Goal: Information Seeking & Learning: Learn about a topic

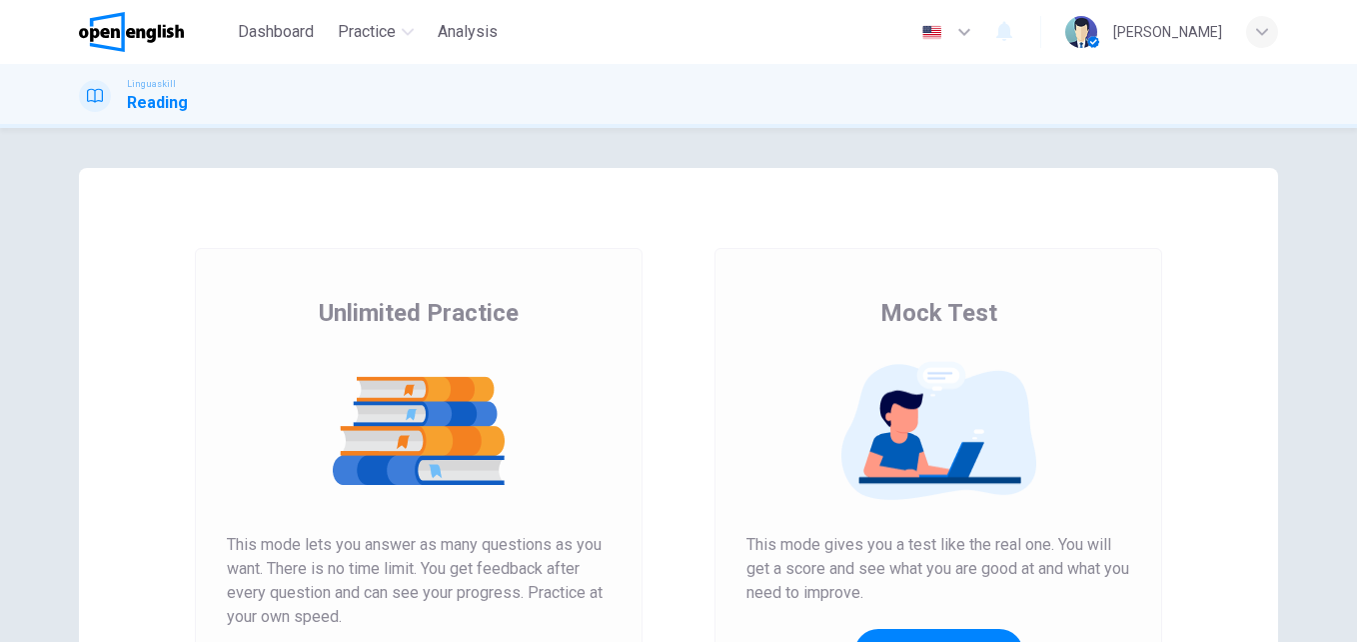
drag, startPoint x: 1346, startPoint y: 222, endPoint x: 1354, endPoint y: 274, distance: 52.6
click at [1354, 274] on div "Unlimited Practice Mock Test Unlimited Practice This mode lets you answer as ma…" at bounding box center [678, 385] width 1357 height 514
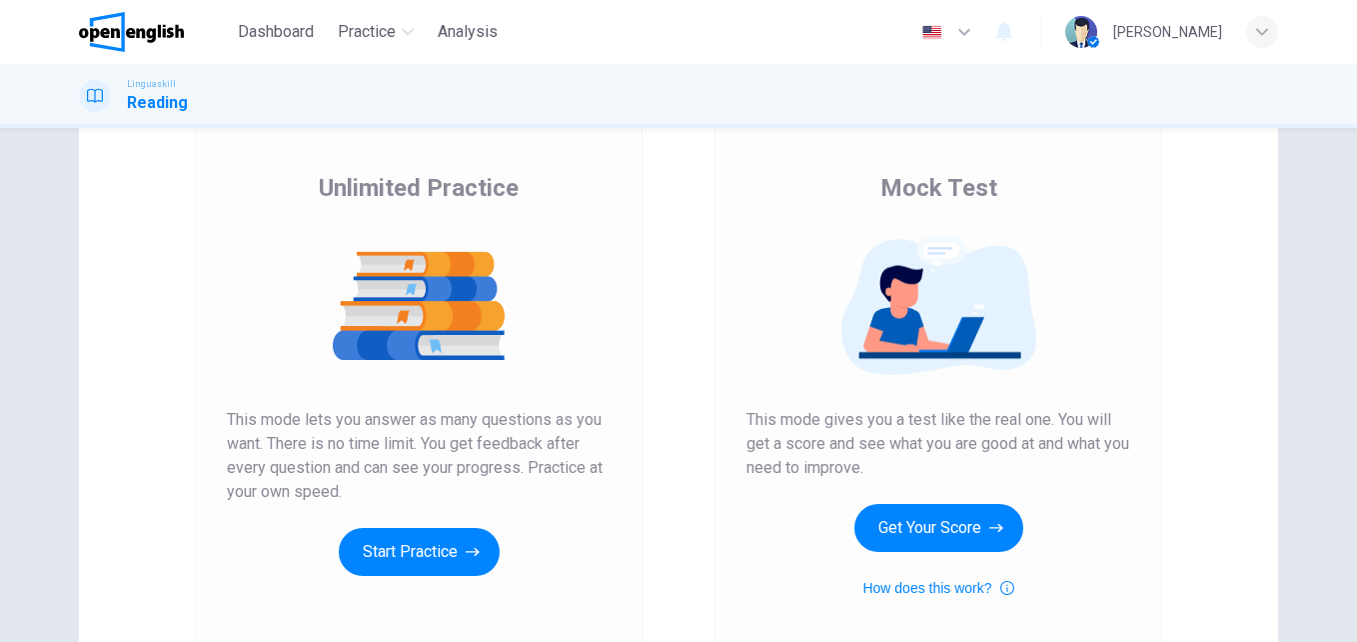
scroll to position [198, 0]
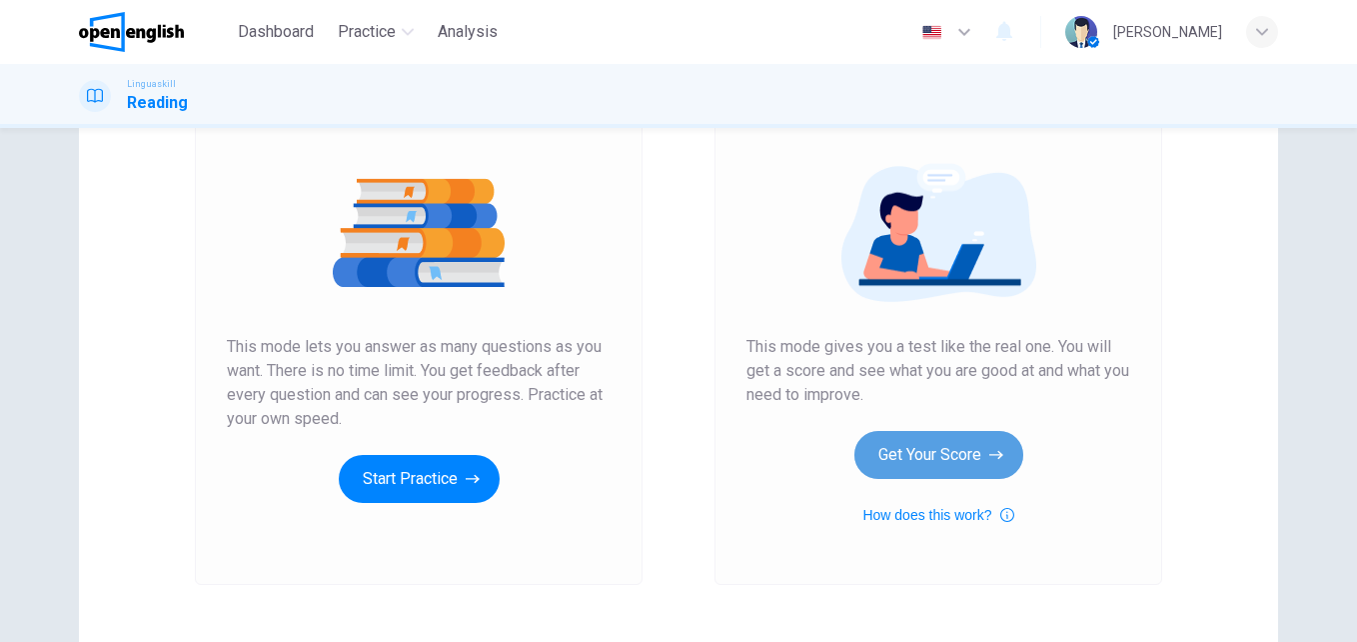
click at [950, 436] on button "Get Your Score" at bounding box center [939, 455] width 169 height 48
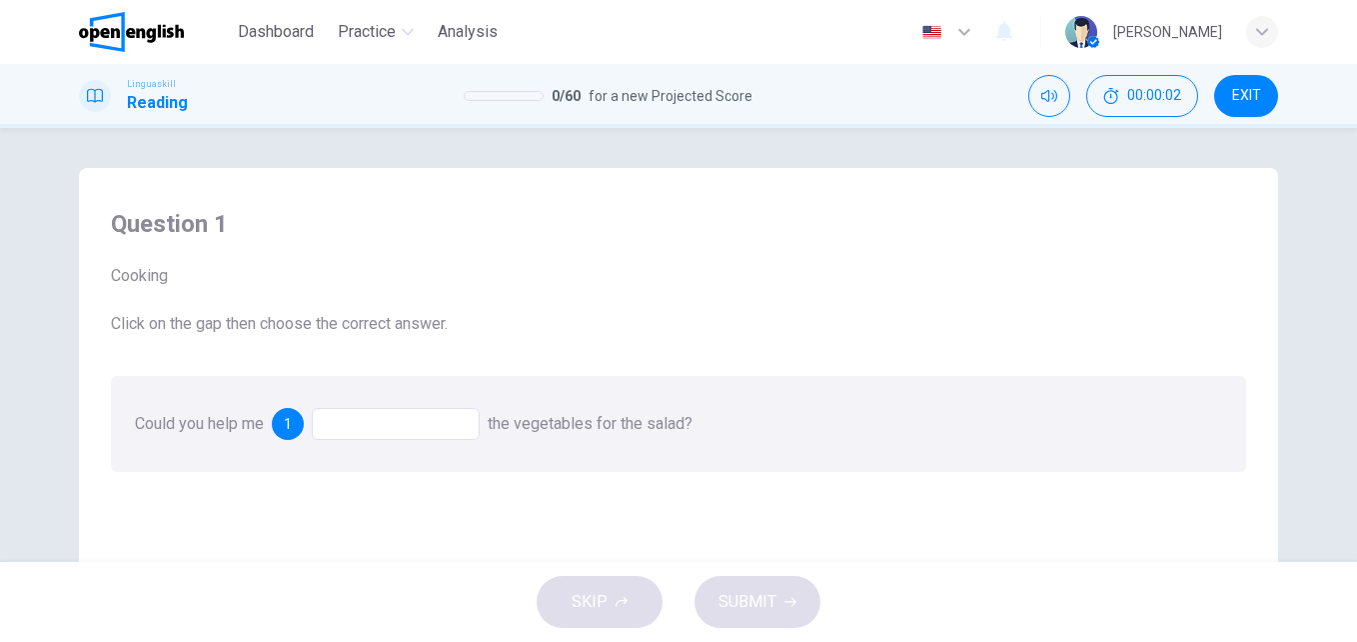
click at [365, 412] on div at bounding box center [396, 424] width 168 height 32
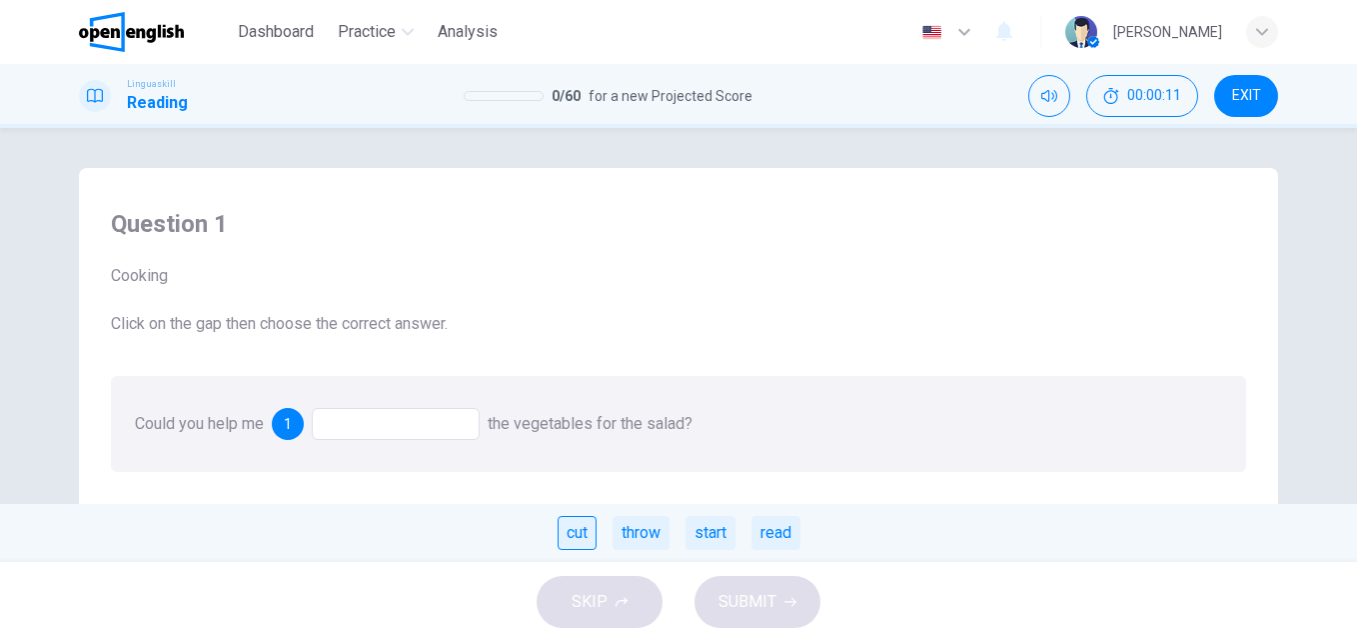
click at [574, 524] on div "cut" at bounding box center [577, 533] width 39 height 34
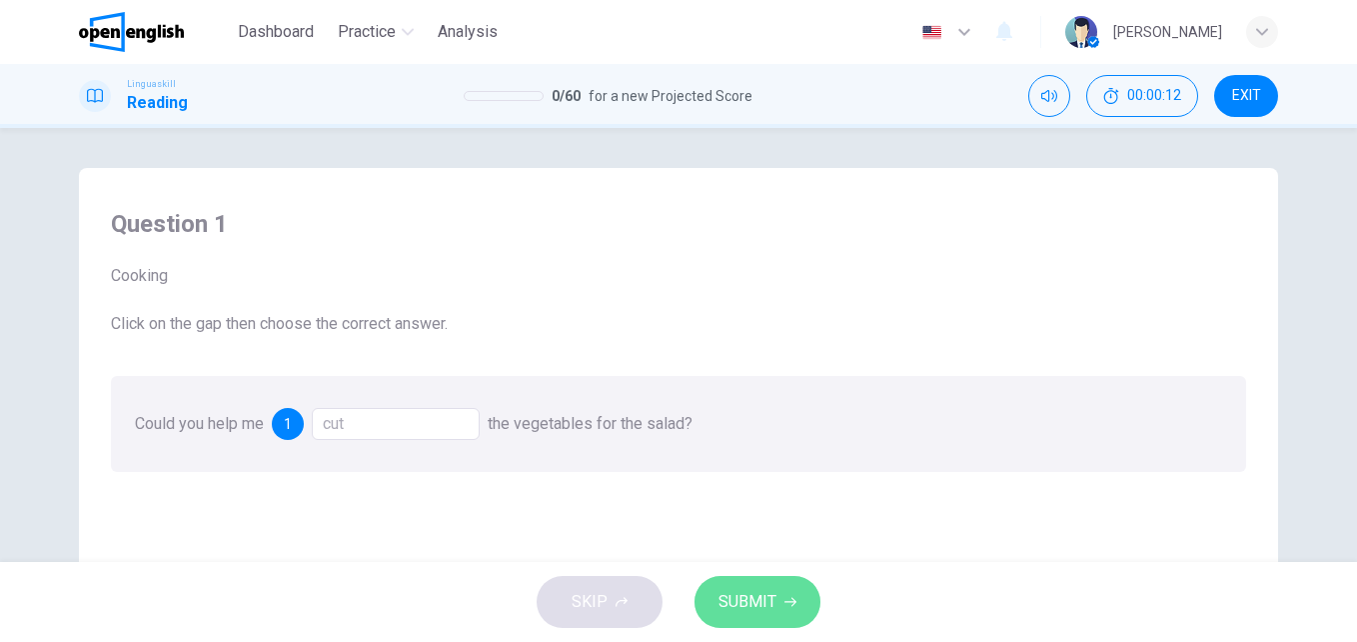
click at [770, 610] on span "SUBMIT" at bounding box center [748, 602] width 58 height 28
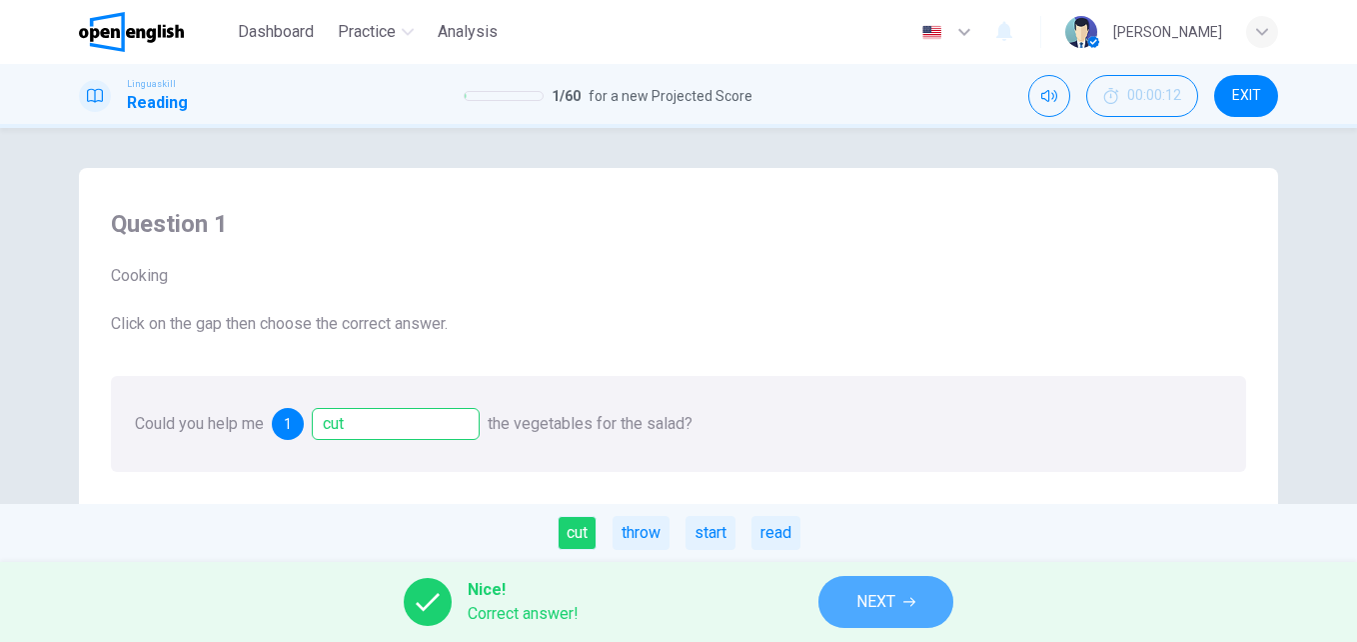
click at [837, 592] on button "NEXT" at bounding box center [886, 602] width 135 height 52
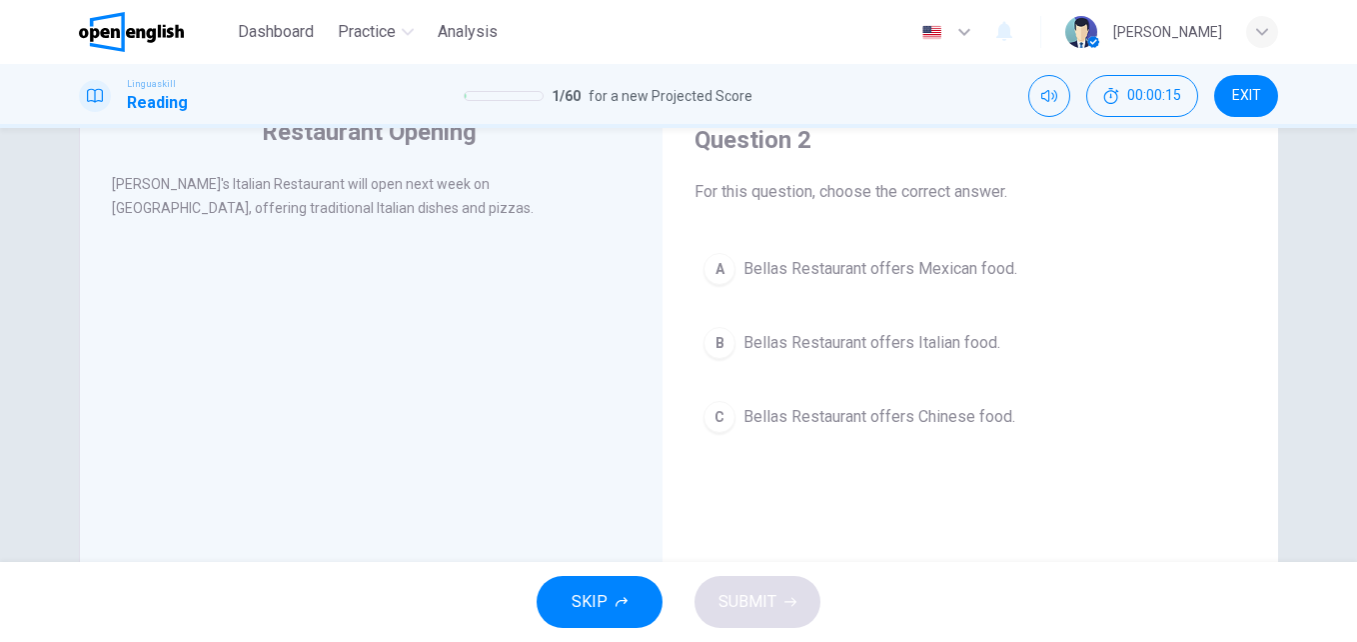
scroll to position [79, 0]
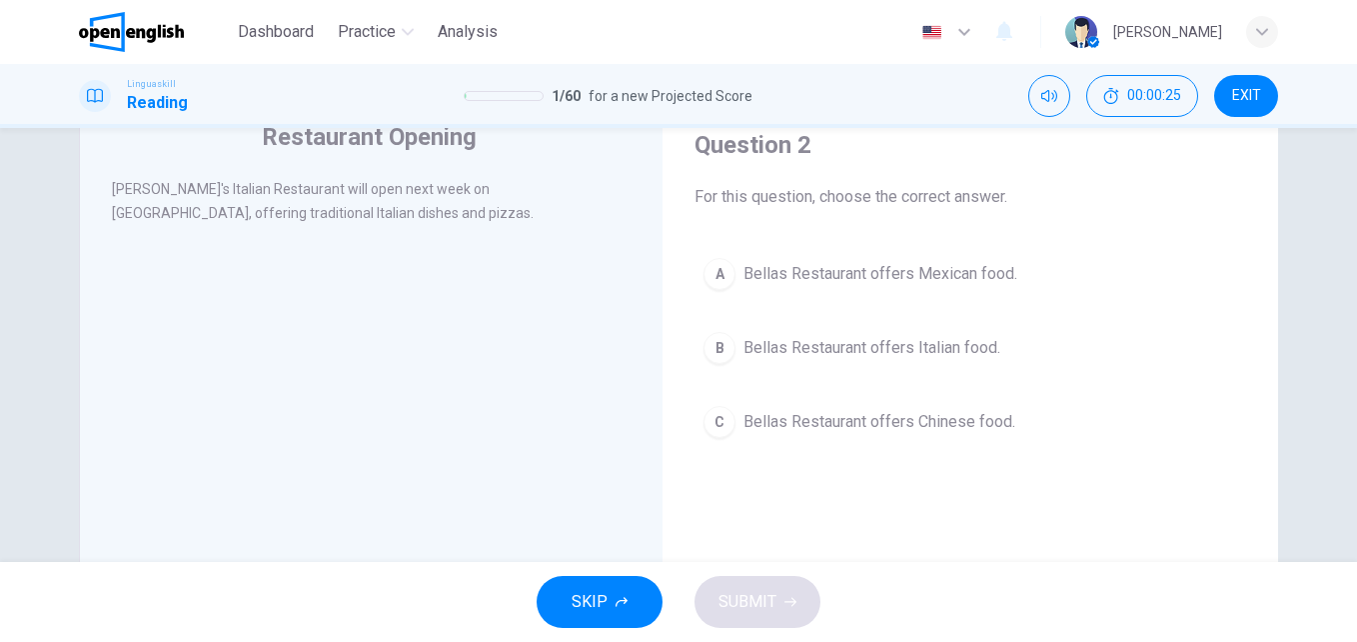
click at [819, 350] on span "Bellas Restaurant offers Italian food." at bounding box center [872, 348] width 257 height 24
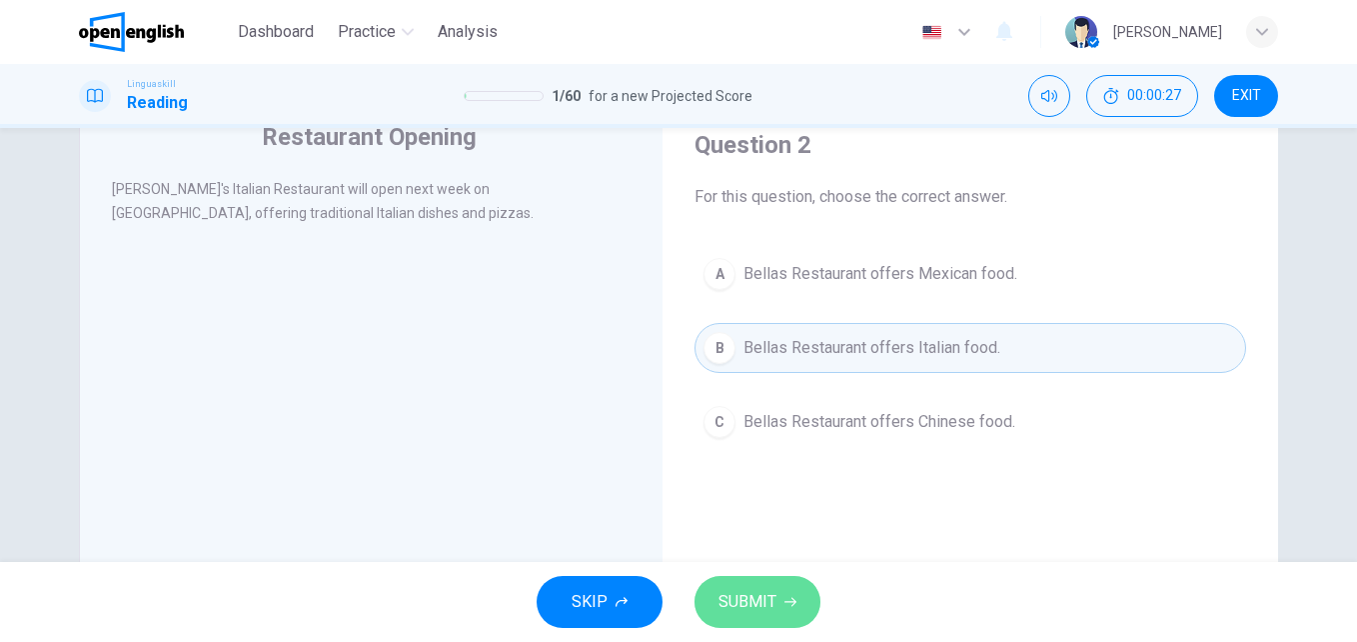
click at [736, 602] on span "SUBMIT" at bounding box center [748, 602] width 58 height 28
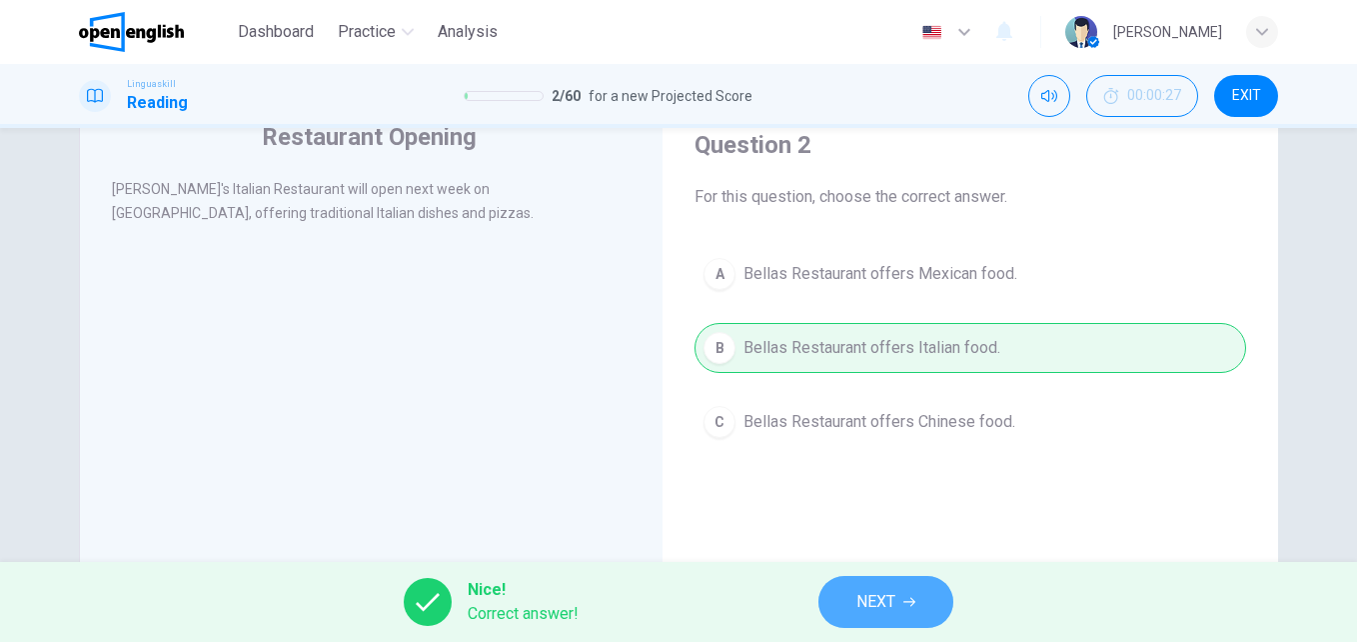
click at [876, 601] on span "NEXT" at bounding box center [876, 602] width 39 height 28
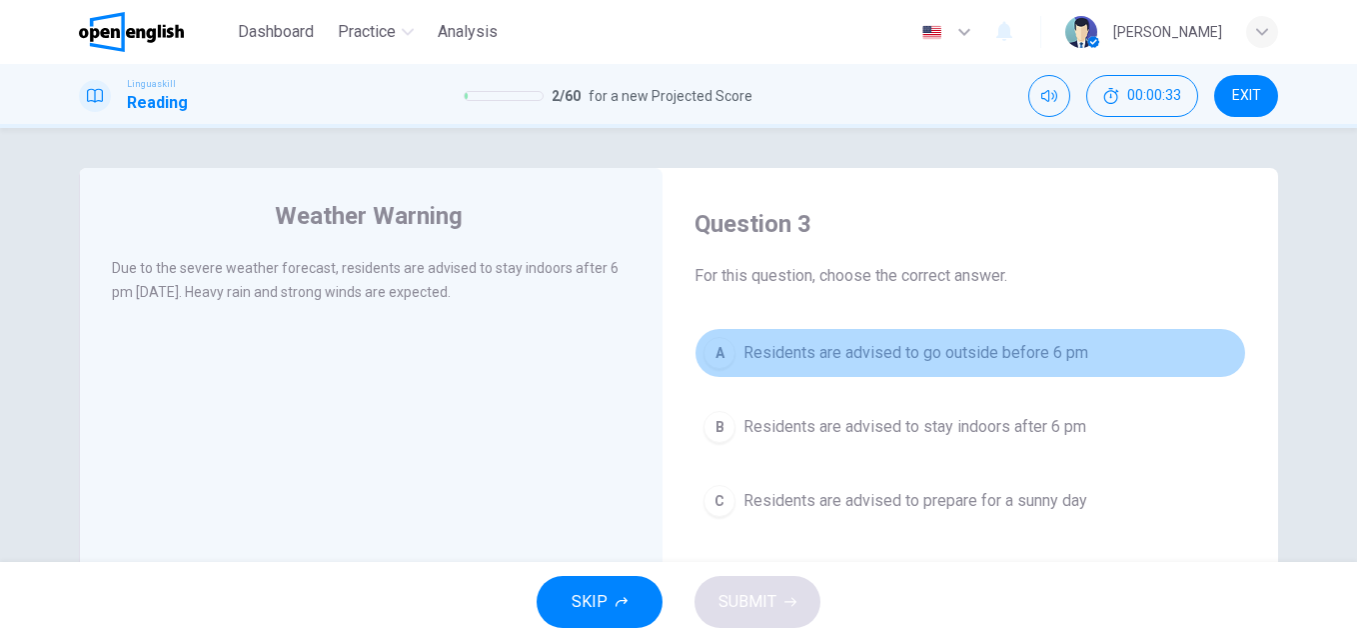
click at [884, 363] on span "Residents are advised to go outside before 6 pm" at bounding box center [916, 353] width 345 height 24
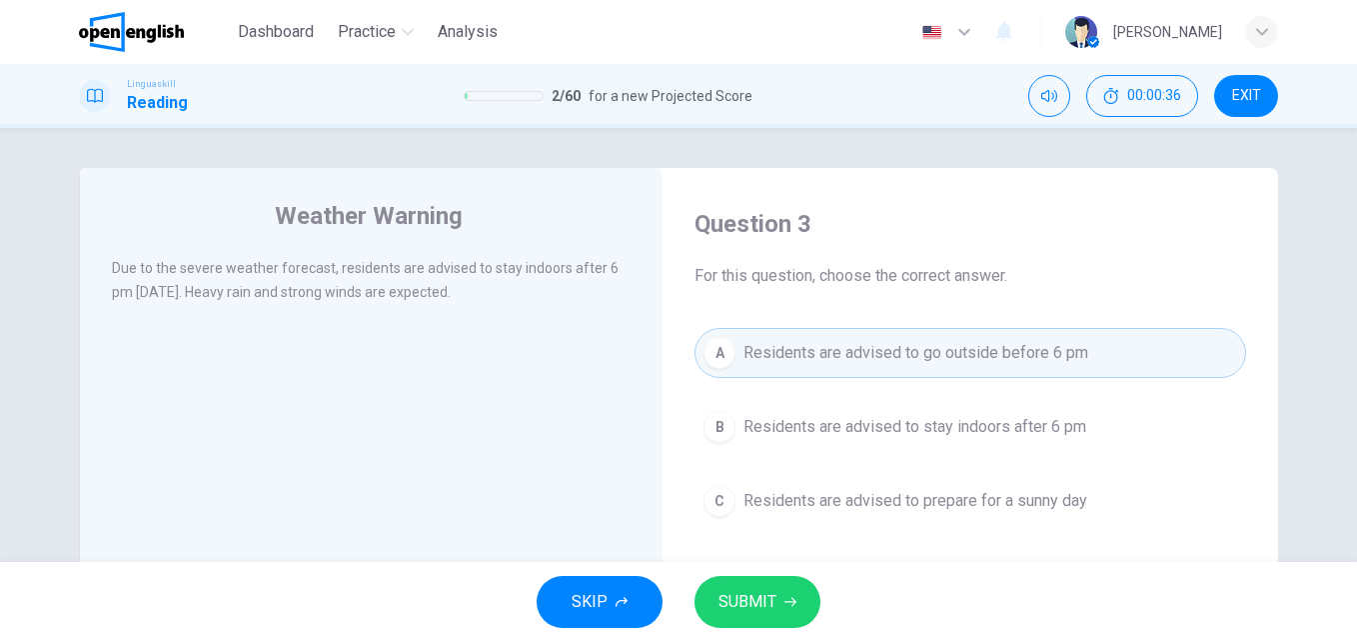
click at [947, 424] on span "Residents are advised to stay indoors after 6 pm" at bounding box center [915, 427] width 343 height 24
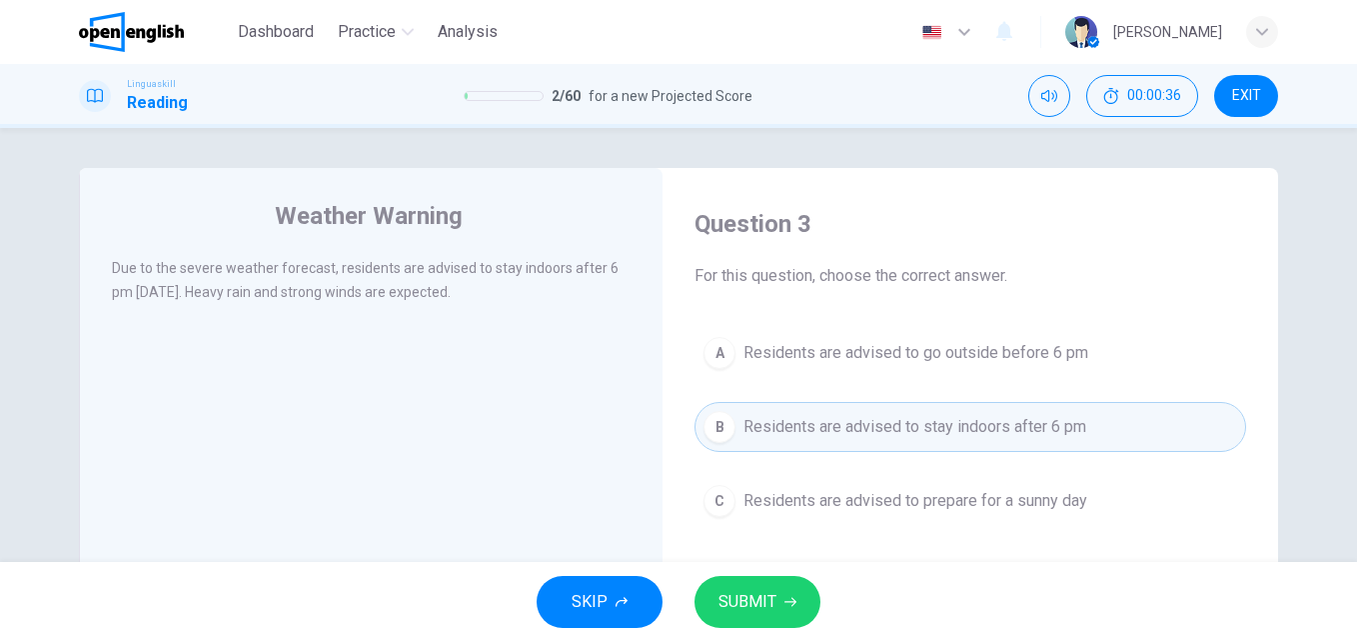
click at [777, 583] on button "SUBMIT" at bounding box center [758, 602] width 126 height 52
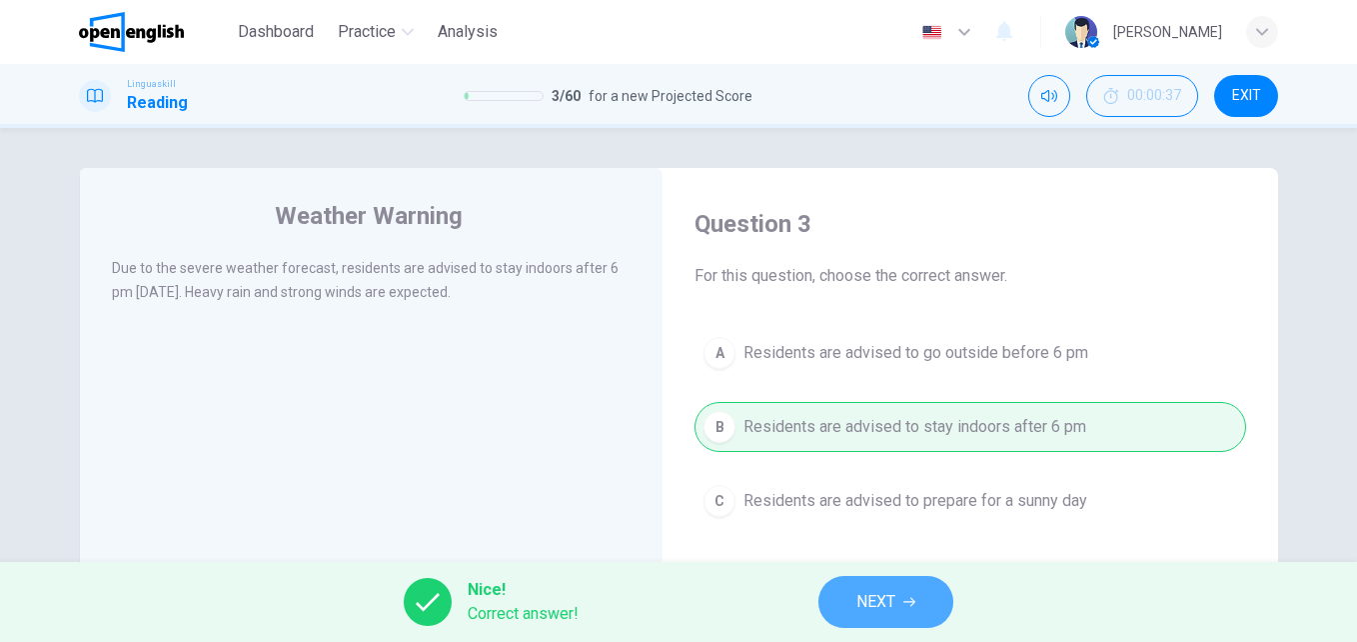
click at [911, 594] on button "NEXT" at bounding box center [886, 602] width 135 height 52
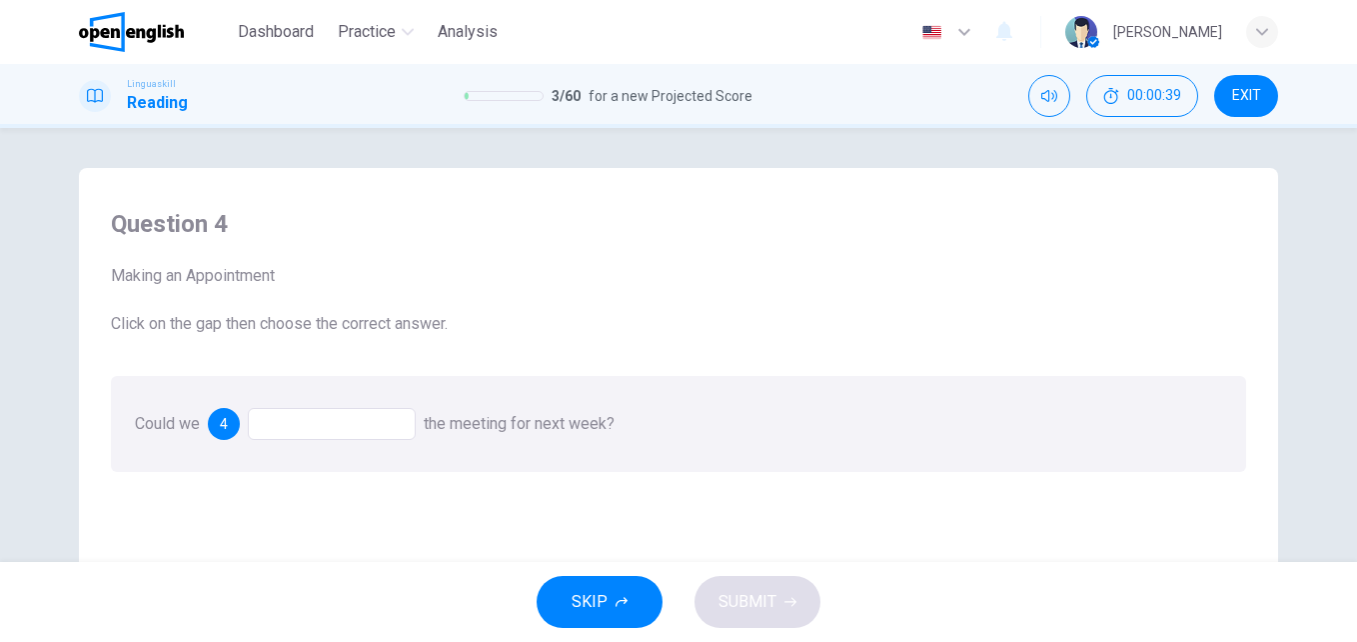
click at [321, 426] on div at bounding box center [332, 424] width 168 height 32
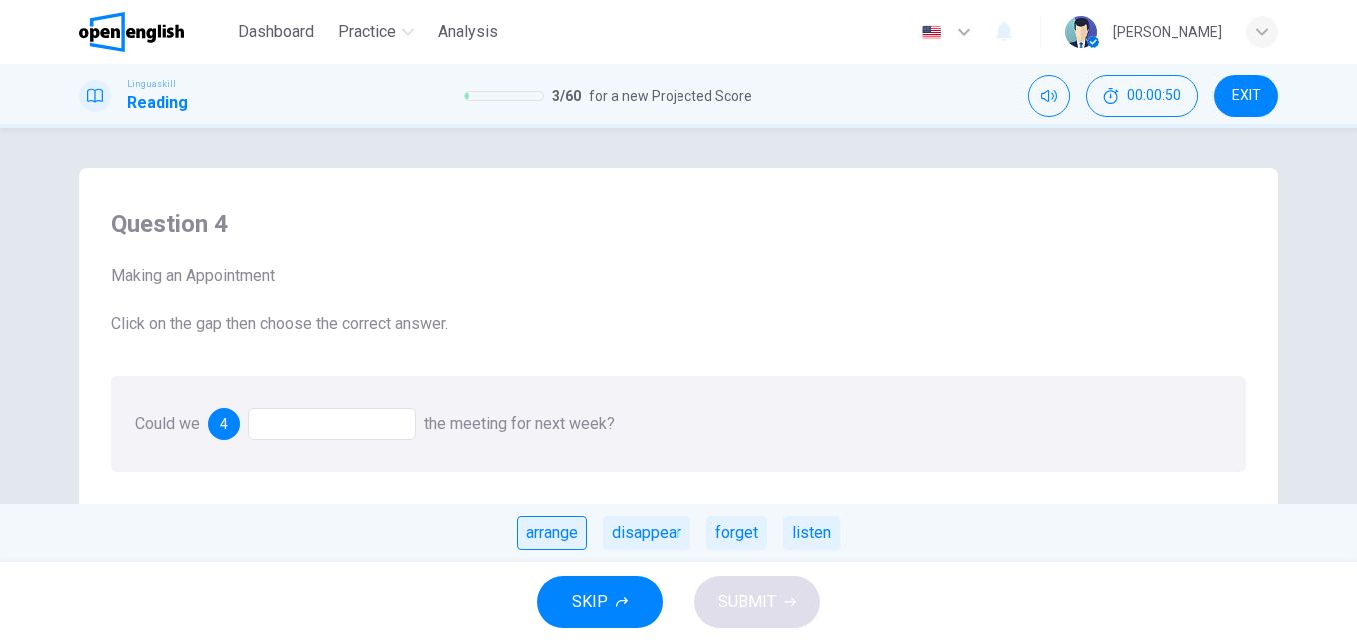
click at [578, 532] on div "arrange" at bounding box center [552, 533] width 70 height 34
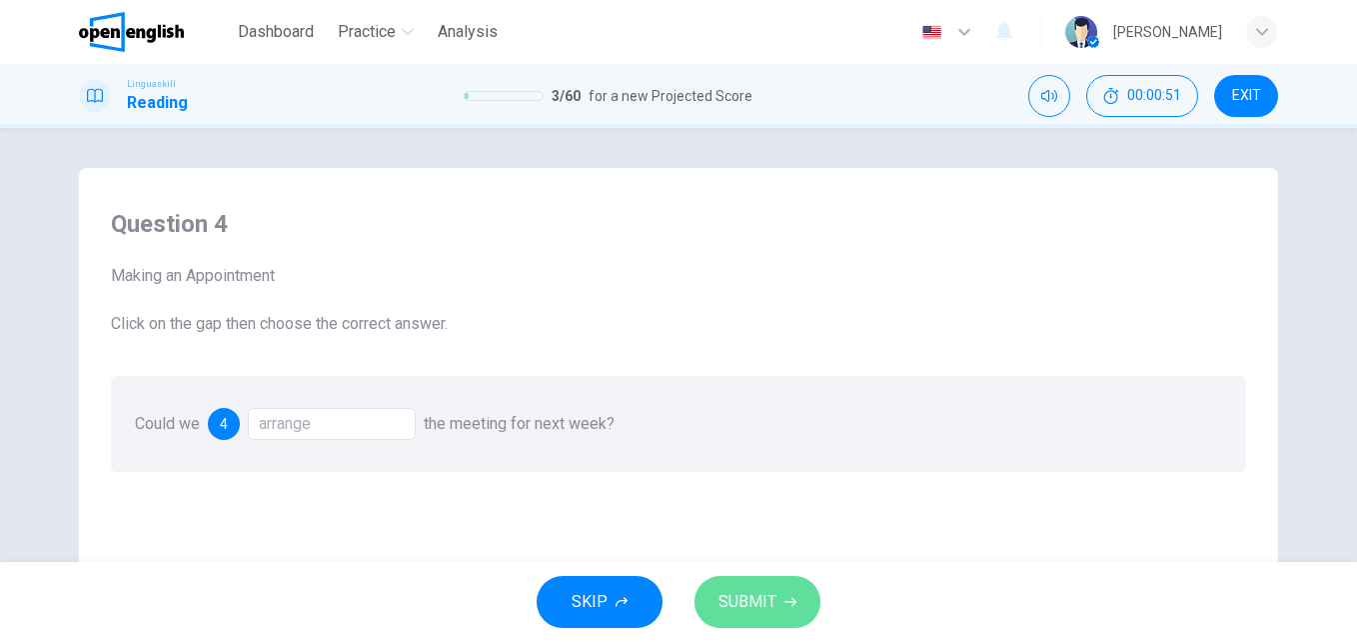
click at [737, 594] on span "SUBMIT" at bounding box center [748, 602] width 58 height 28
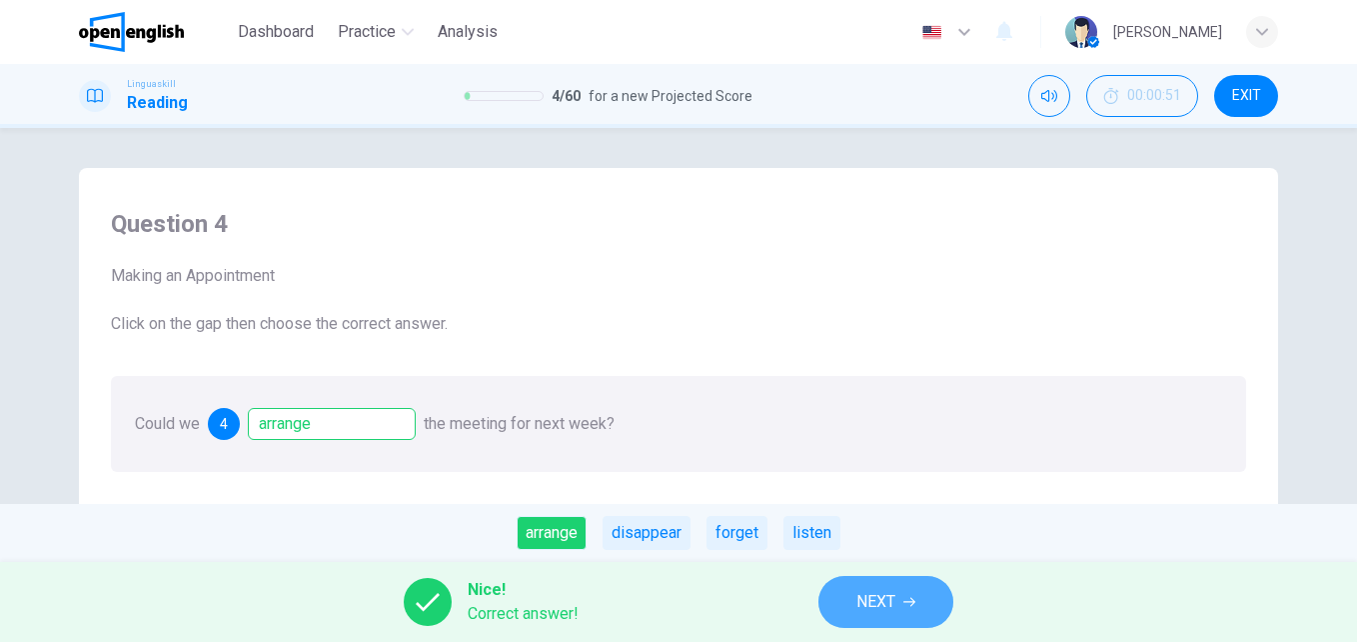
click at [870, 604] on span "NEXT" at bounding box center [876, 602] width 39 height 28
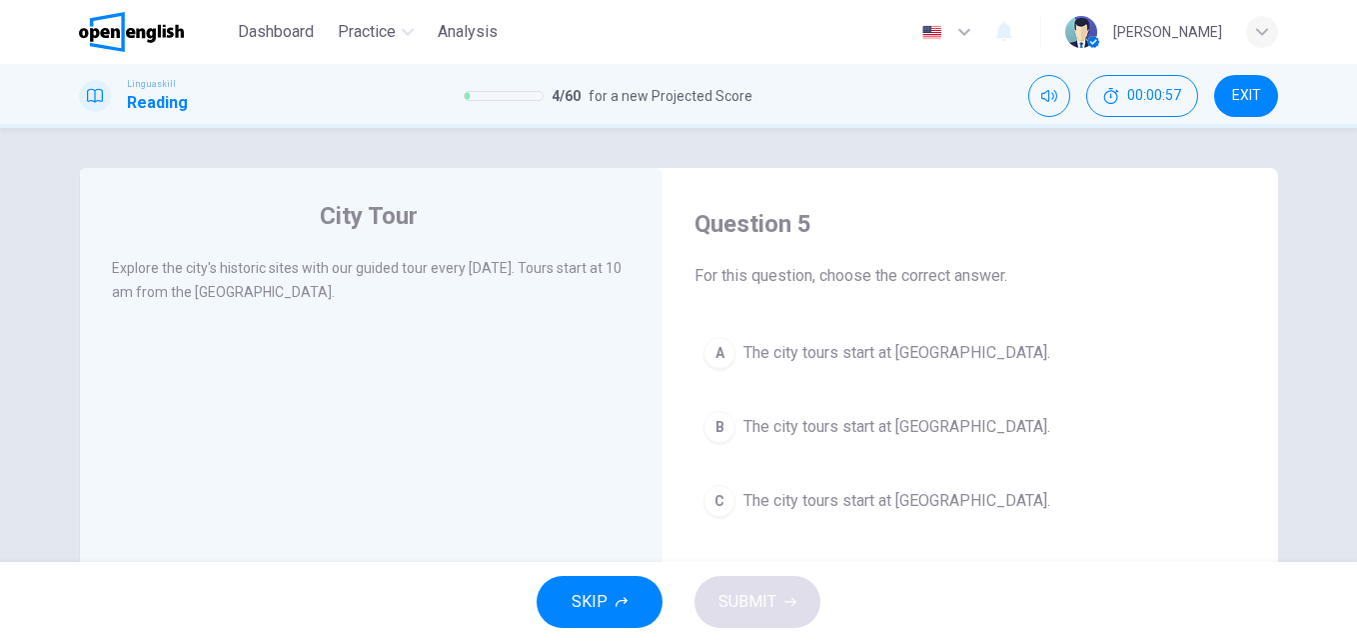
click at [826, 362] on span "The city tours start at City Museum." at bounding box center [897, 353] width 307 height 24
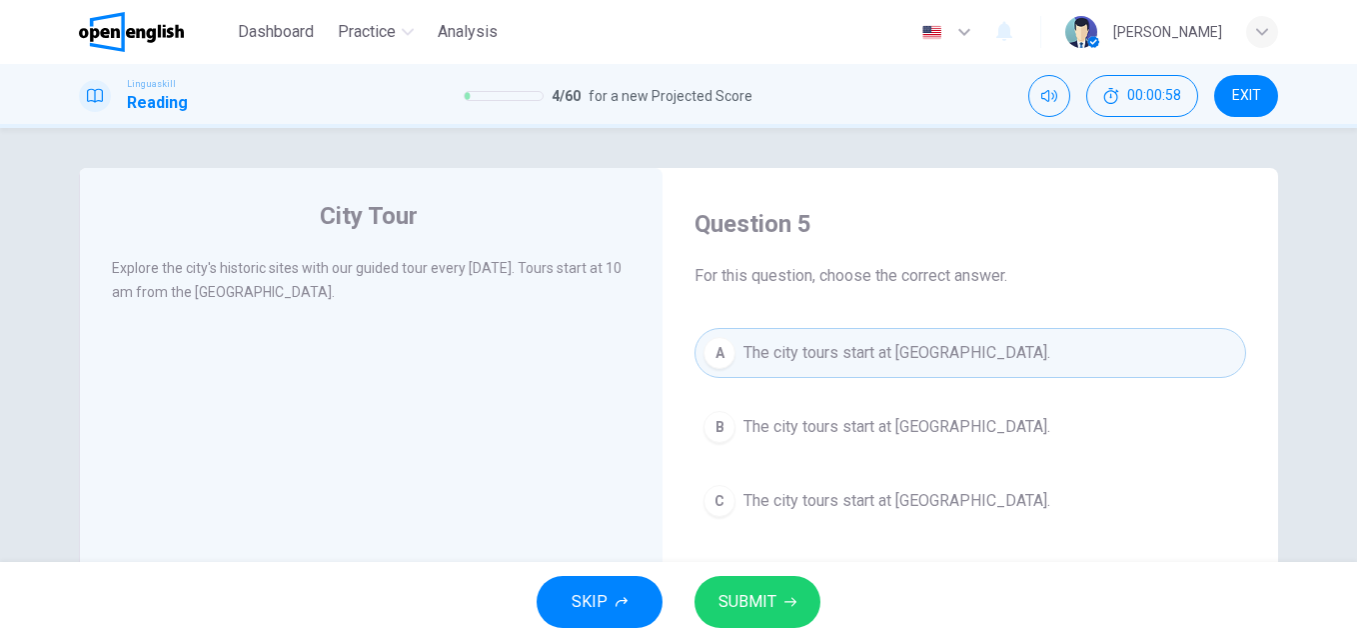
click at [768, 617] on button "SUBMIT" at bounding box center [758, 602] width 126 height 52
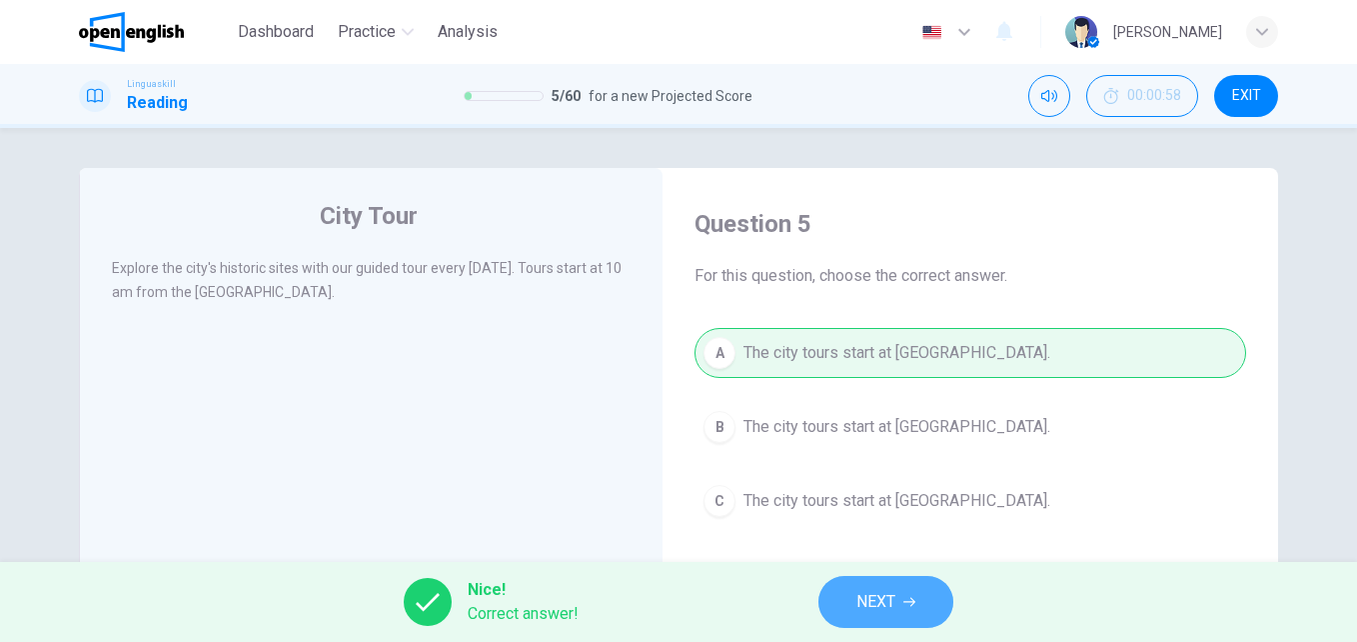
click at [889, 614] on span "NEXT" at bounding box center [876, 602] width 39 height 28
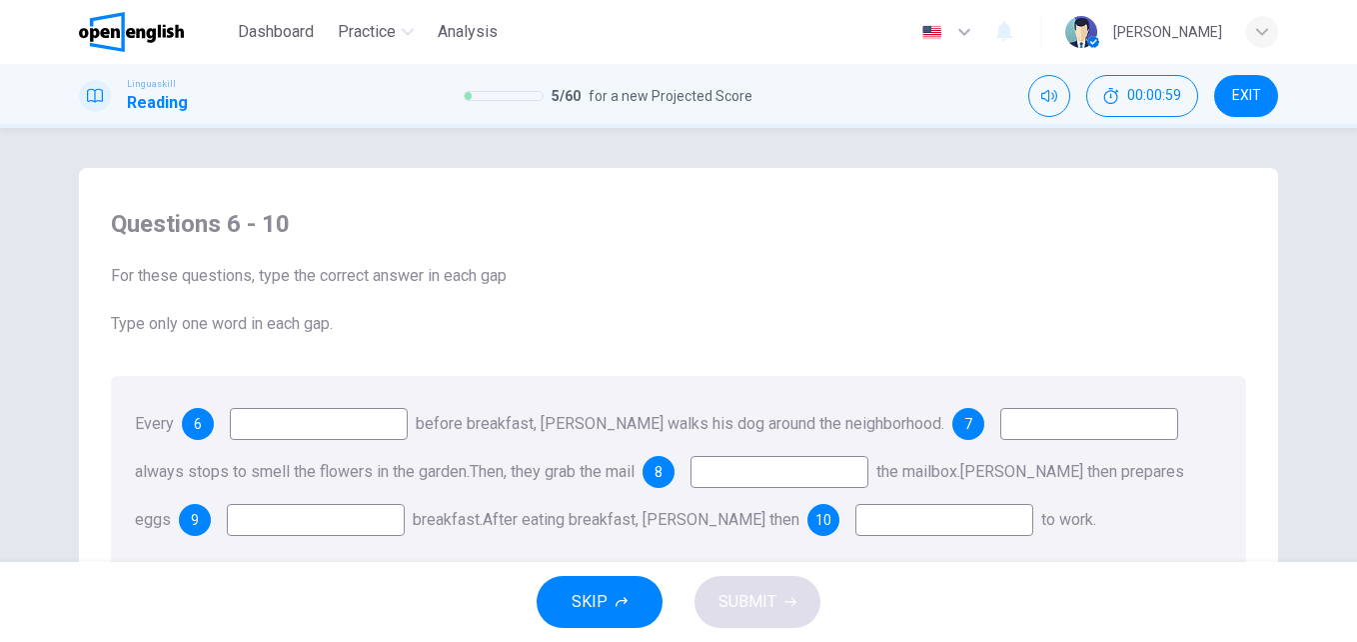
click at [359, 418] on input at bounding box center [319, 424] width 178 height 32
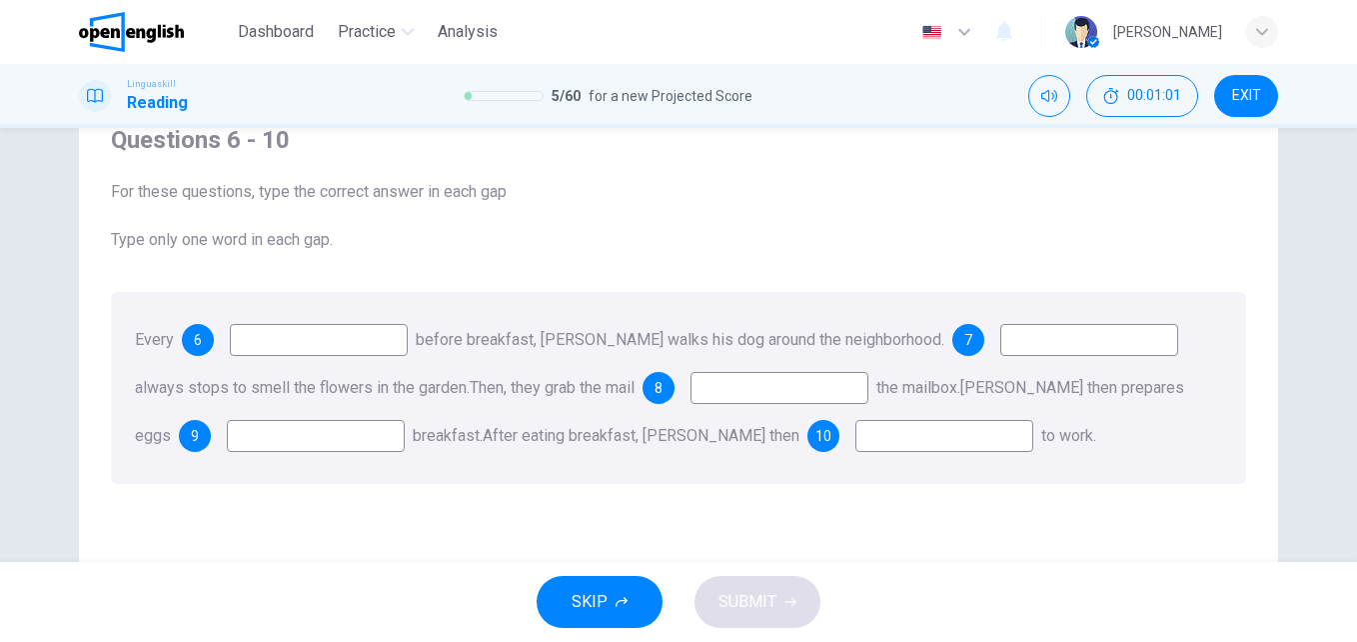
scroll to position [86, 0]
type input "****"
click at [1071, 342] on input at bounding box center [1089, 338] width 178 height 32
click at [1079, 339] on input at bounding box center [1089, 338] width 178 height 32
type input "*******"
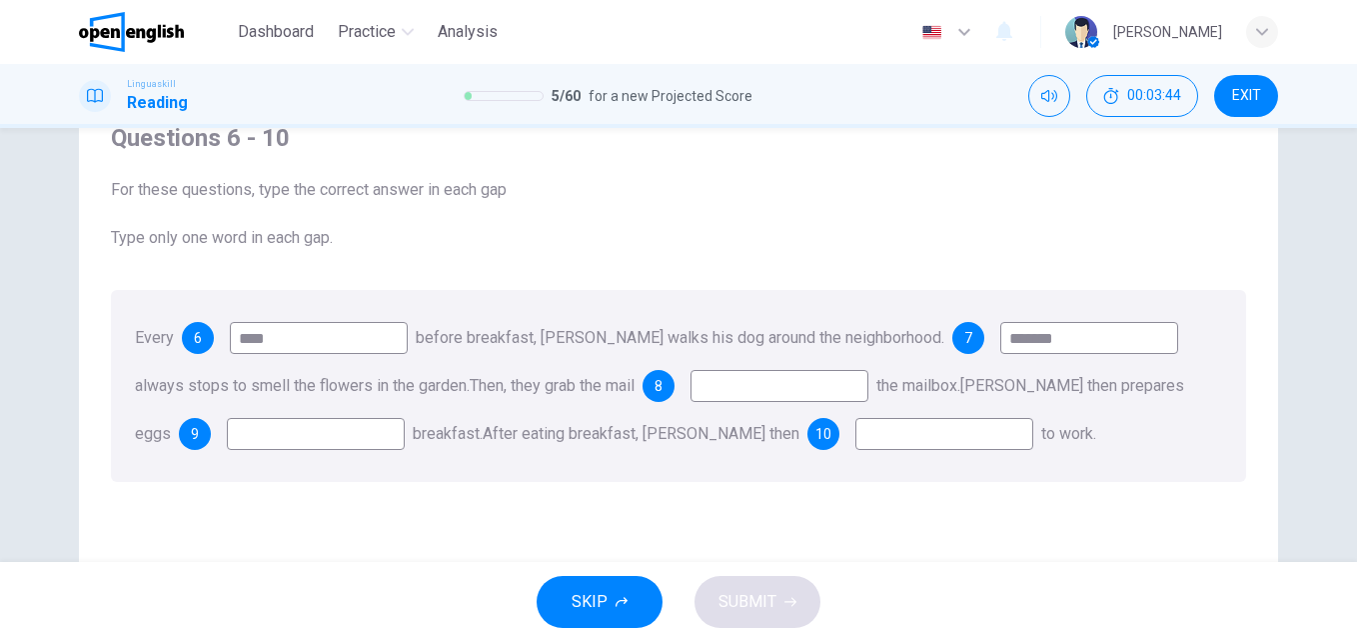
drag, startPoint x: 913, startPoint y: 385, endPoint x: 988, endPoint y: 385, distance: 76.0
click at [961, 385] on span "the mailbox." at bounding box center [919, 385] width 84 height 19
click at [339, 431] on input at bounding box center [316, 434] width 178 height 32
click at [742, 391] on input at bounding box center [780, 386] width 178 height 32
click at [893, 440] on input at bounding box center [945, 434] width 178 height 32
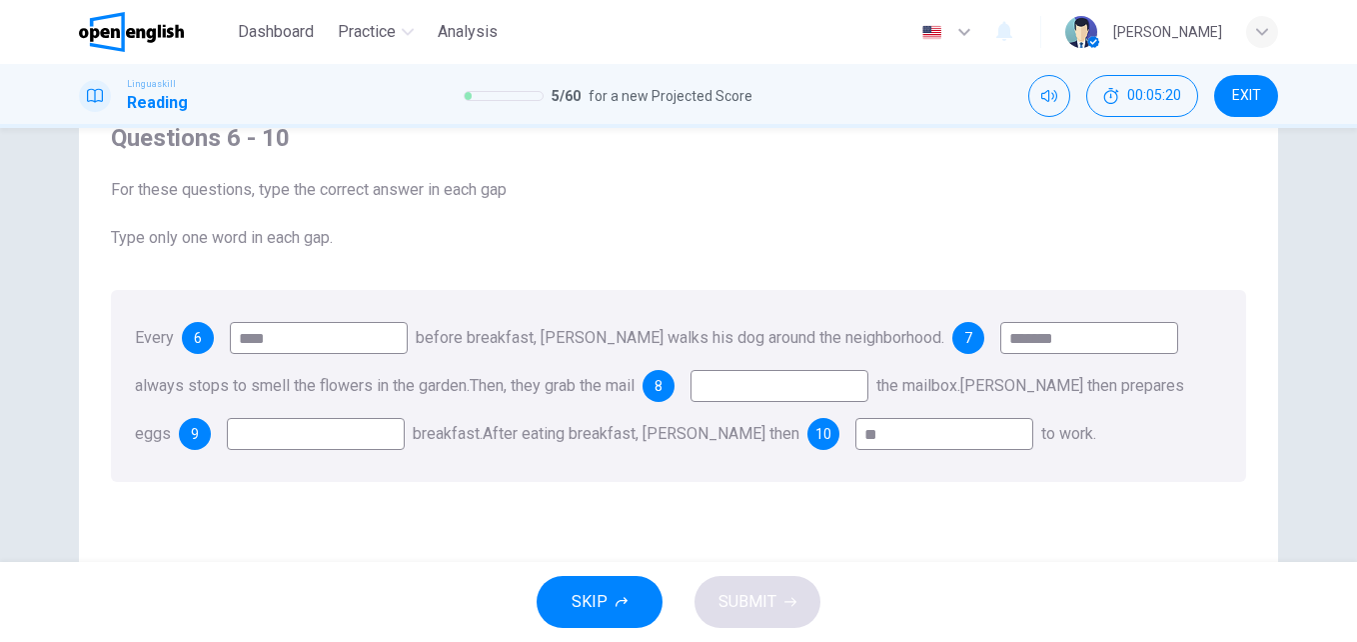
type input "**"
click at [839, 392] on input at bounding box center [780, 386] width 178 height 32
type input "*"
drag, startPoint x: 914, startPoint y: 386, endPoint x: 975, endPoint y: 386, distance: 61.0
click at [961, 386] on span "the mailbox." at bounding box center [919, 385] width 84 height 19
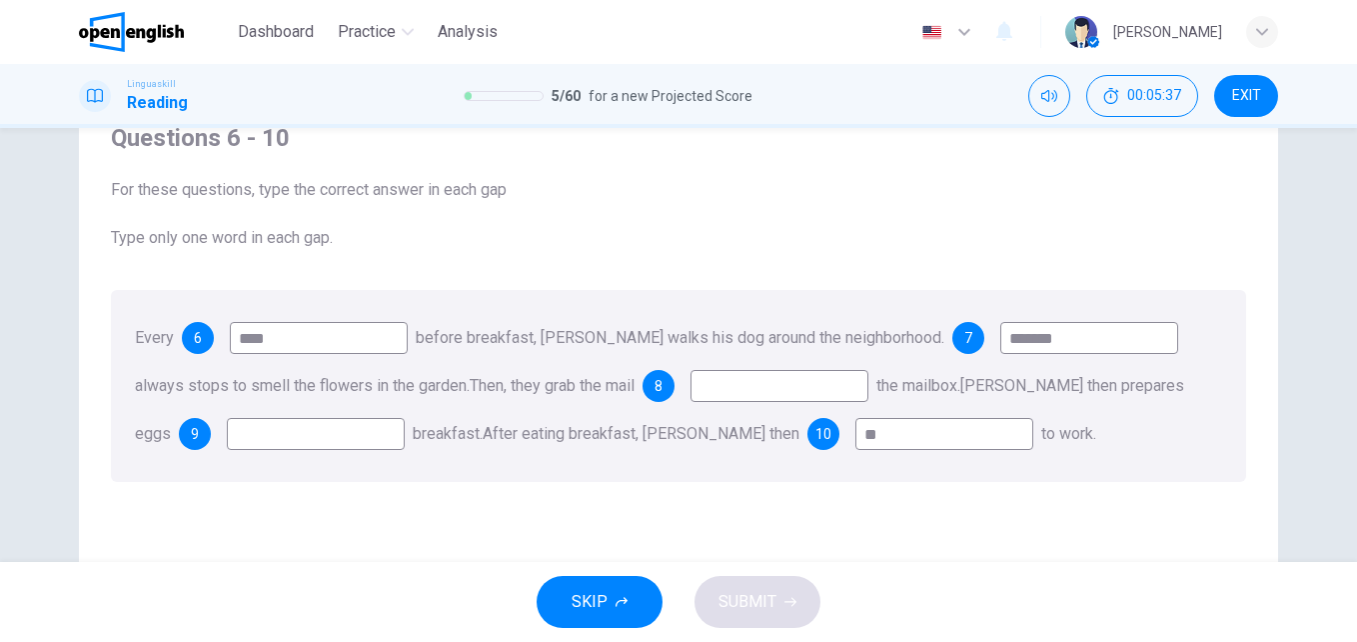
click at [301, 436] on input at bounding box center [316, 434] width 178 height 32
type input "******"
click at [822, 393] on input at bounding box center [780, 386] width 178 height 32
click at [764, 600] on span "SUBMIT" at bounding box center [748, 602] width 58 height 28
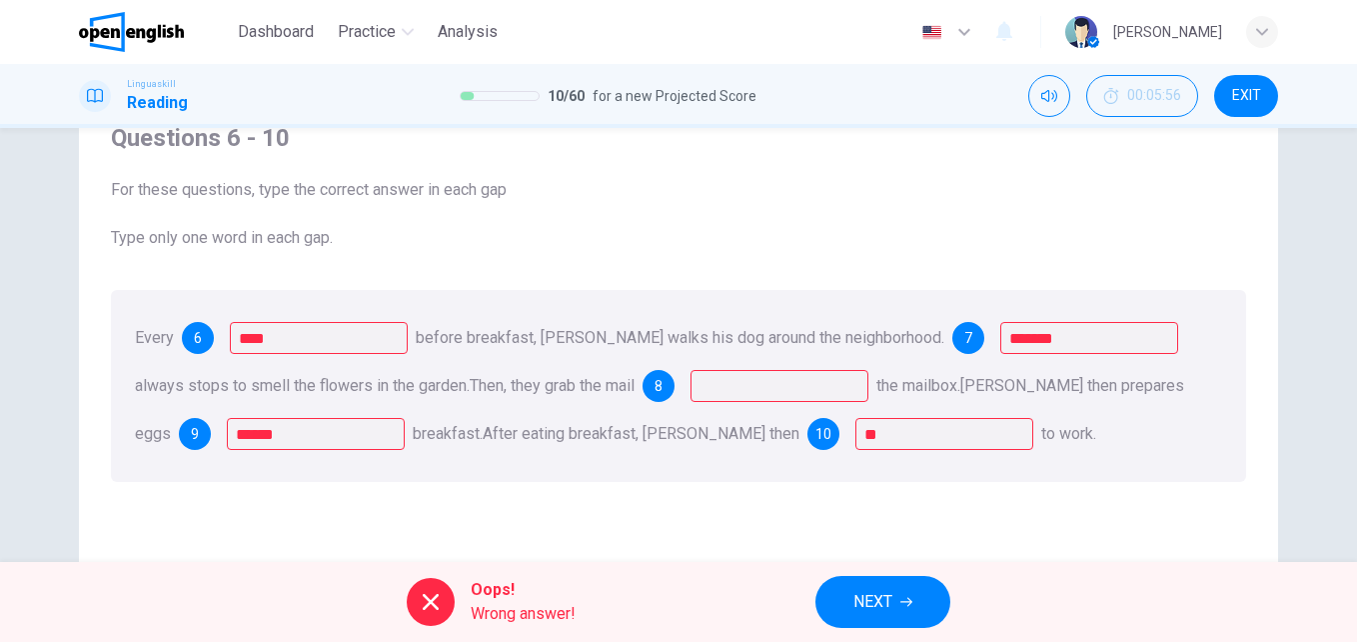
scroll to position [0, 0]
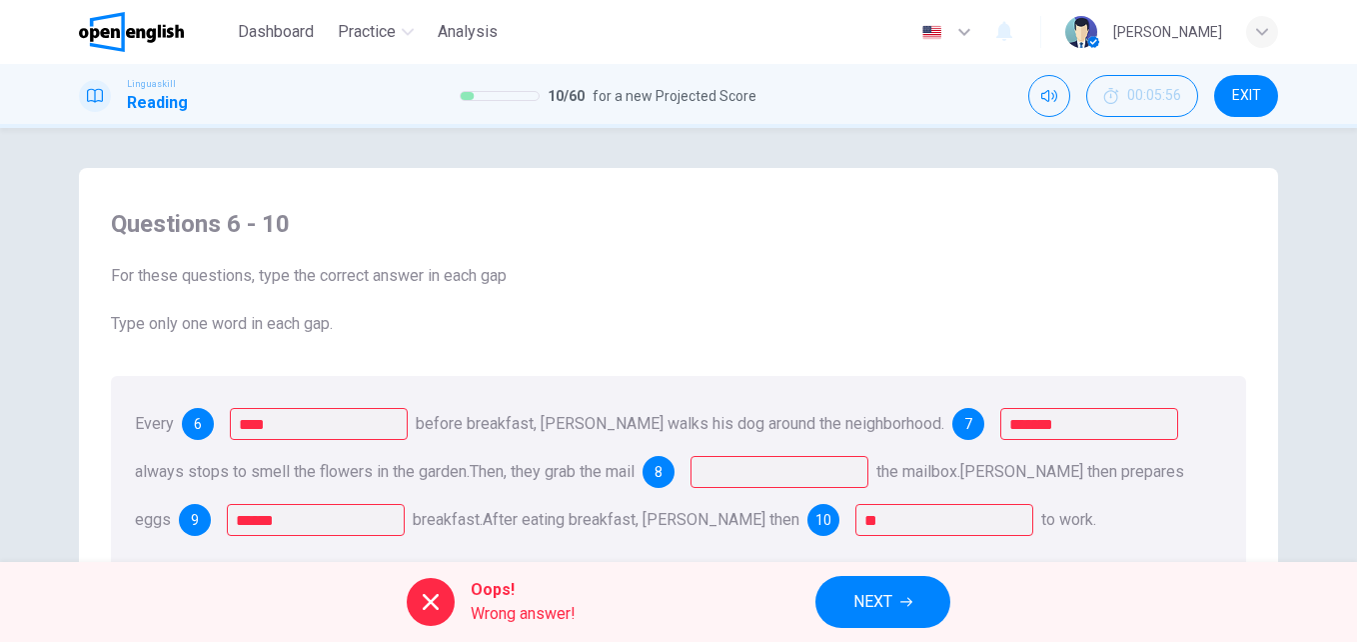
drag, startPoint x: 108, startPoint y: 270, endPoint x: 411, endPoint y: 328, distance: 308.3
click at [411, 328] on div "Questions 6 - 10 For these questions, type the correct answer in each gap Type …" at bounding box center [678, 272] width 1135 height 128
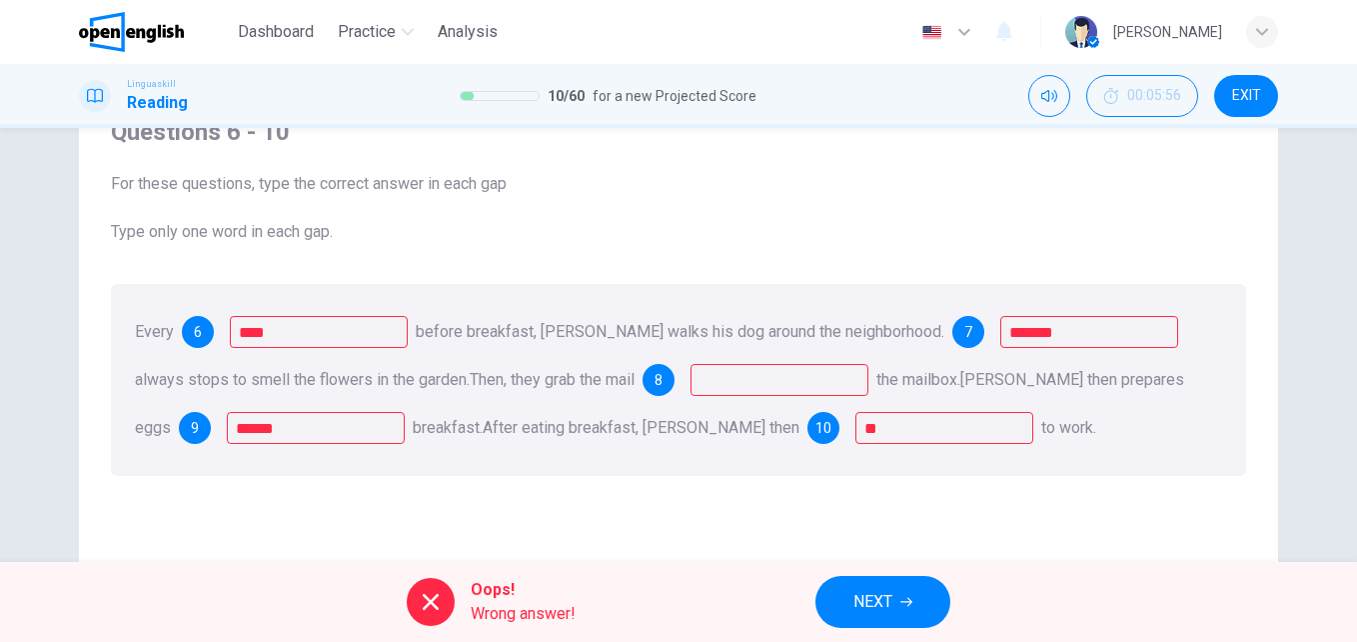
scroll to position [125, 0]
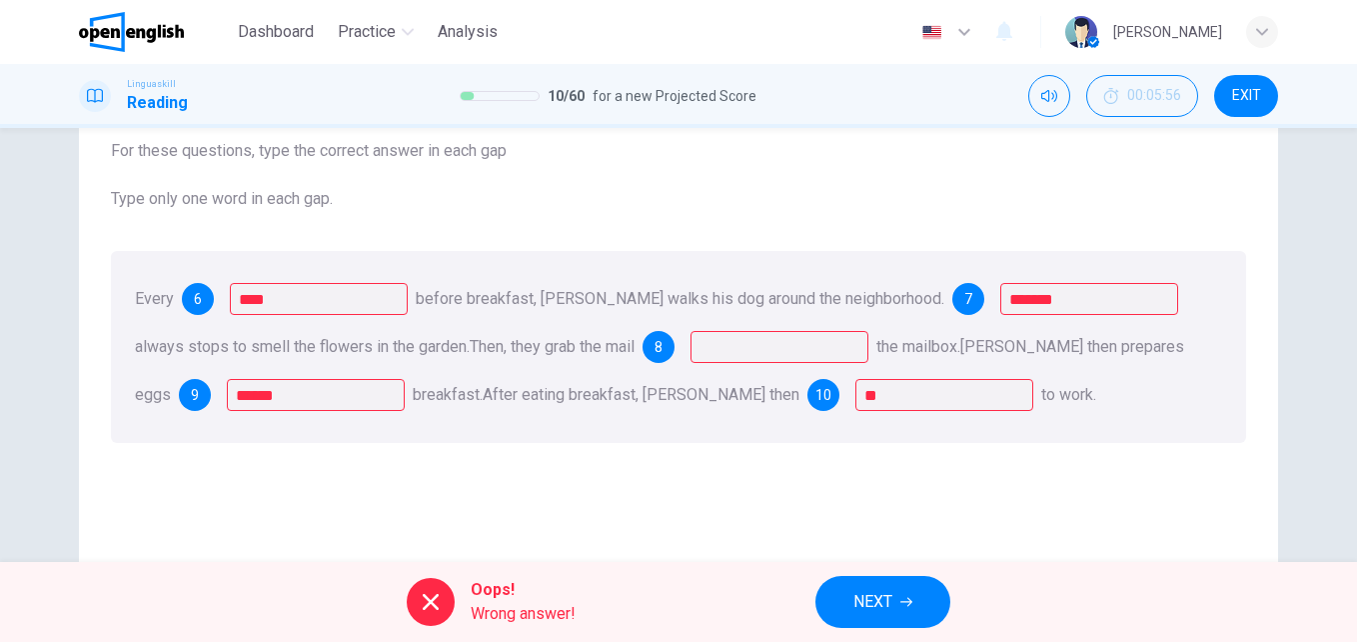
click at [887, 588] on span "NEXT" at bounding box center [873, 602] width 39 height 28
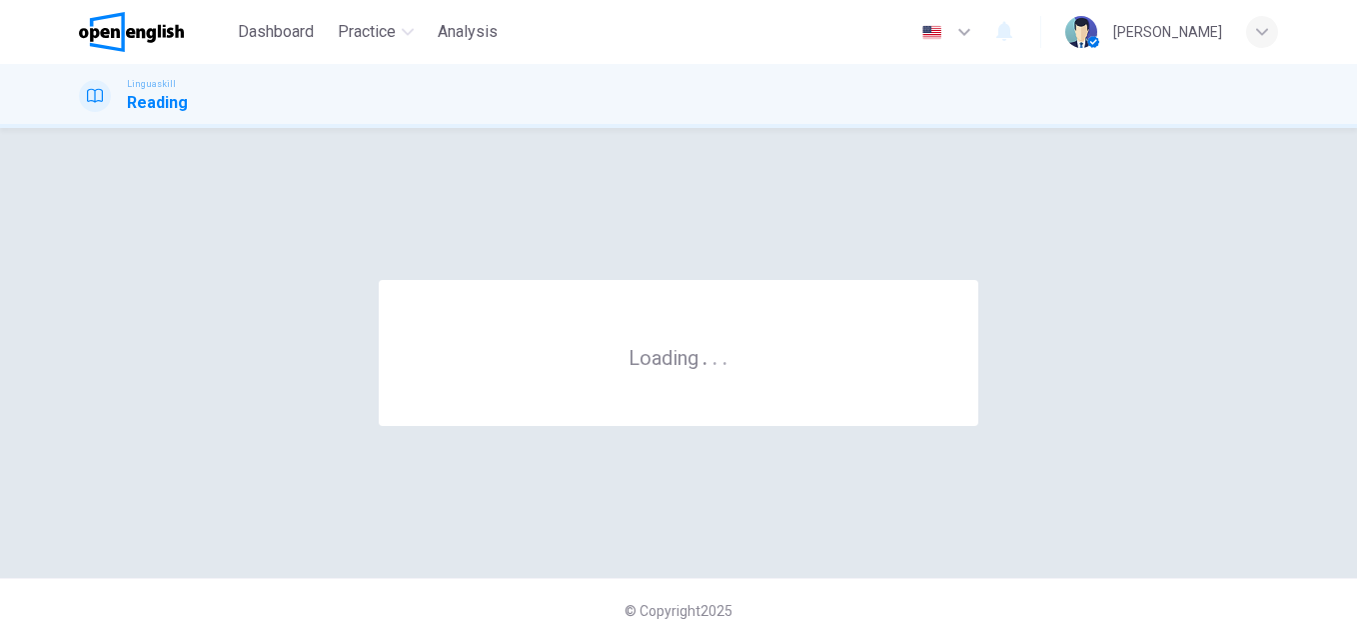
scroll to position [0, 0]
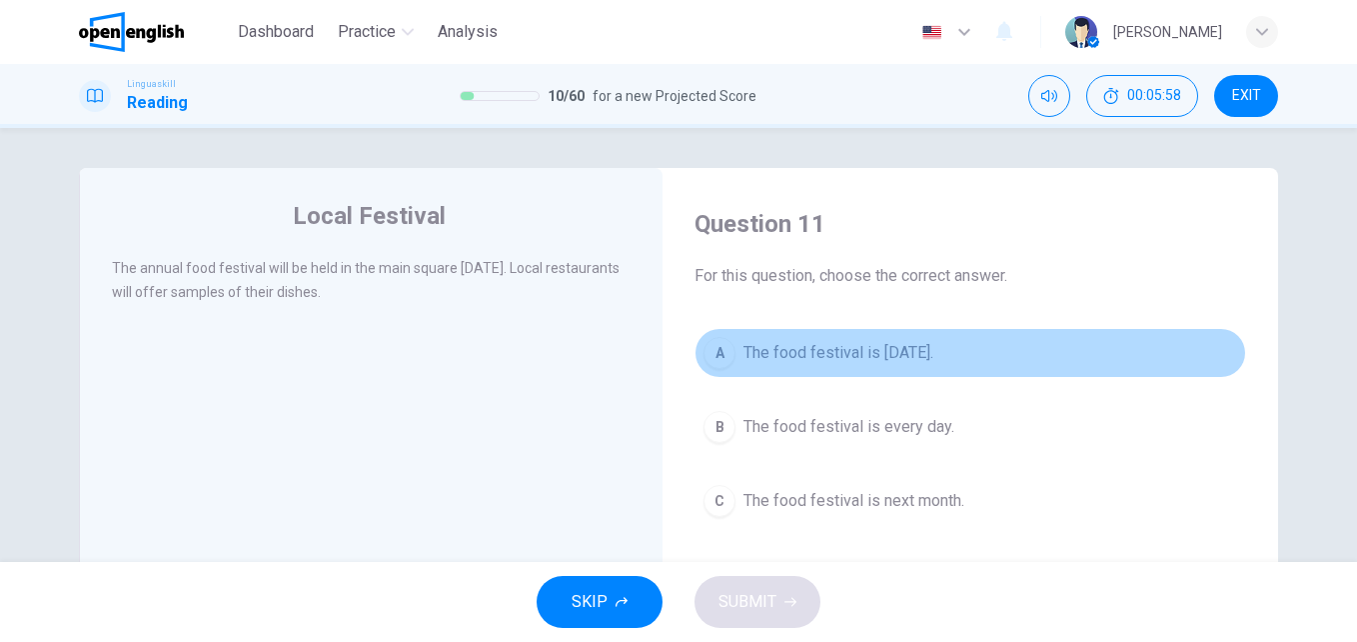
click at [780, 345] on span "The food festival is next Saturday." at bounding box center [839, 353] width 190 height 24
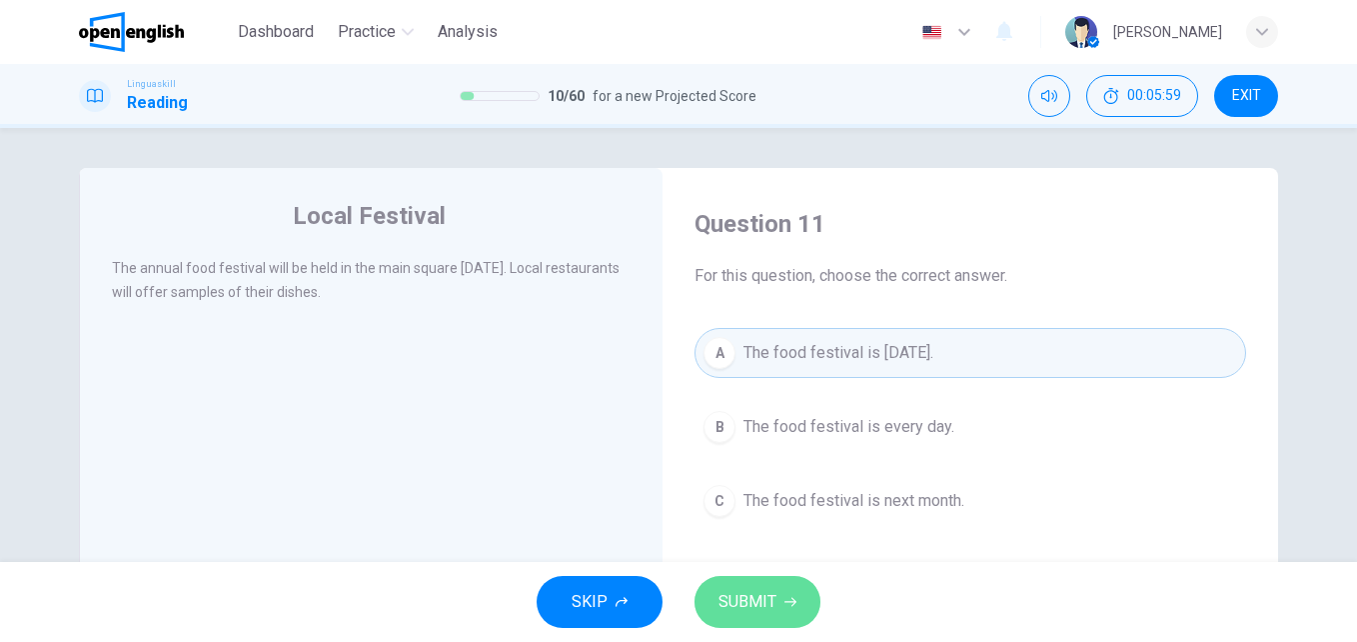
click at [747, 583] on button "SUBMIT" at bounding box center [758, 602] width 126 height 52
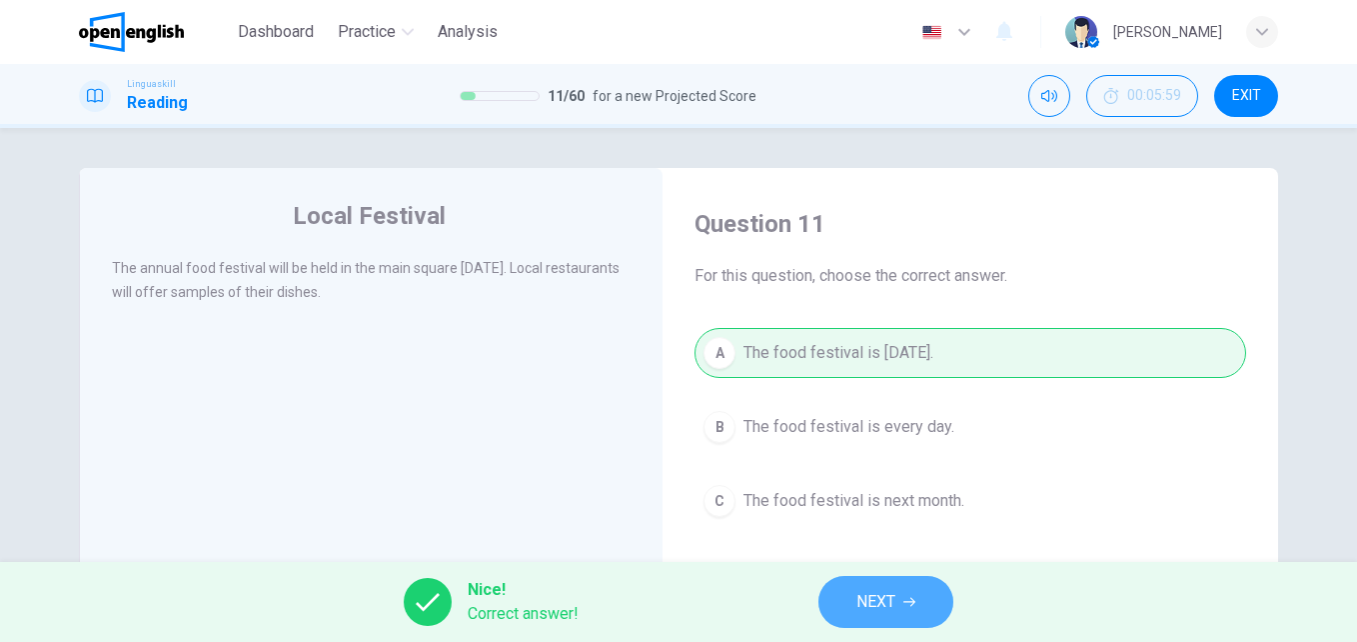
click at [886, 592] on span "NEXT" at bounding box center [876, 602] width 39 height 28
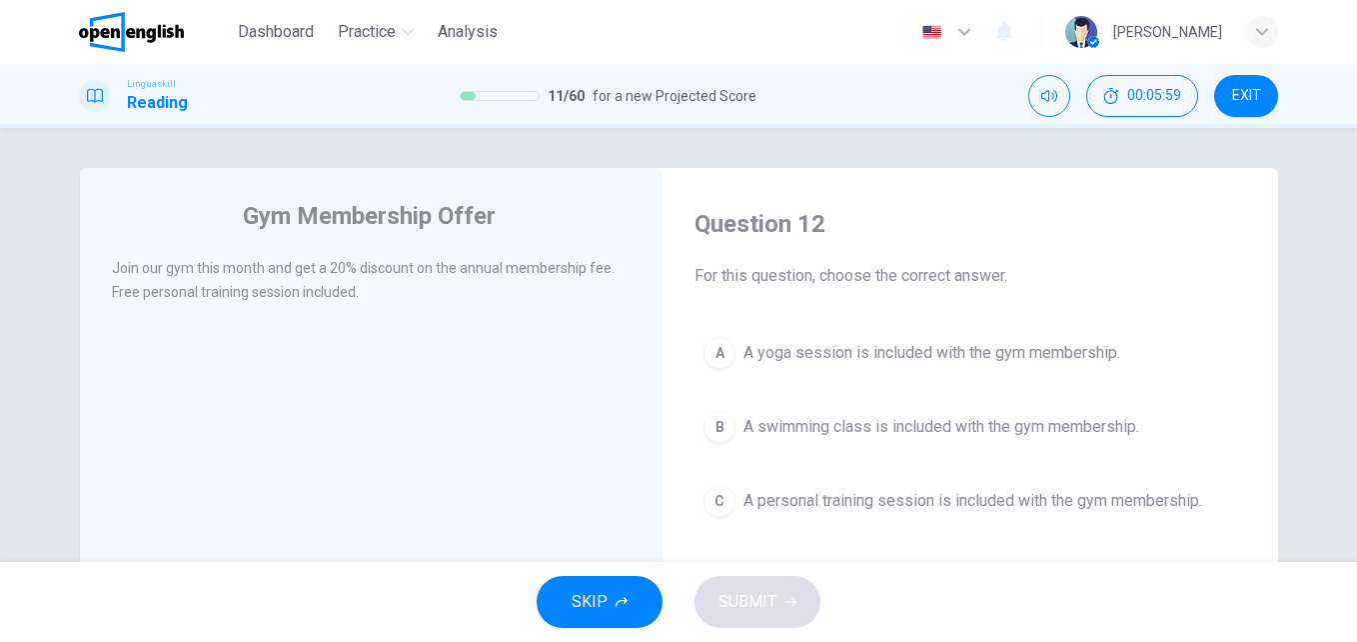
click at [832, 434] on span "A swimming class is included with the gym membership." at bounding box center [942, 427] width 396 height 24
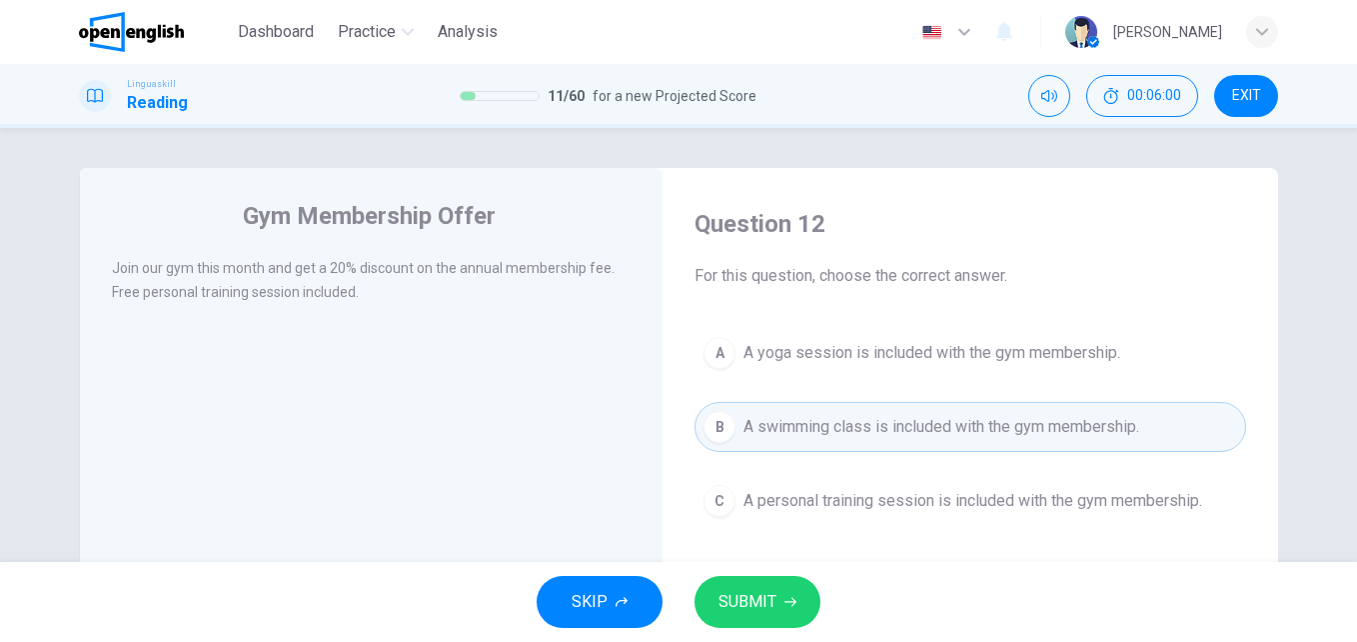
click at [765, 602] on span "SUBMIT" at bounding box center [748, 602] width 58 height 28
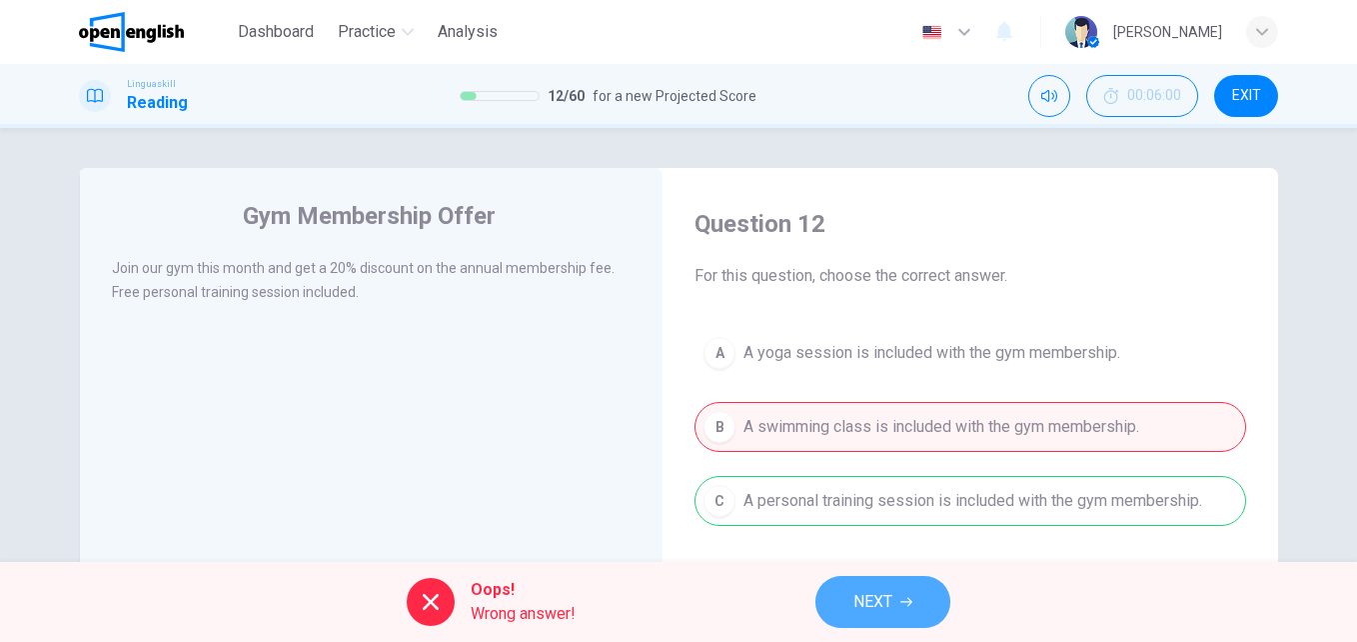
click at [871, 588] on span "NEXT" at bounding box center [873, 602] width 39 height 28
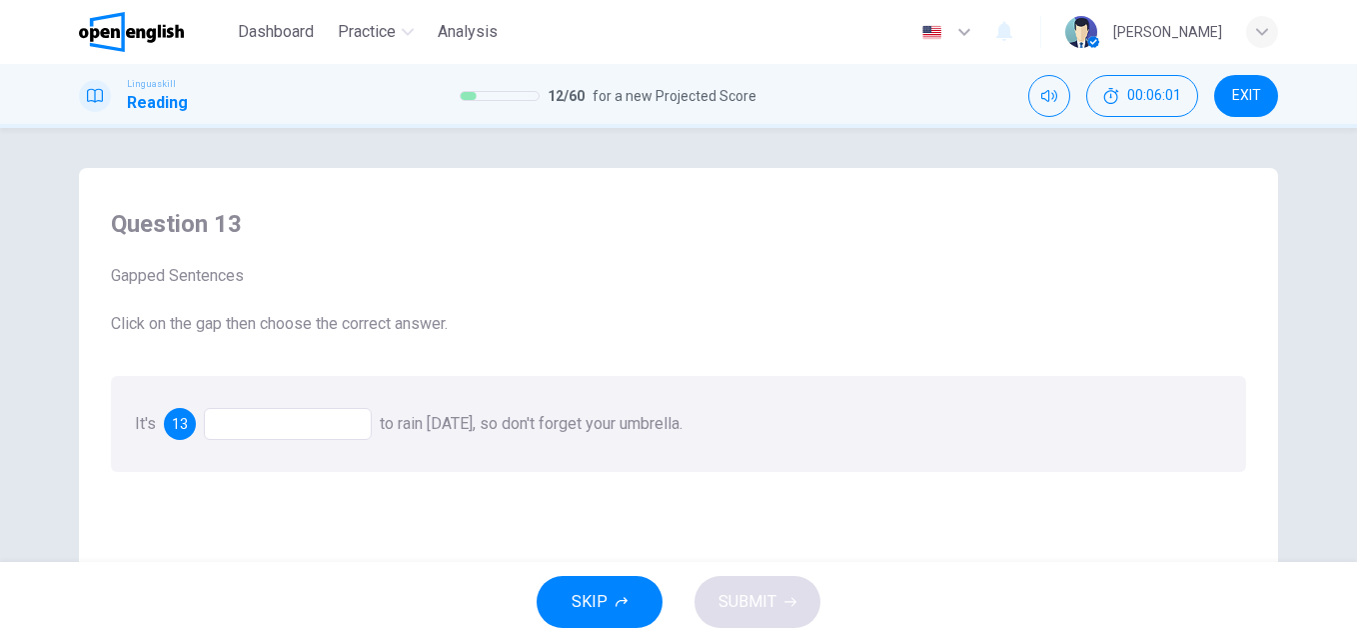
click at [358, 420] on div at bounding box center [288, 424] width 168 height 32
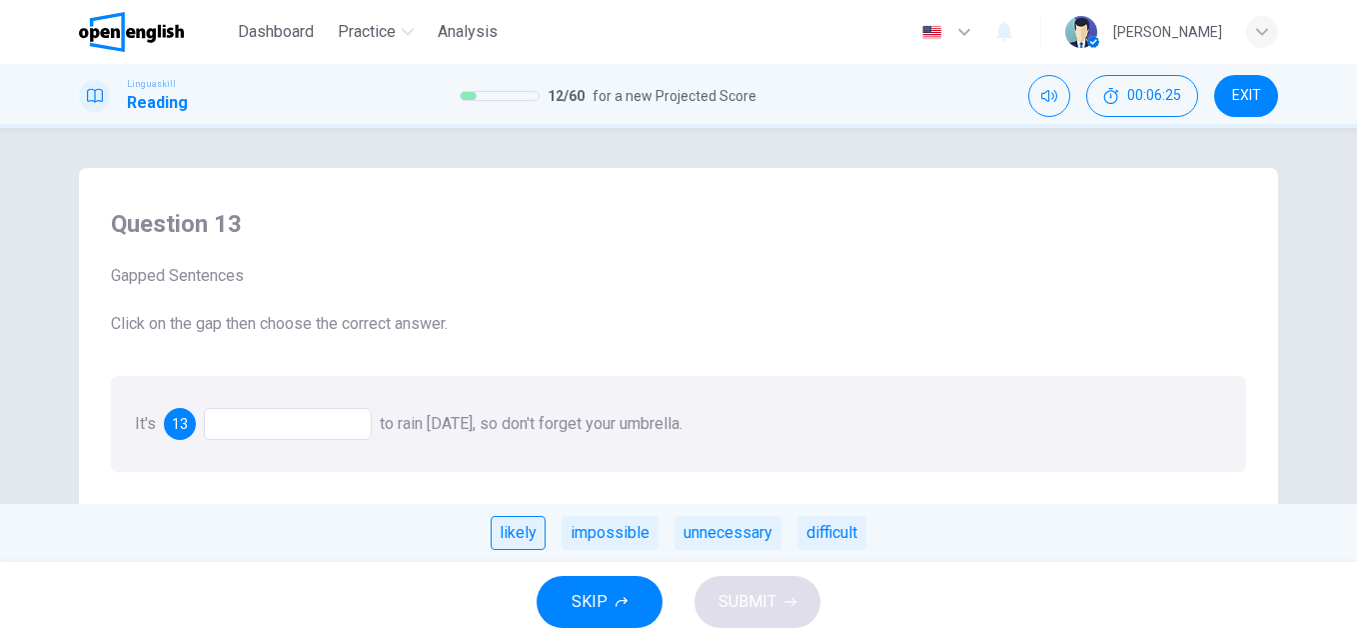
click at [525, 538] on div "likely" at bounding box center [518, 533] width 55 height 34
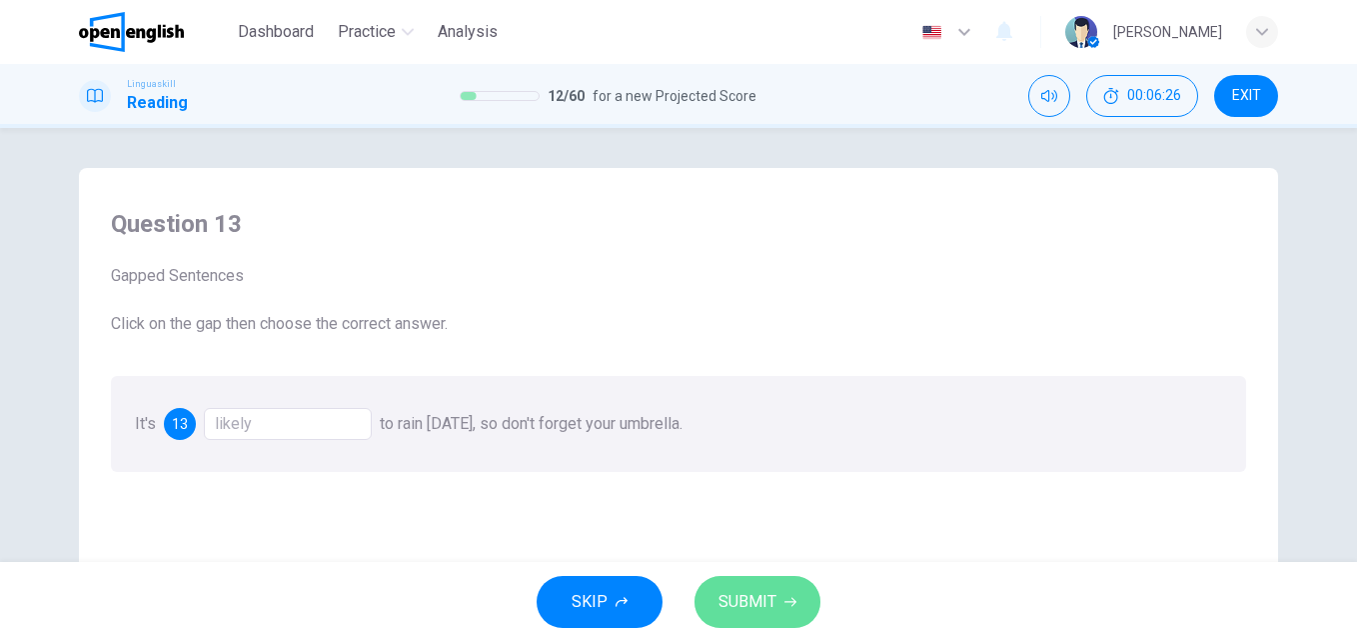
click at [756, 616] on button "SUBMIT" at bounding box center [758, 602] width 126 height 52
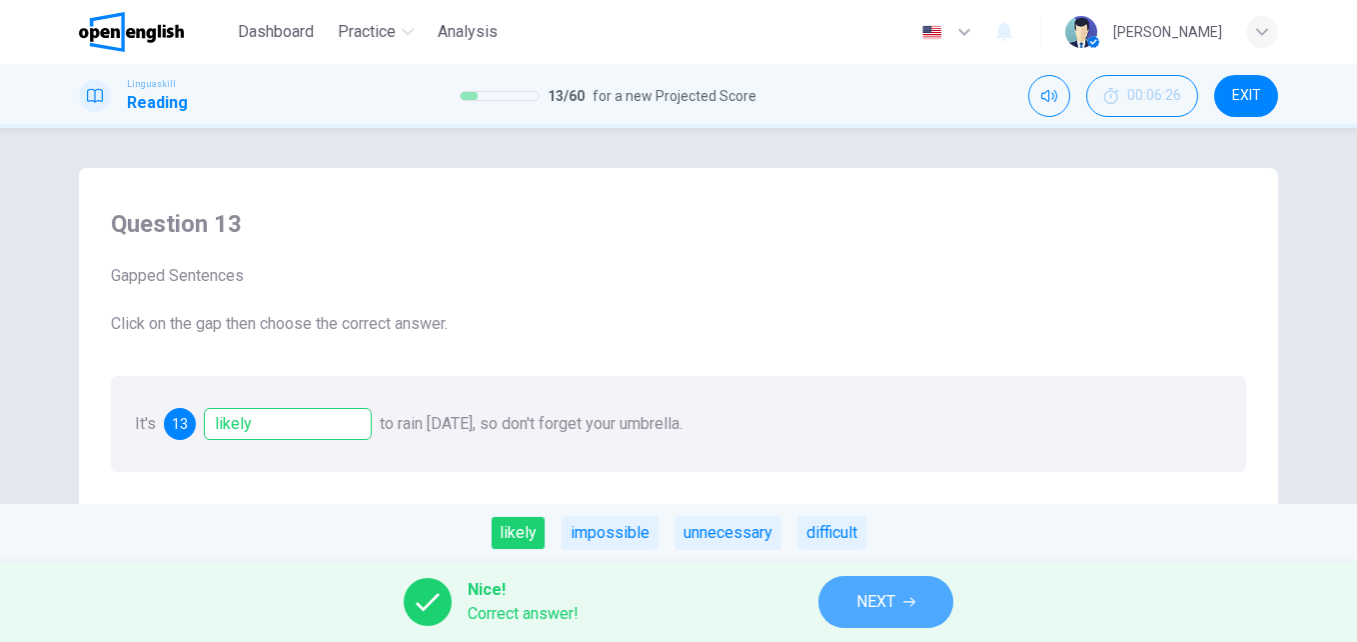
click at [904, 601] on button "NEXT" at bounding box center [886, 602] width 135 height 52
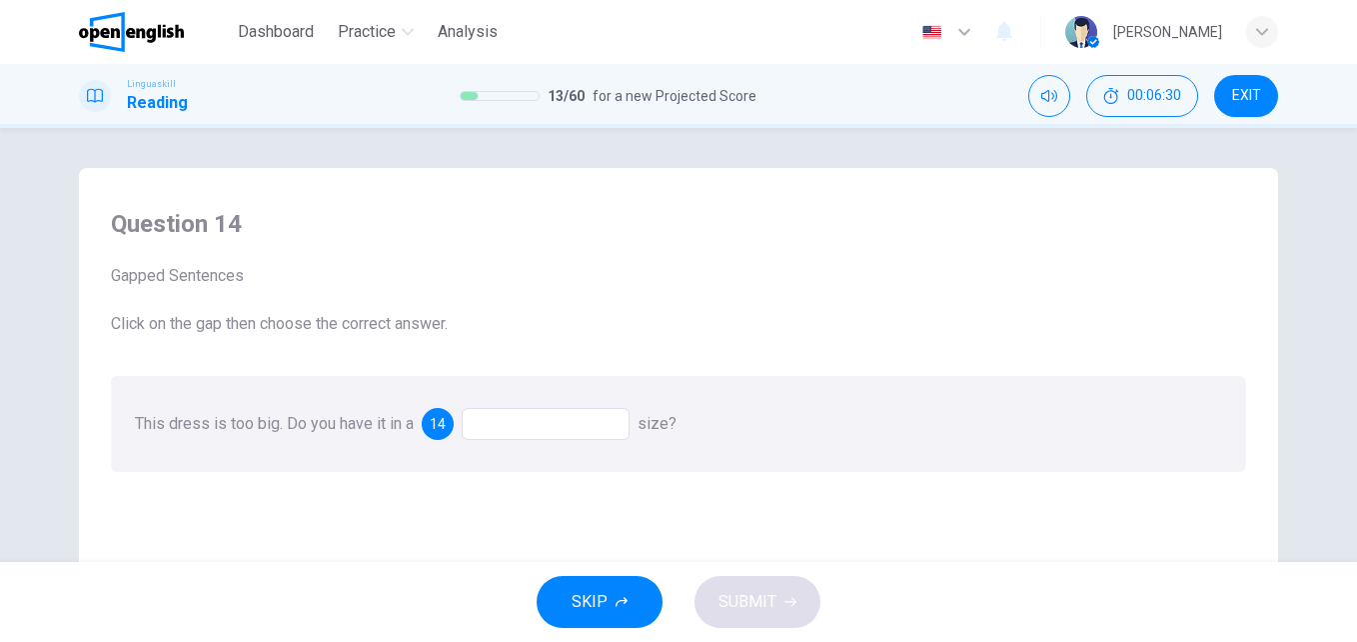
click at [510, 427] on div at bounding box center [546, 424] width 168 height 32
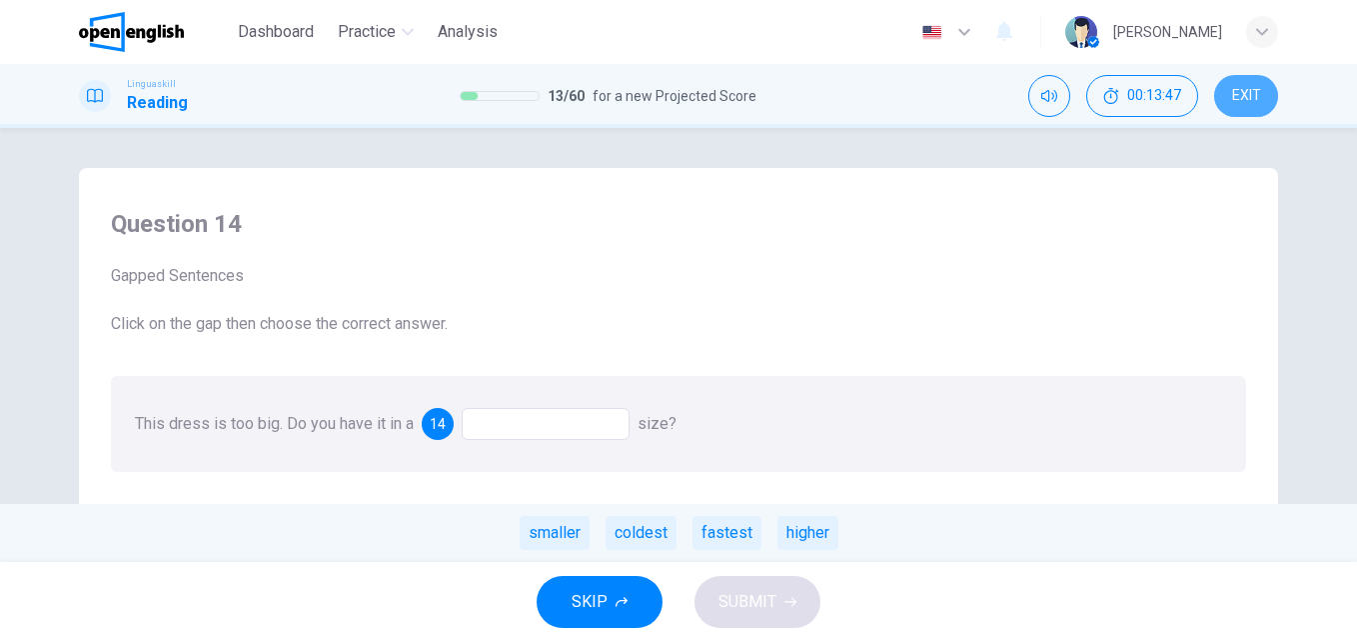
click at [1249, 97] on span "EXIT" at bounding box center [1246, 96] width 29 height 16
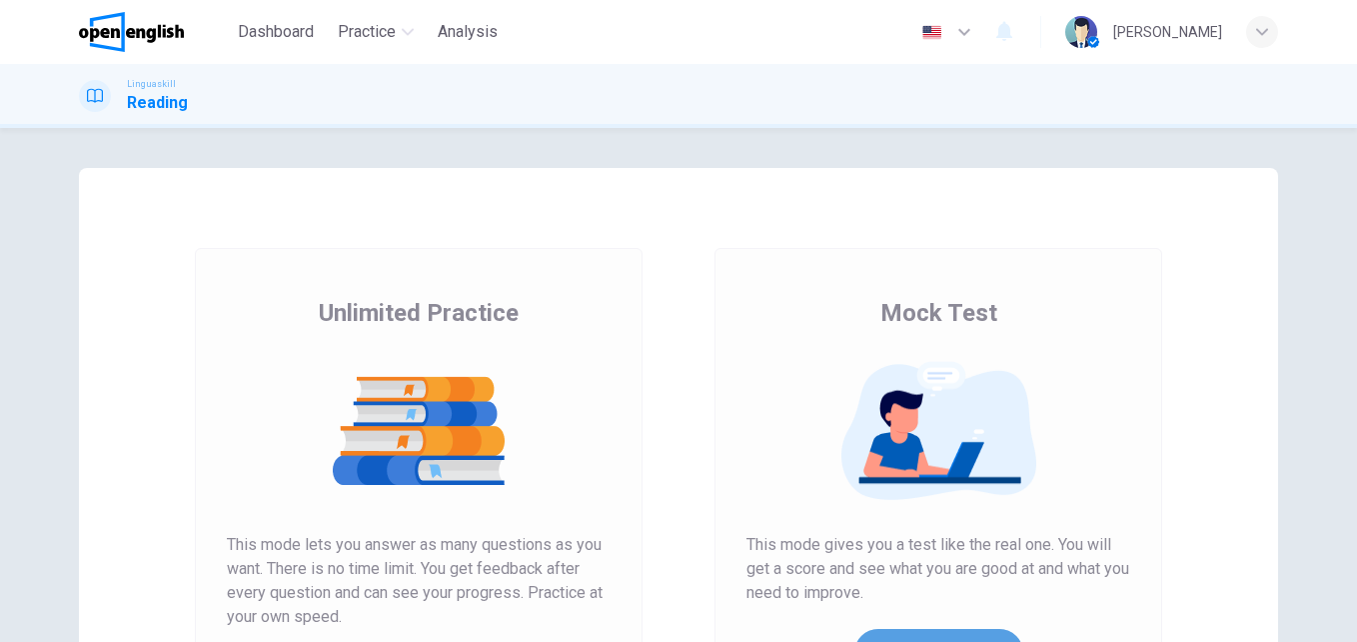
click at [882, 632] on button "Get Your Score" at bounding box center [939, 653] width 169 height 48
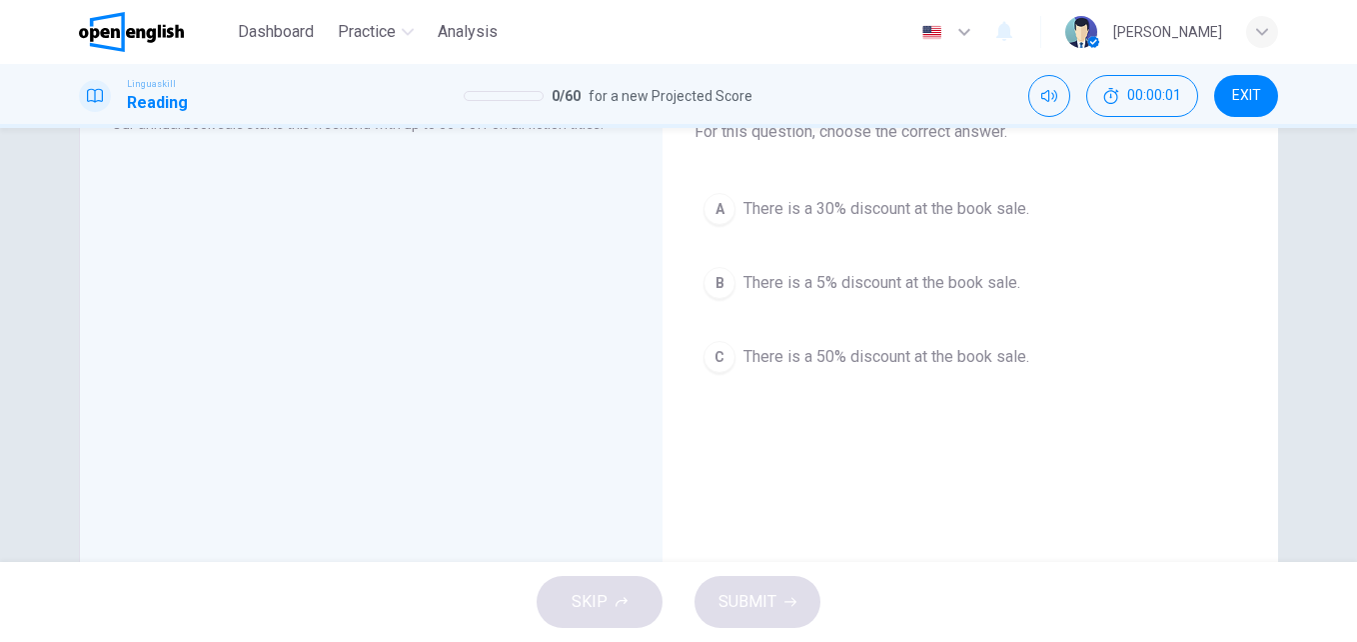
scroll to position [146, 0]
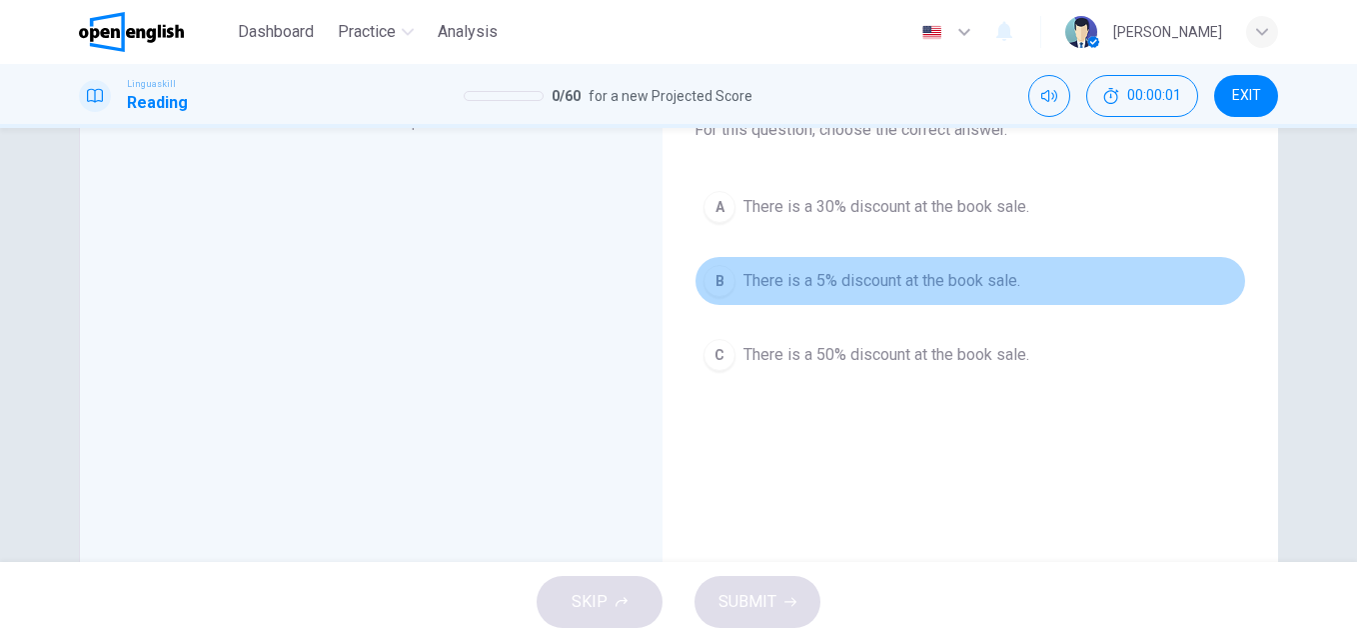
click at [905, 274] on span "There is a 5% discount at the book sale." at bounding box center [882, 281] width 277 height 24
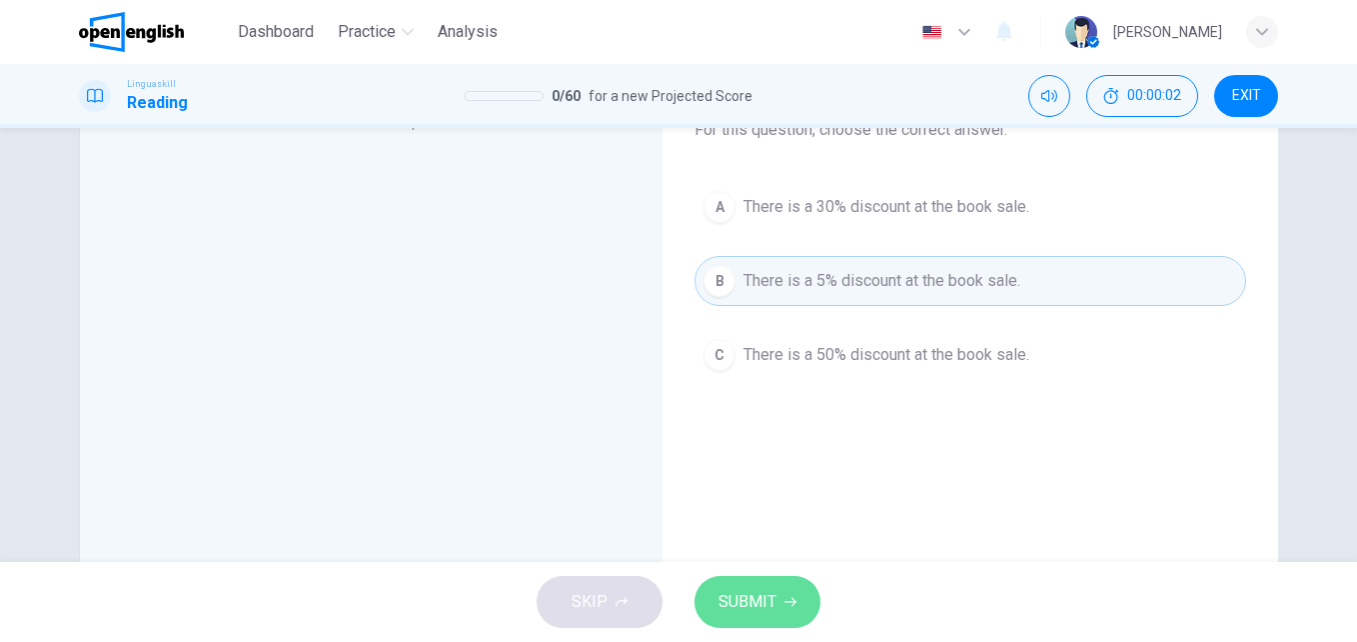
click at [792, 596] on icon "button" at bounding box center [791, 602] width 12 height 12
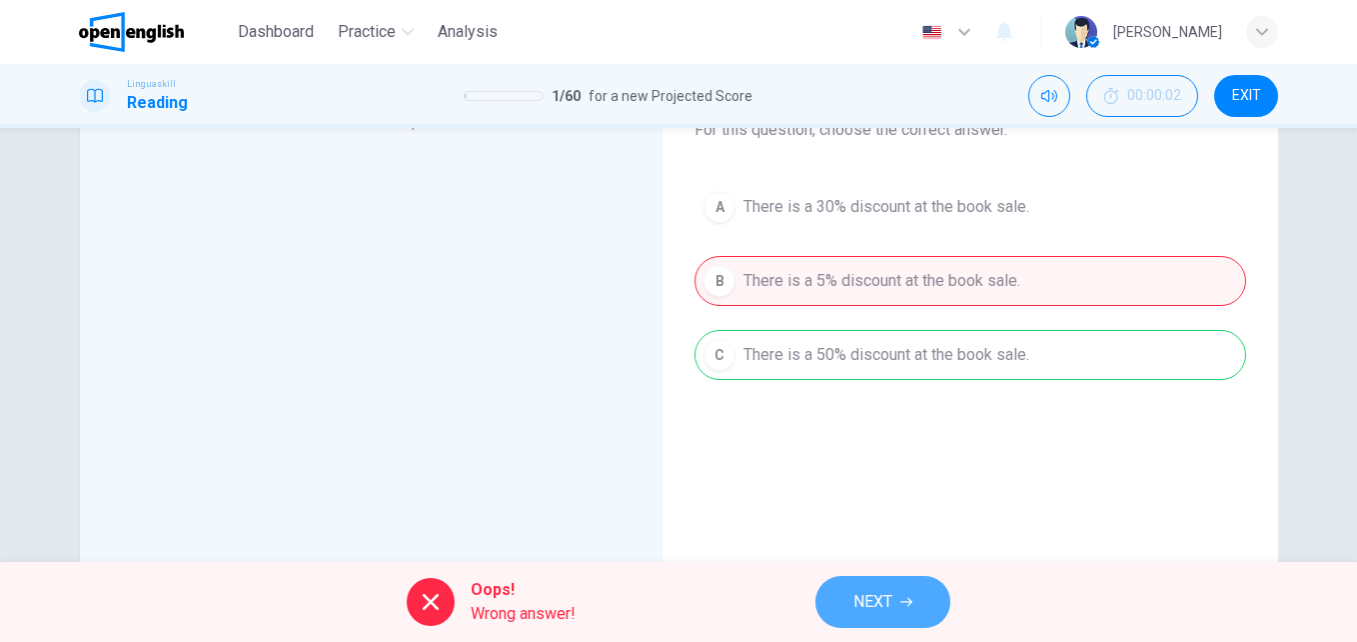
click at [864, 599] on span "NEXT" at bounding box center [873, 602] width 39 height 28
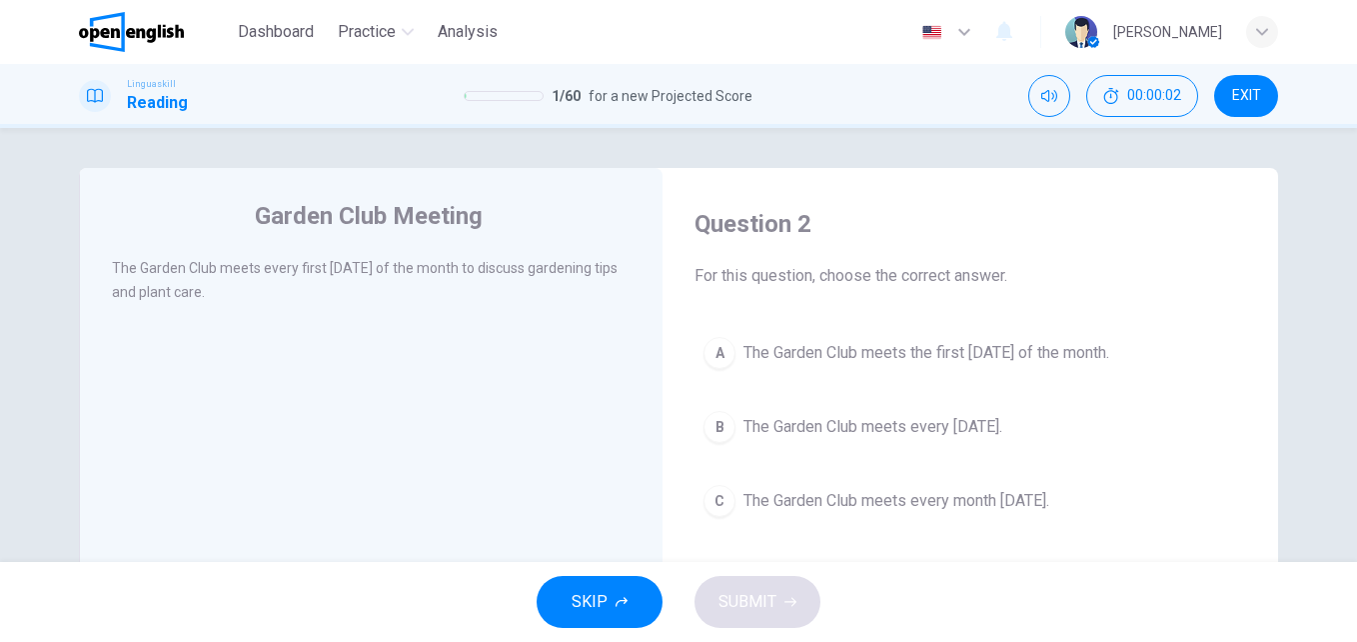
click at [848, 350] on span "The Garden Club meets the first [DATE] of the month." at bounding box center [927, 353] width 366 height 24
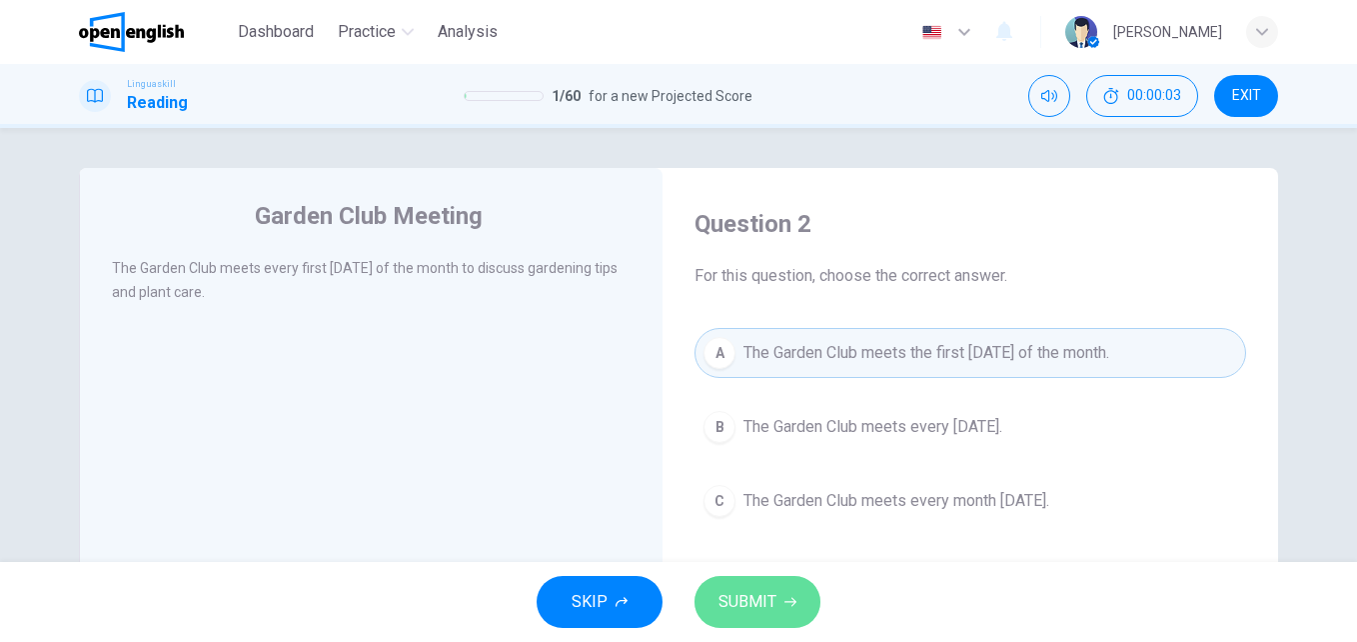
click at [788, 602] on icon "button" at bounding box center [791, 602] width 12 height 9
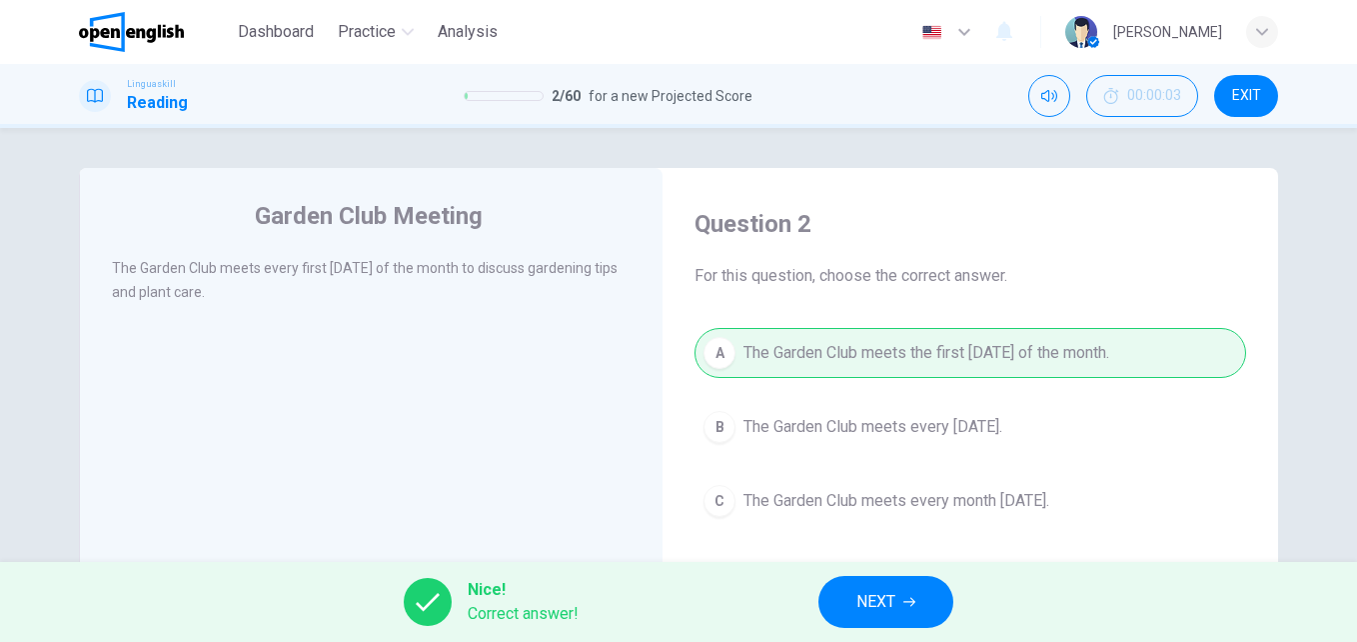
click at [872, 598] on span "NEXT" at bounding box center [876, 602] width 39 height 28
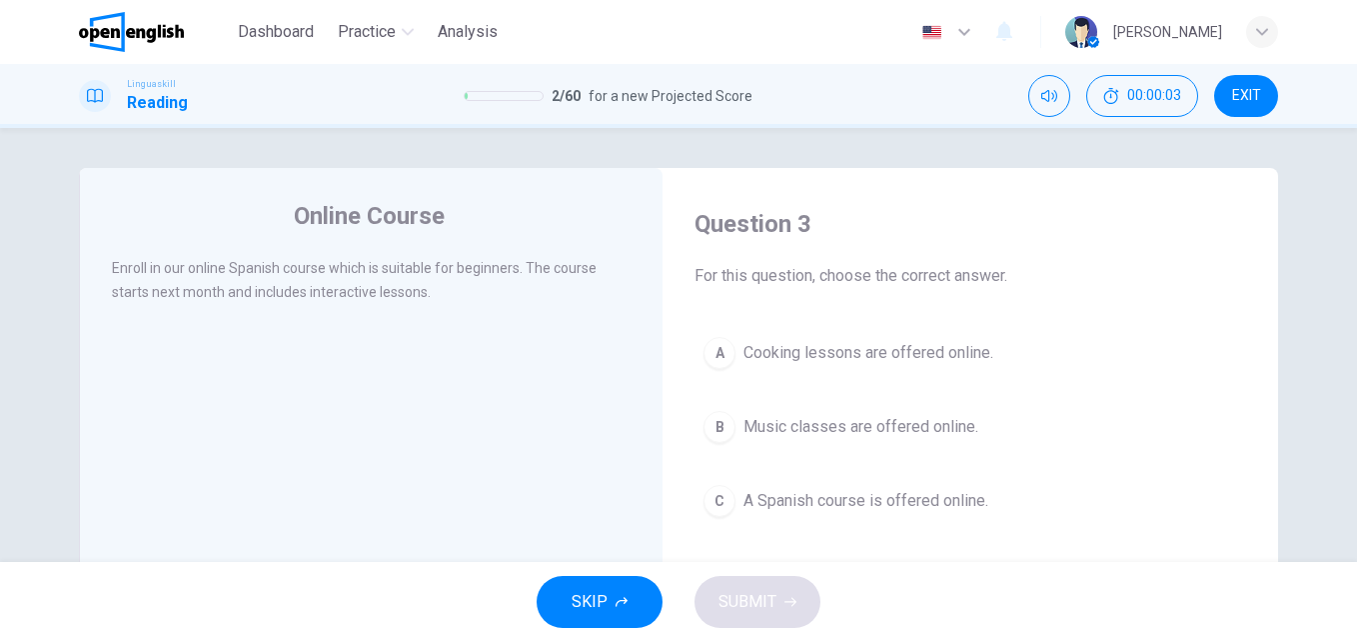
click at [843, 351] on span "Cooking lessons are offered online." at bounding box center [869, 353] width 250 height 24
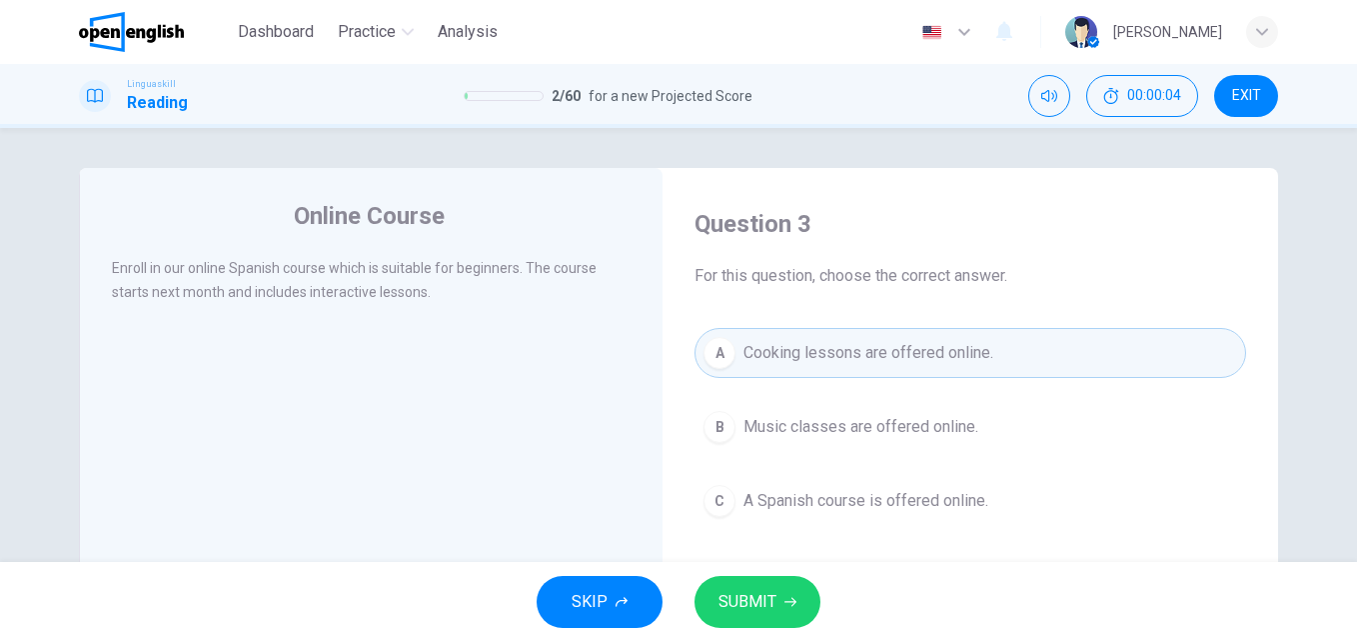
click at [770, 597] on span "SUBMIT" at bounding box center [748, 602] width 58 height 28
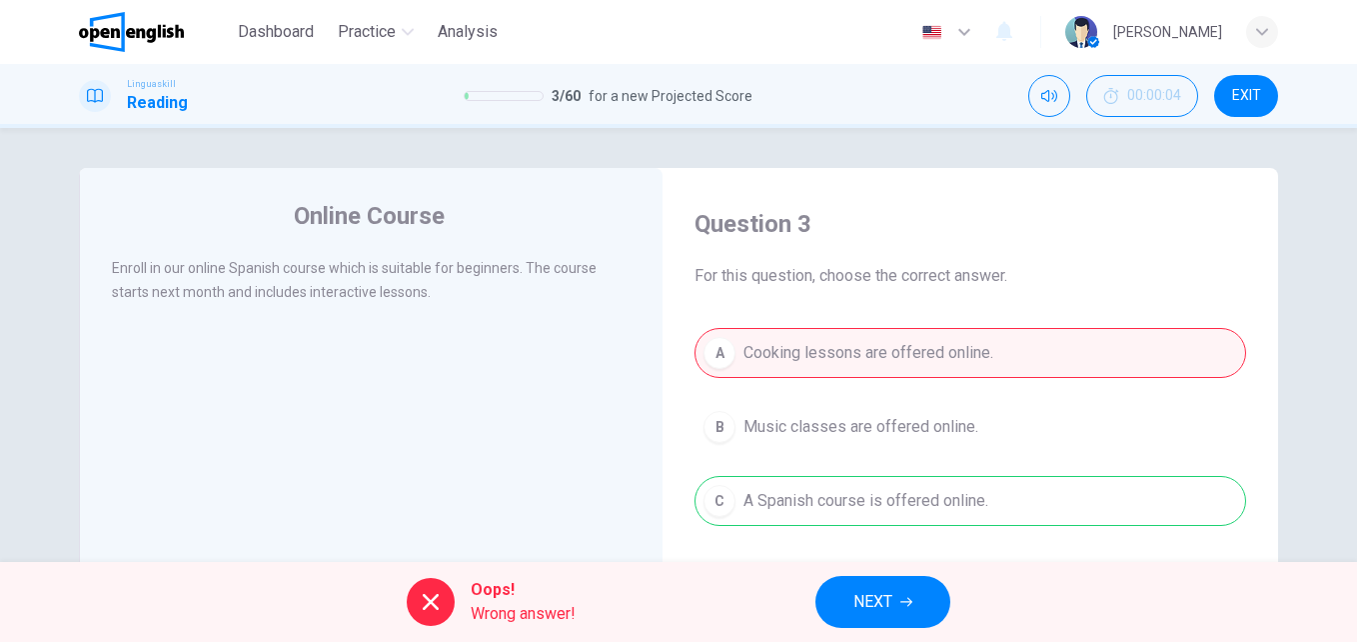
click at [879, 593] on span "NEXT" at bounding box center [873, 602] width 39 height 28
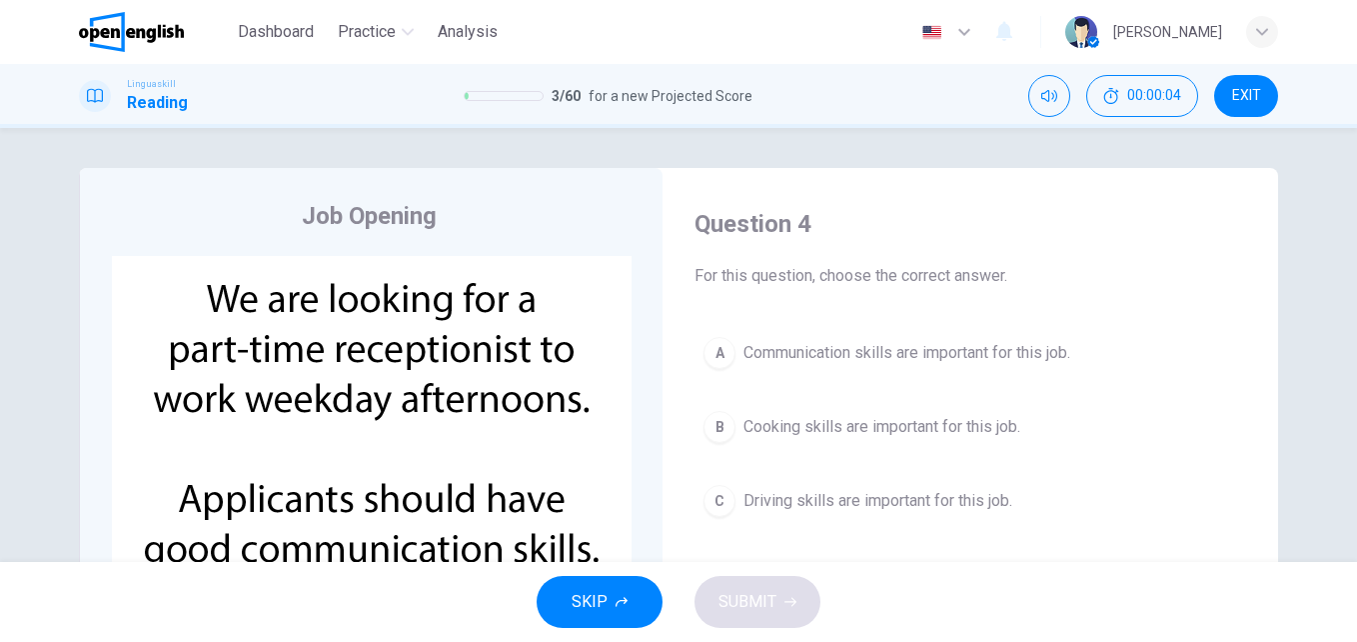
click at [871, 420] on span "Cooking skills are important for this job." at bounding box center [882, 427] width 277 height 24
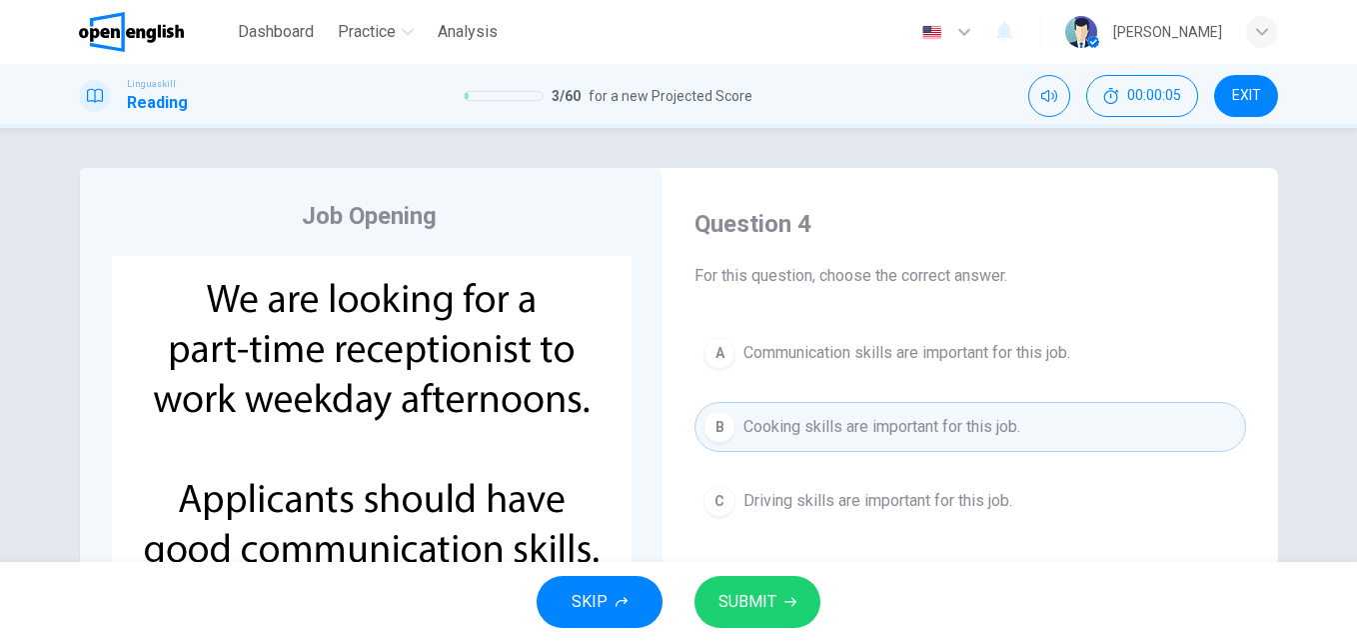
click at [767, 588] on span "SUBMIT" at bounding box center [748, 602] width 58 height 28
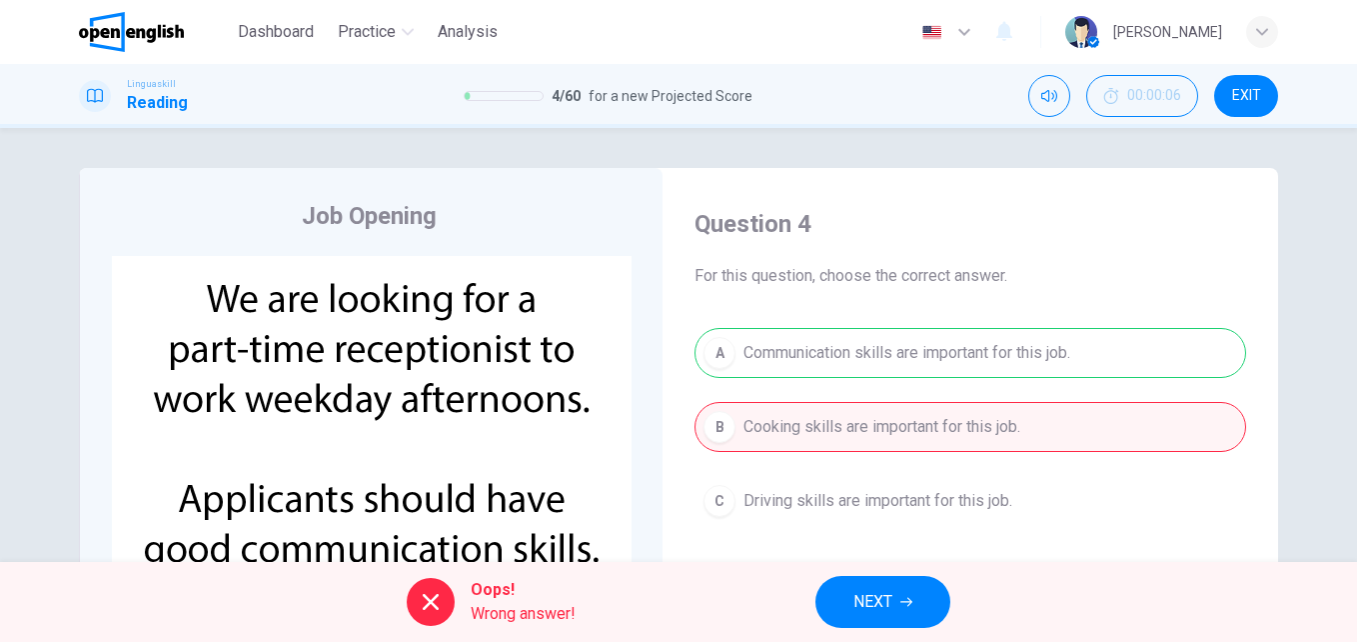
click at [865, 606] on span "NEXT" at bounding box center [873, 602] width 39 height 28
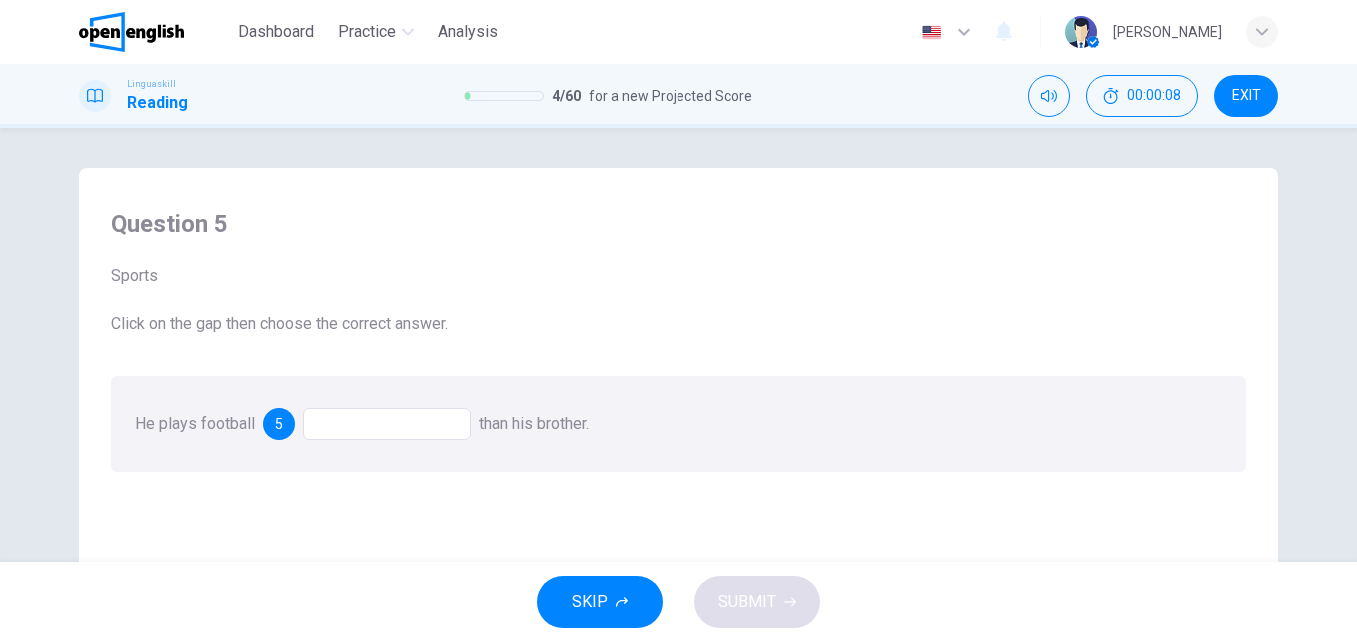
click at [359, 431] on div at bounding box center [387, 424] width 168 height 32
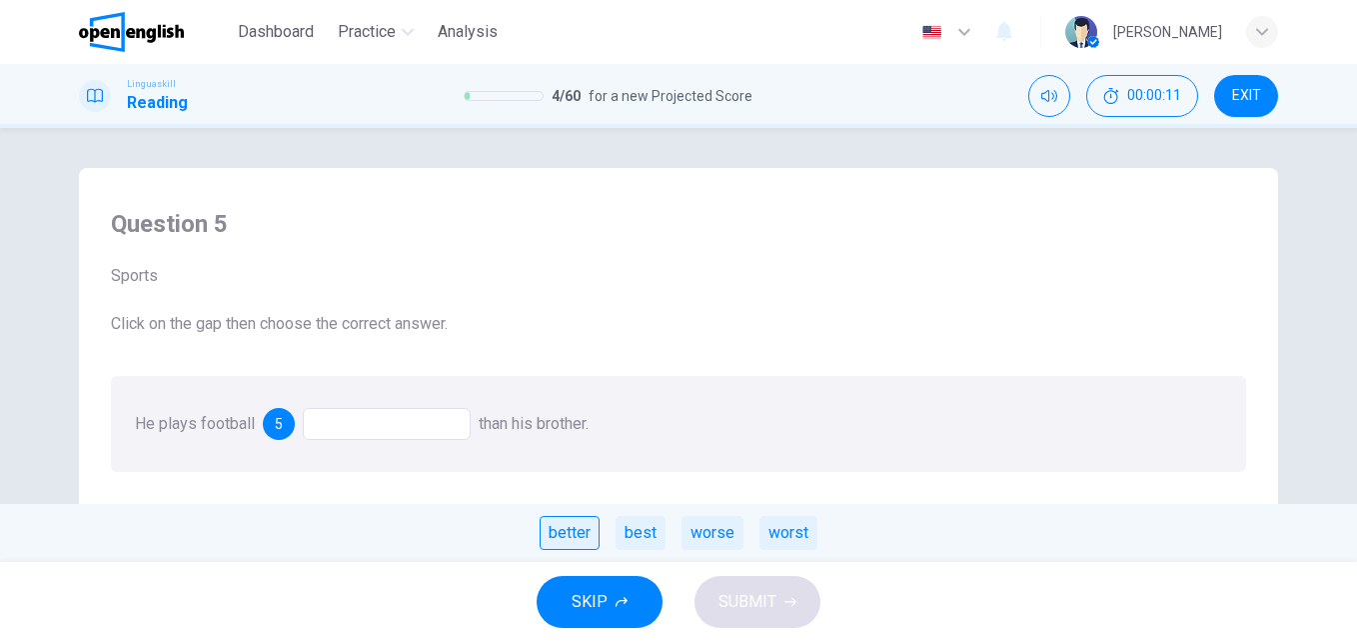
click at [569, 532] on div "better" at bounding box center [570, 533] width 60 height 34
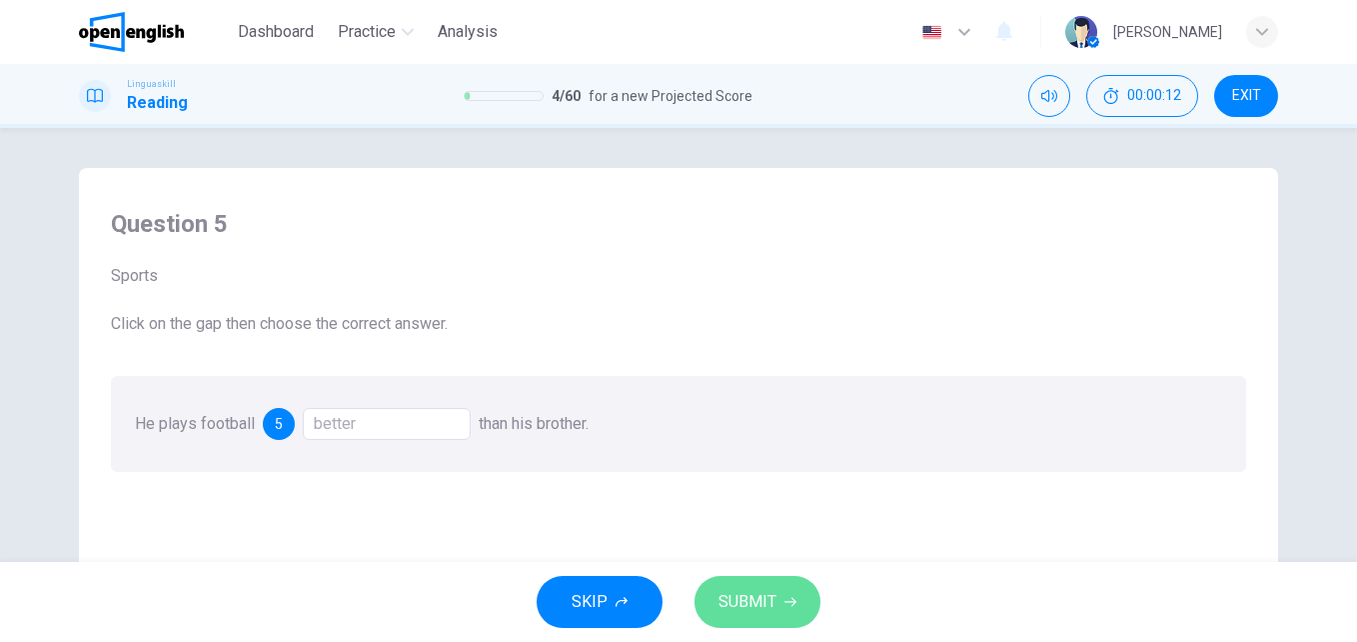
click at [716, 598] on button "SUBMIT" at bounding box center [758, 602] width 126 height 52
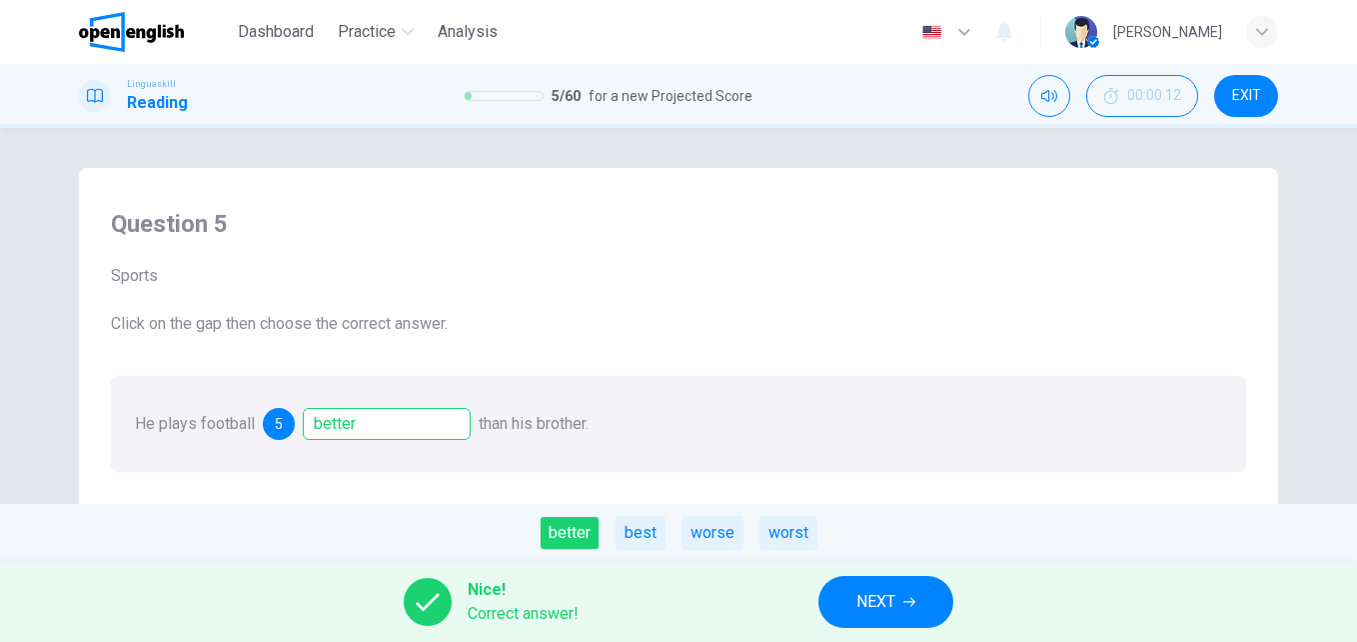
click at [849, 595] on button "NEXT" at bounding box center [886, 602] width 135 height 52
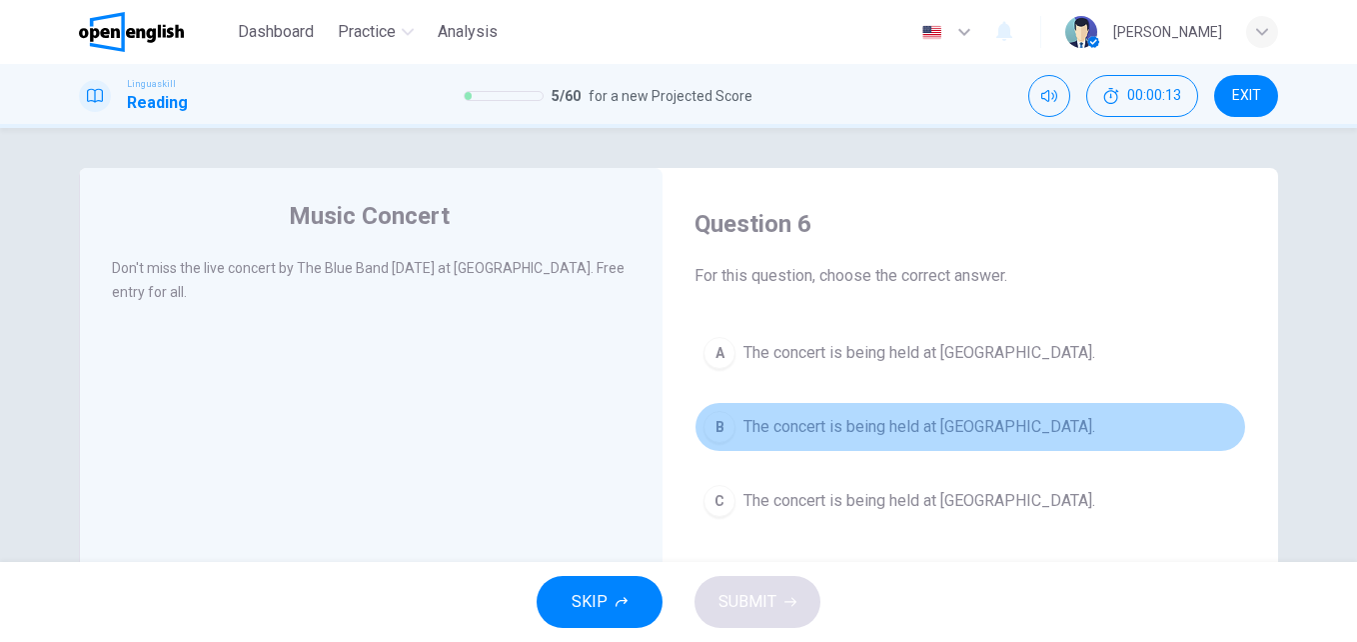
click at [762, 433] on span "The concert is being held at [GEOGRAPHIC_DATA]." at bounding box center [920, 427] width 352 height 24
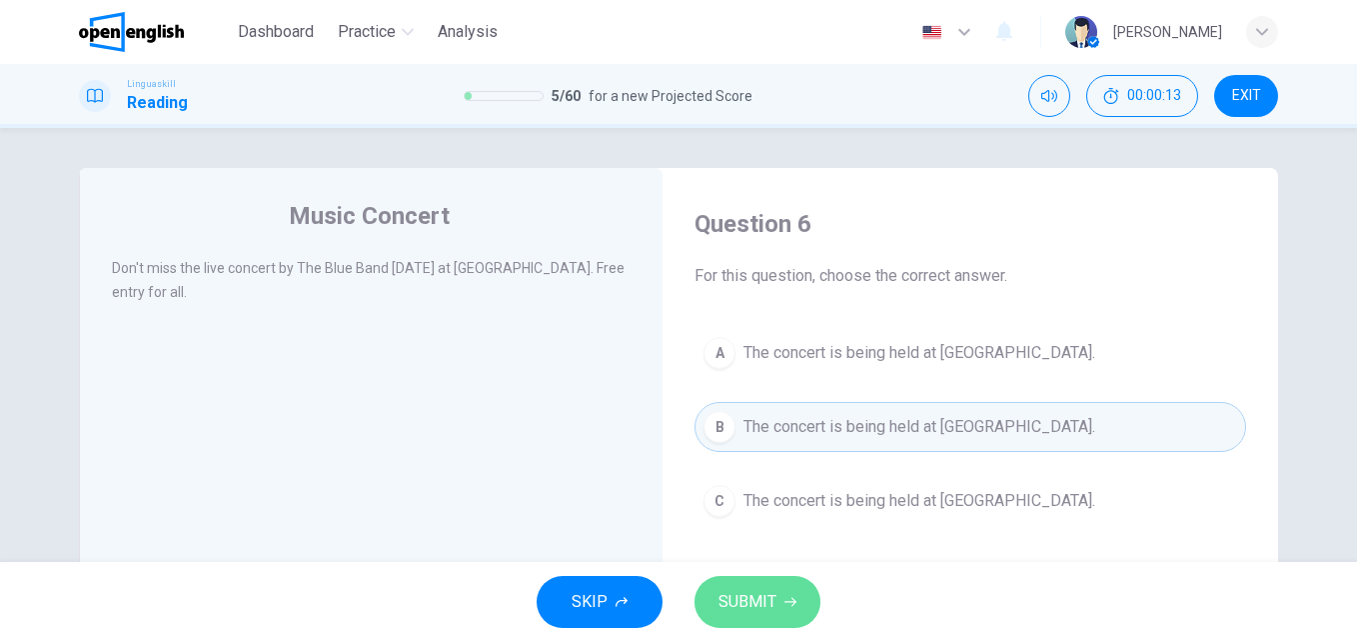
click at [765, 588] on span "SUBMIT" at bounding box center [748, 602] width 58 height 28
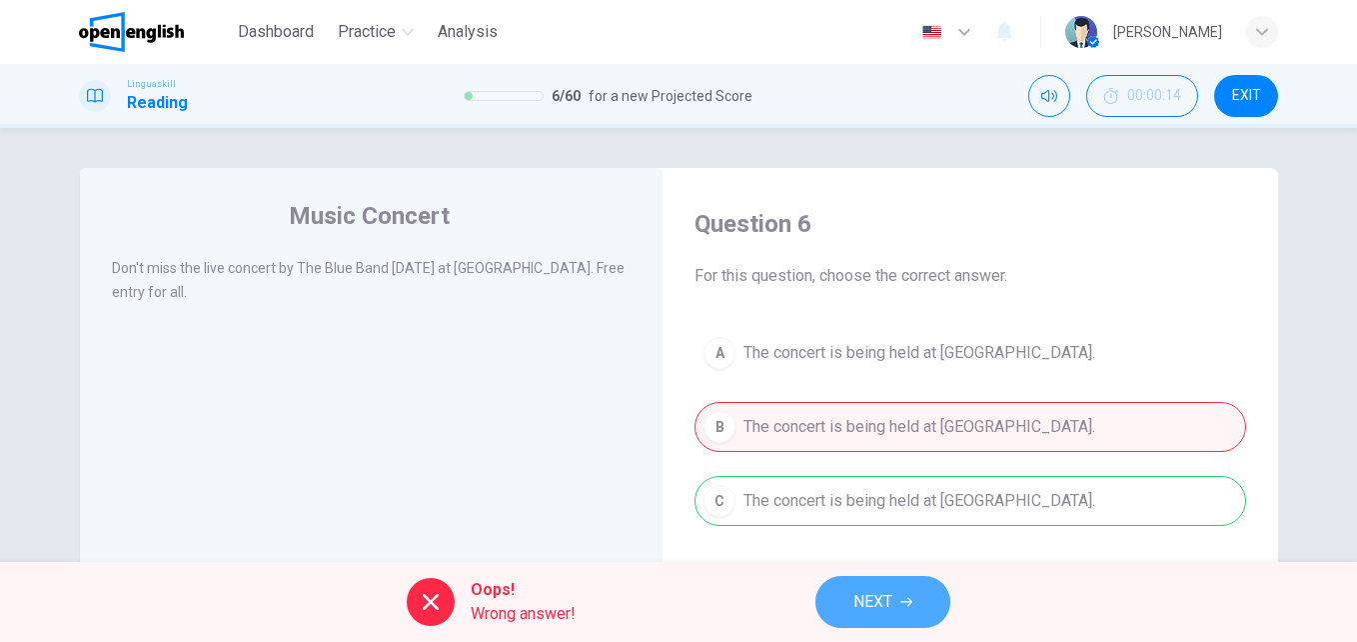
click at [889, 593] on span "NEXT" at bounding box center [873, 602] width 39 height 28
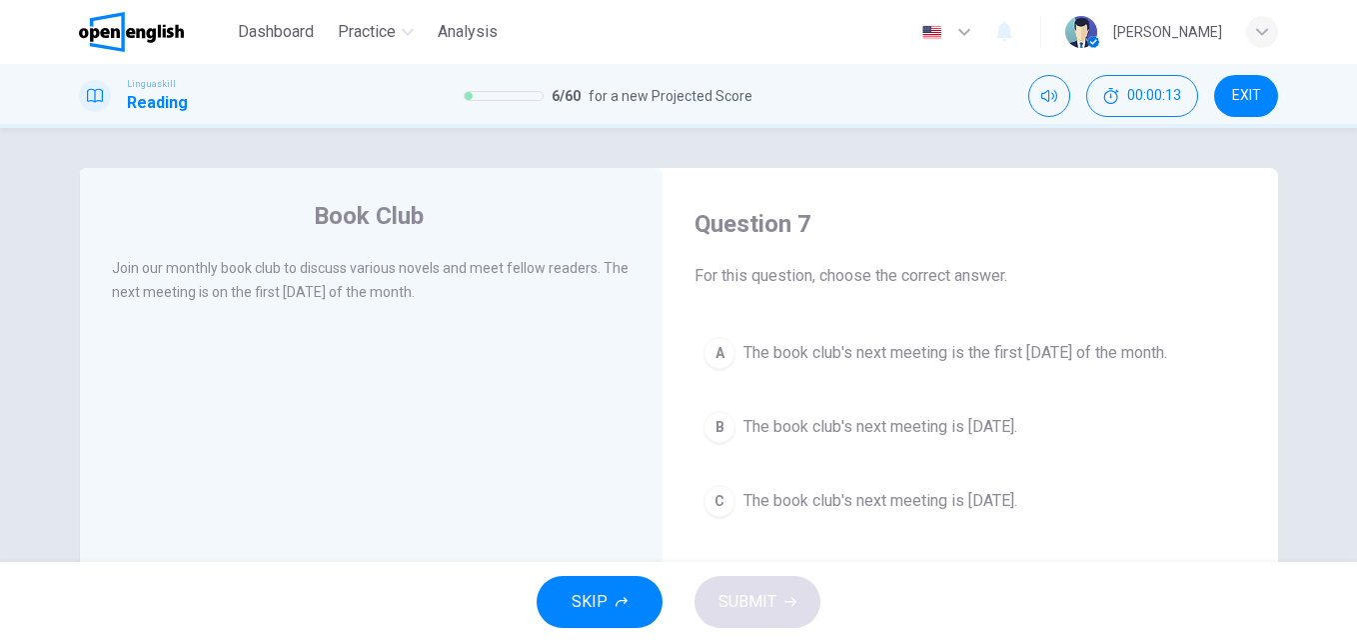
click at [832, 503] on span "The book club's next meeting is [DATE]." at bounding box center [881, 501] width 274 height 24
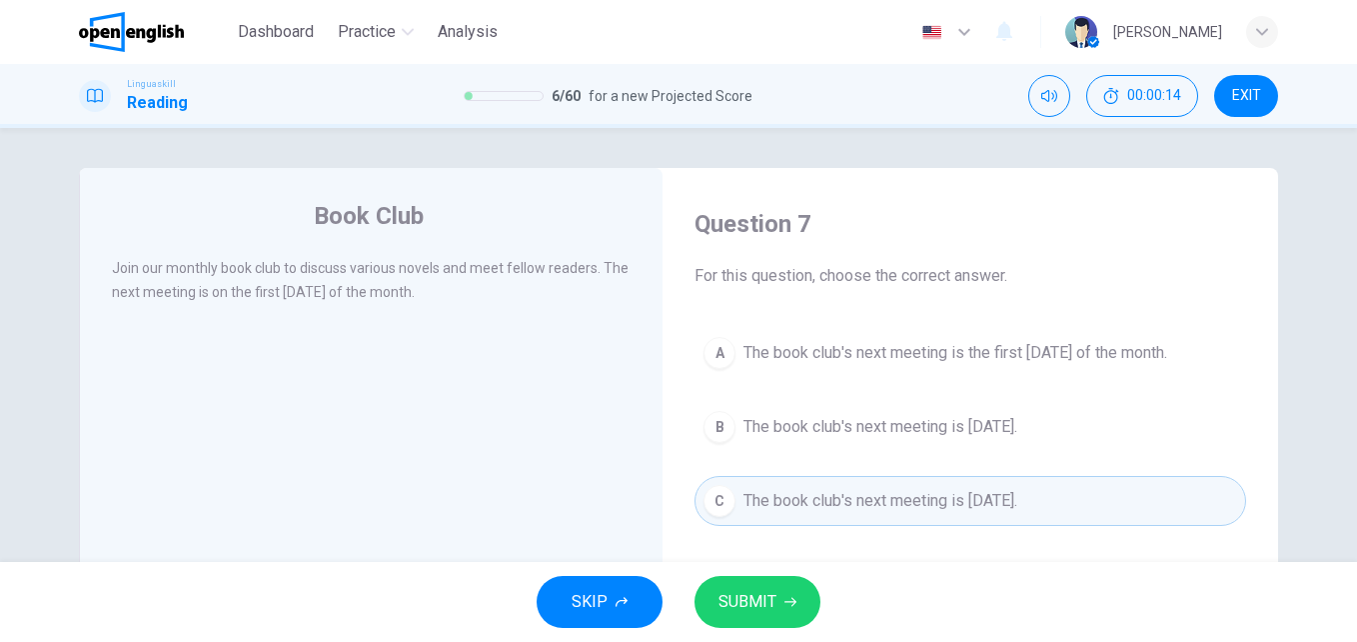
click at [800, 613] on button "SUBMIT" at bounding box center [758, 602] width 126 height 52
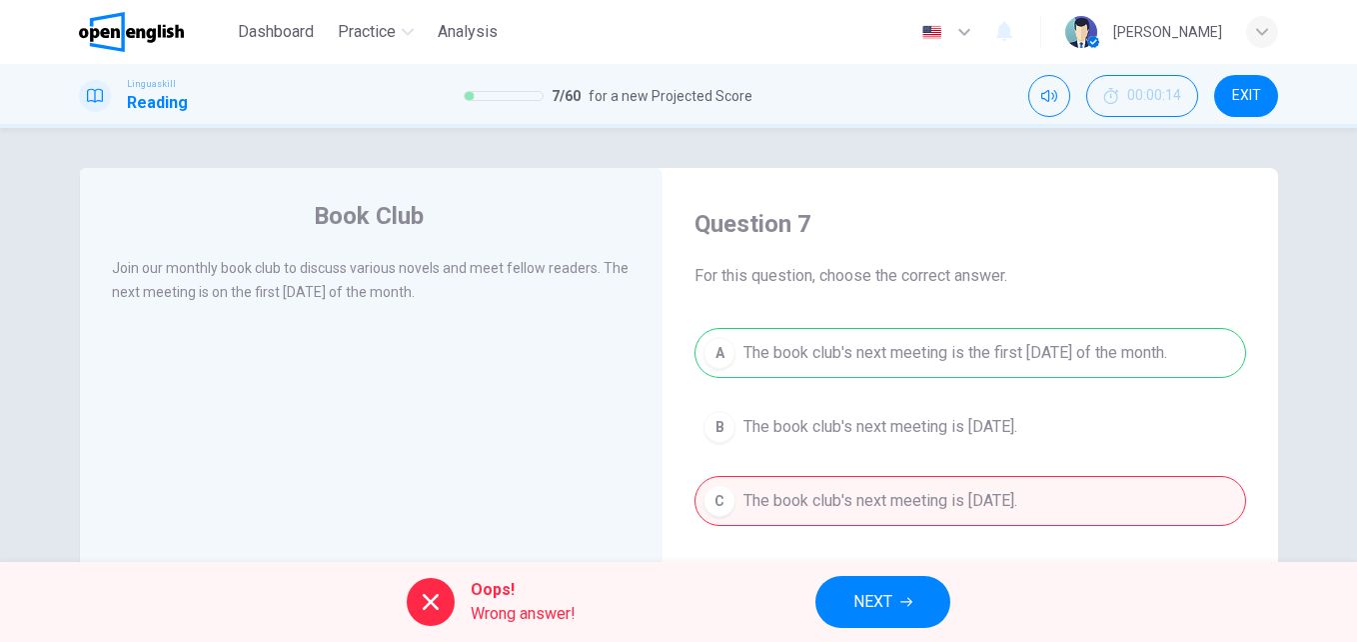
click at [835, 436] on div "A The book club's next meeting is the first [DATE] of the month. B The book clu…" at bounding box center [971, 427] width 552 height 198
click at [836, 434] on div "A The book club's next meeting is the first [DATE] of the month. B The book clu…" at bounding box center [971, 427] width 552 height 198
click at [864, 610] on span "NEXT" at bounding box center [873, 602] width 39 height 28
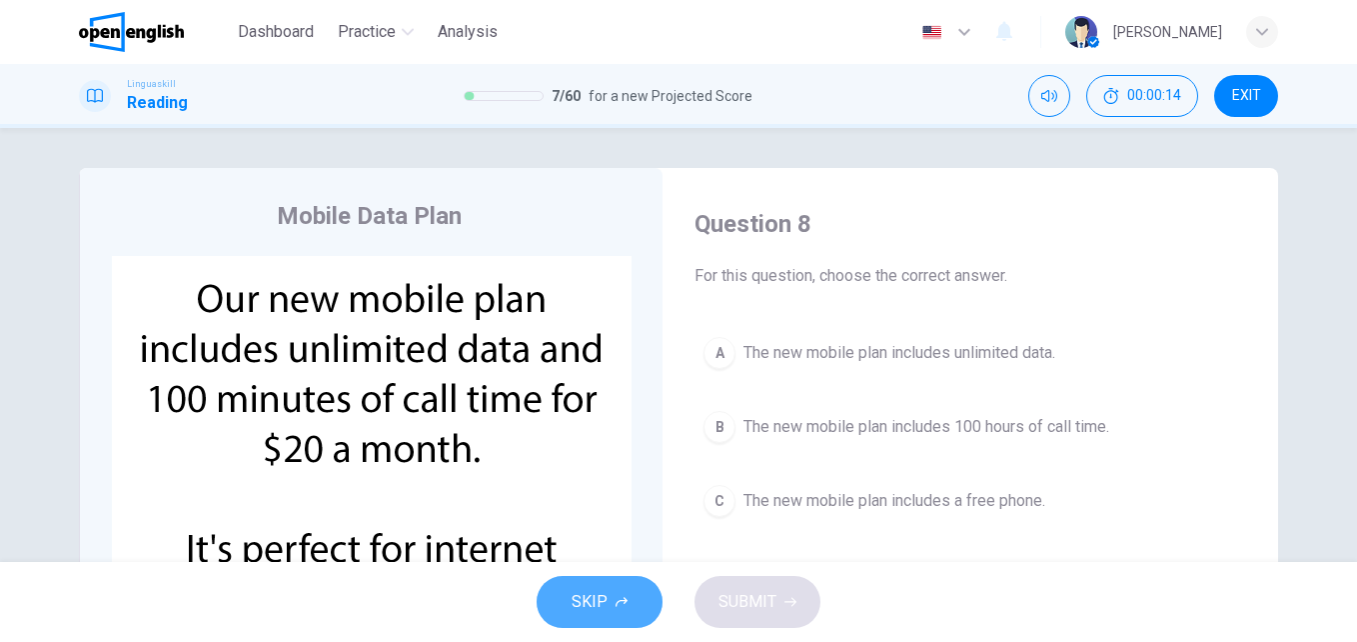
click at [631, 593] on button "SKIP" at bounding box center [600, 602] width 126 height 52
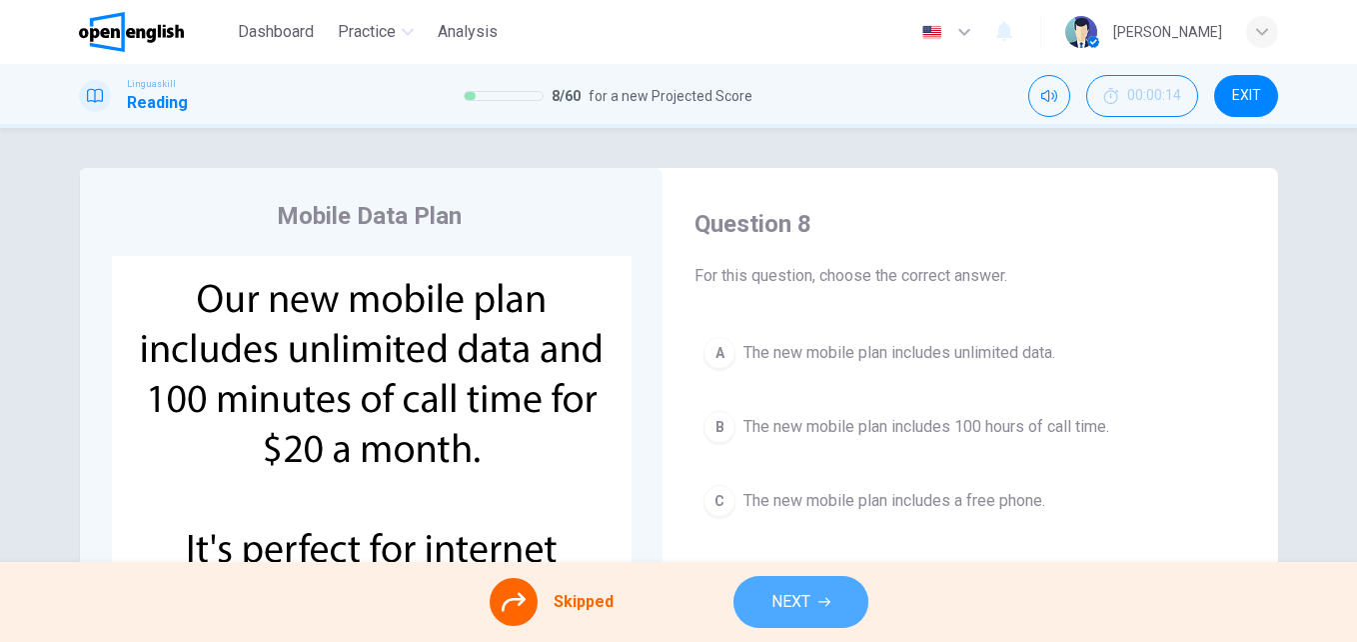
click at [779, 602] on span "NEXT" at bounding box center [791, 602] width 39 height 28
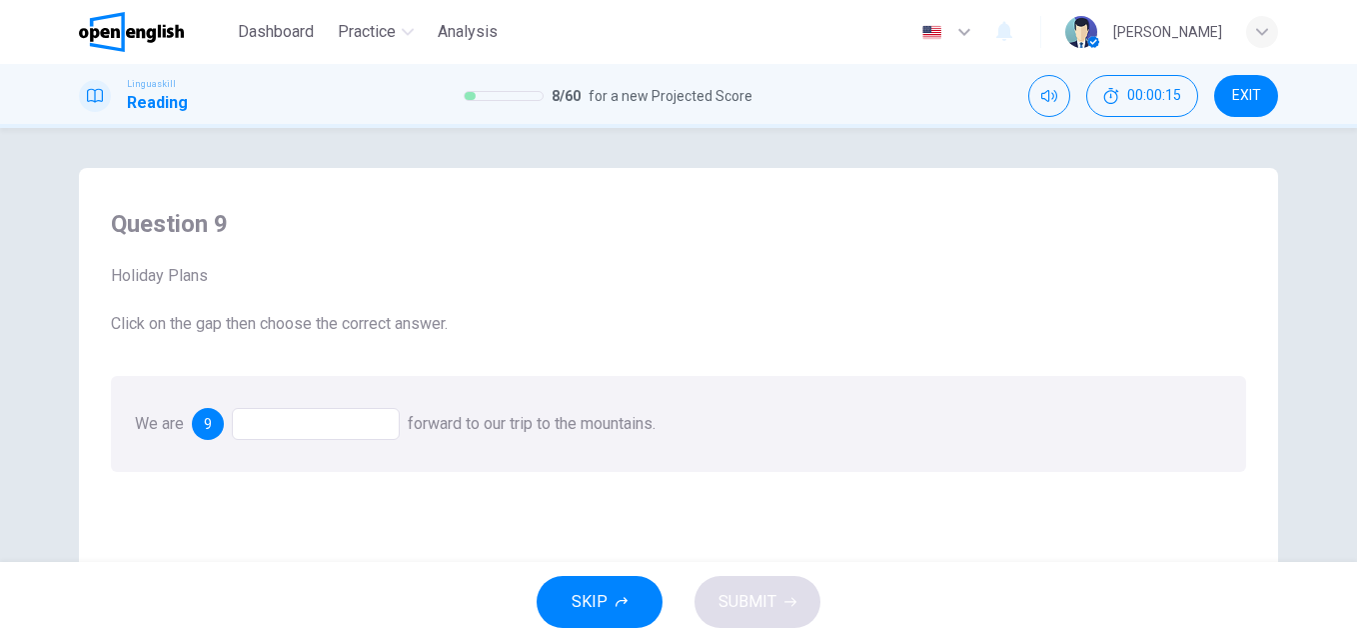
click at [369, 427] on div at bounding box center [316, 424] width 168 height 32
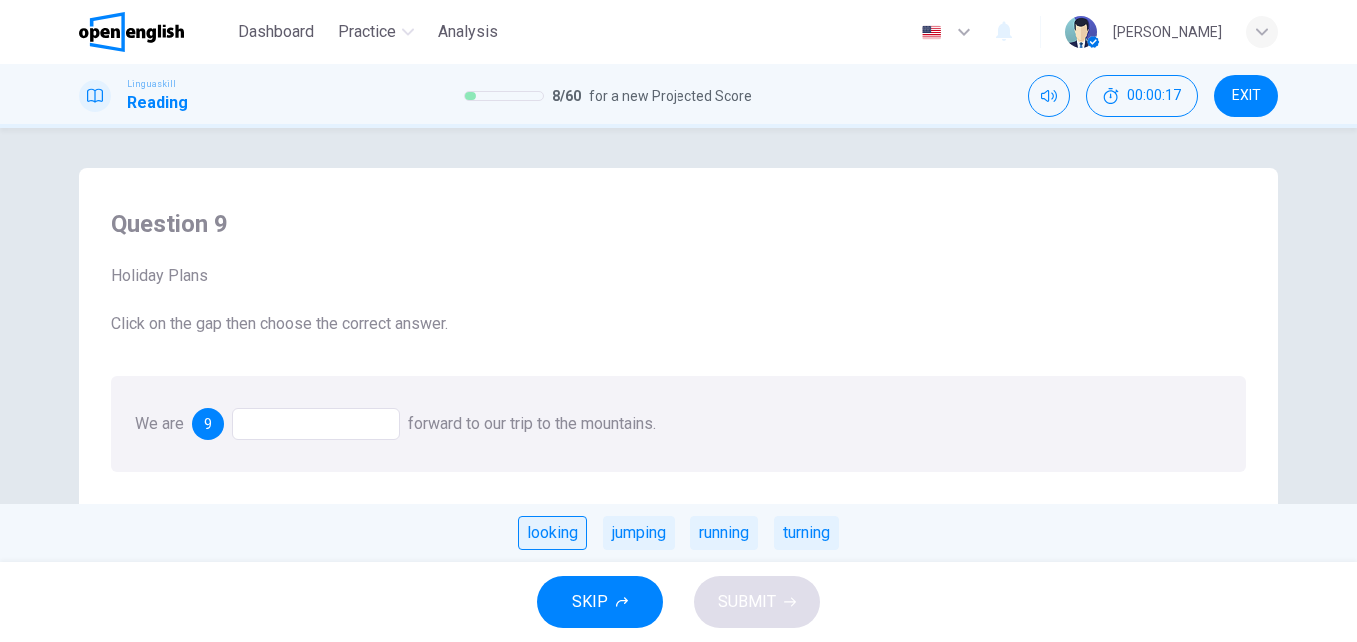
click at [565, 529] on div "looking" at bounding box center [552, 533] width 69 height 34
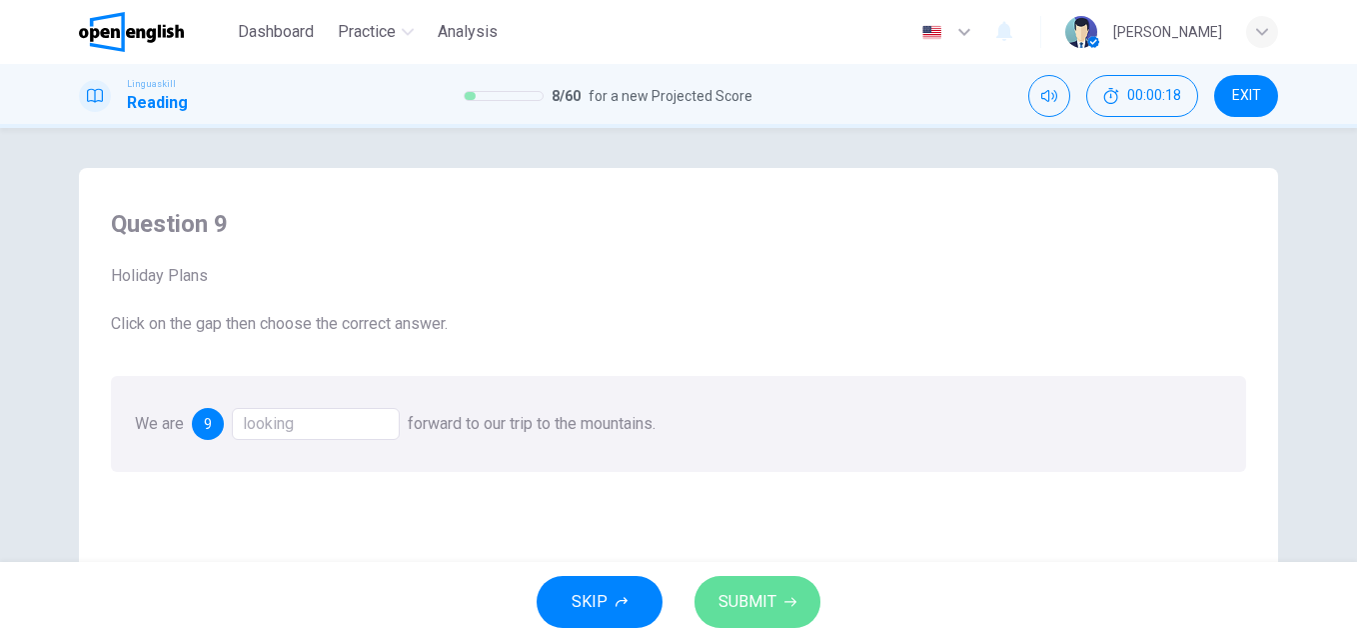
click at [754, 608] on span "SUBMIT" at bounding box center [748, 602] width 58 height 28
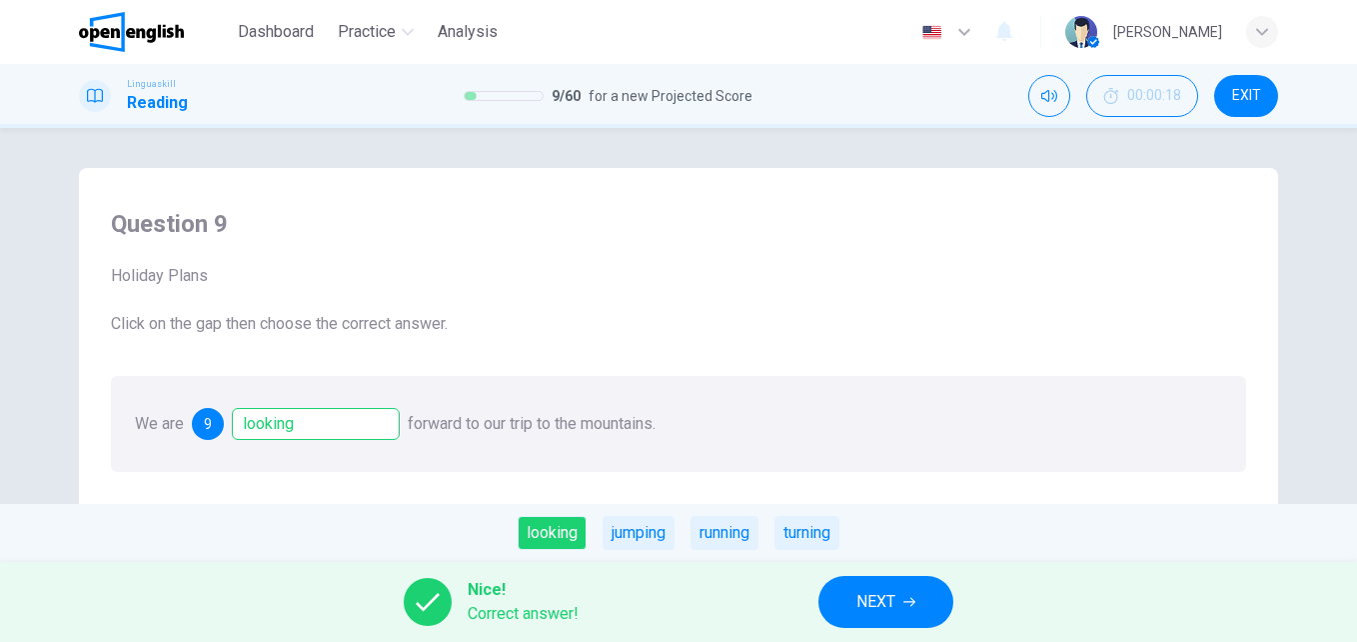
click at [887, 601] on span "NEXT" at bounding box center [876, 602] width 39 height 28
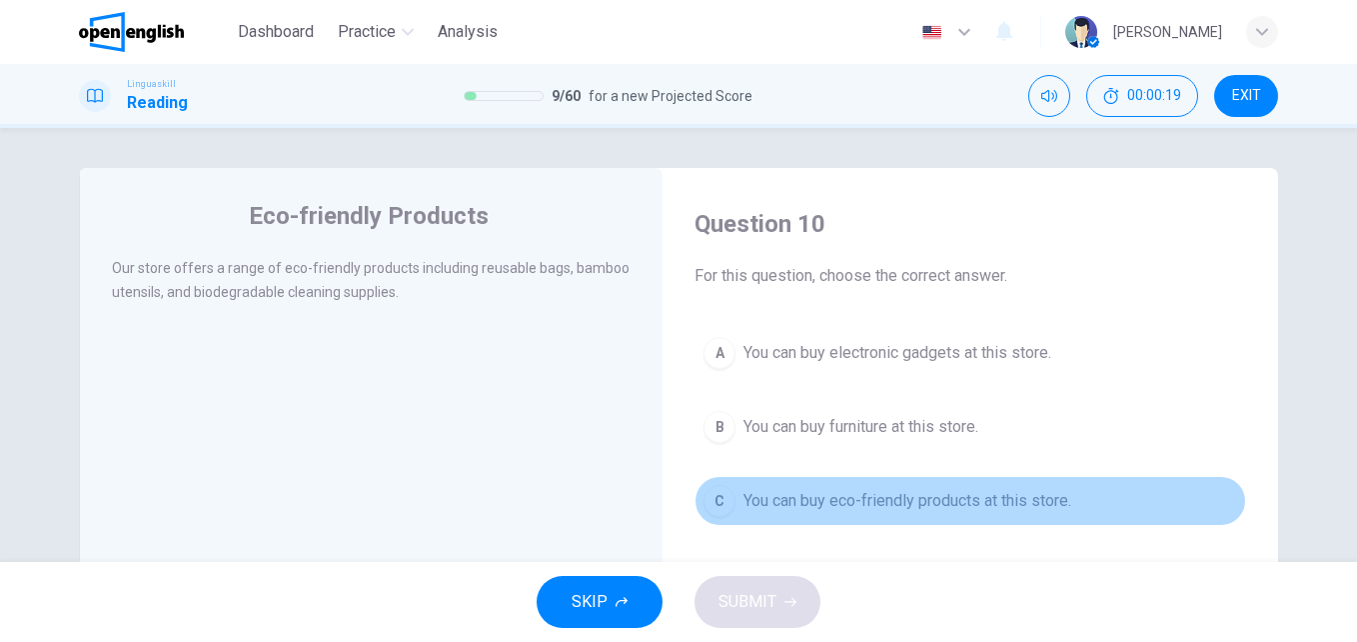
click at [760, 491] on span "You can buy eco-friendly products at this store." at bounding box center [908, 501] width 328 height 24
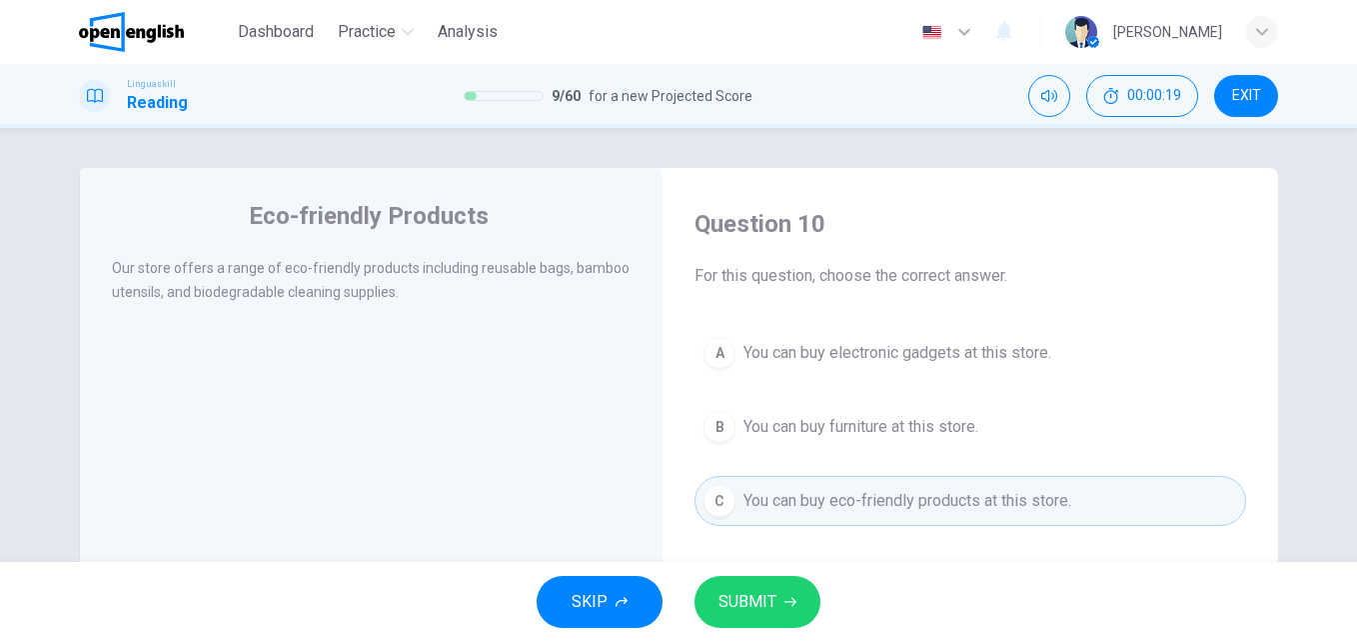
click at [769, 573] on div "SKIP SUBMIT" at bounding box center [678, 602] width 1357 height 80
click at [768, 580] on button "SUBMIT" at bounding box center [758, 602] width 126 height 52
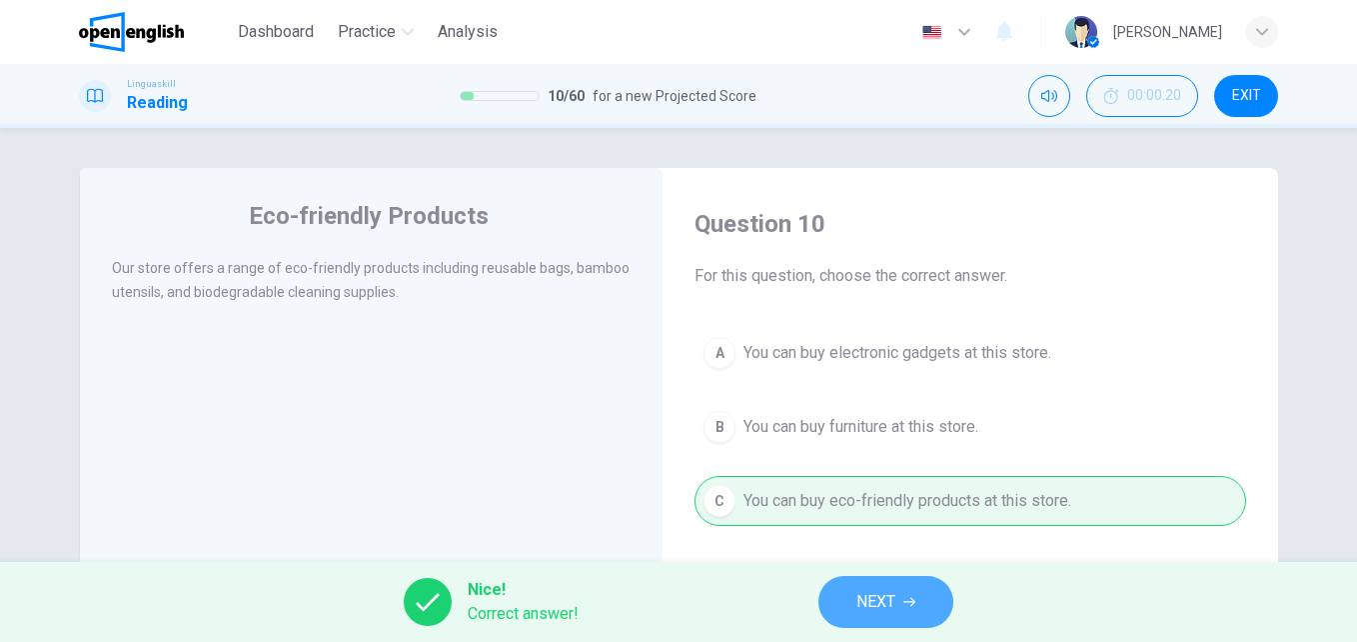
click at [858, 599] on span "NEXT" at bounding box center [876, 602] width 39 height 28
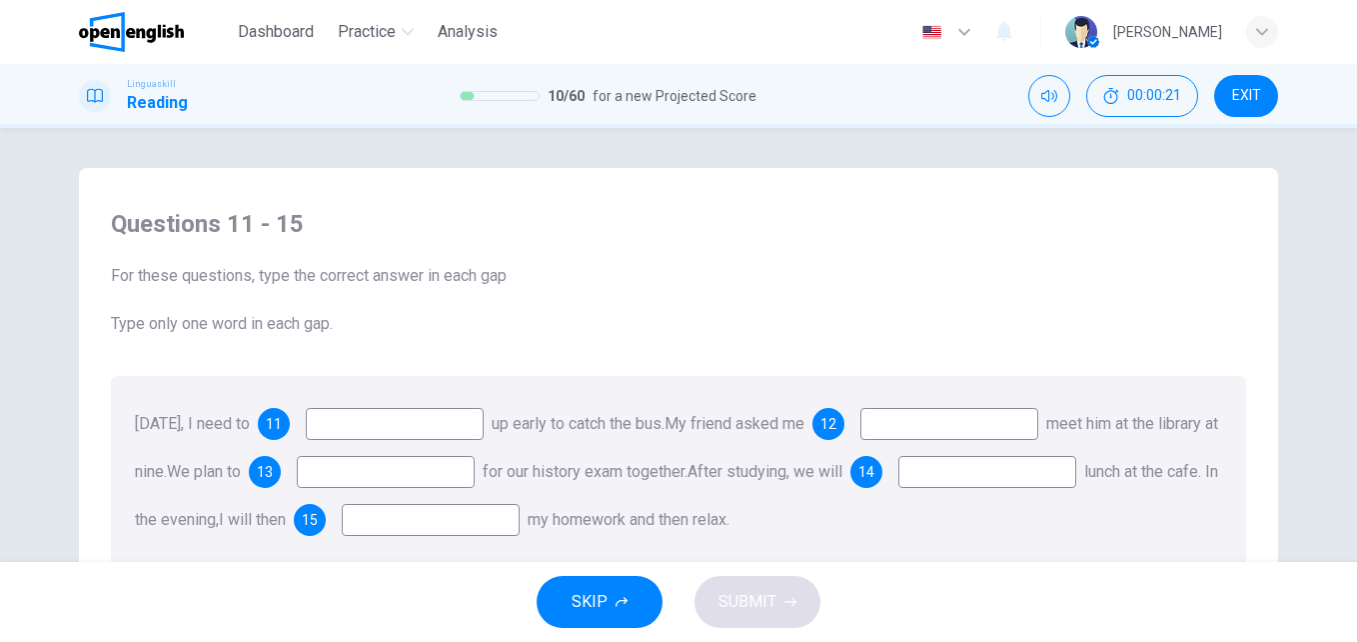
click at [464, 431] on input at bounding box center [395, 424] width 178 height 32
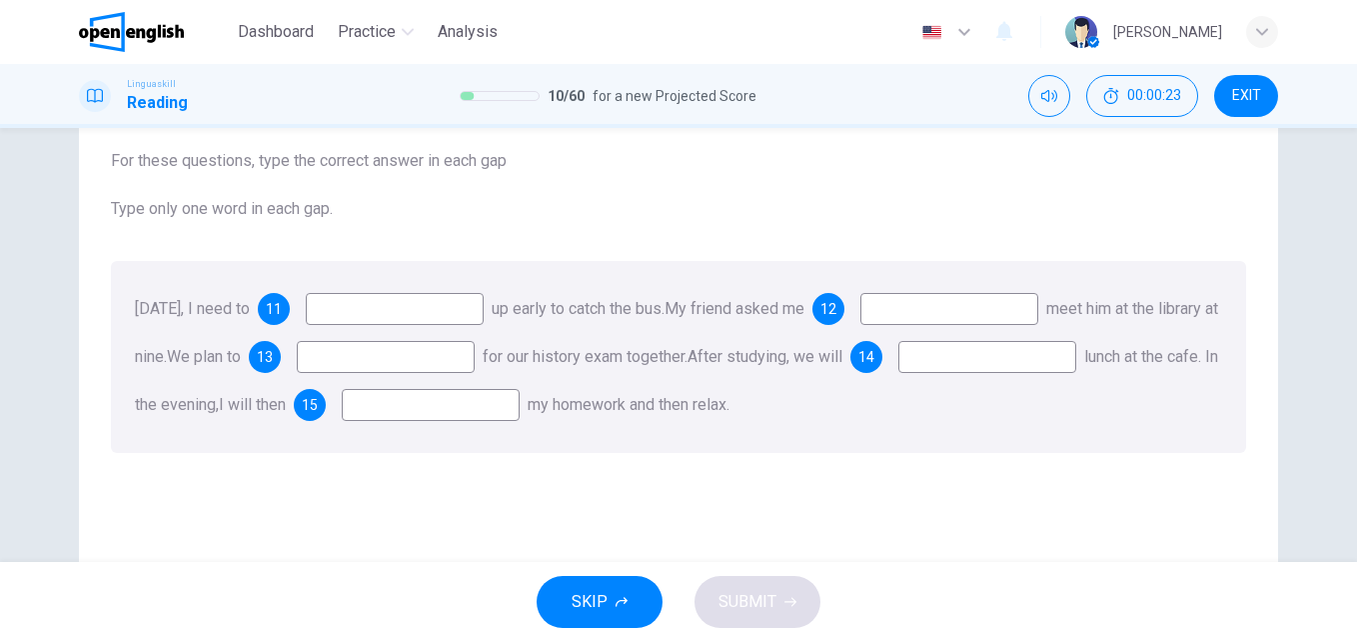
scroll to position [121, 0]
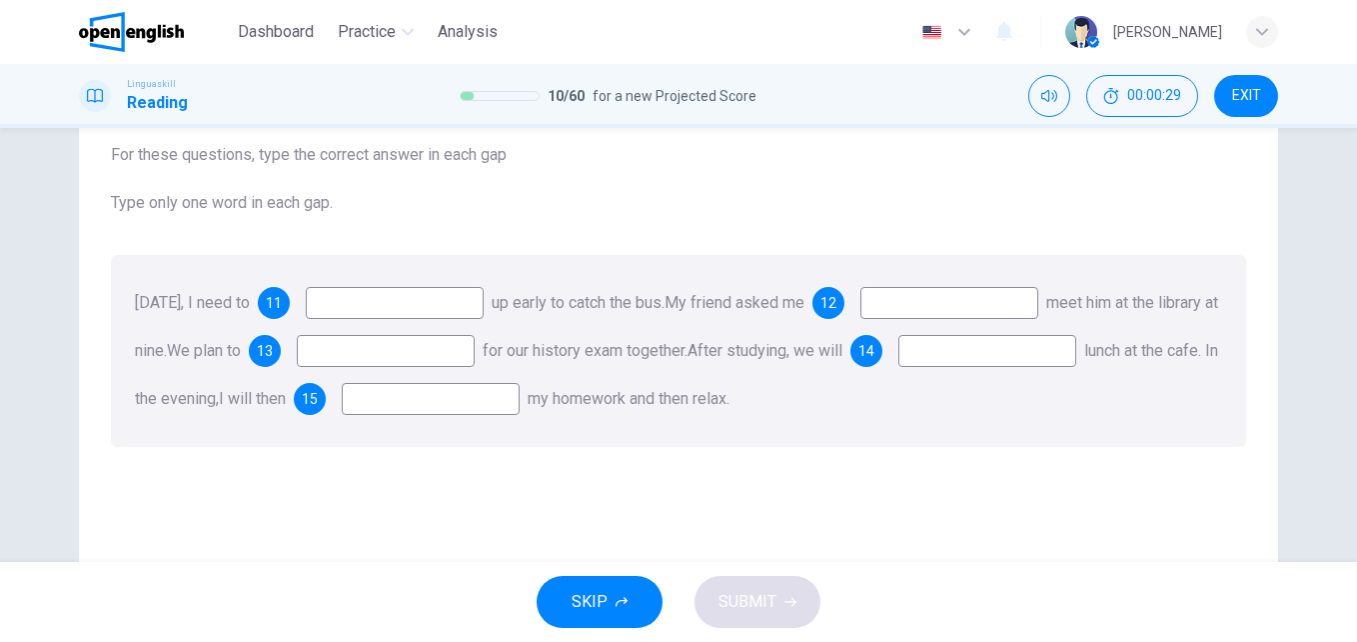
click at [469, 300] on input at bounding box center [395, 303] width 178 height 32
type input "***"
click at [958, 305] on input at bounding box center [950, 303] width 178 height 32
click at [1038, 306] on input at bounding box center [950, 303] width 178 height 32
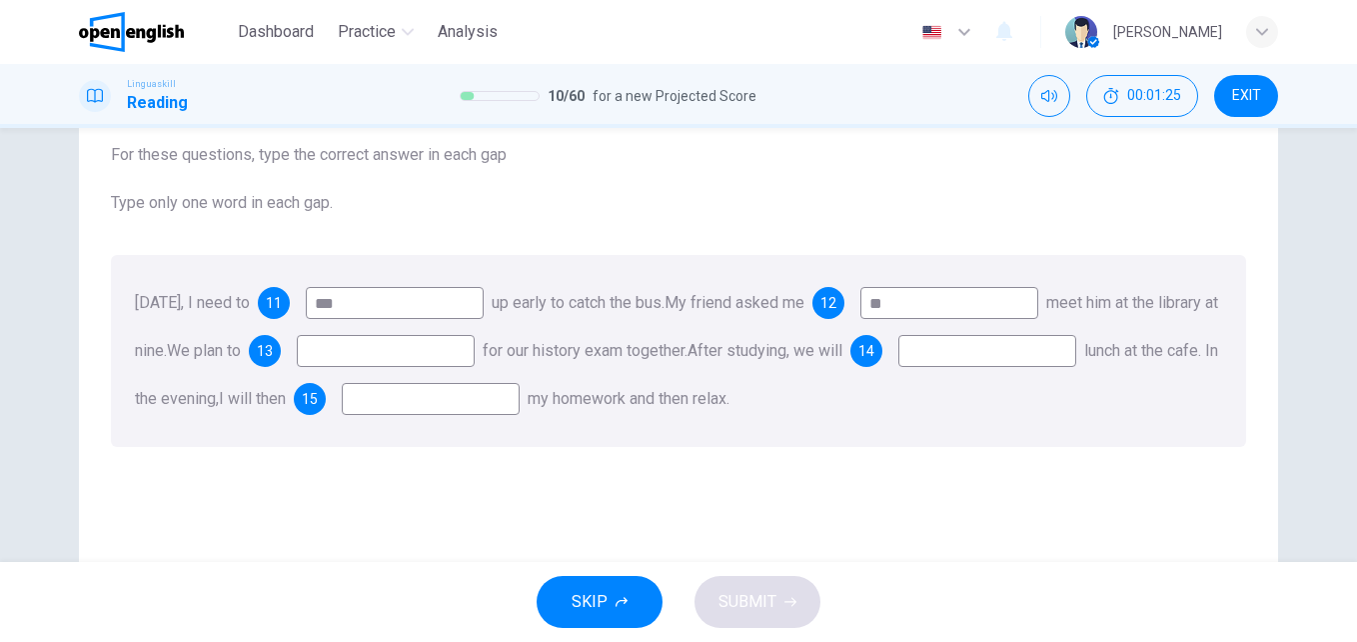
type input "**"
click at [475, 351] on input at bounding box center [386, 351] width 178 height 32
type input "****"
click at [899, 367] on input at bounding box center [988, 351] width 178 height 32
type input "****"
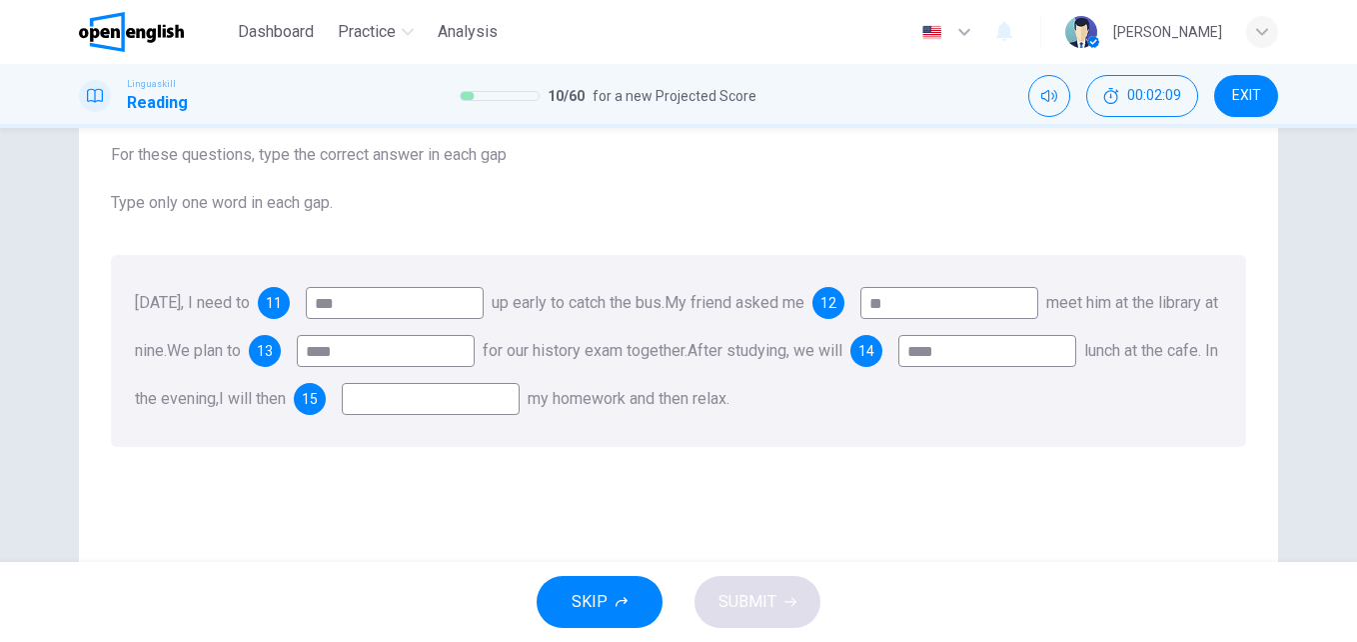
click at [520, 404] on input at bounding box center [431, 399] width 178 height 32
type input "****"
click at [785, 603] on icon "button" at bounding box center [791, 602] width 12 height 12
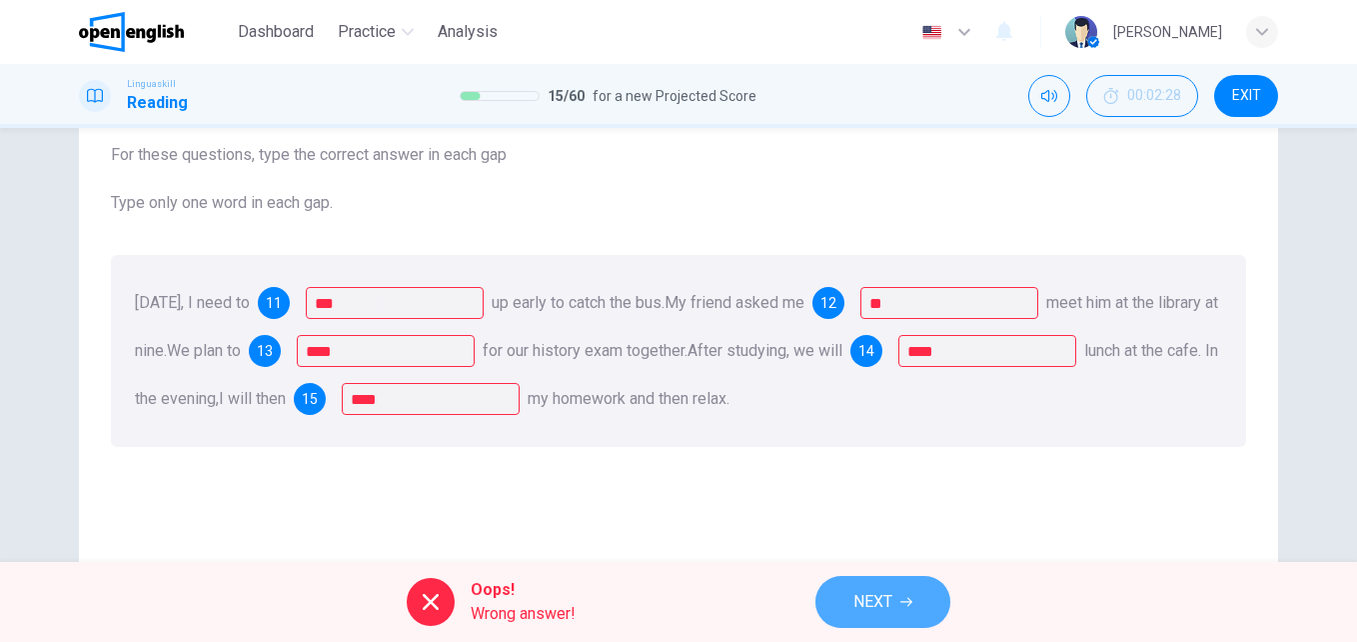
click at [918, 595] on button "NEXT" at bounding box center [883, 602] width 135 height 52
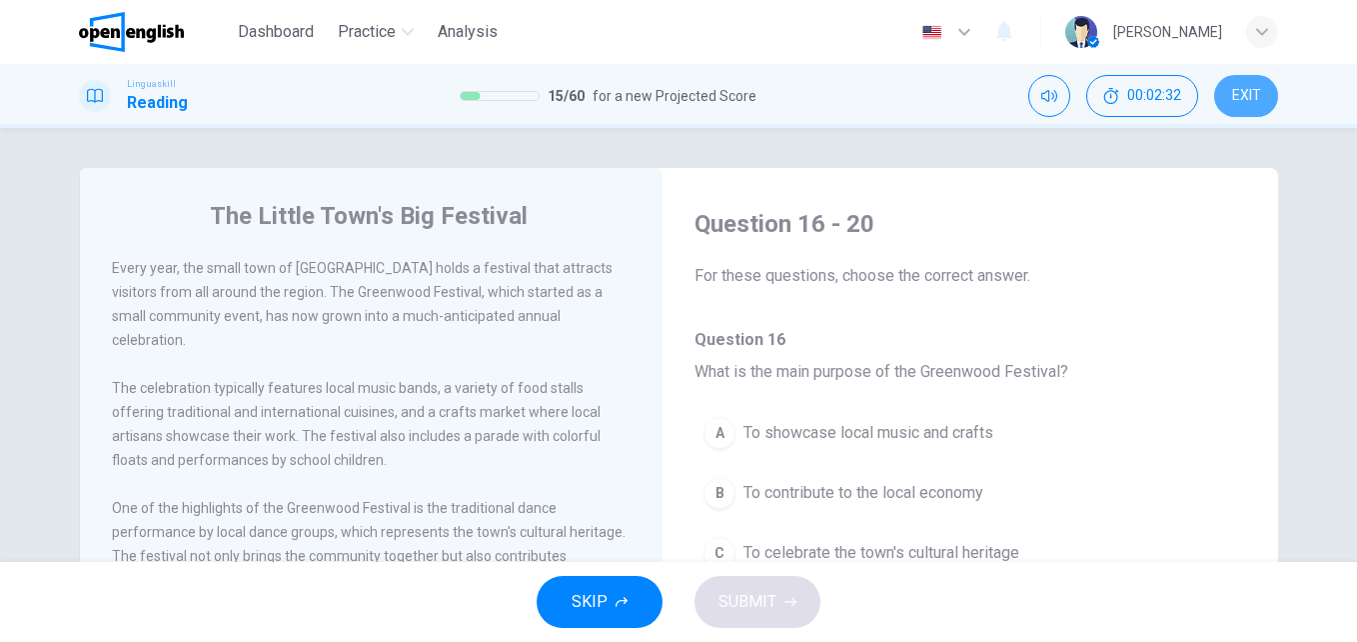
click at [1238, 83] on button "EXIT" at bounding box center [1246, 96] width 64 height 42
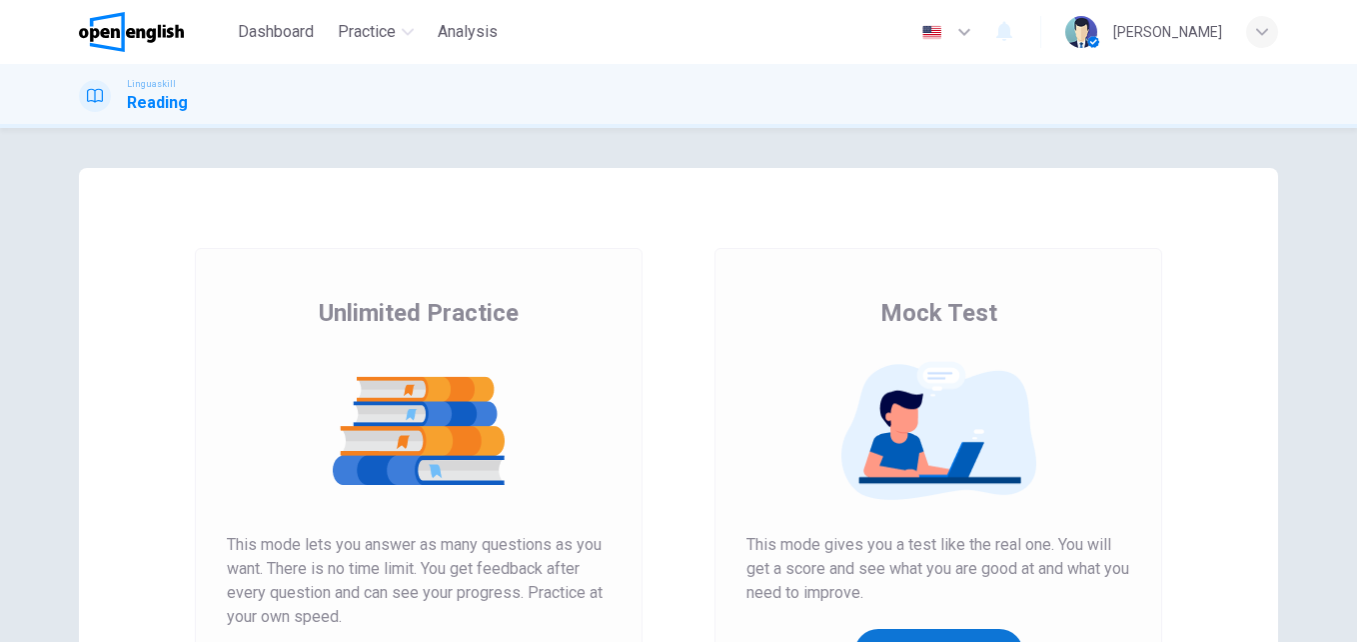
click at [929, 632] on button "Get Your Score" at bounding box center [939, 653] width 169 height 48
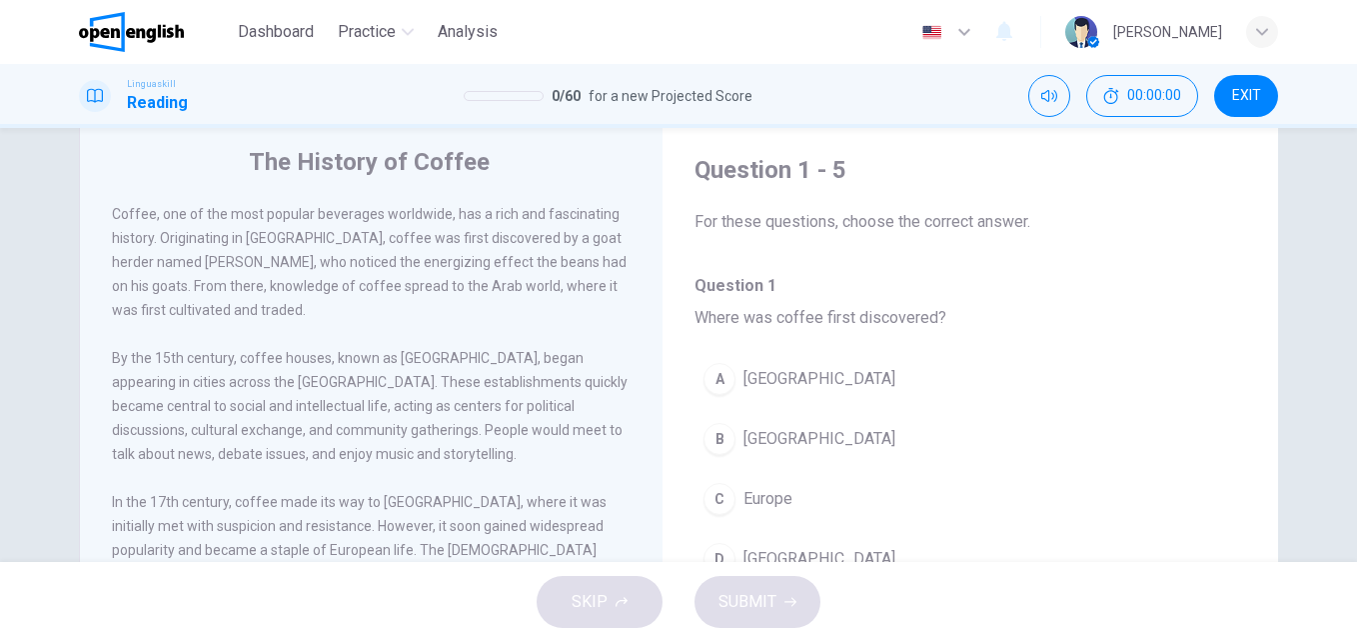
scroll to position [119, 0]
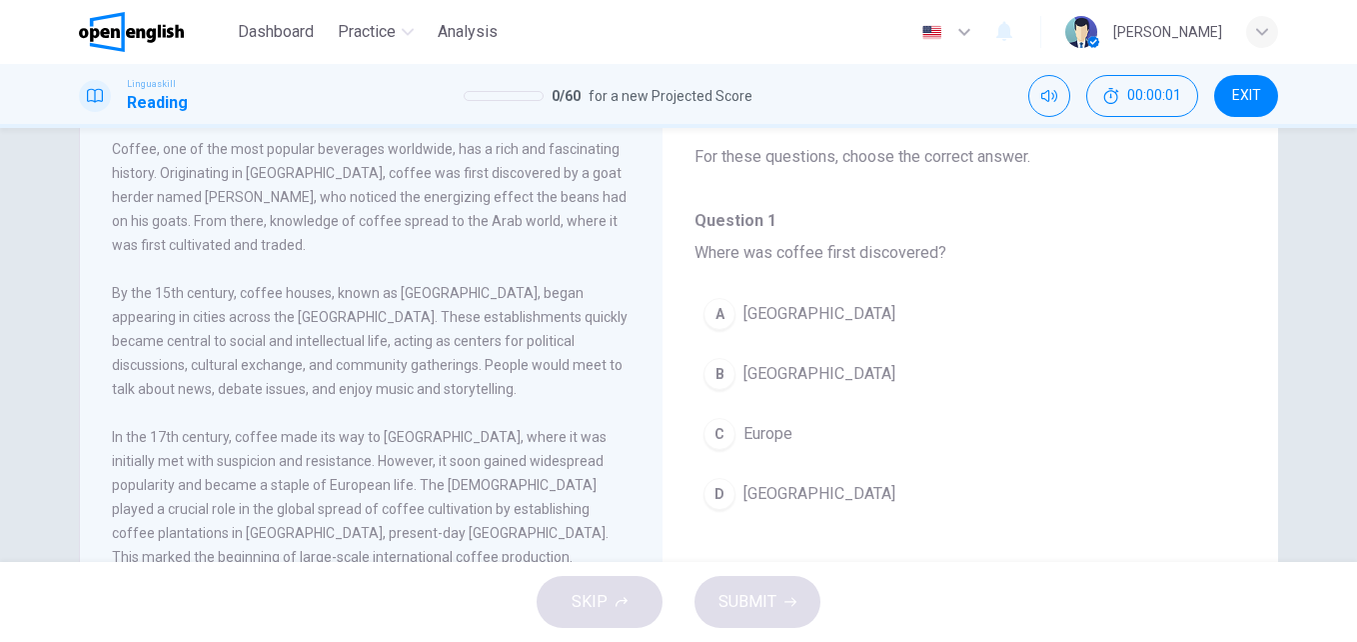
click at [752, 317] on span "Indonesia" at bounding box center [820, 314] width 152 height 24
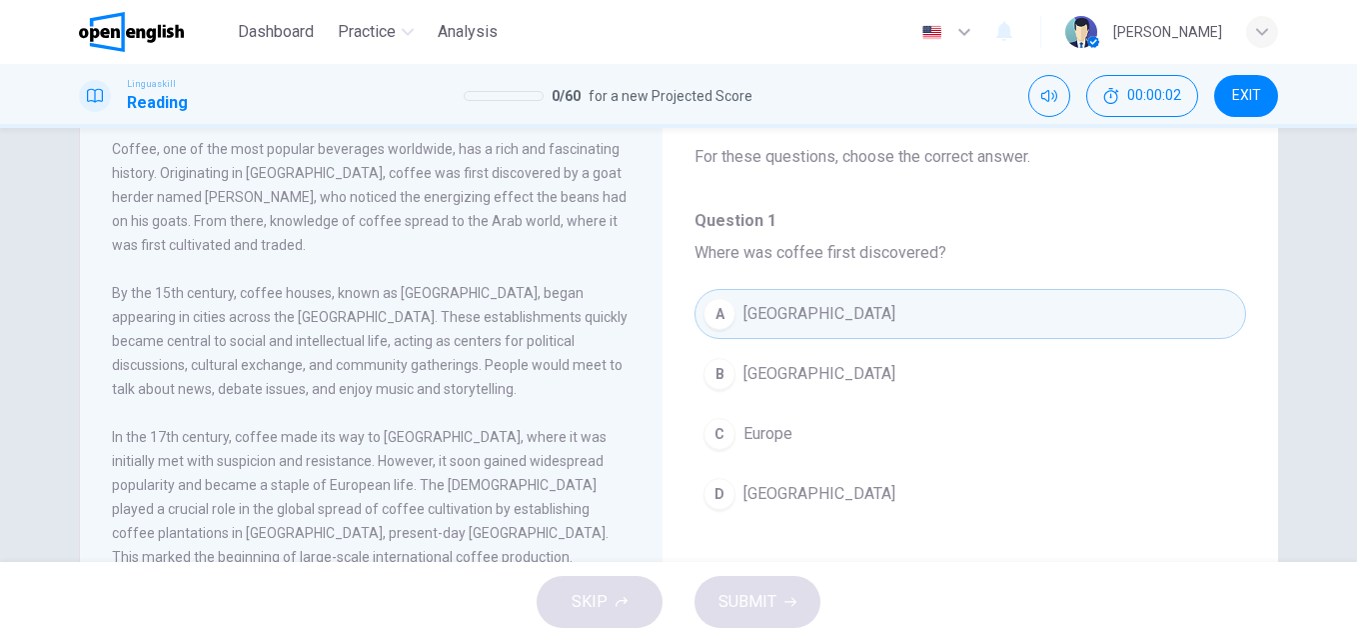
click at [796, 373] on span "Ethiopia" at bounding box center [820, 374] width 152 height 24
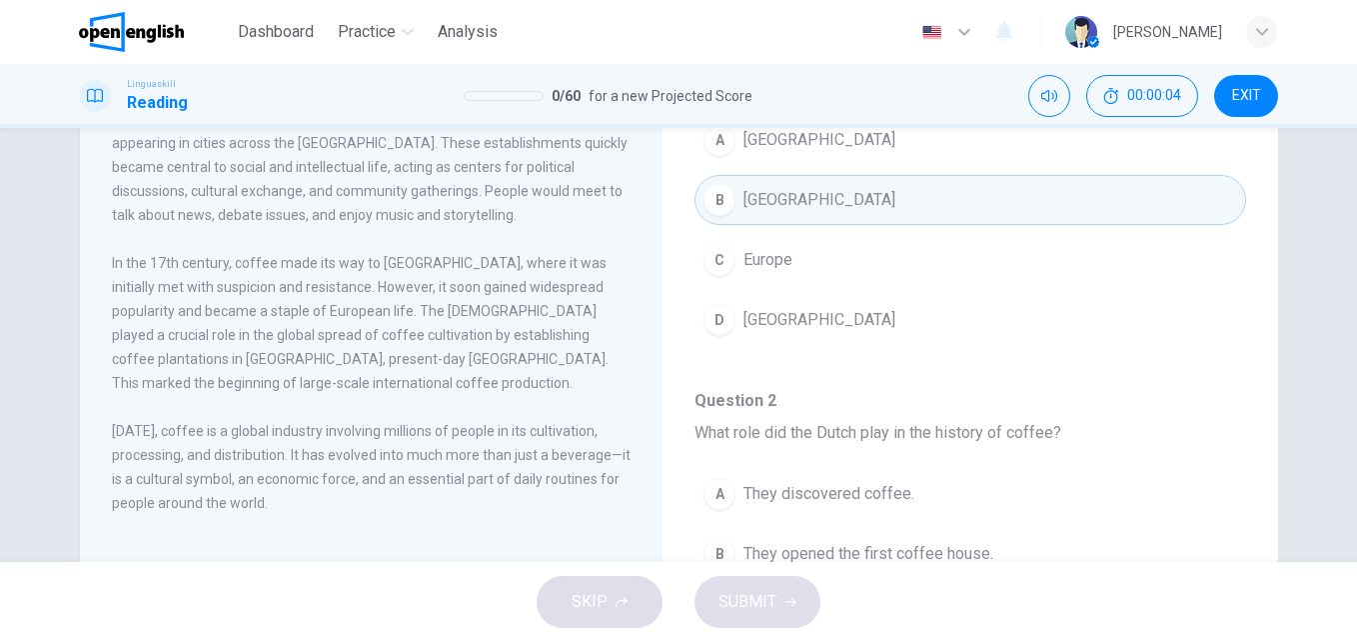
scroll to position [341, 0]
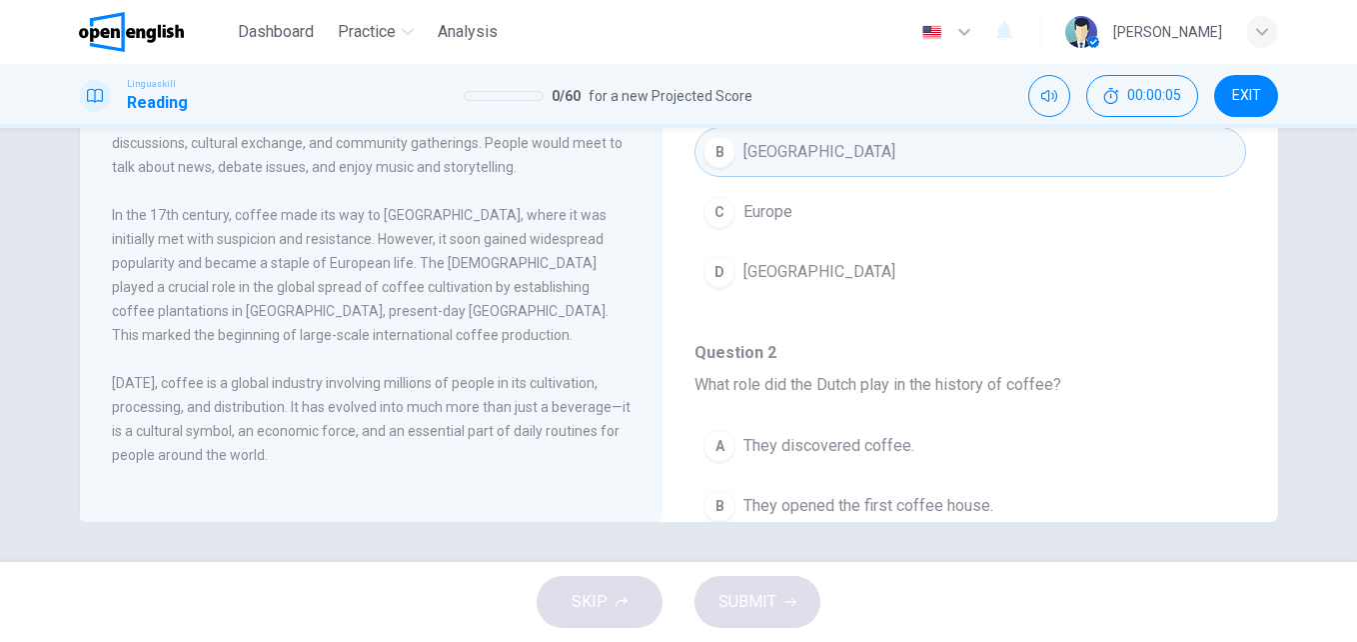
click at [770, 273] on span "Middle East" at bounding box center [820, 272] width 152 height 24
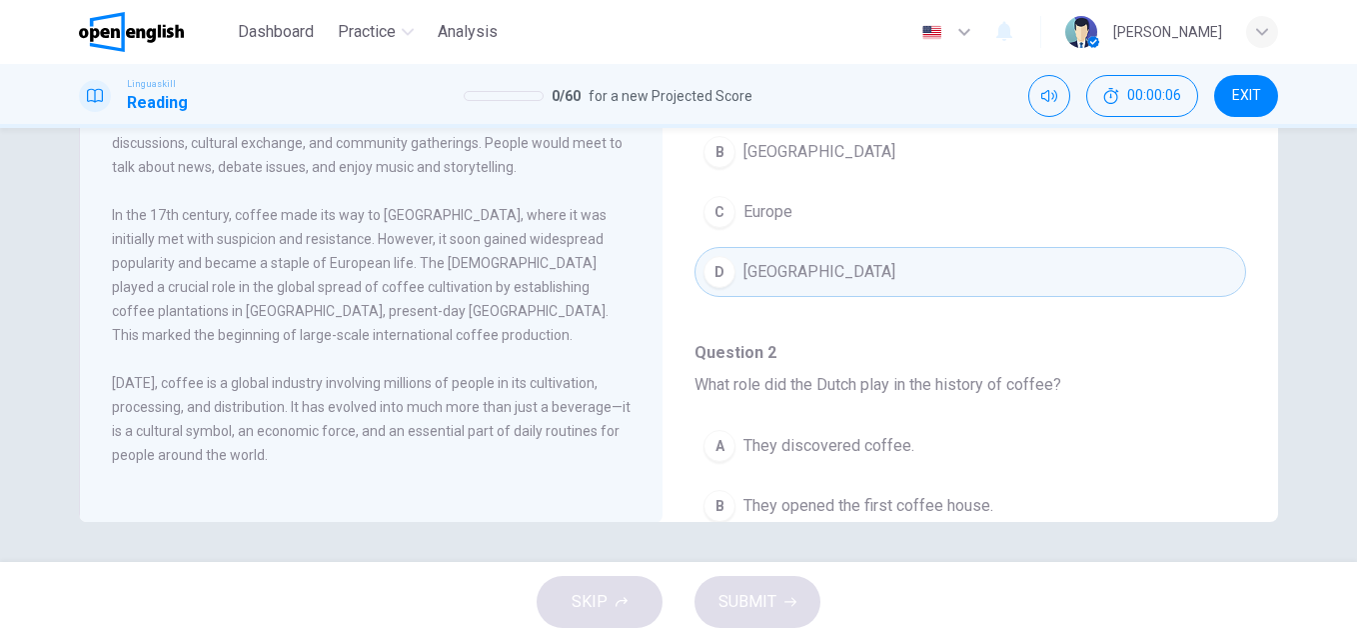
click at [810, 449] on span "They discovered coffee." at bounding box center [829, 446] width 171 height 24
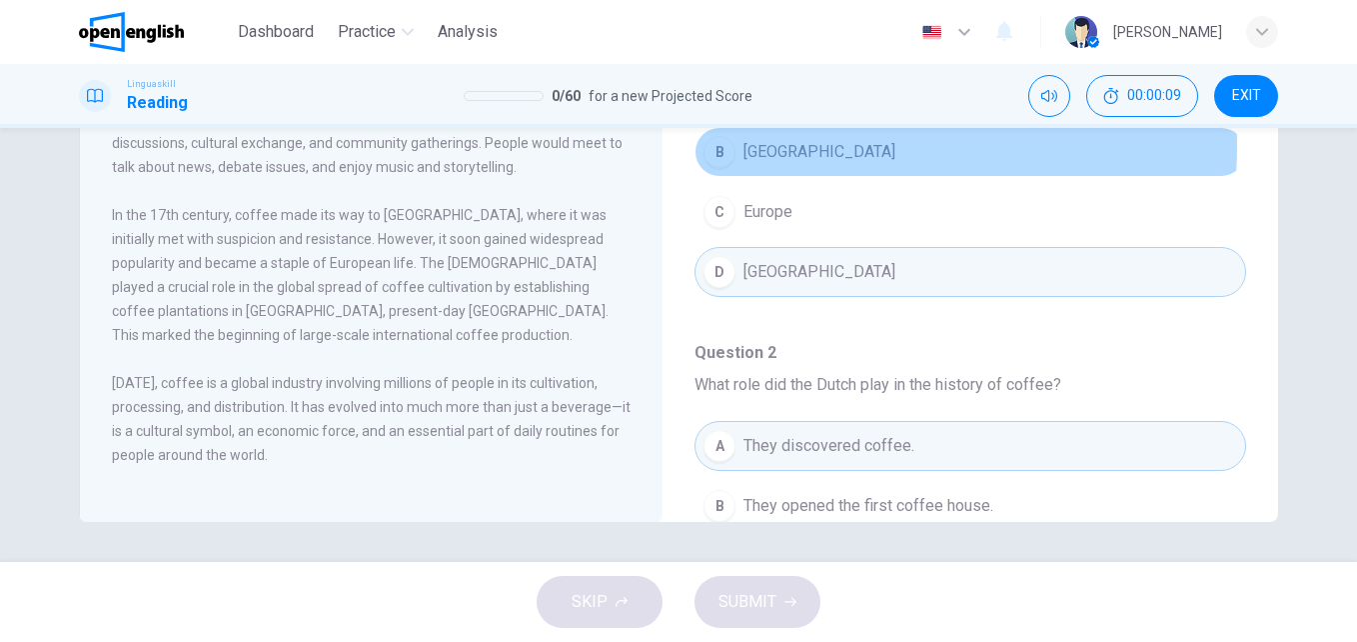
click at [750, 145] on span "Ethiopia" at bounding box center [820, 152] width 152 height 24
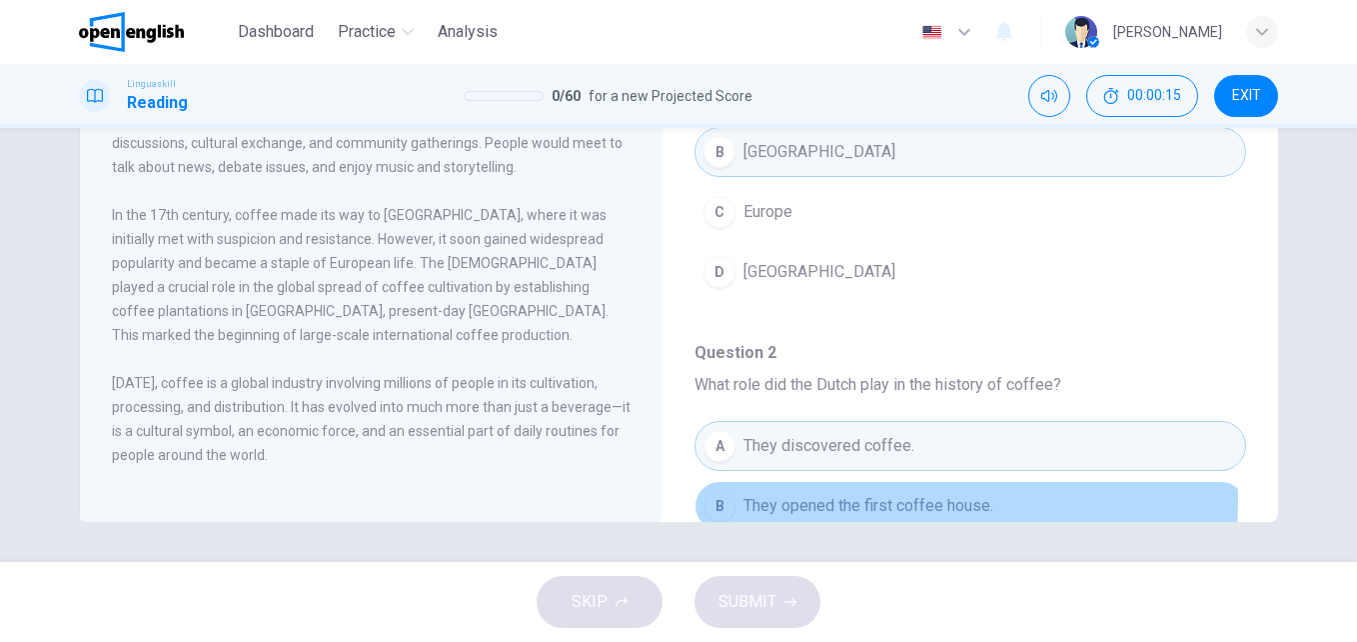
click at [923, 500] on span "They opened the first coffee house." at bounding box center [869, 506] width 250 height 24
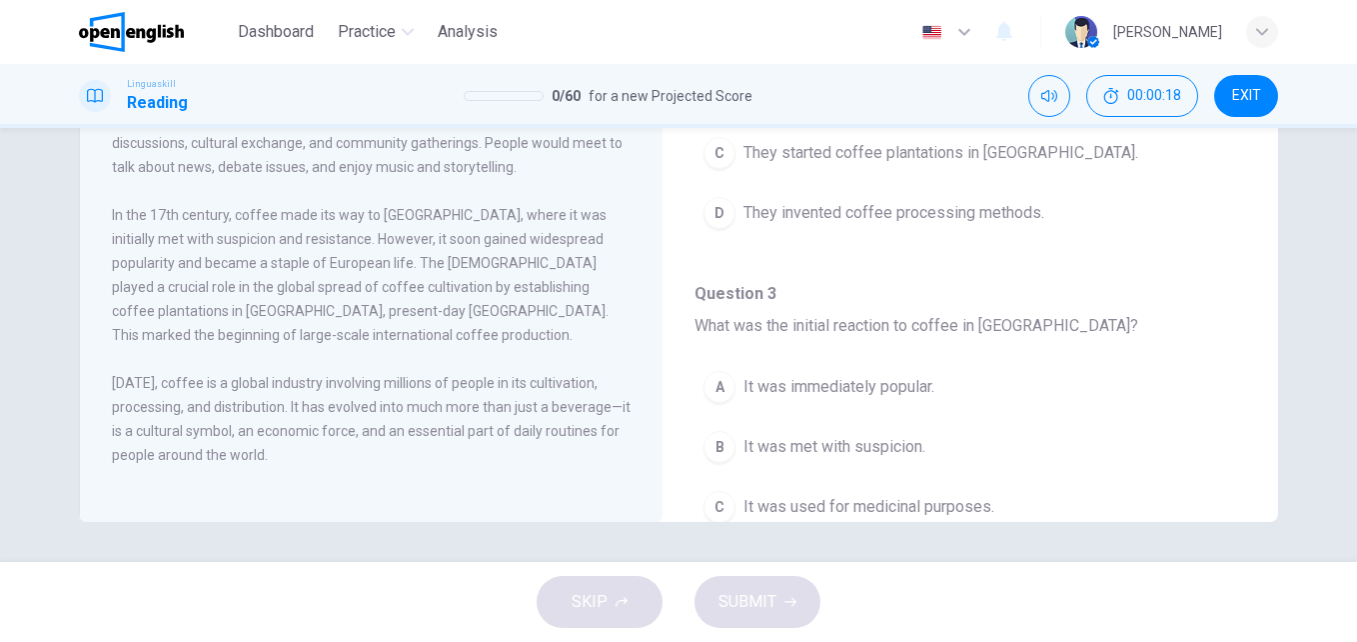
scroll to position [453, 0]
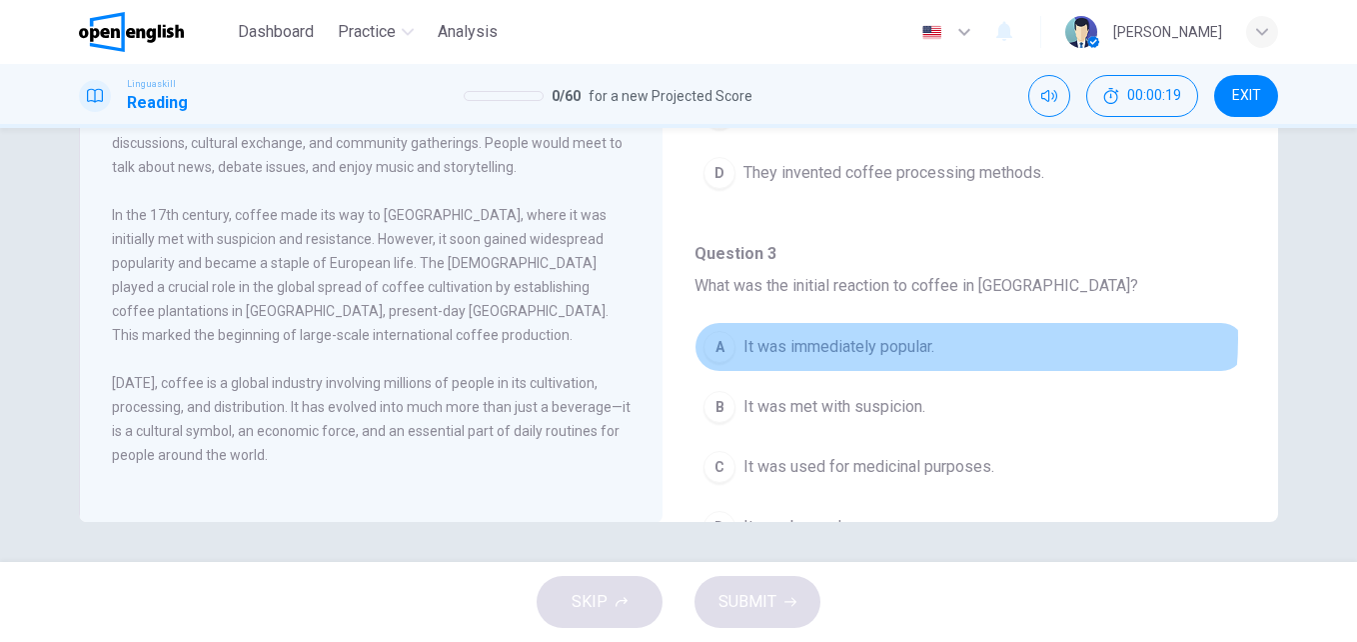
drag, startPoint x: 926, startPoint y: 339, endPoint x: 1216, endPoint y: 504, distance: 334.4
click at [928, 339] on span "It was immediately popular." at bounding box center [839, 347] width 191 height 24
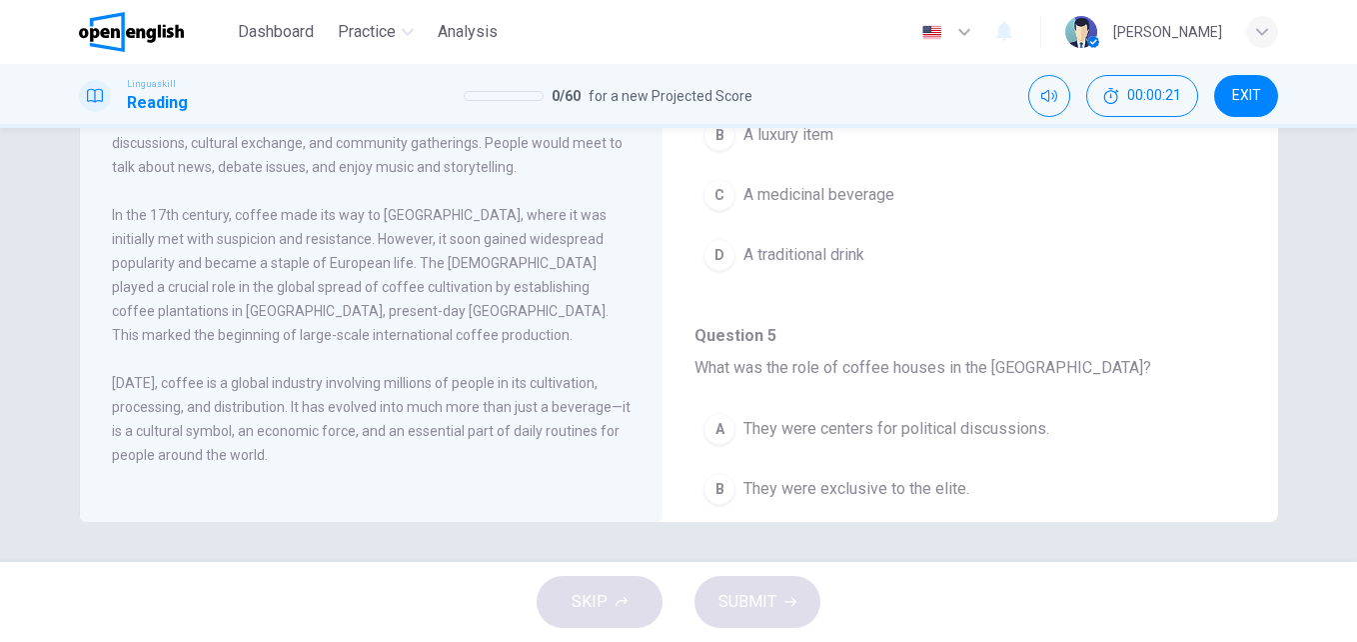
scroll to position [1250, 0]
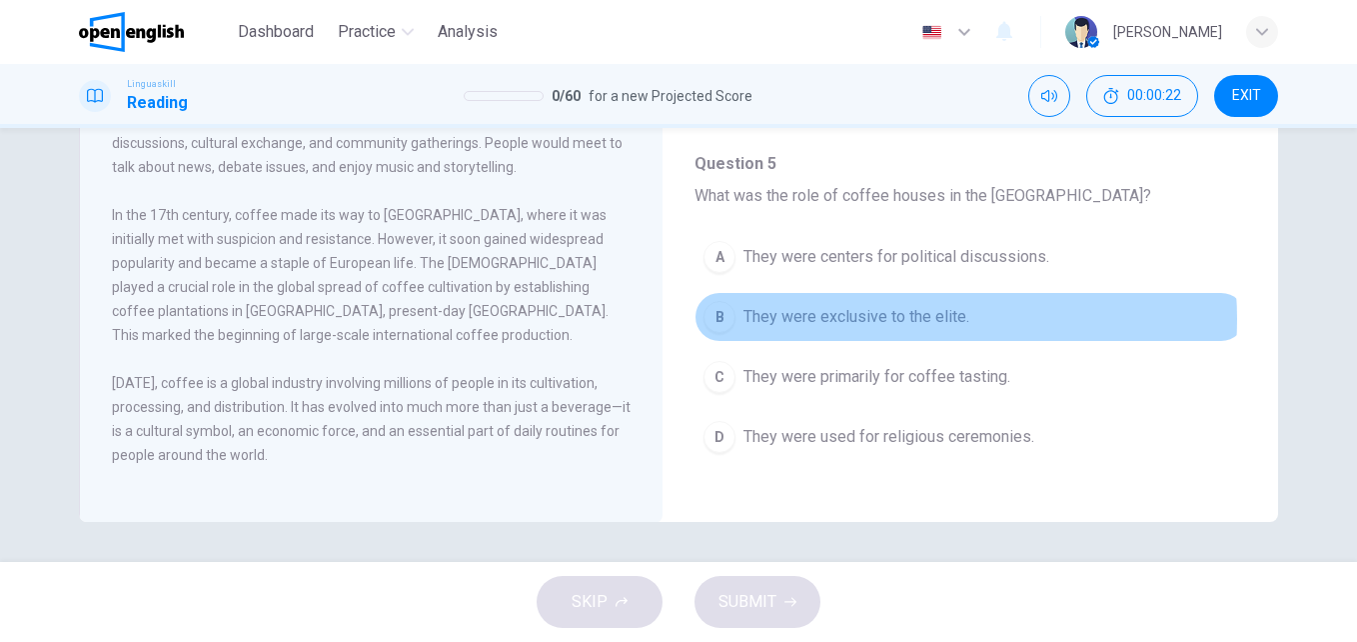
click at [899, 319] on span "They were exclusive to the elite." at bounding box center [857, 317] width 226 height 24
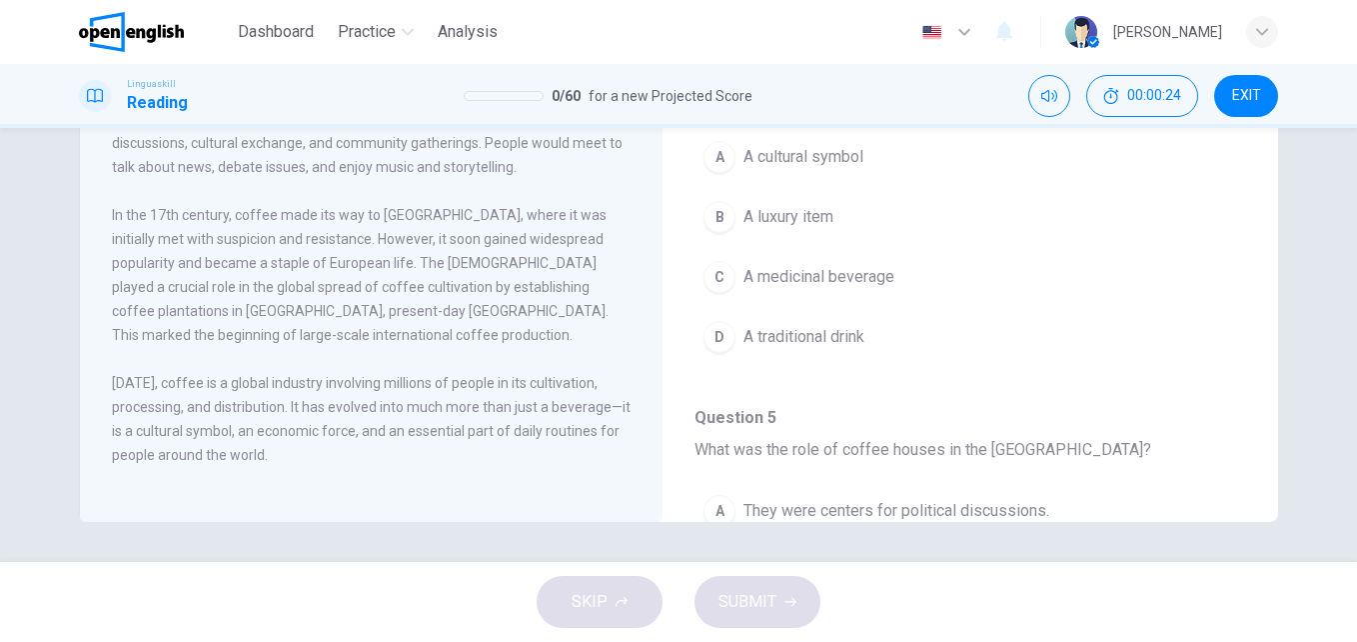
scroll to position [946, 0]
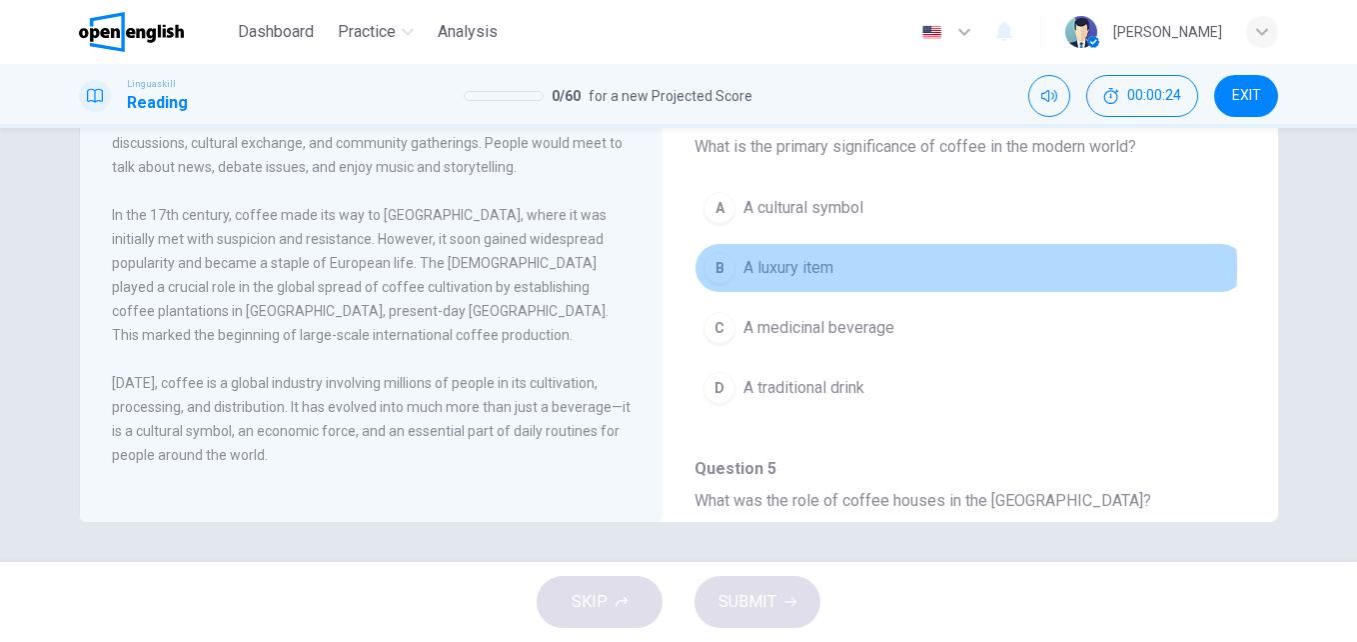
click at [862, 268] on button "B A luxury item" at bounding box center [971, 268] width 552 height 50
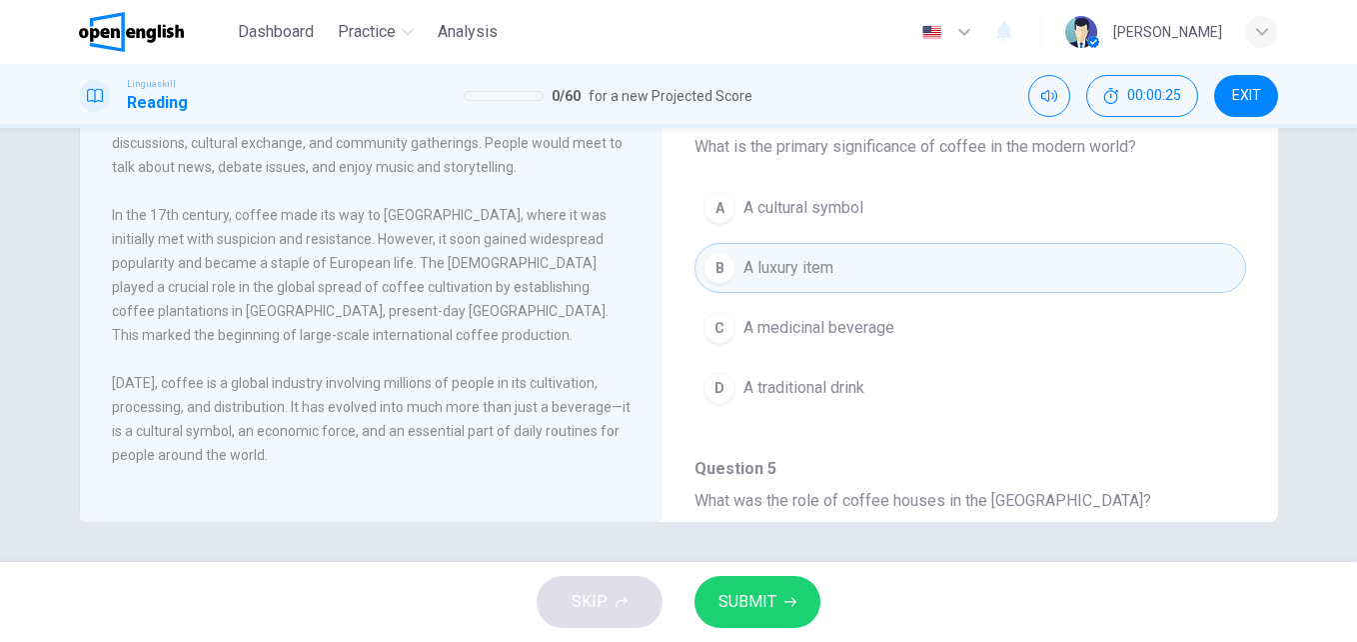
click at [771, 596] on span "SUBMIT" at bounding box center [748, 602] width 58 height 28
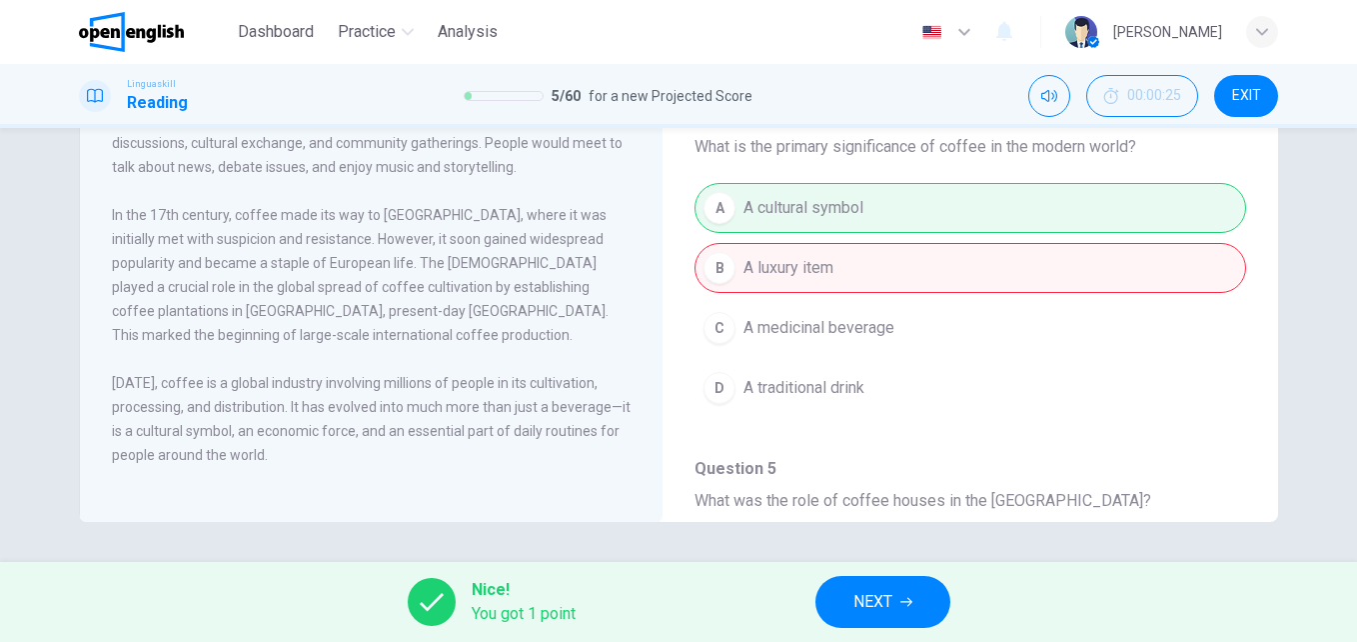
click at [898, 590] on button "NEXT" at bounding box center [883, 602] width 135 height 52
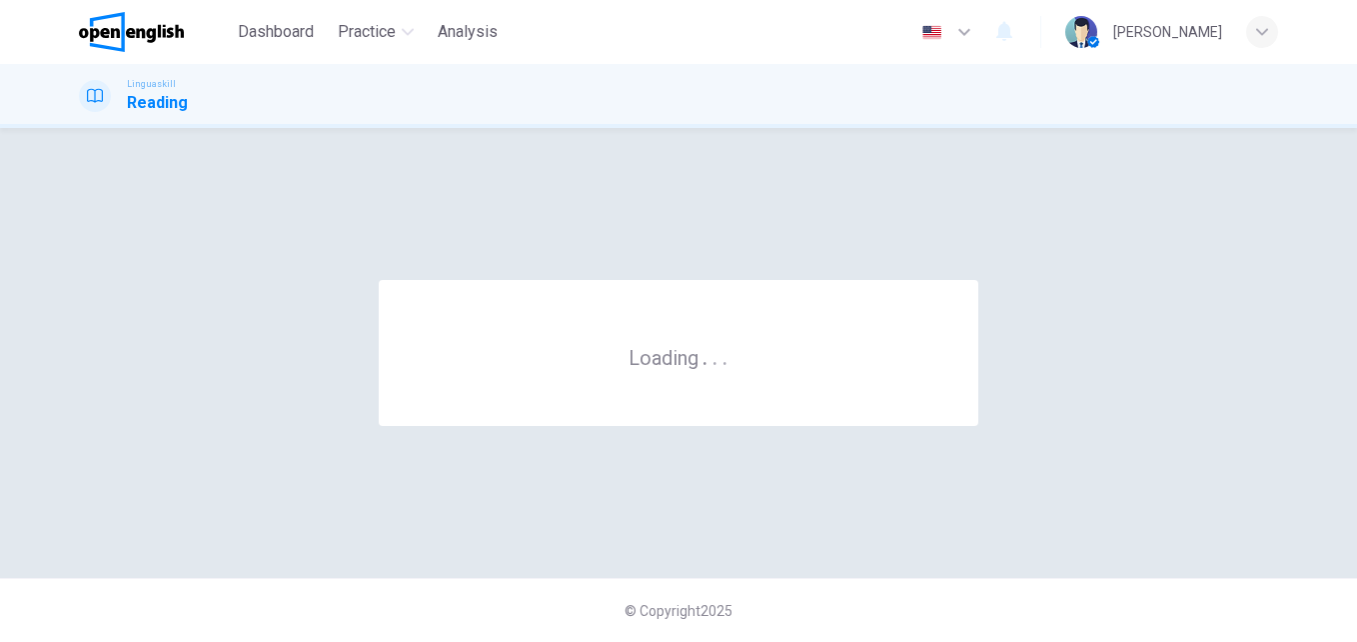
scroll to position [0, 0]
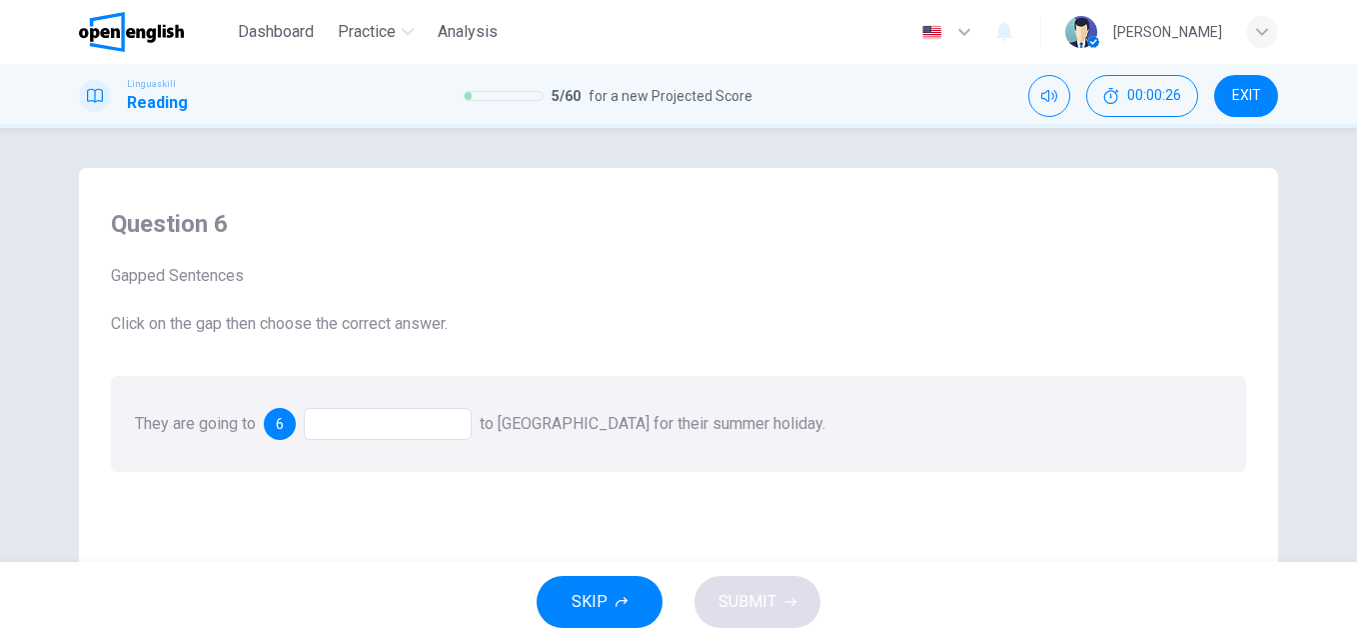
click at [354, 422] on div at bounding box center [388, 424] width 168 height 32
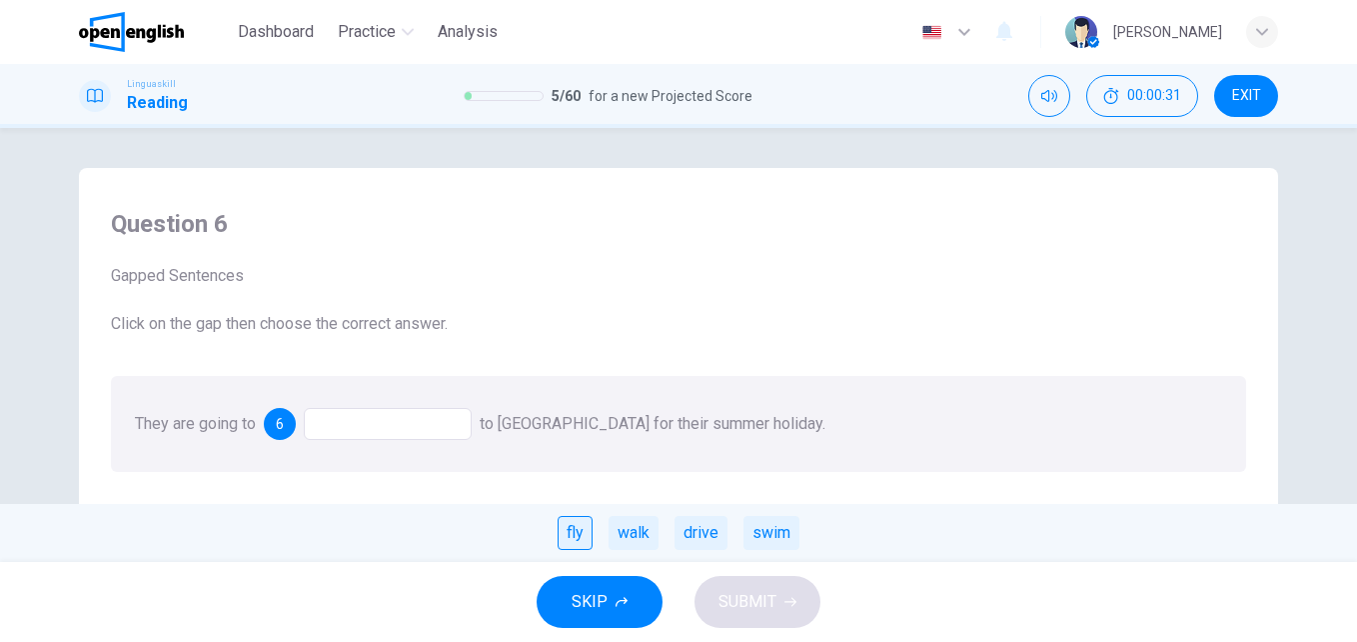
click at [569, 538] on div "fly" at bounding box center [575, 533] width 35 height 34
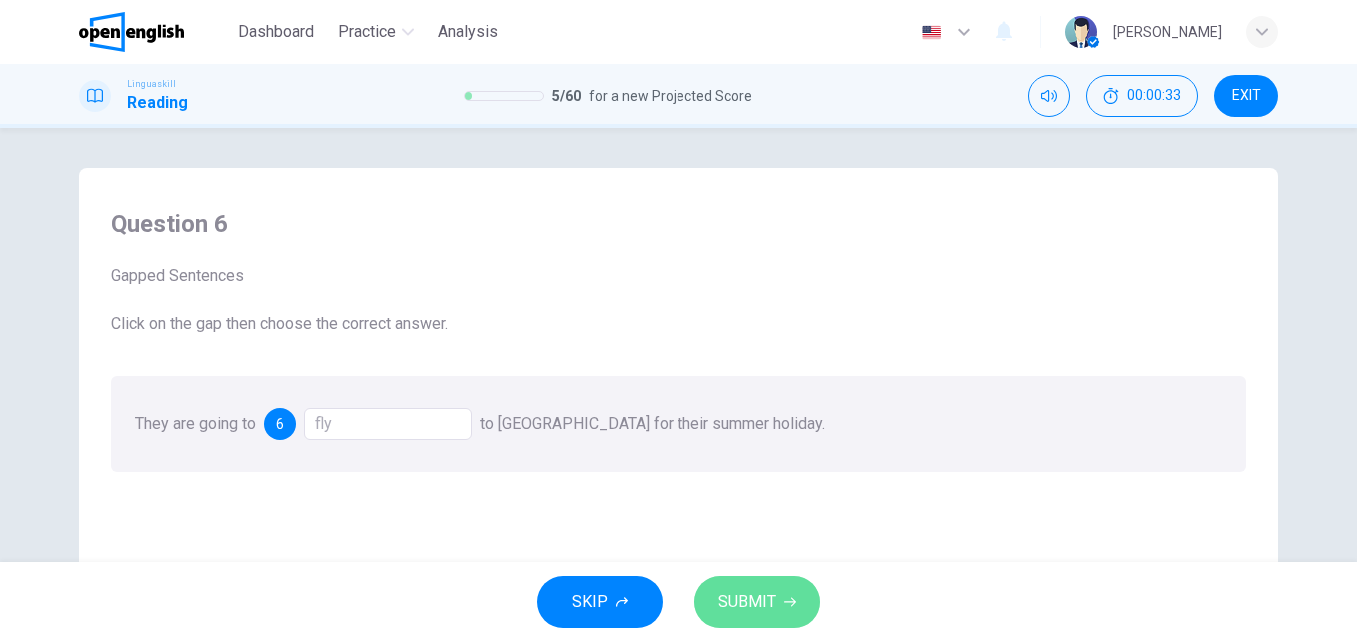
click at [749, 603] on span "SUBMIT" at bounding box center [748, 602] width 58 height 28
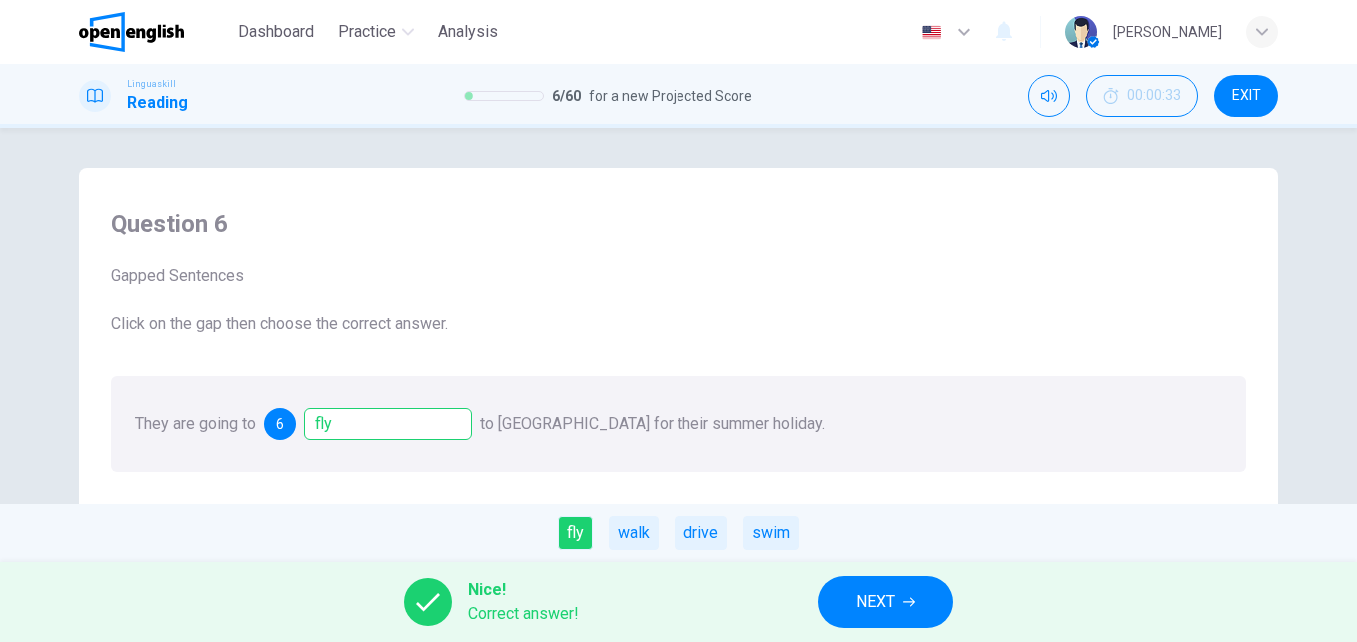
click at [870, 605] on span "NEXT" at bounding box center [876, 602] width 39 height 28
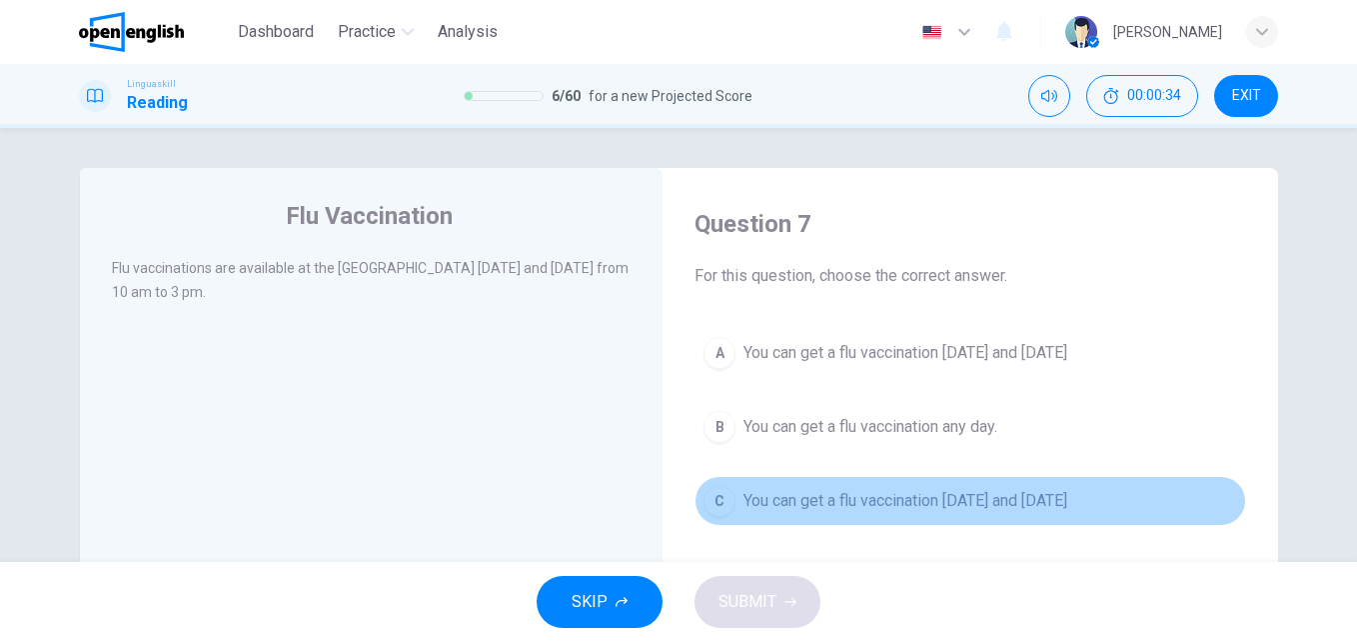
click at [759, 509] on span "You can get a flu vaccination on Wednesday and Friday" at bounding box center [906, 501] width 324 height 24
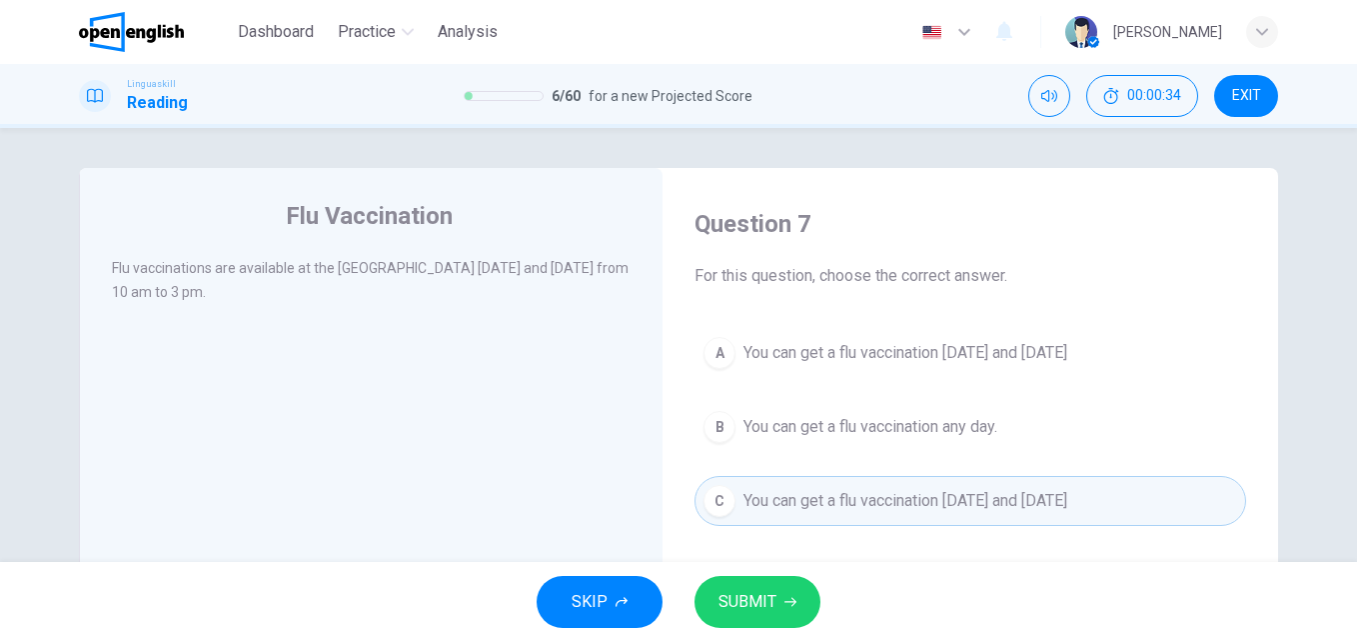
click at [740, 581] on button "SUBMIT" at bounding box center [758, 602] width 126 height 52
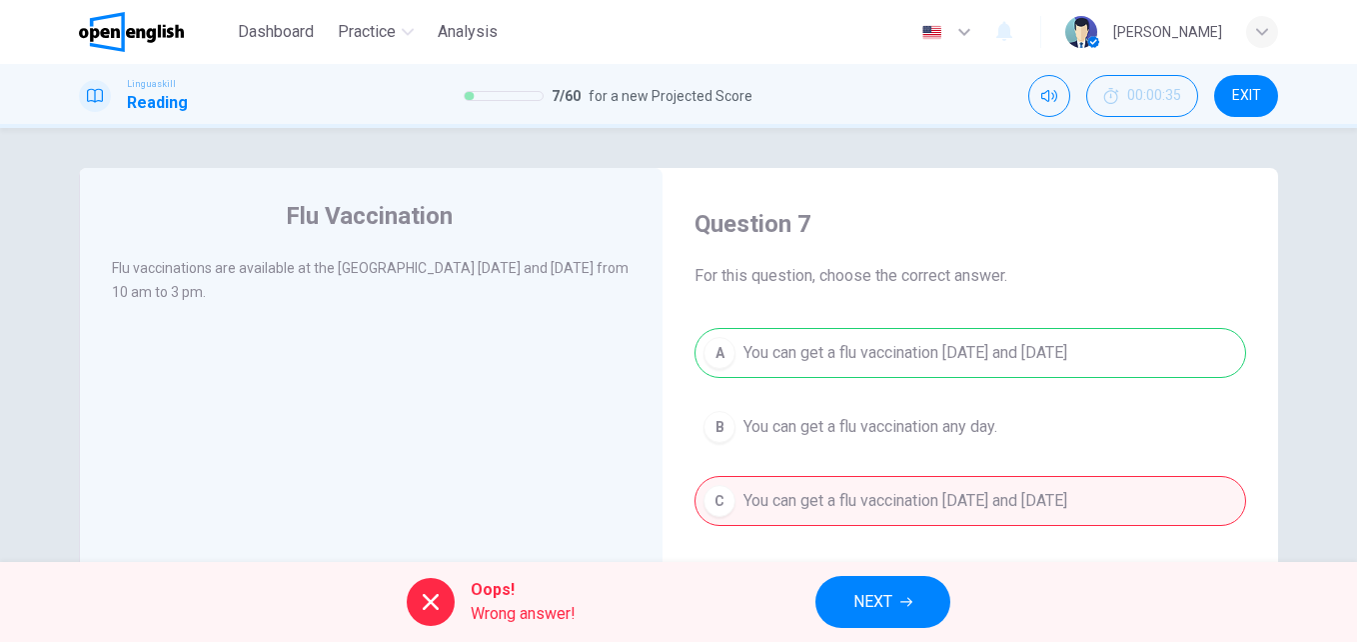
click at [847, 595] on button "NEXT" at bounding box center [883, 602] width 135 height 52
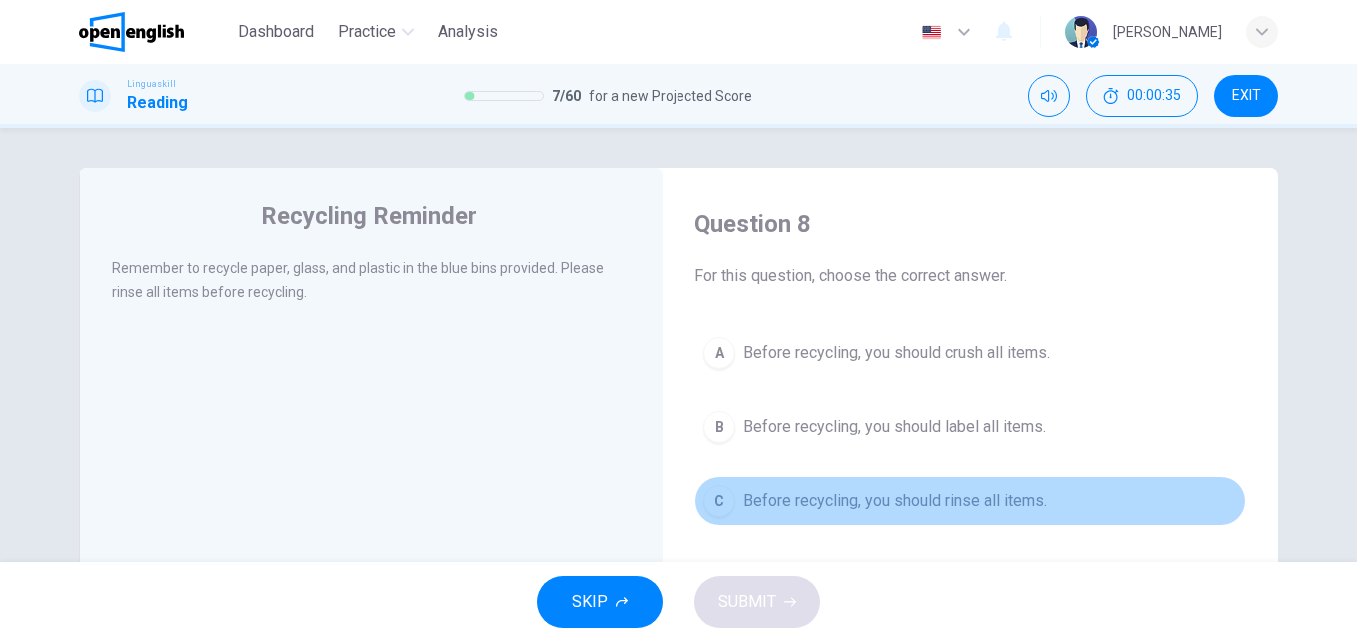
click at [817, 505] on span "Before recycling, you should rinse all items." at bounding box center [896, 501] width 304 height 24
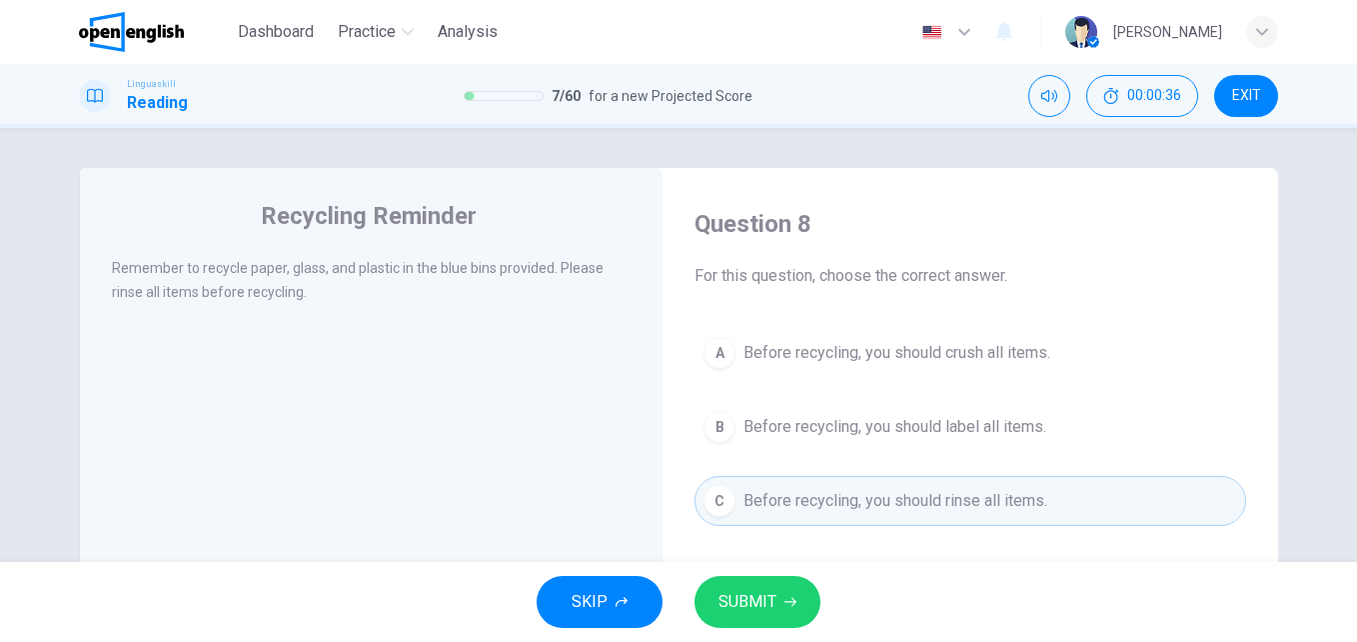
click at [800, 591] on button "SUBMIT" at bounding box center [758, 602] width 126 height 52
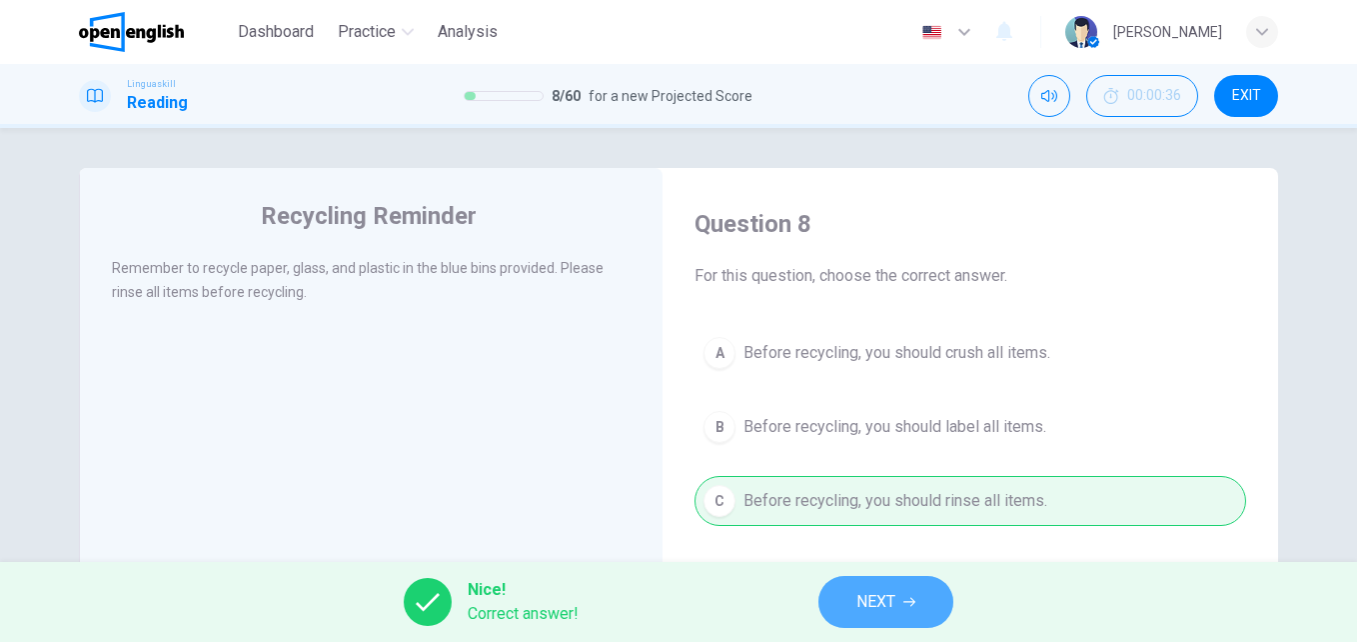
click at [876, 607] on span "NEXT" at bounding box center [876, 602] width 39 height 28
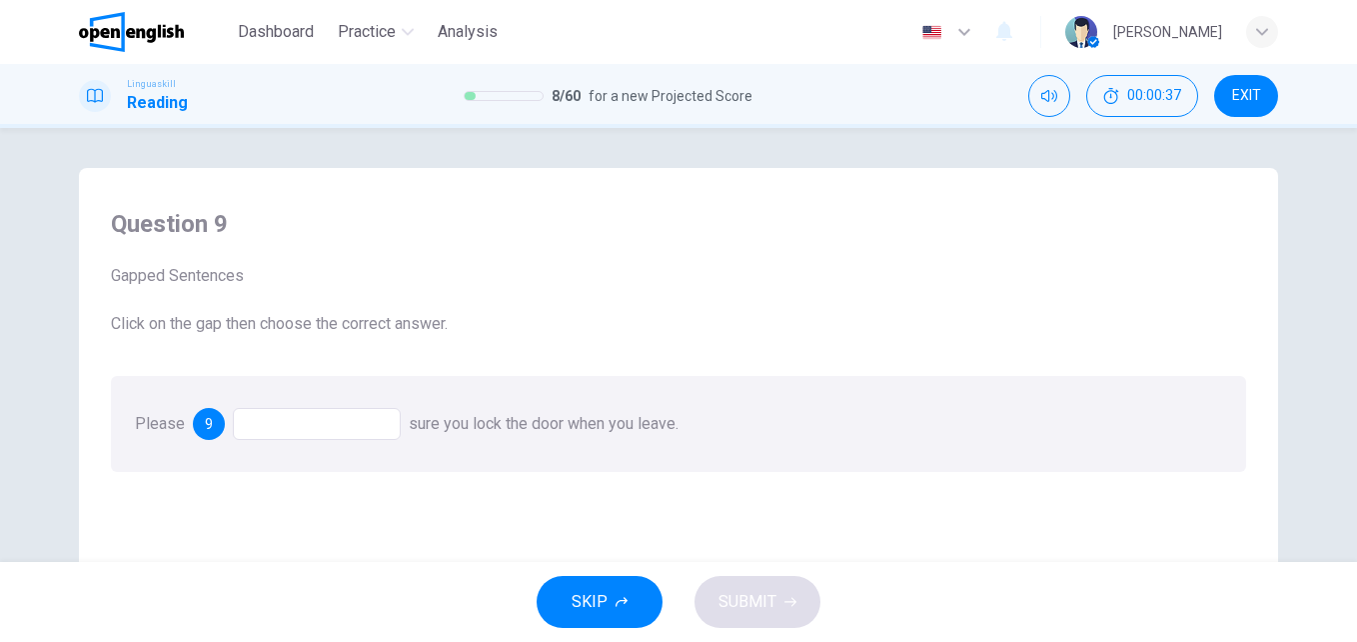
click at [375, 428] on div at bounding box center [317, 424] width 168 height 32
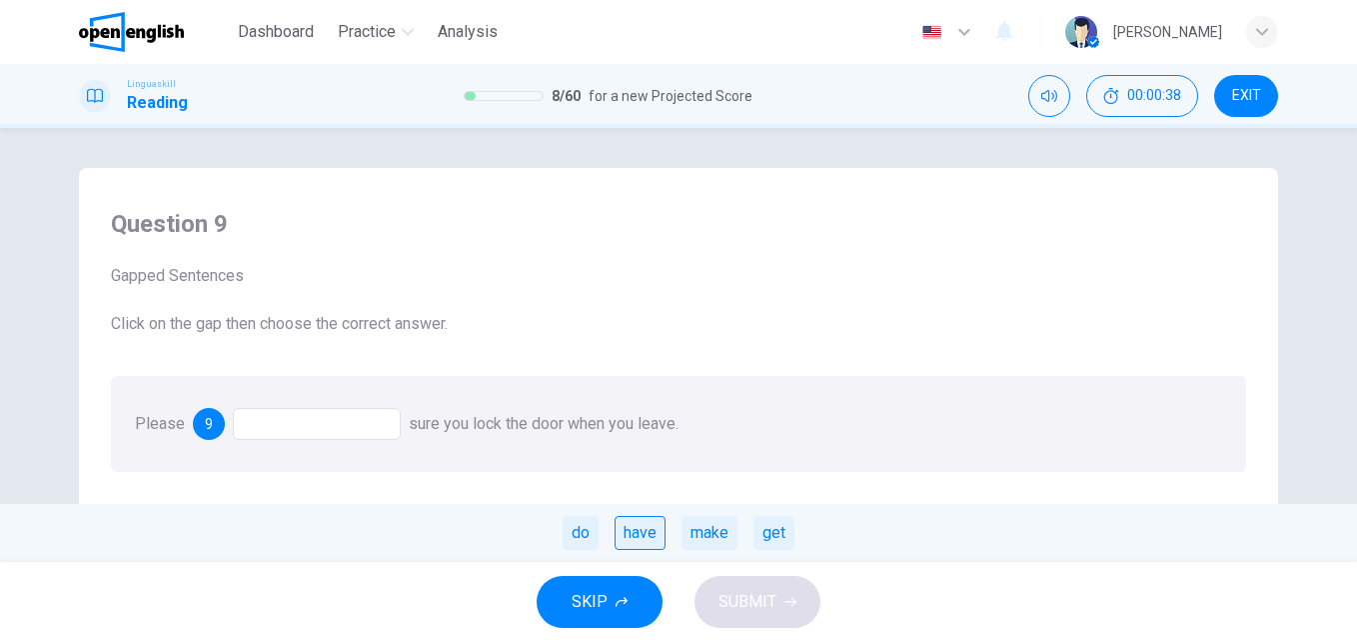
click at [648, 527] on div "have" at bounding box center [640, 533] width 51 height 34
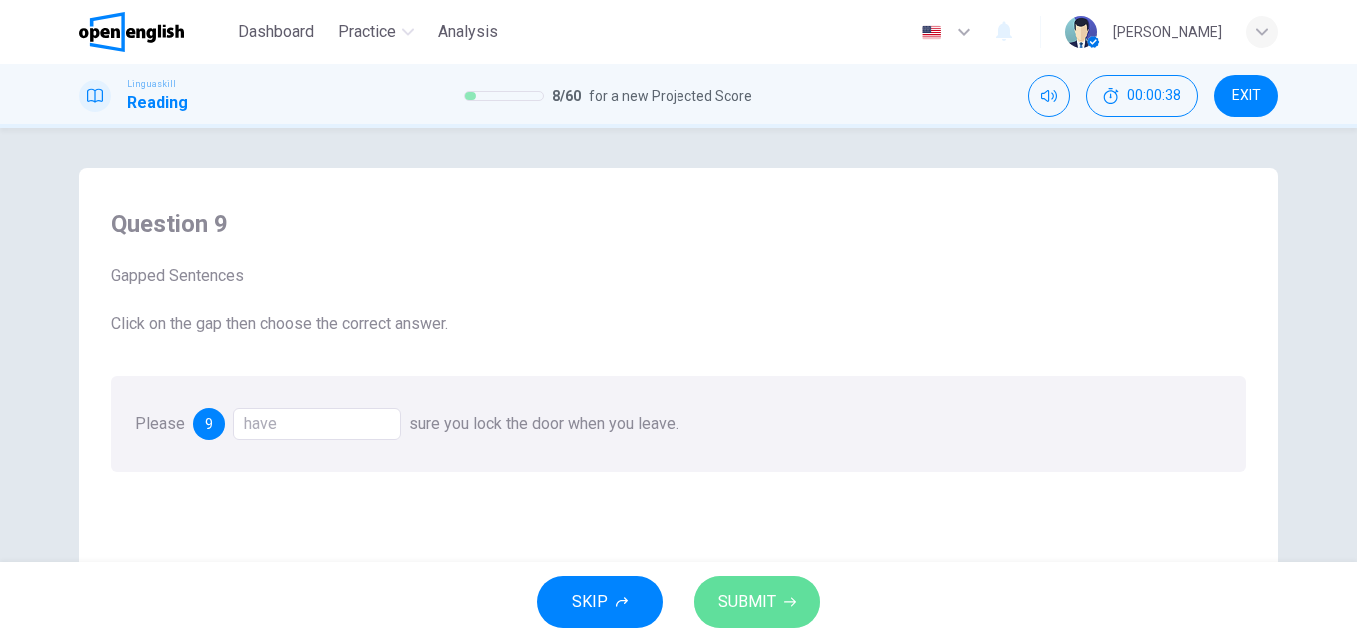
click at [743, 605] on span "SUBMIT" at bounding box center [748, 602] width 58 height 28
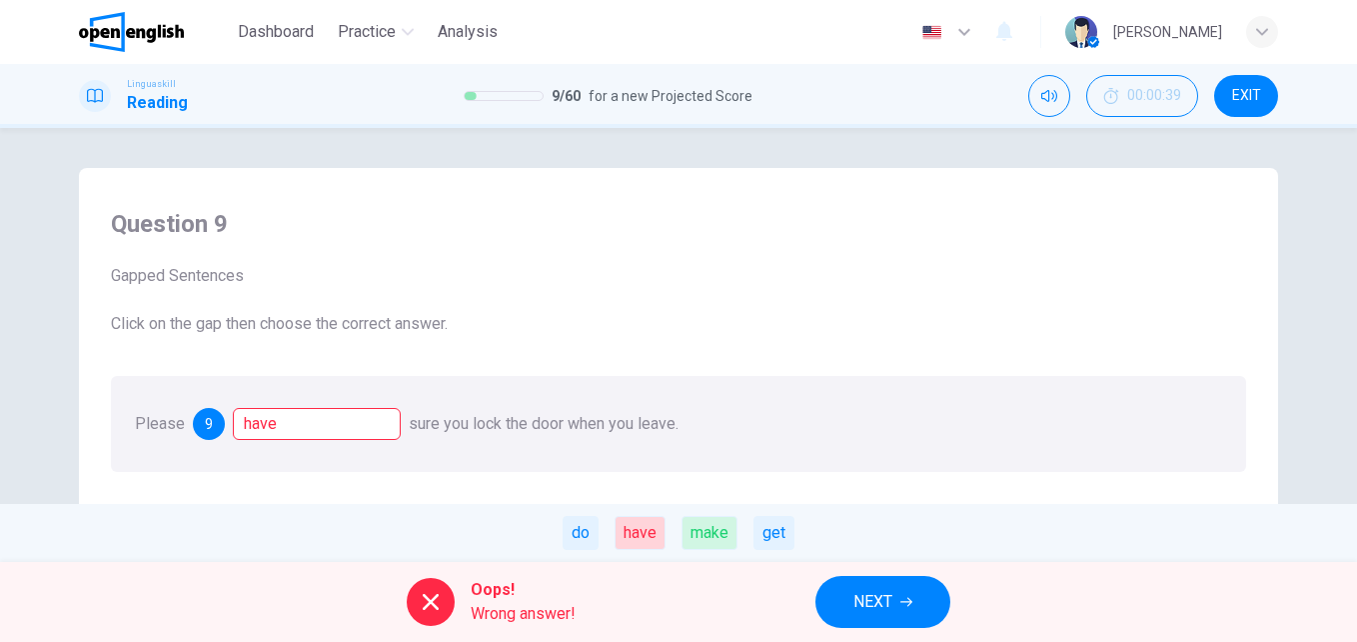
click at [905, 607] on icon "button" at bounding box center [907, 602] width 12 height 12
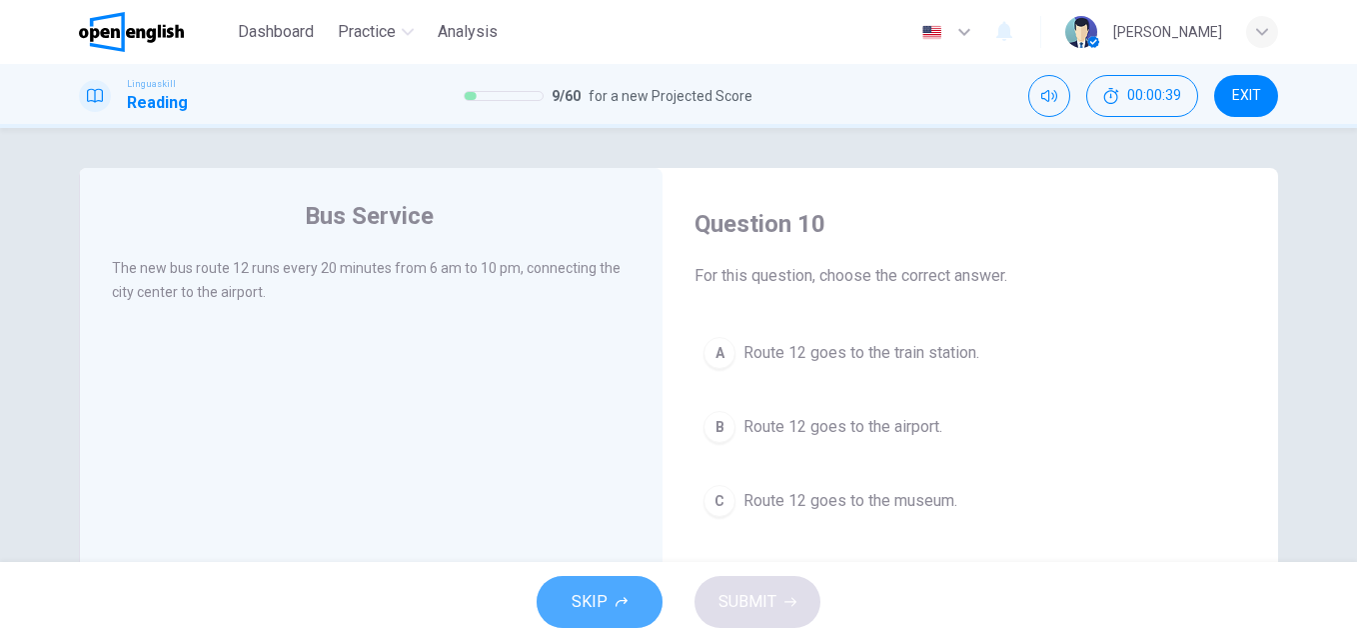
click at [588, 610] on span "SKIP" at bounding box center [590, 602] width 36 height 28
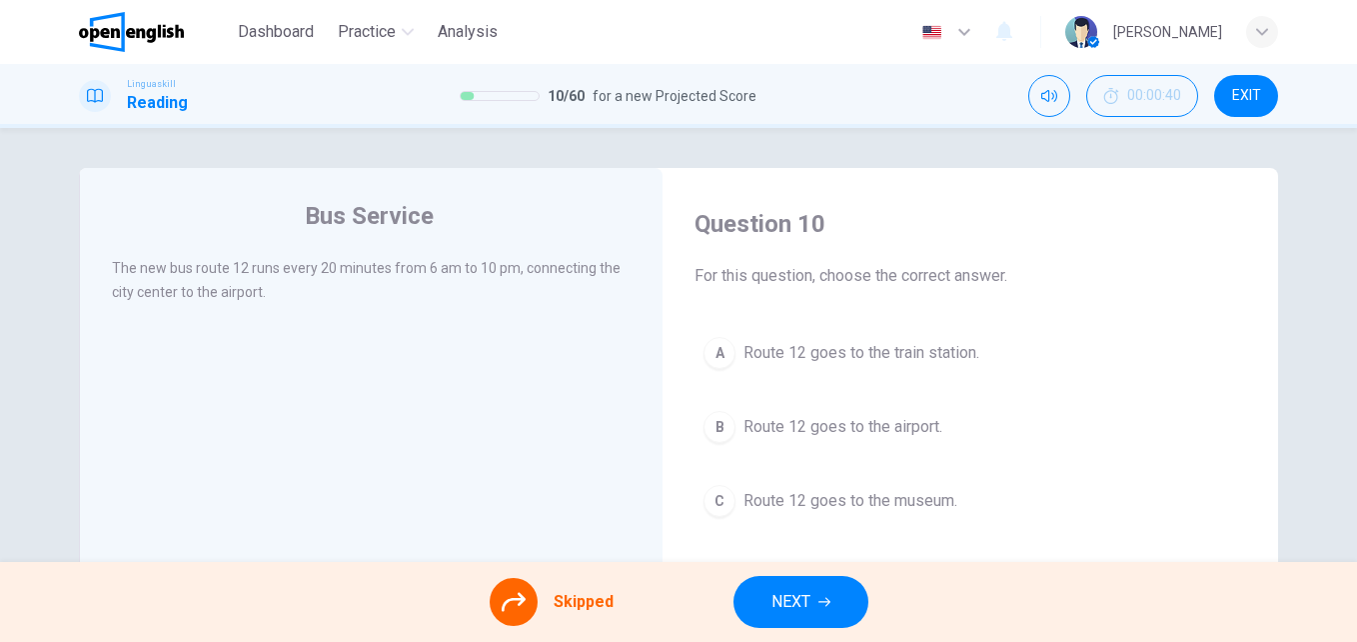
click at [796, 606] on span "NEXT" at bounding box center [791, 602] width 39 height 28
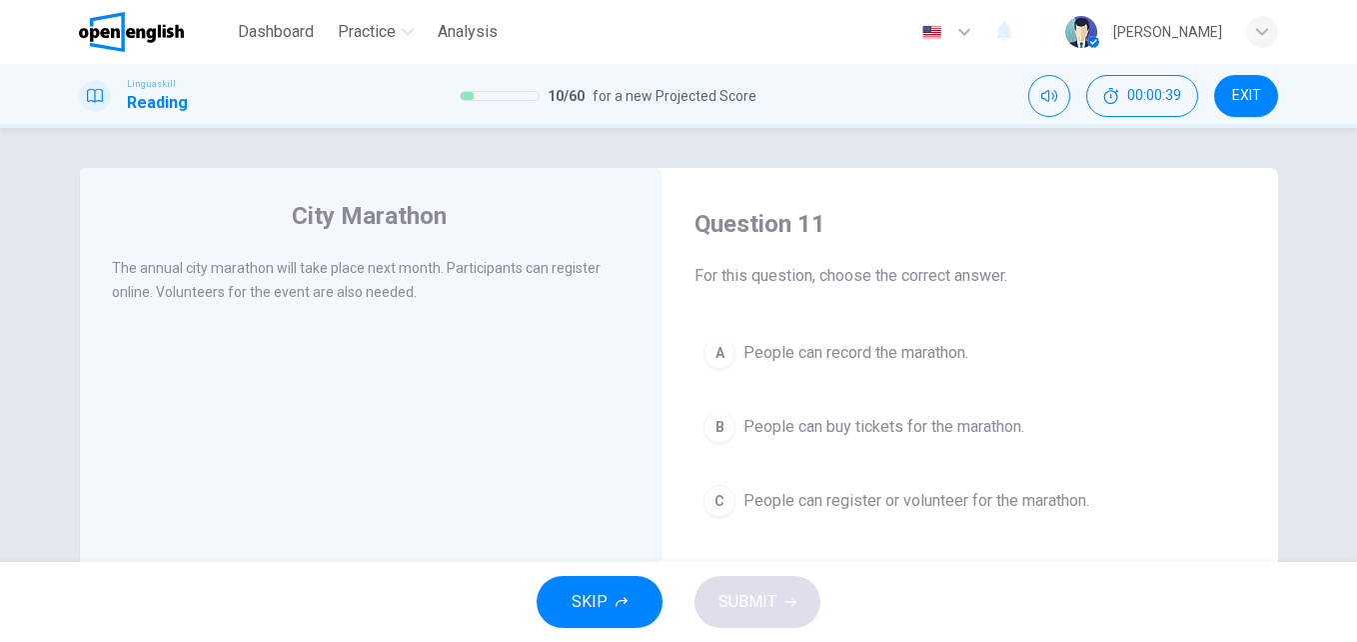
click at [829, 352] on span "People can record the marathon." at bounding box center [856, 353] width 225 height 24
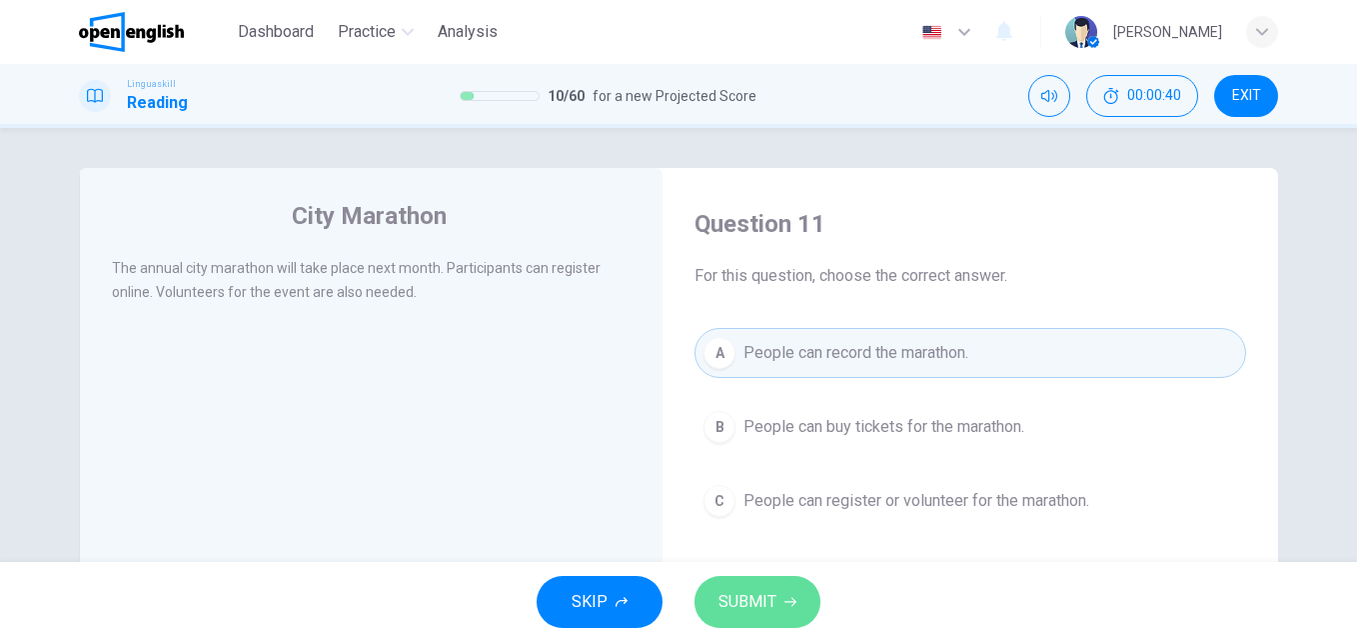
click at [768, 594] on span "SUBMIT" at bounding box center [748, 602] width 58 height 28
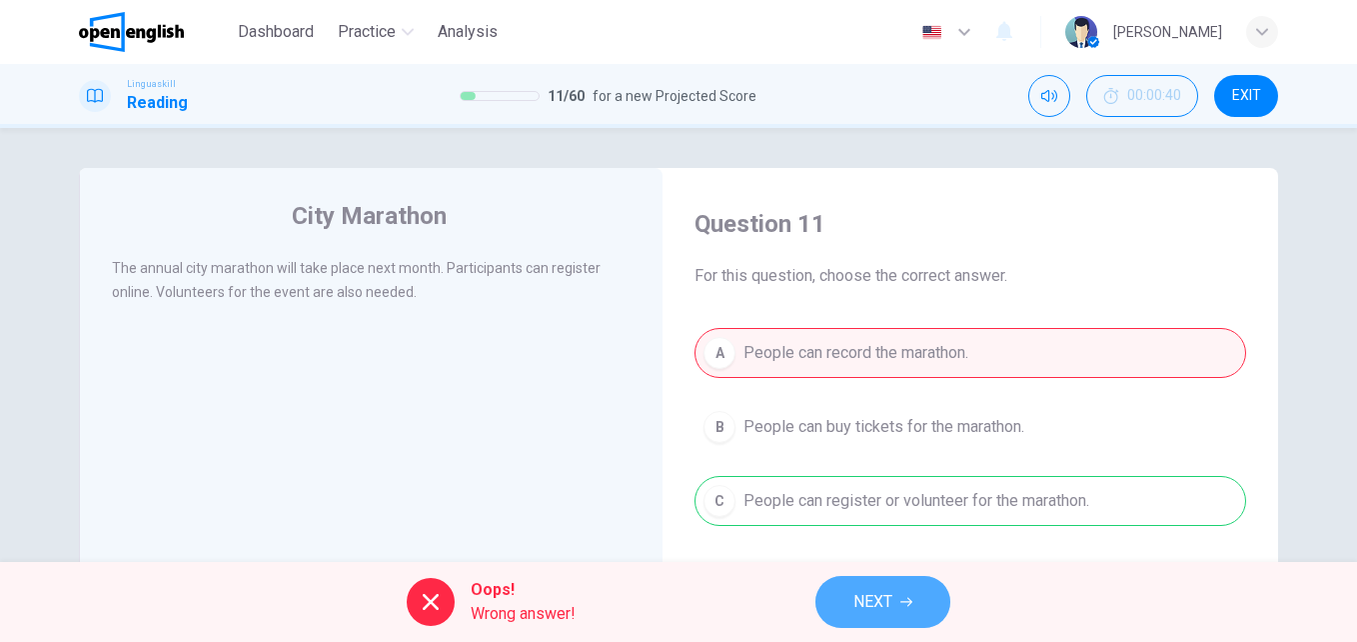
click at [879, 585] on button "NEXT" at bounding box center [883, 602] width 135 height 52
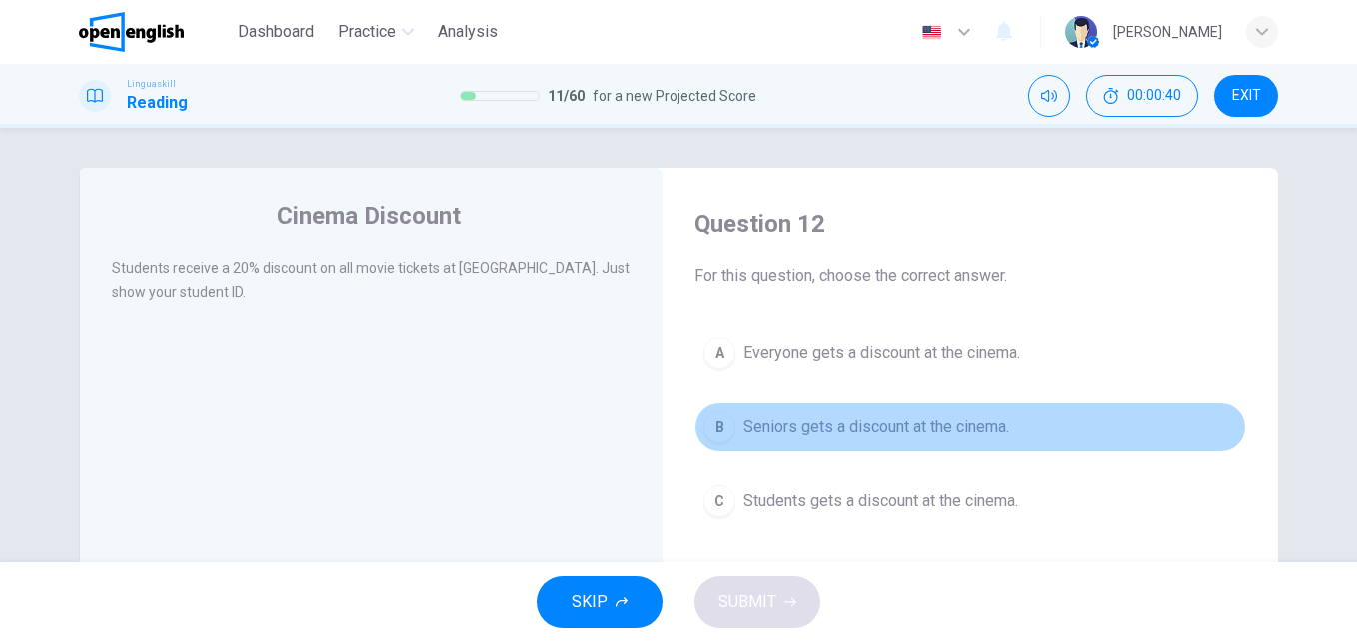
click at [807, 428] on span "Seniors gets a discount at the cinema." at bounding box center [877, 427] width 266 height 24
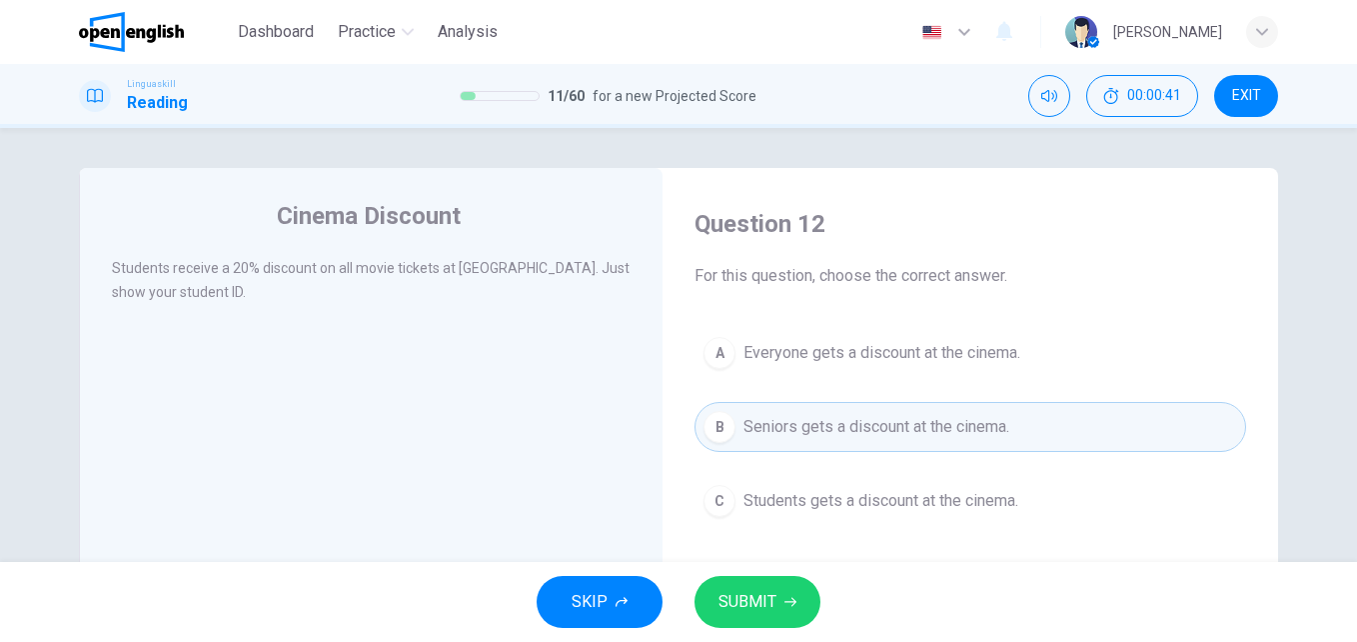
click at [766, 605] on span "SUBMIT" at bounding box center [748, 602] width 58 height 28
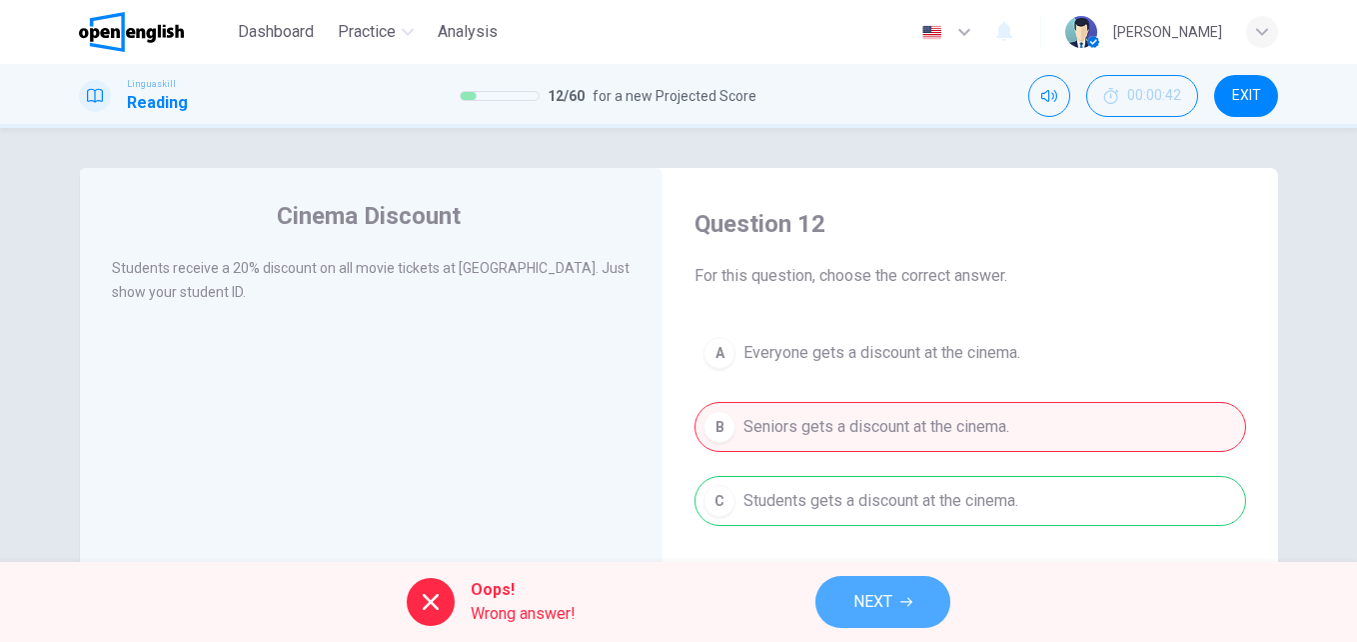
click at [874, 606] on span "NEXT" at bounding box center [873, 602] width 39 height 28
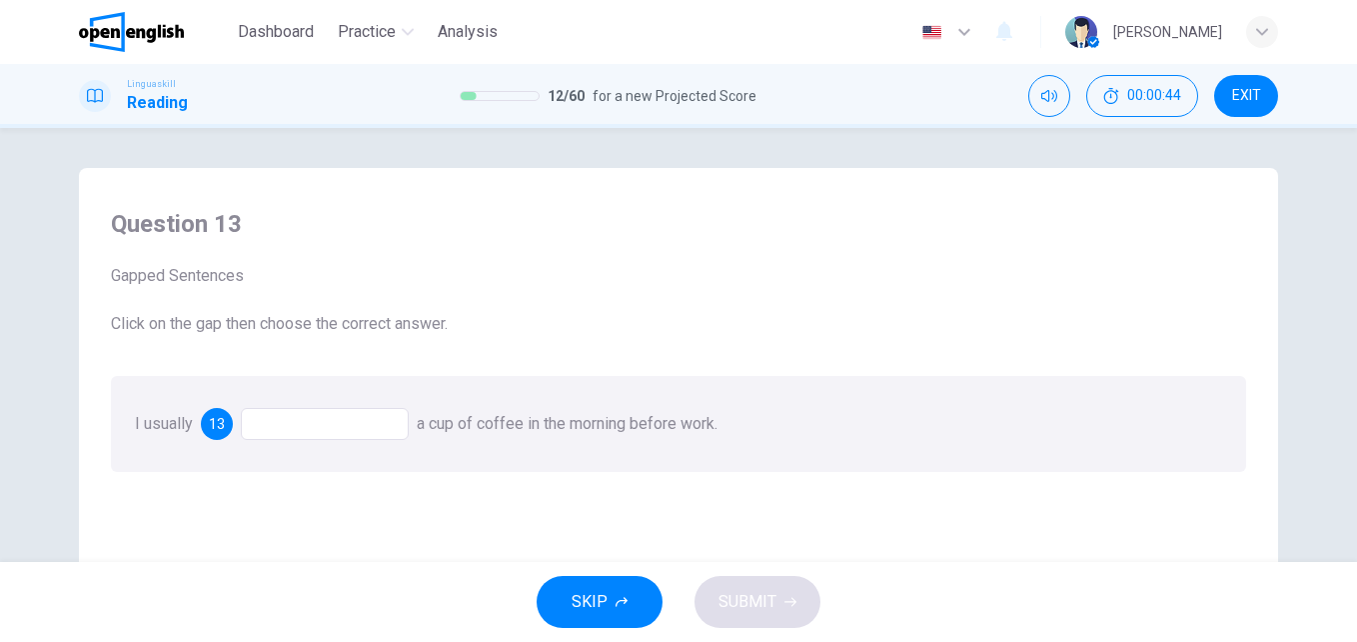
click at [381, 423] on div at bounding box center [325, 424] width 168 height 32
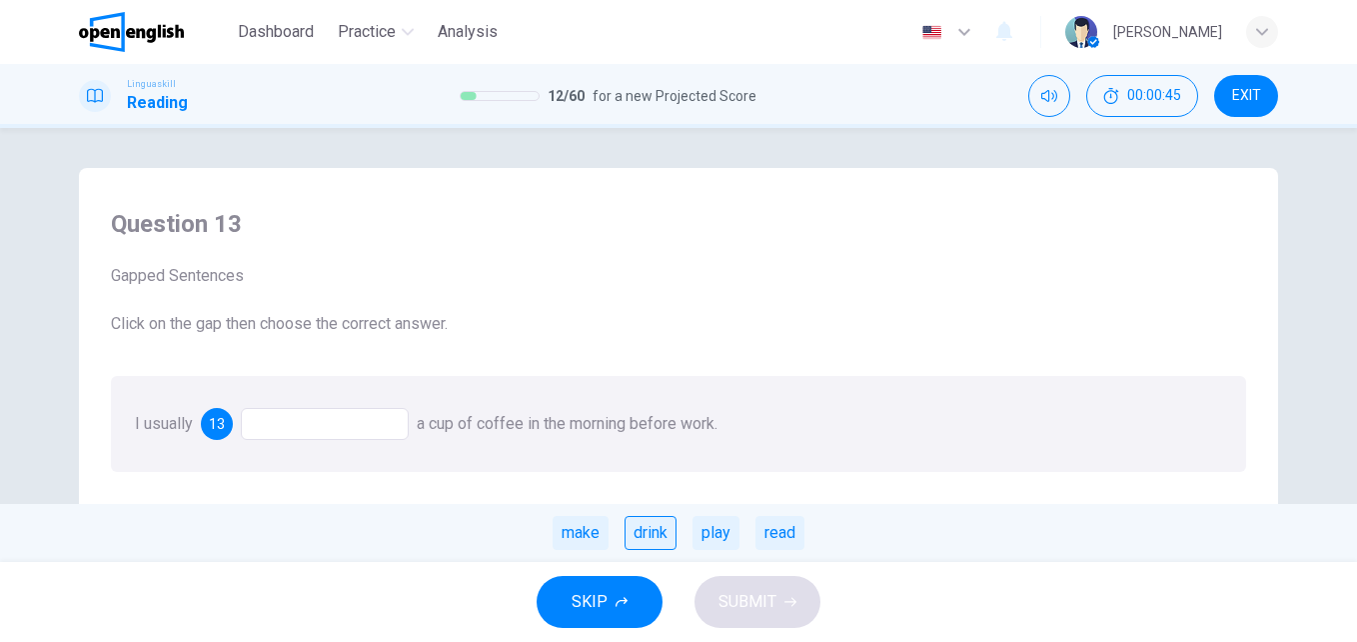
click at [645, 534] on div "drink" at bounding box center [651, 533] width 52 height 34
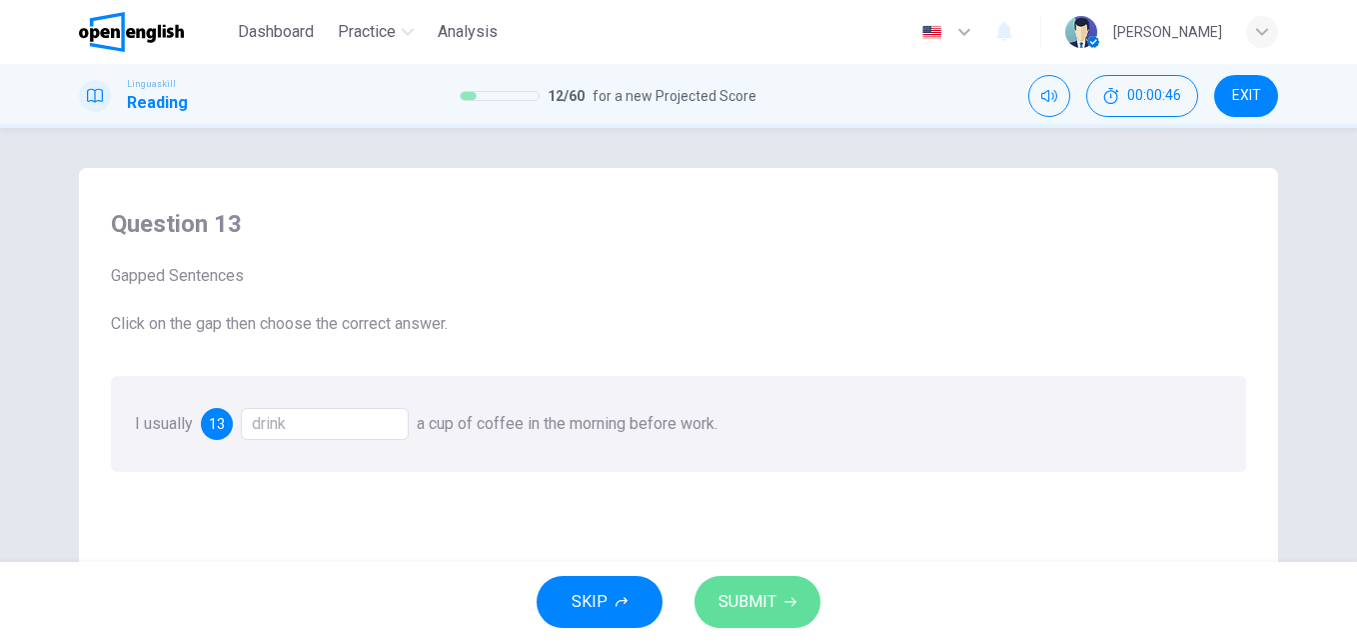
click at [732, 581] on button "SUBMIT" at bounding box center [758, 602] width 126 height 52
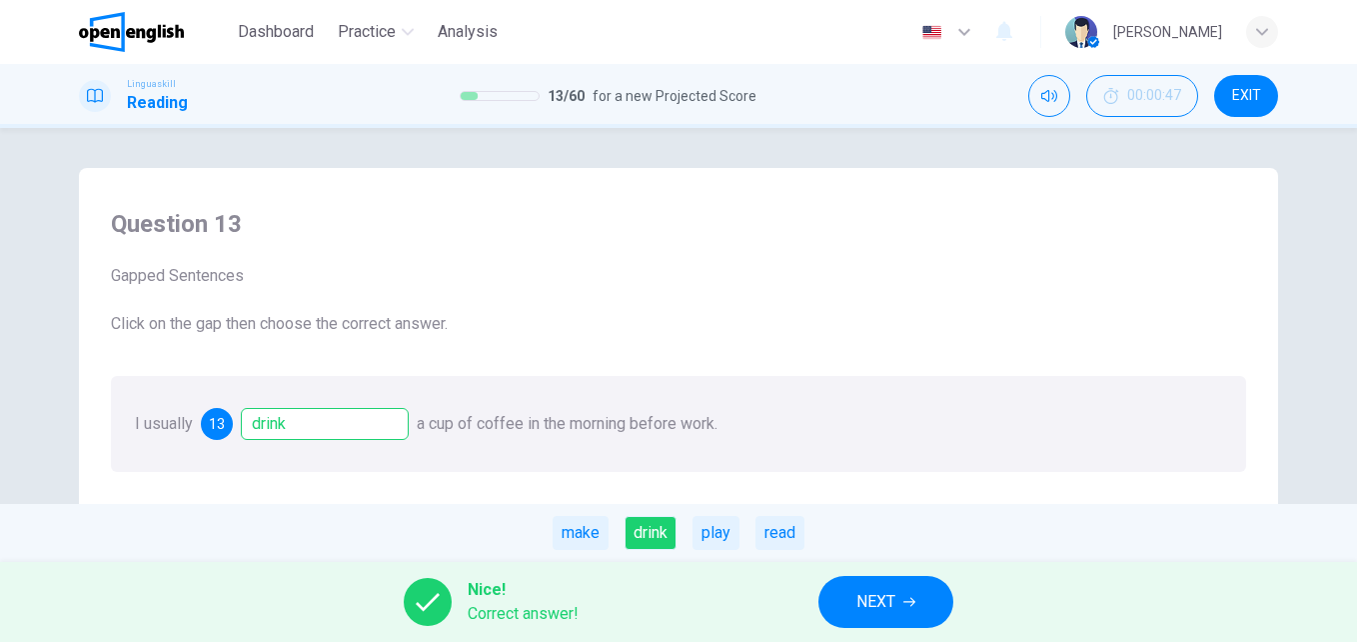
click at [893, 599] on span "NEXT" at bounding box center [876, 602] width 39 height 28
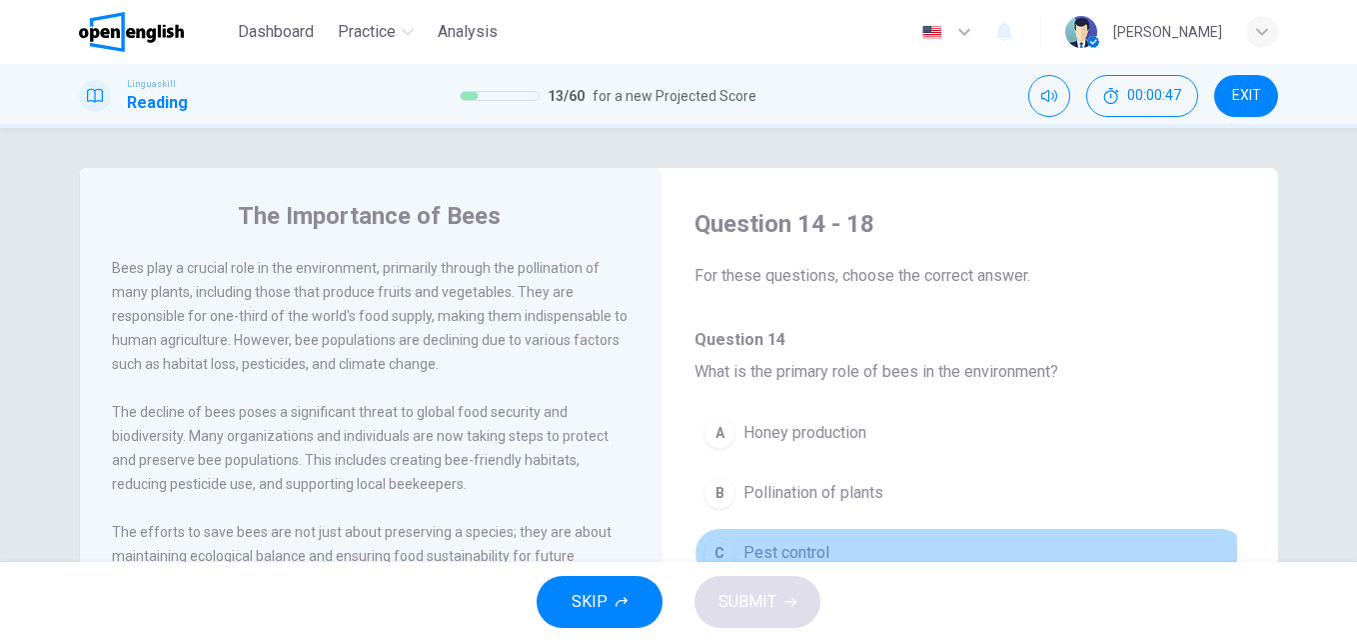
click at [735, 552] on button "C Pest control" at bounding box center [971, 553] width 552 height 50
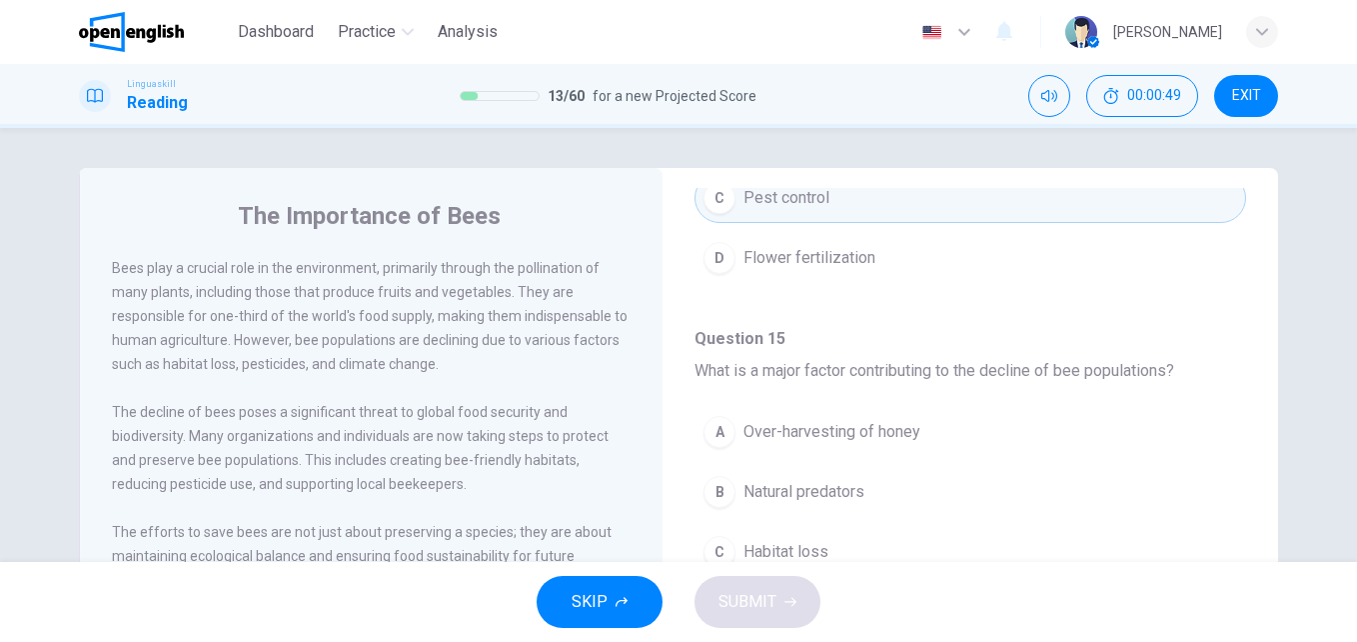
scroll to position [451, 0]
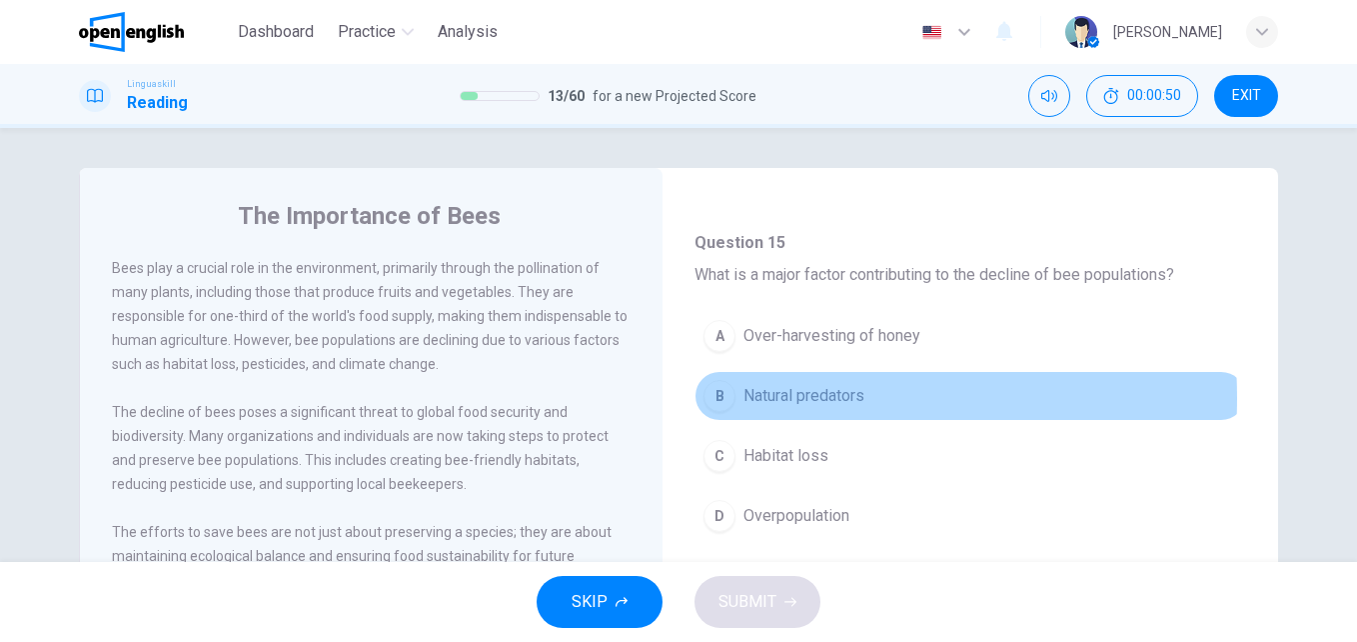
click at [759, 398] on span "Natural predators" at bounding box center [804, 396] width 121 height 24
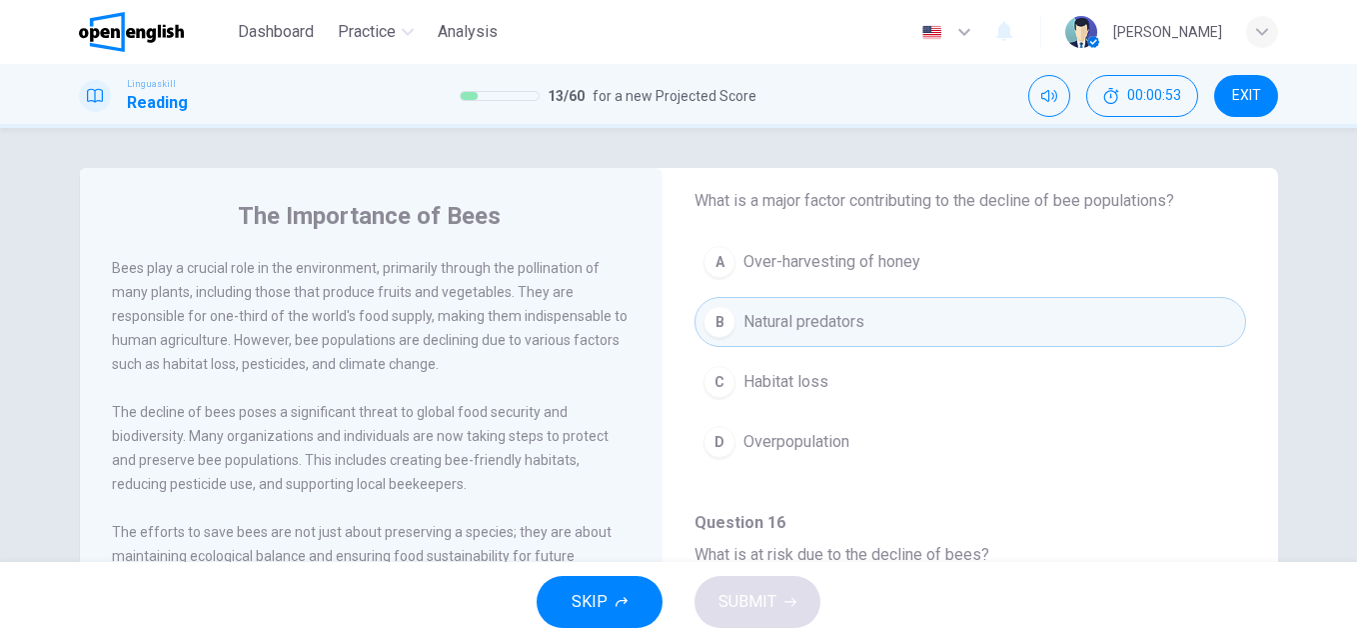
scroll to position [657, 0]
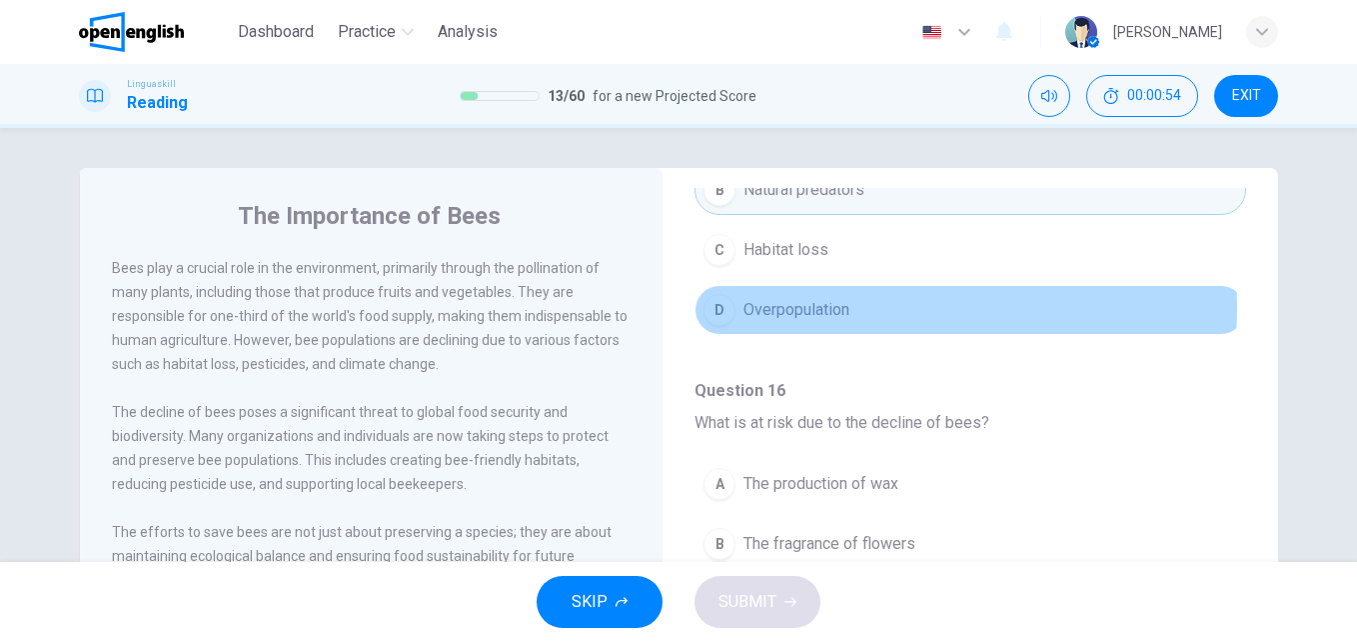
click at [794, 307] on span "Overpopulation" at bounding box center [797, 310] width 106 height 24
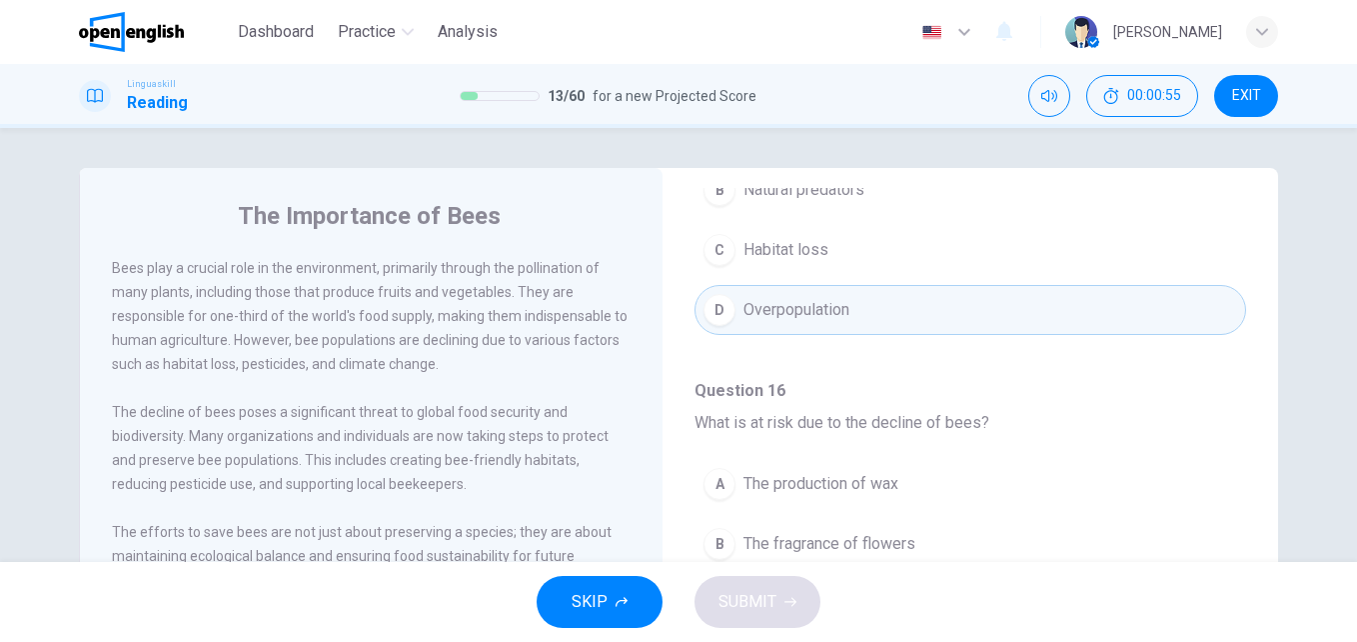
click at [861, 485] on span "The production of wax" at bounding box center [821, 484] width 155 height 24
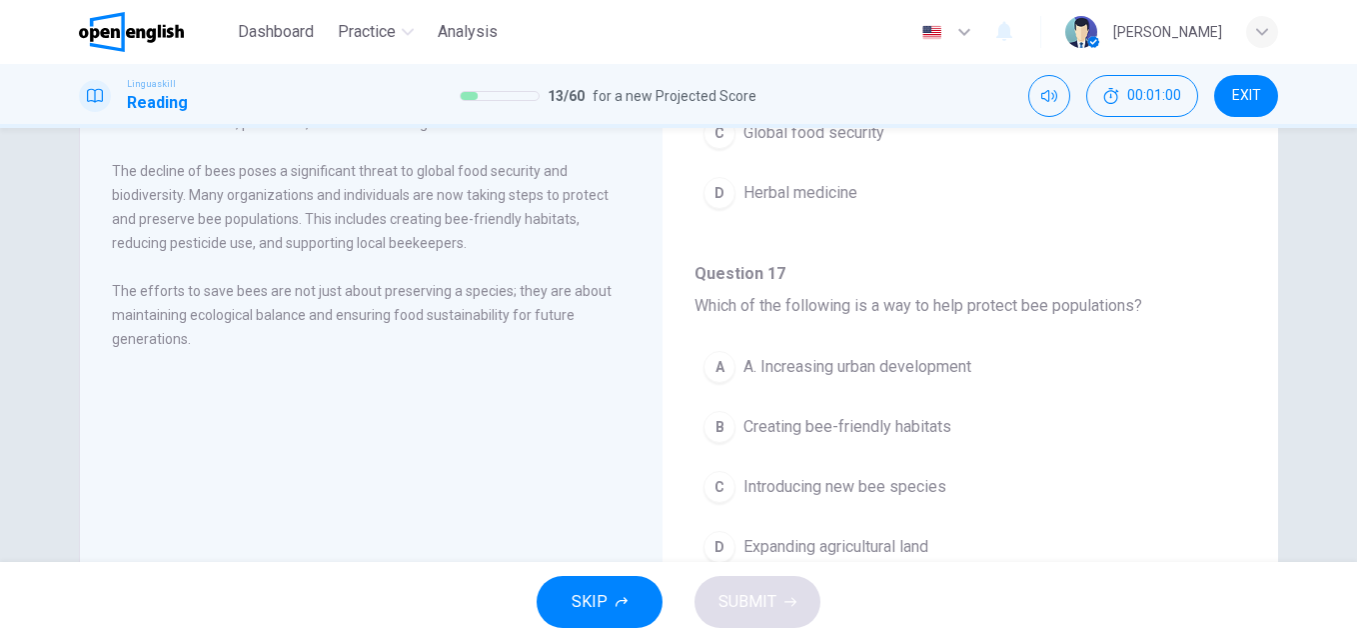
scroll to position [255, 0]
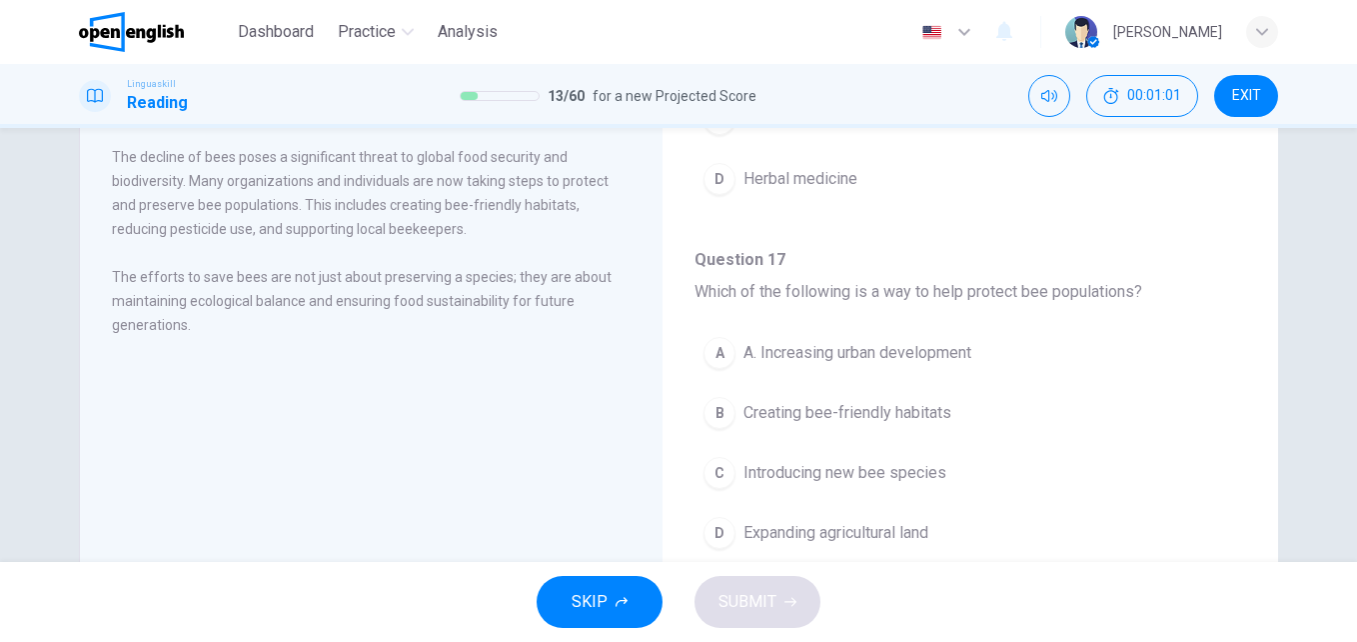
click at [902, 400] on button "B Creating bee-friendly habitats" at bounding box center [971, 413] width 552 height 50
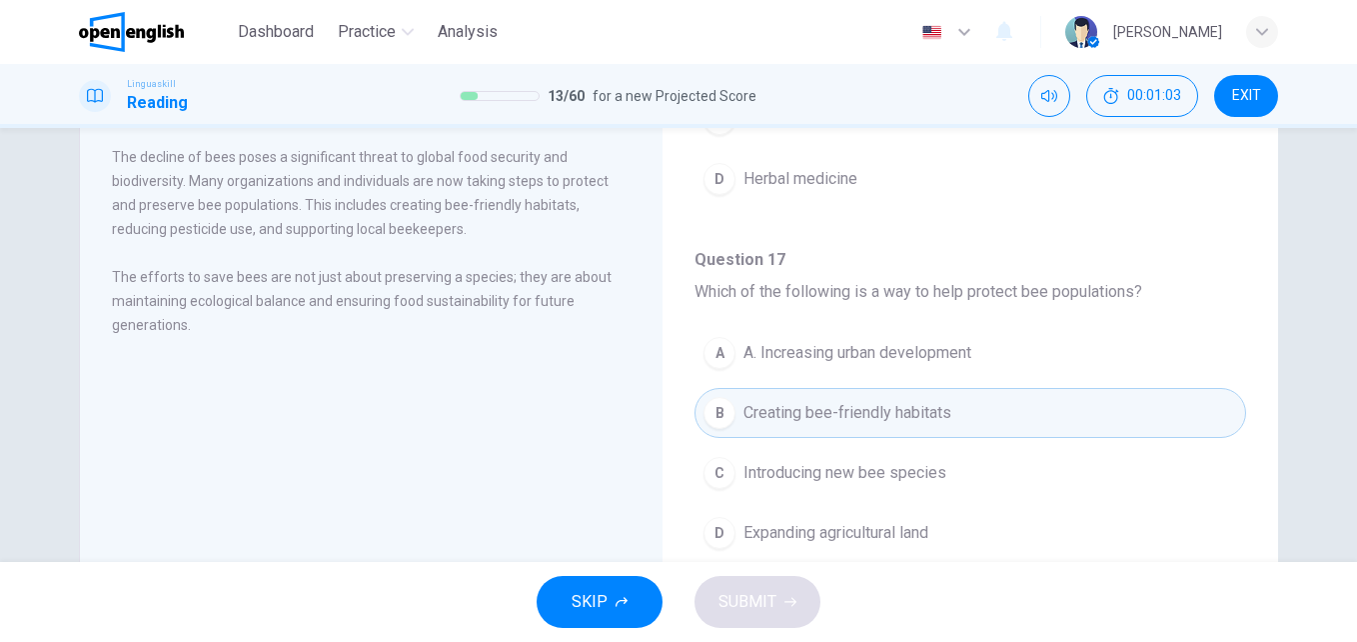
scroll to position [1163, 0]
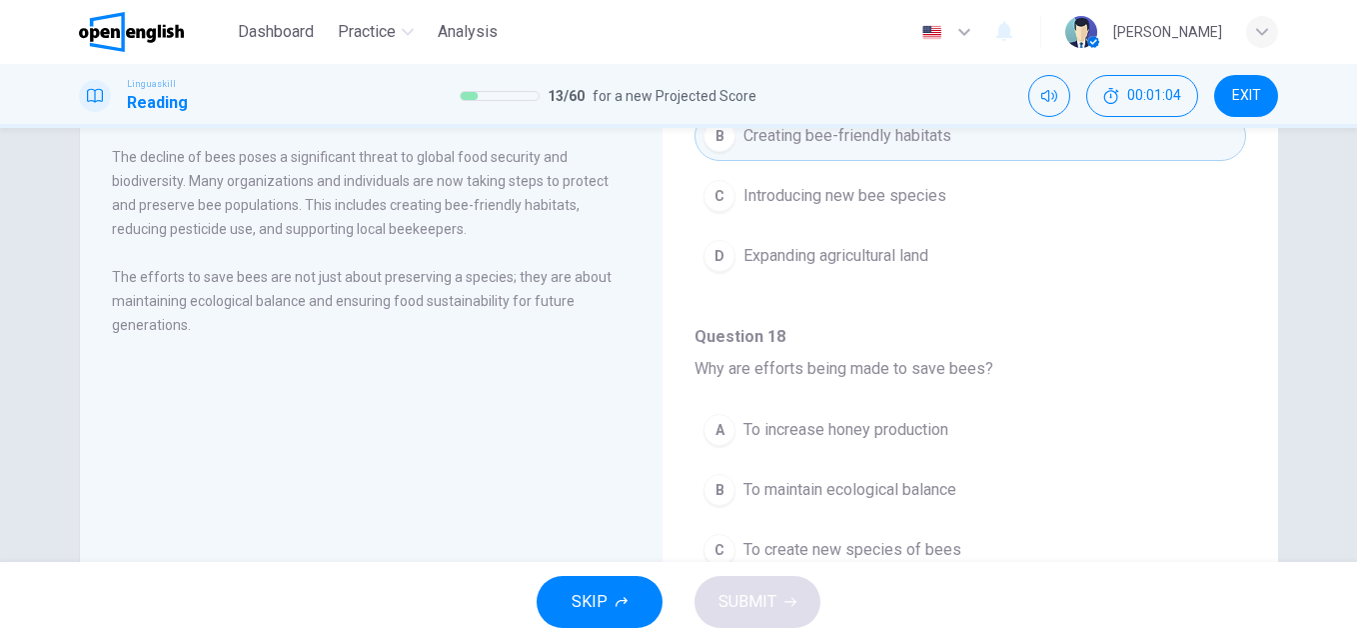
click at [838, 426] on span "To increase honey production" at bounding box center [846, 430] width 205 height 24
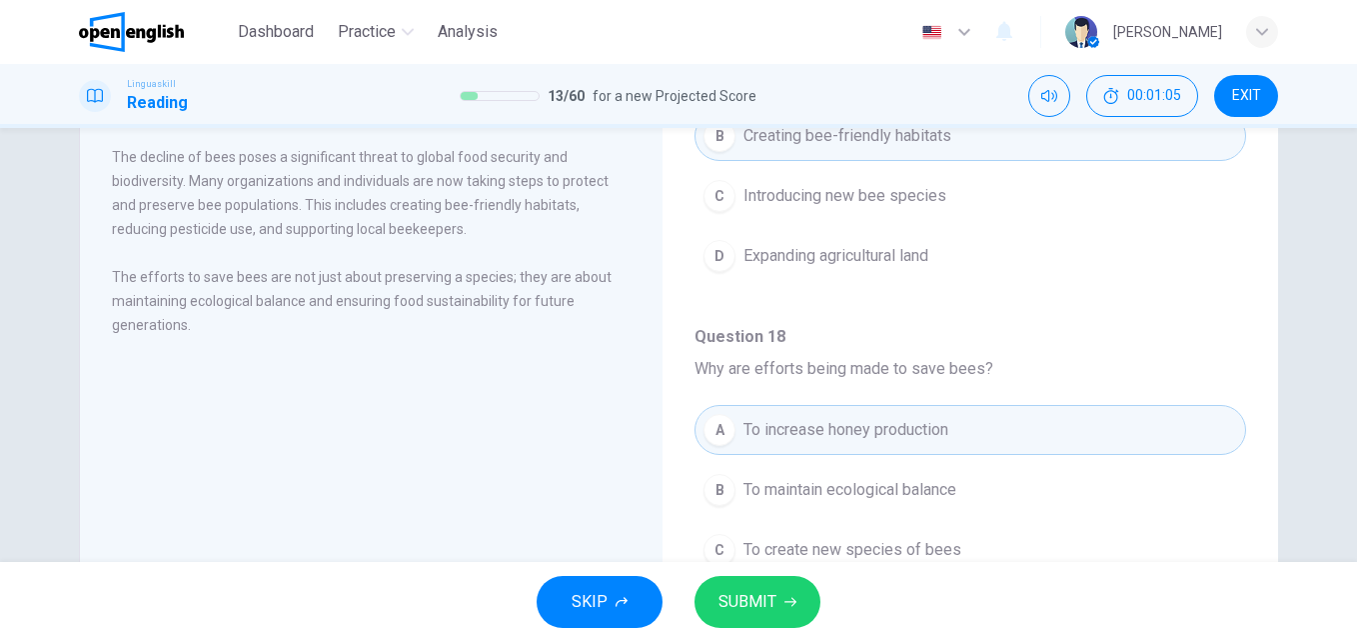
click at [790, 592] on button "SUBMIT" at bounding box center [758, 602] width 126 height 52
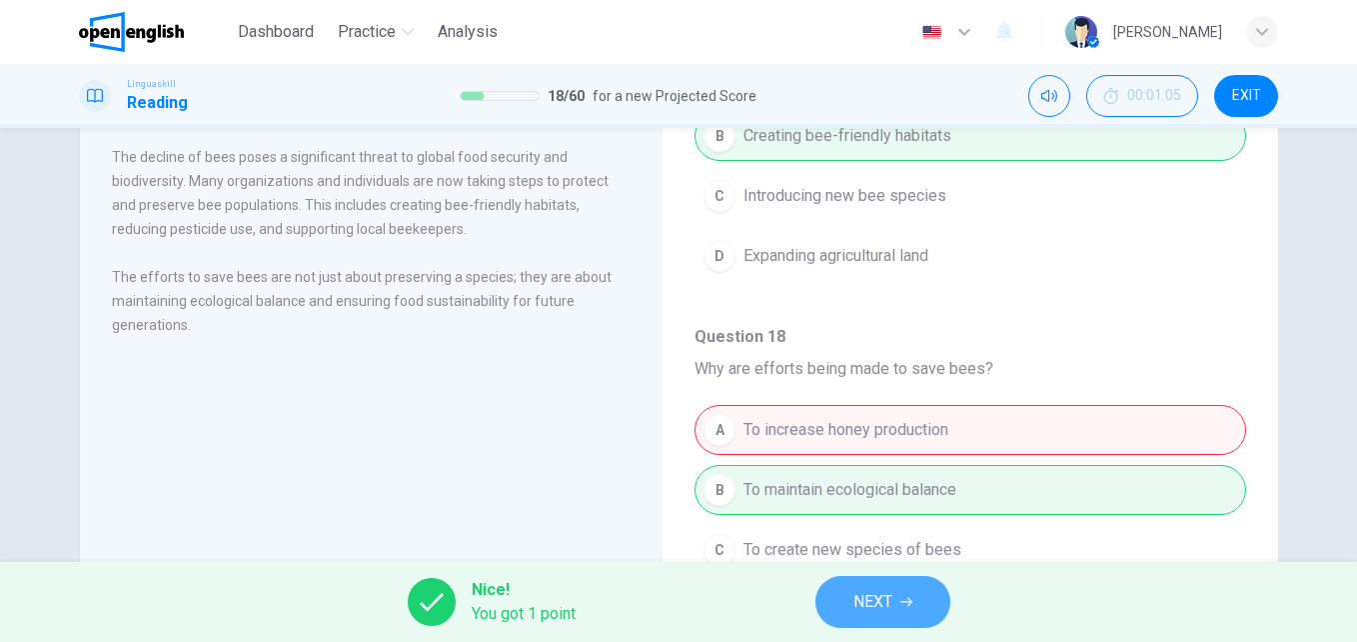
click at [906, 605] on icon "button" at bounding box center [907, 602] width 12 height 12
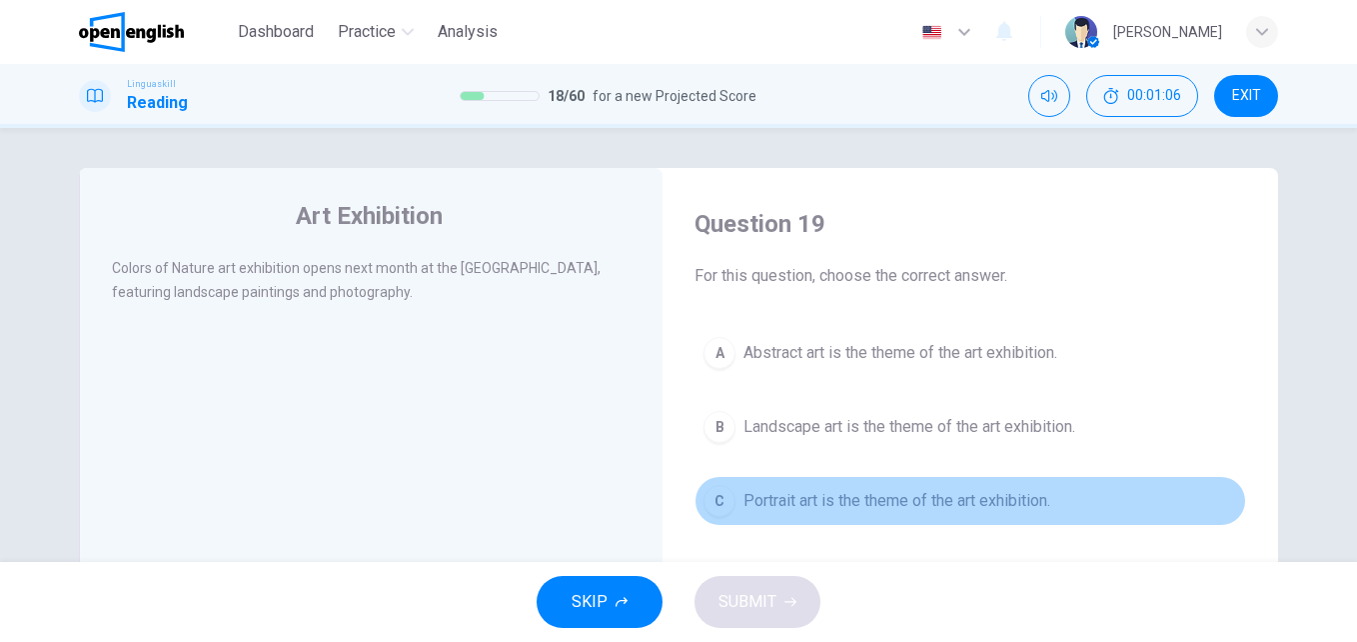
click at [777, 492] on span "Portrait art is the theme of the art exhibition." at bounding box center [897, 501] width 307 height 24
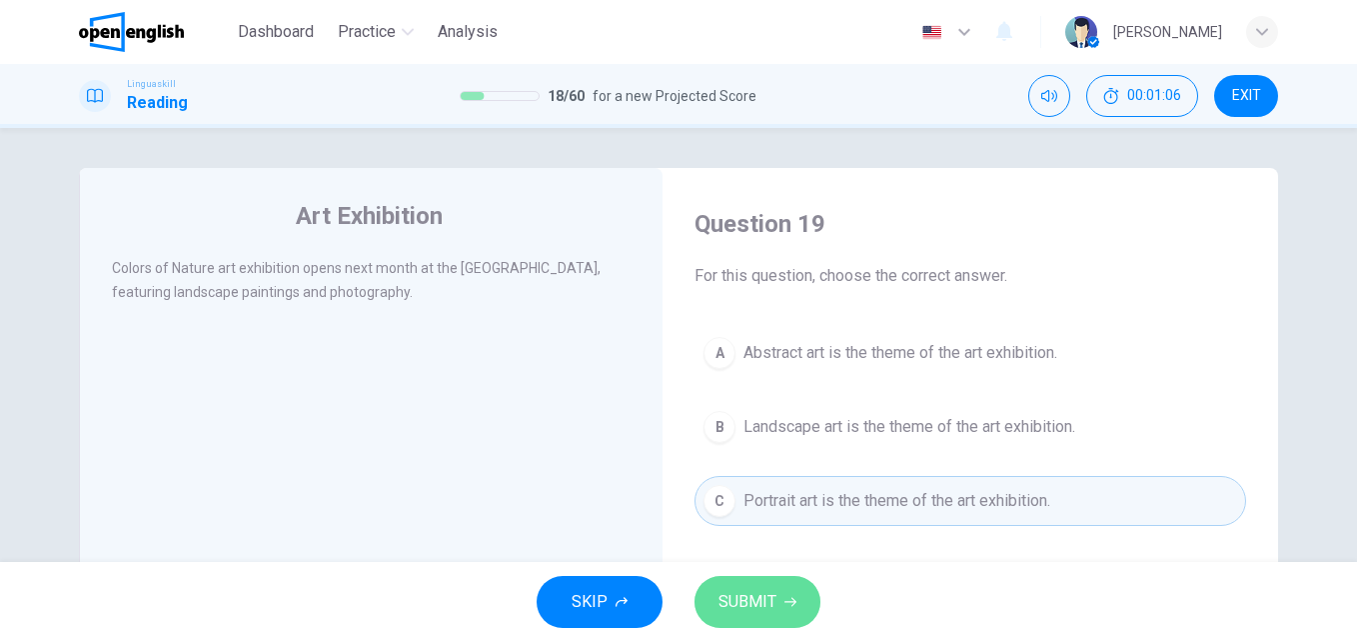
click at [755, 612] on span "SUBMIT" at bounding box center [748, 602] width 58 height 28
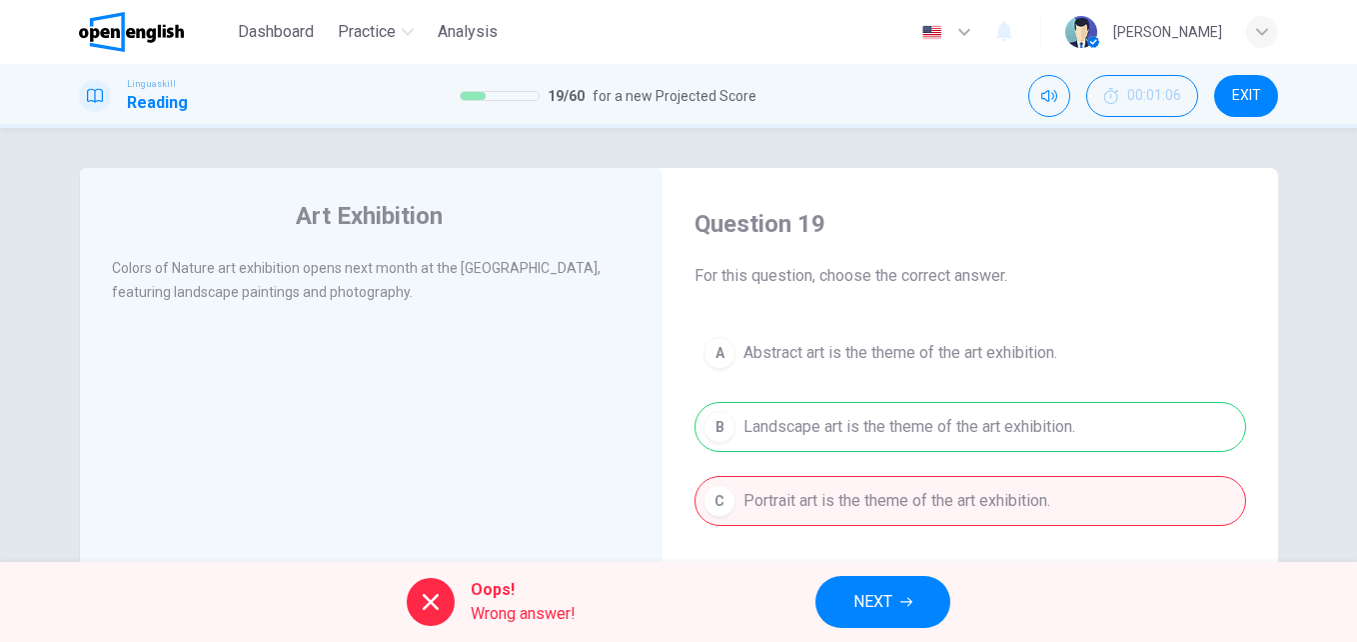
click at [892, 585] on button "NEXT" at bounding box center [883, 602] width 135 height 52
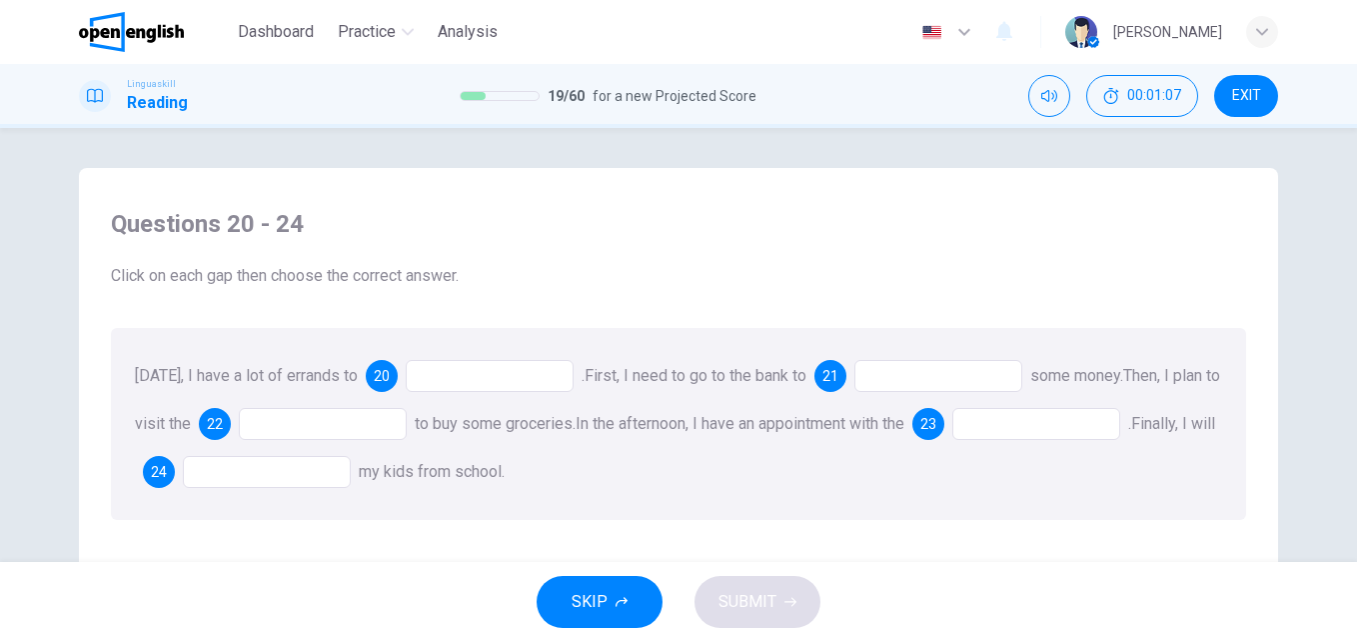
click at [451, 385] on div at bounding box center [490, 376] width 168 height 32
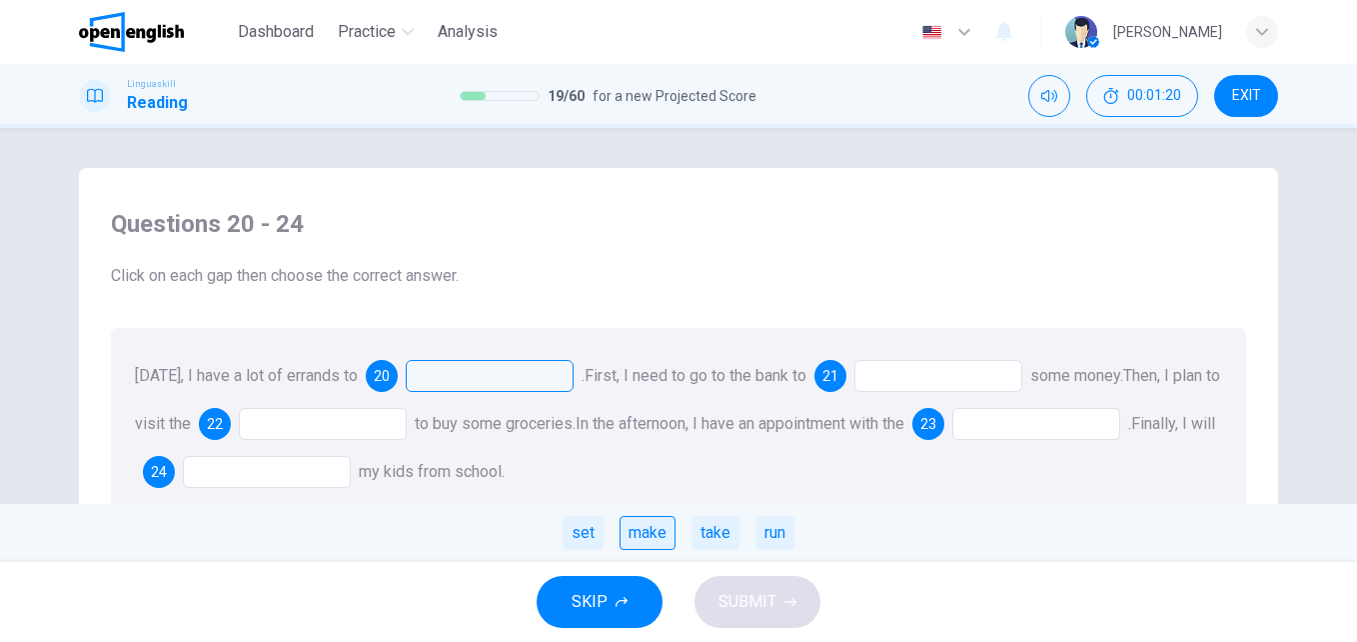
click at [656, 527] on div "make" at bounding box center [648, 533] width 56 height 34
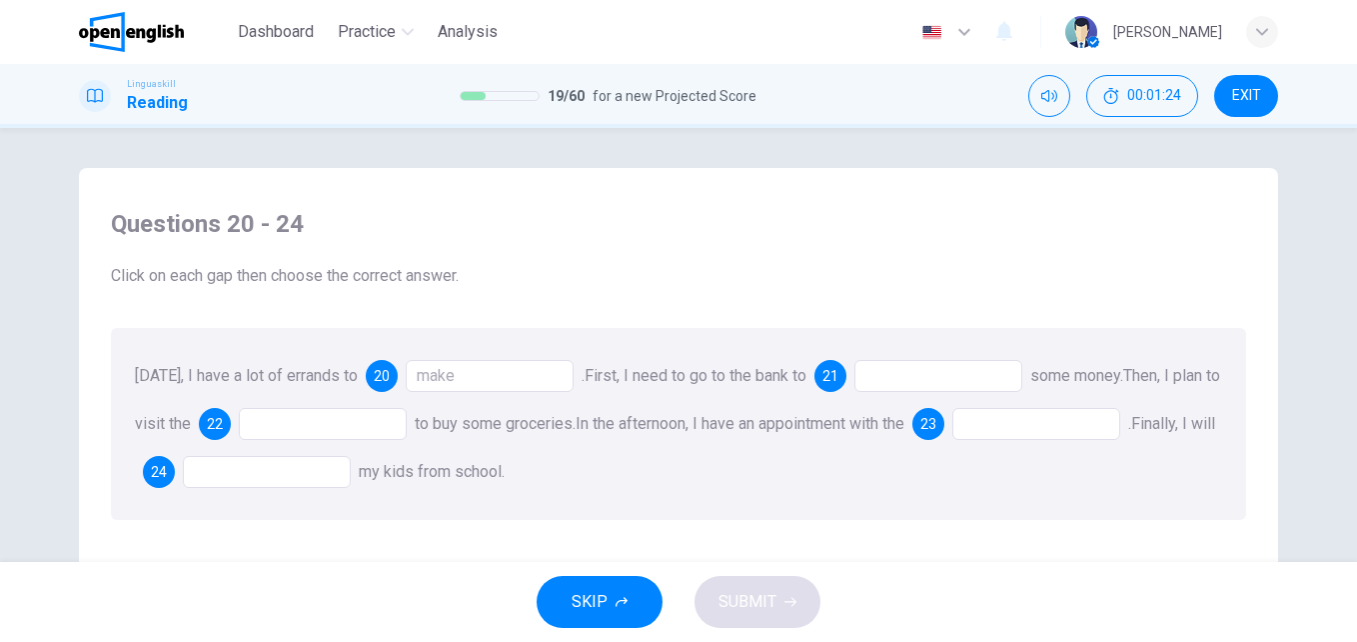
click at [878, 374] on div at bounding box center [939, 376] width 168 height 32
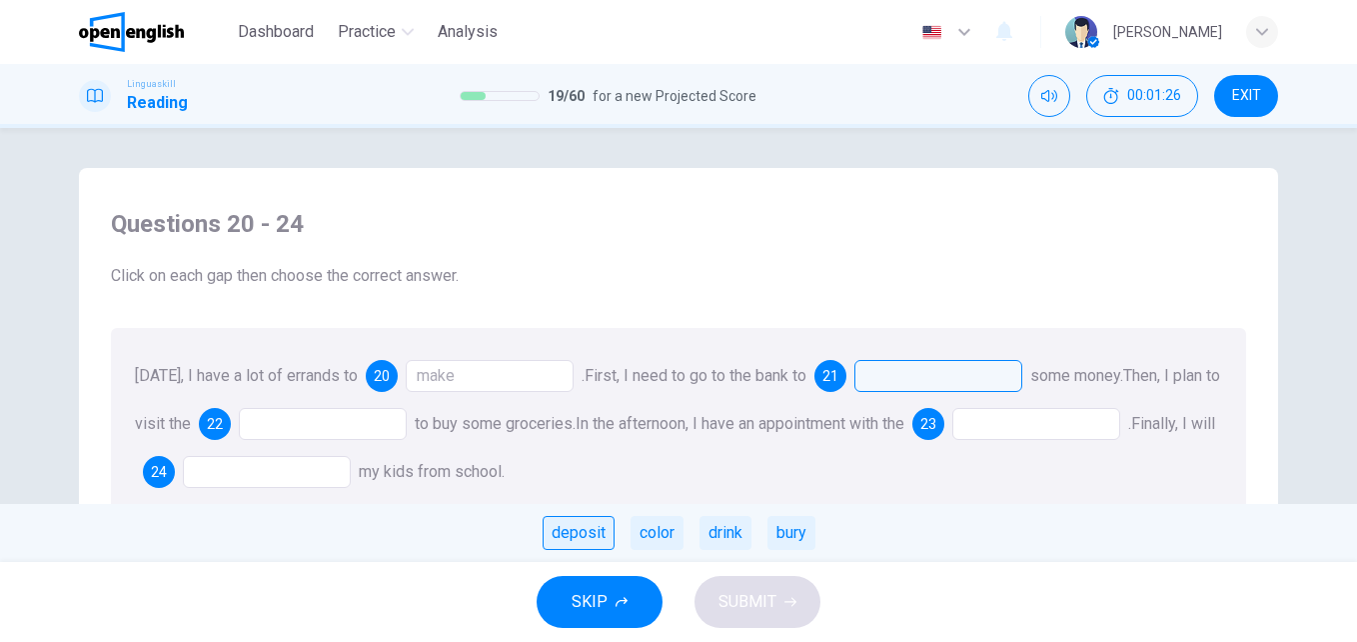
click at [587, 531] on div "deposit" at bounding box center [579, 533] width 72 height 34
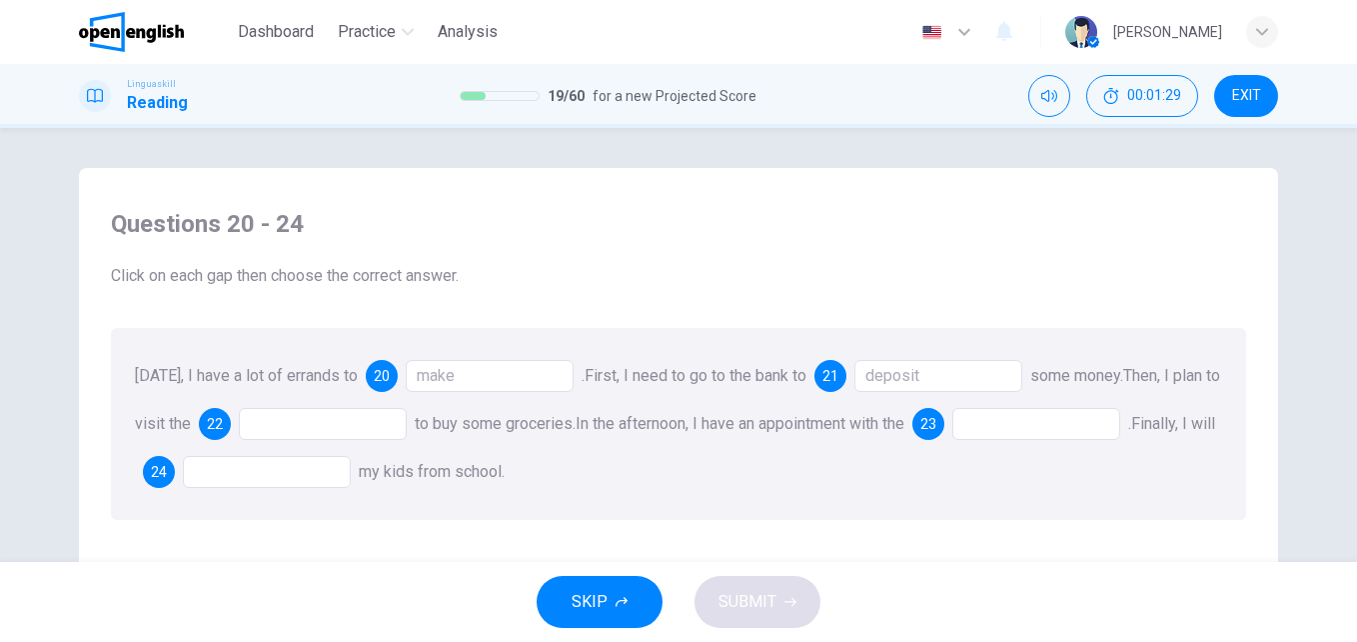
click at [289, 417] on div at bounding box center [323, 424] width 168 height 32
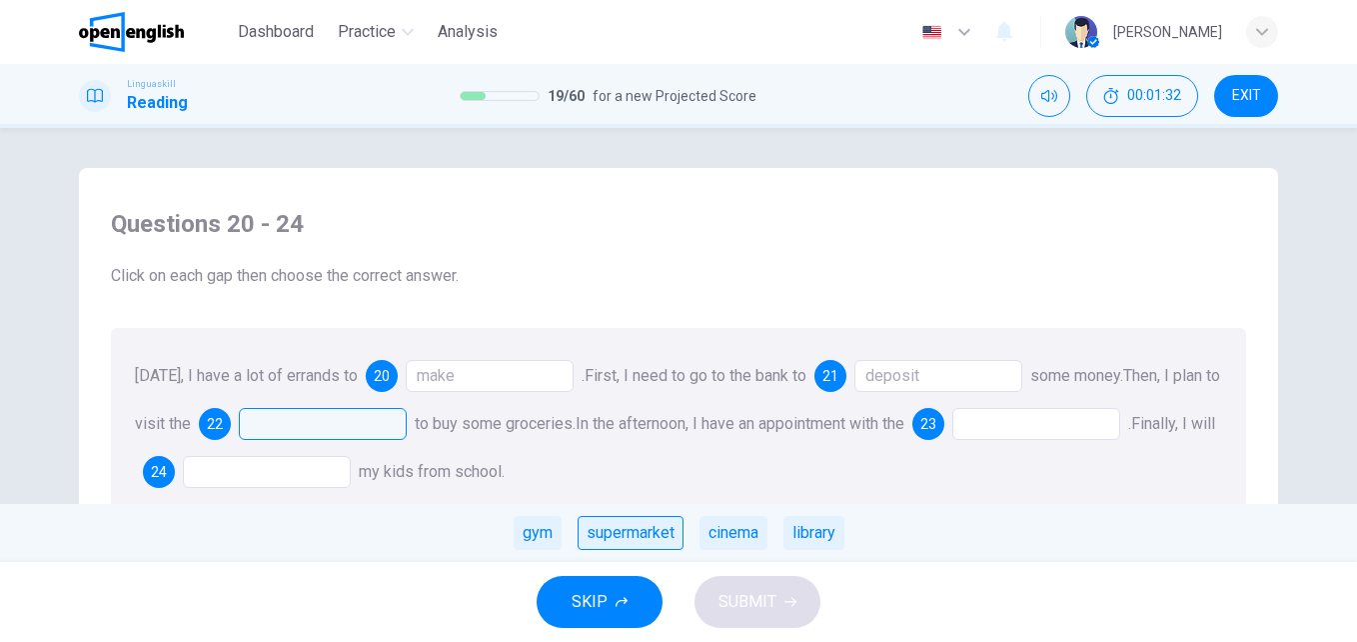
click at [622, 525] on div "supermarket" at bounding box center [631, 533] width 106 height 34
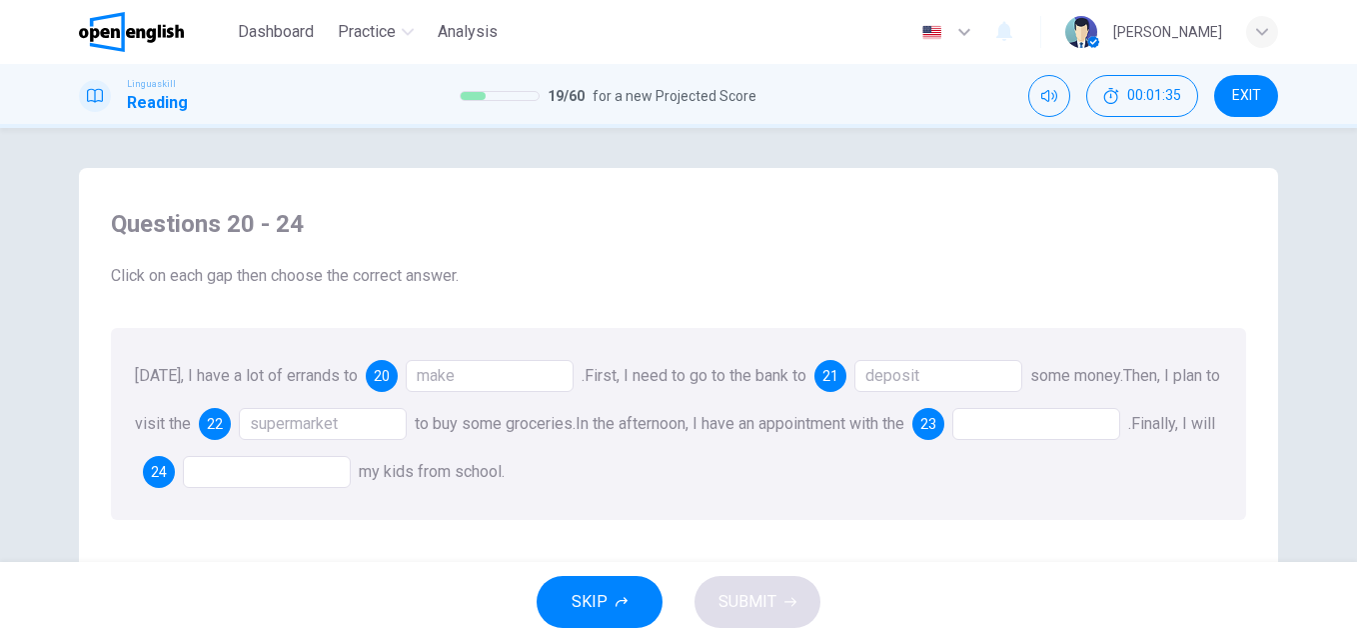
click at [1047, 424] on div at bounding box center [1037, 424] width 168 height 32
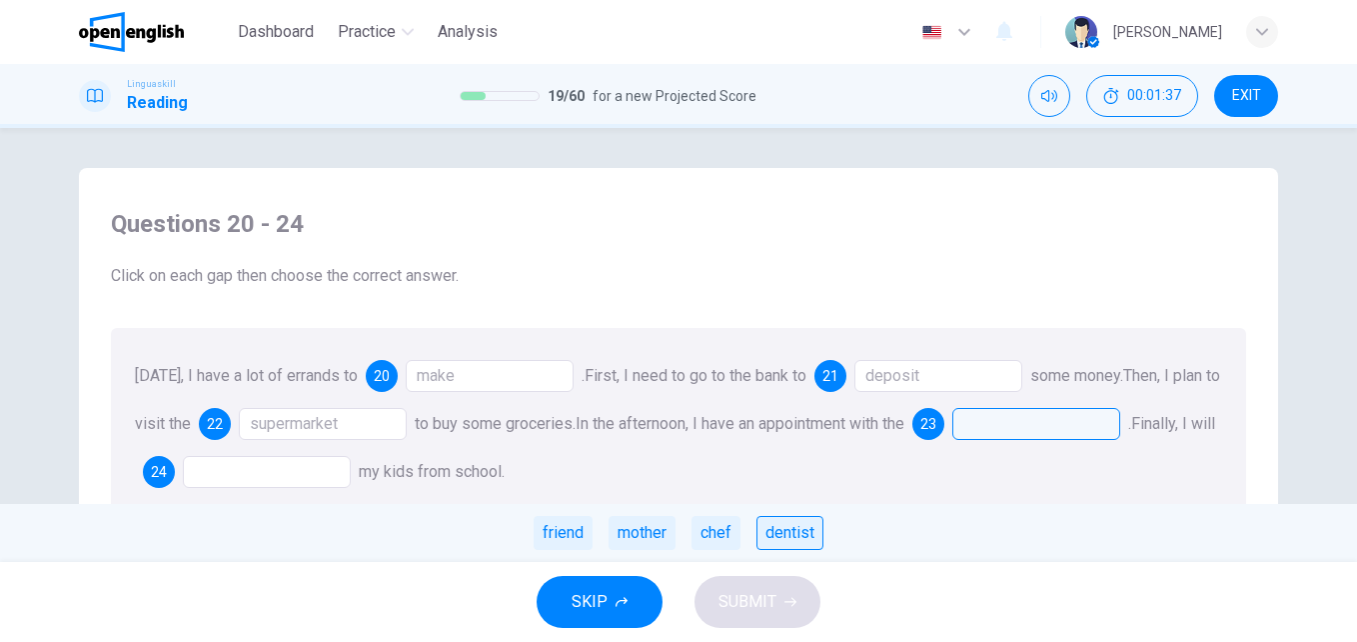
click at [790, 520] on div "dentist" at bounding box center [790, 533] width 67 height 34
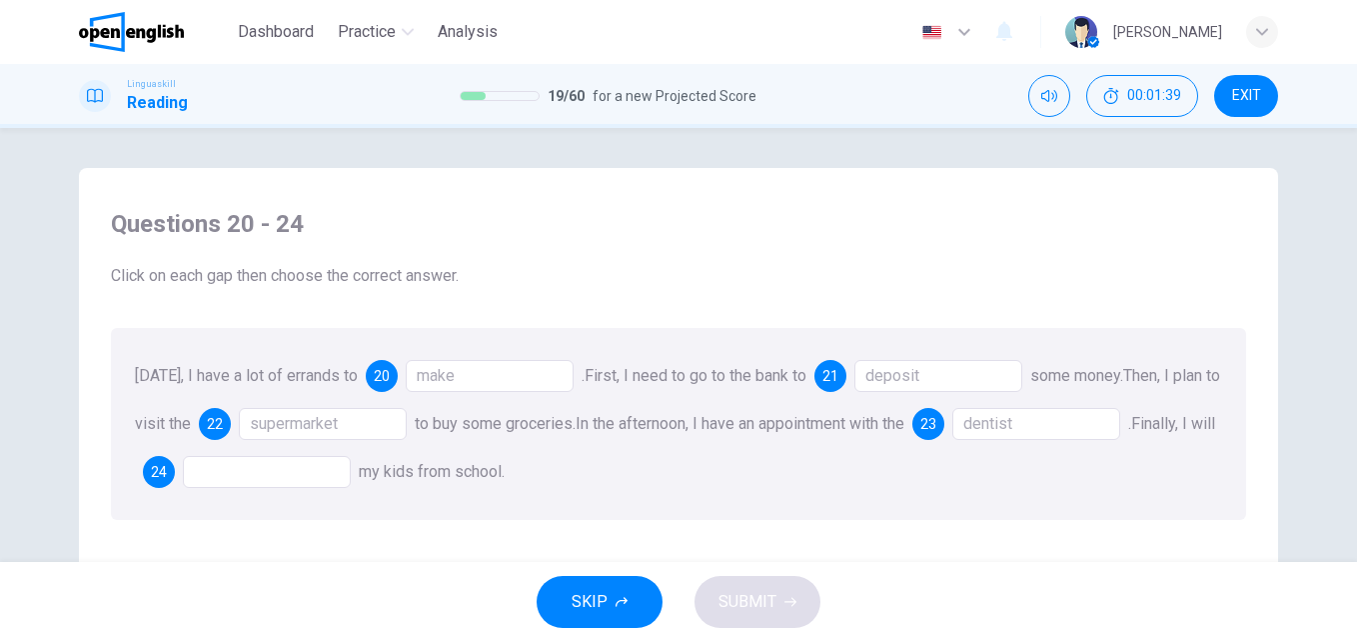
click at [303, 470] on div at bounding box center [267, 472] width 168 height 32
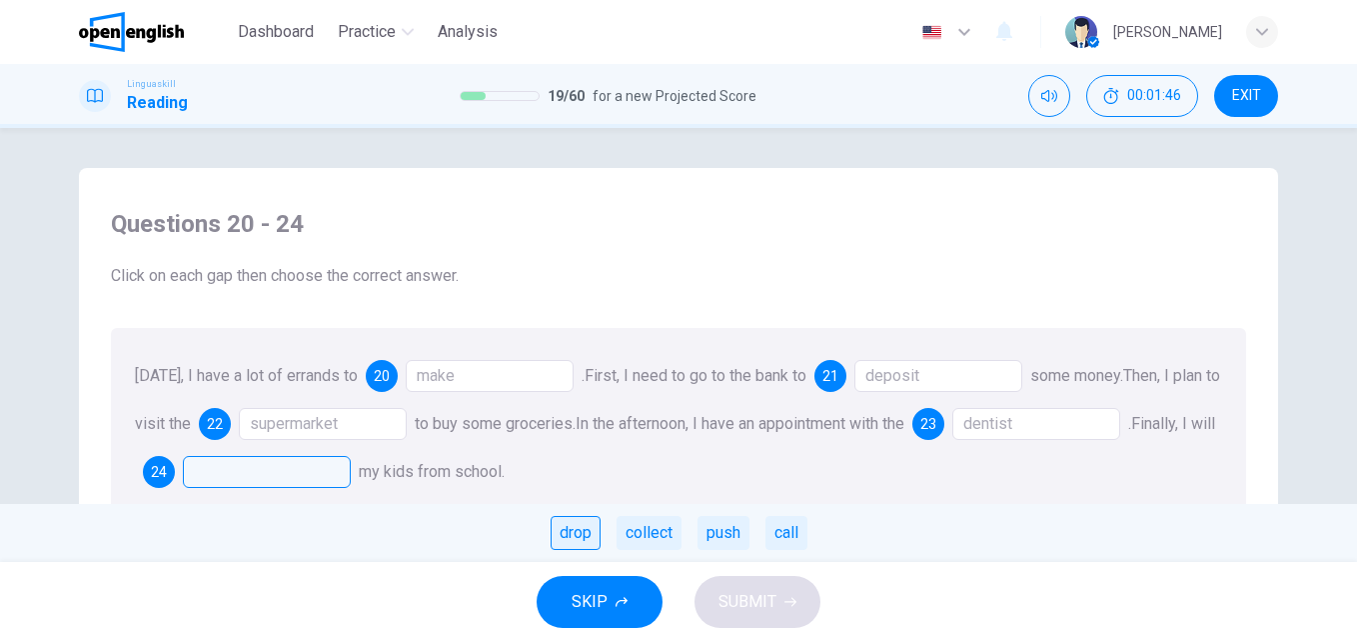
click at [583, 533] on div "drop" at bounding box center [576, 533] width 50 height 34
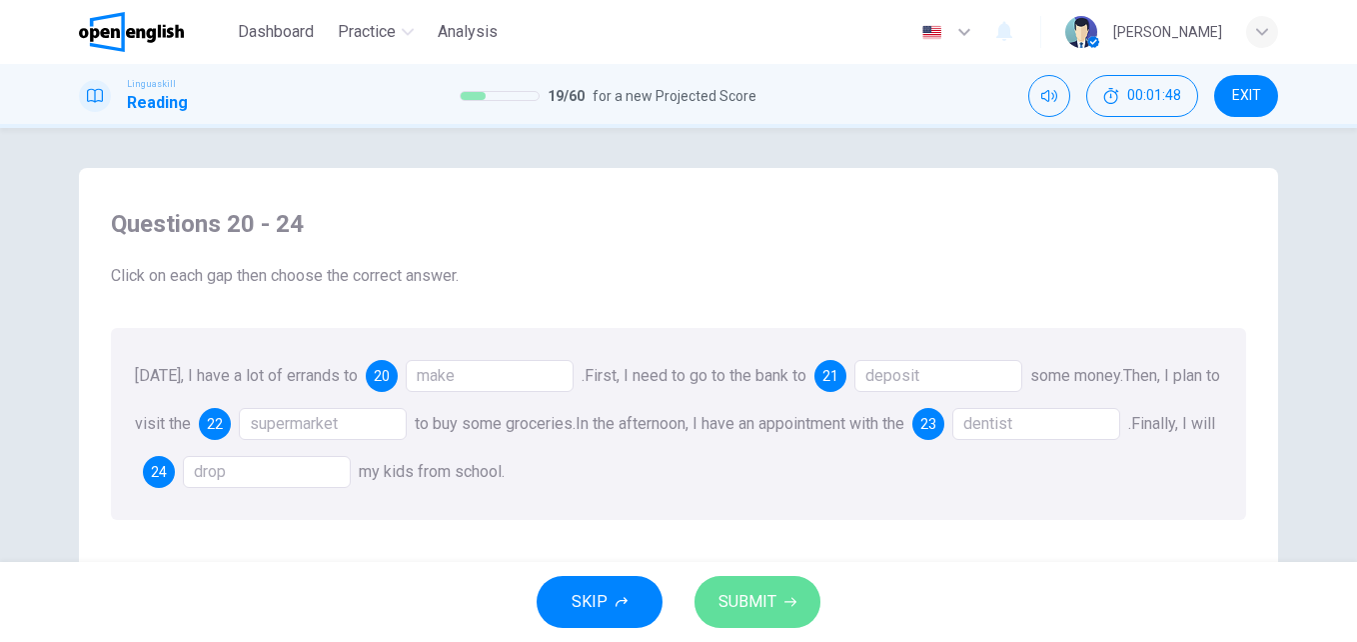
click at [805, 595] on button "SUBMIT" at bounding box center [758, 602] width 126 height 52
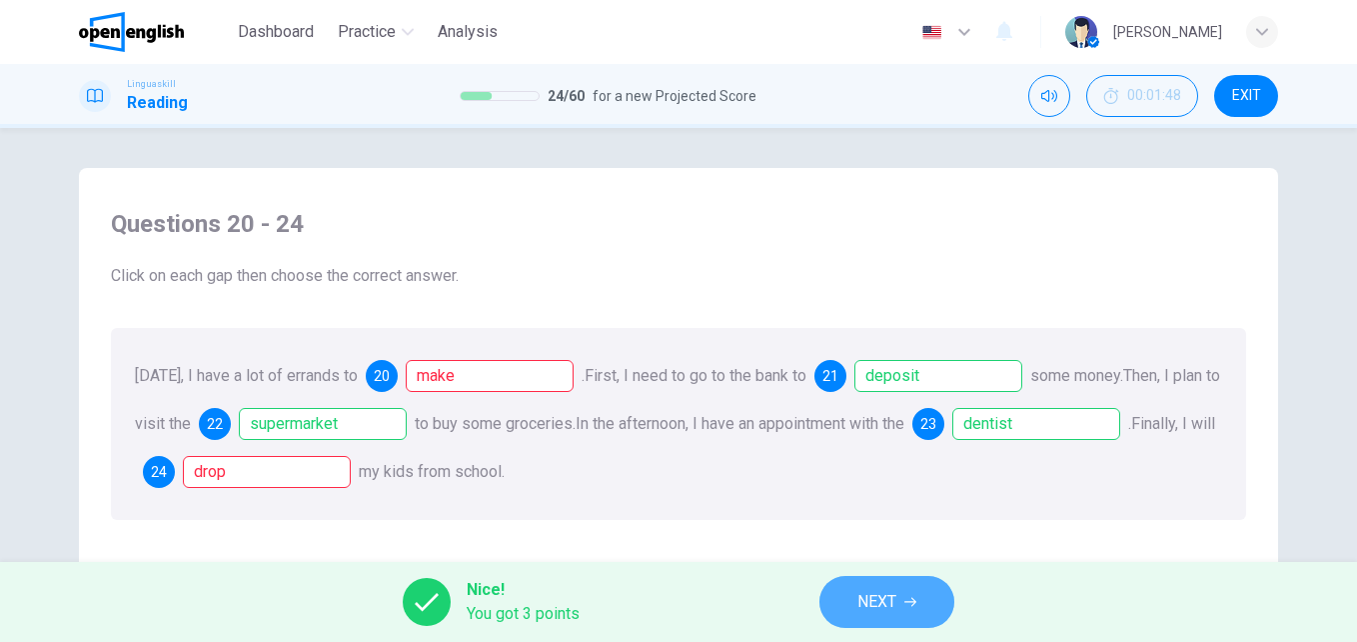
click at [921, 600] on button "NEXT" at bounding box center [887, 602] width 135 height 52
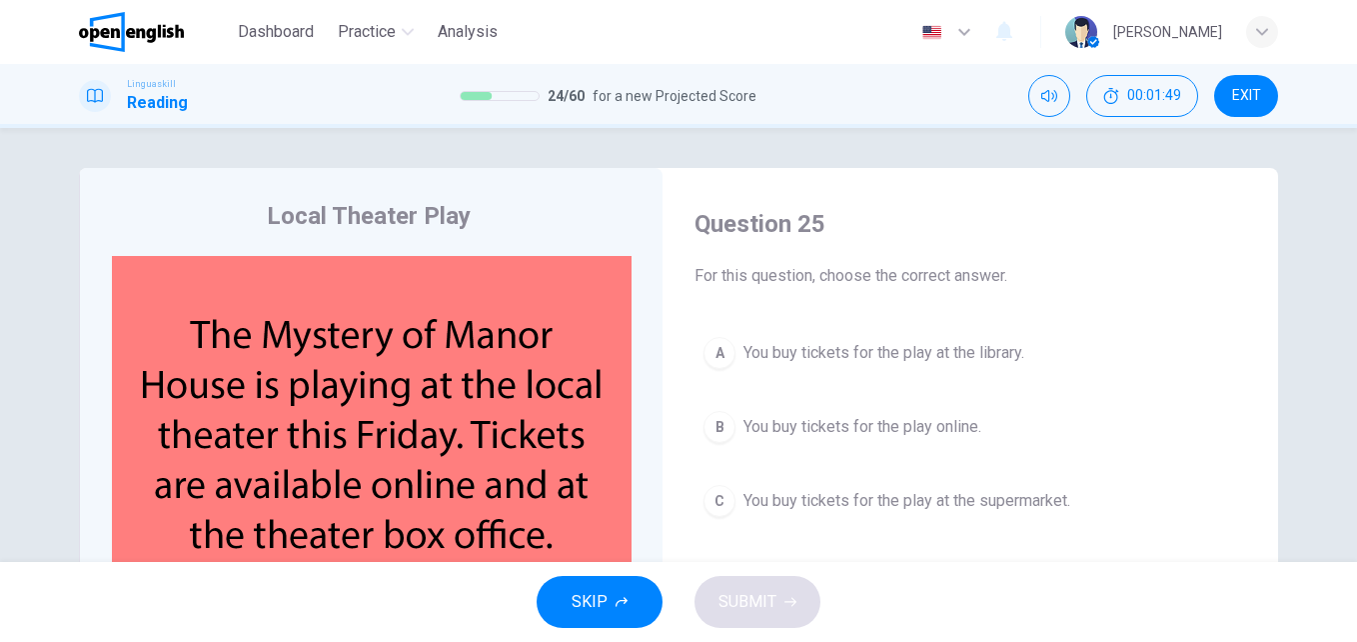
click at [819, 421] on span "You buy tickets for the play online." at bounding box center [863, 427] width 238 height 24
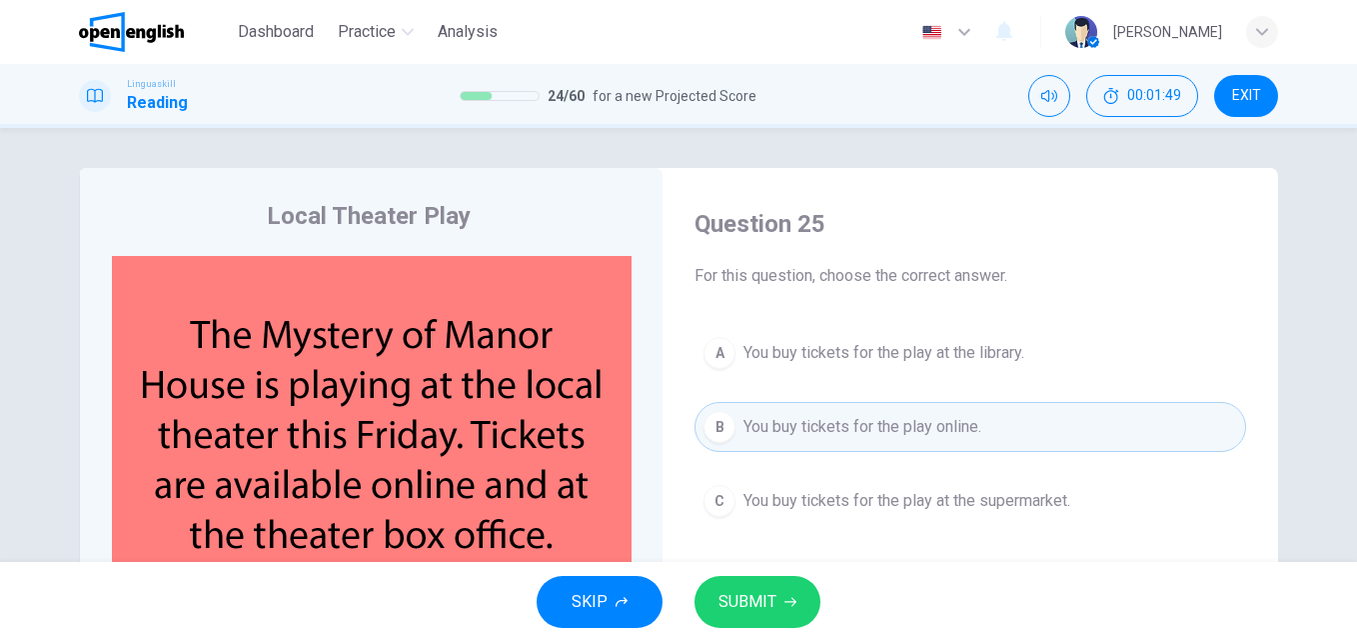
click at [775, 614] on span "SUBMIT" at bounding box center [748, 602] width 58 height 28
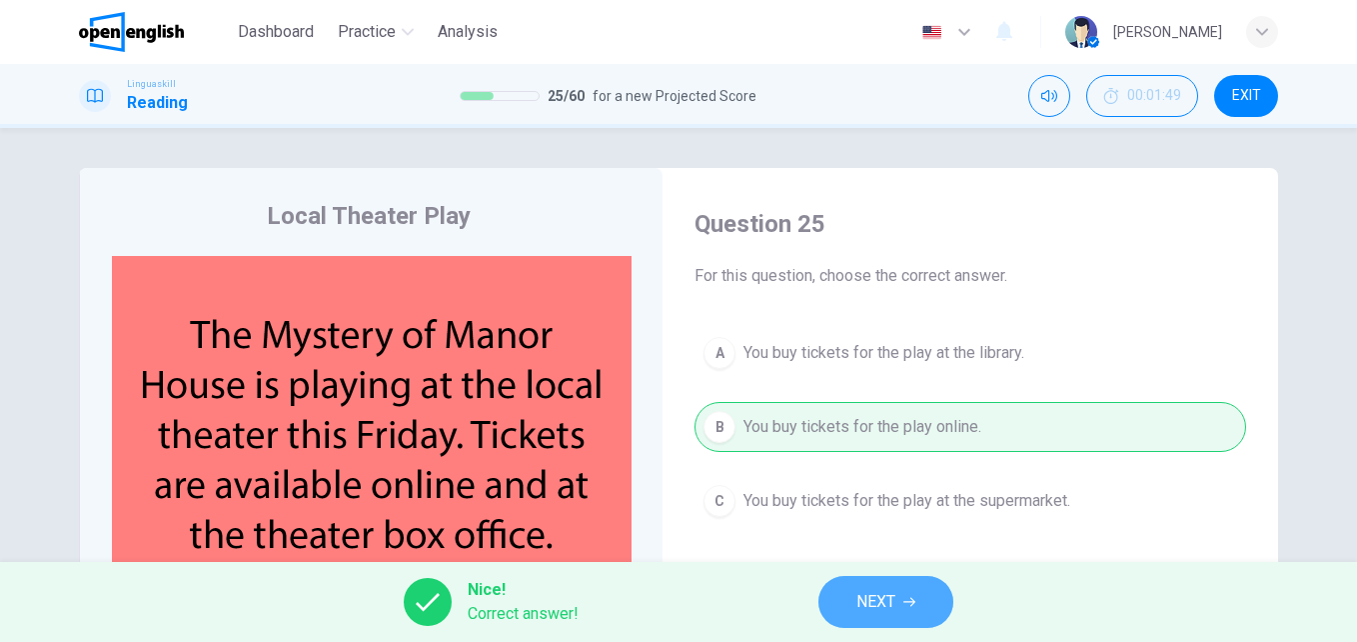
click at [868, 590] on span "NEXT" at bounding box center [876, 602] width 39 height 28
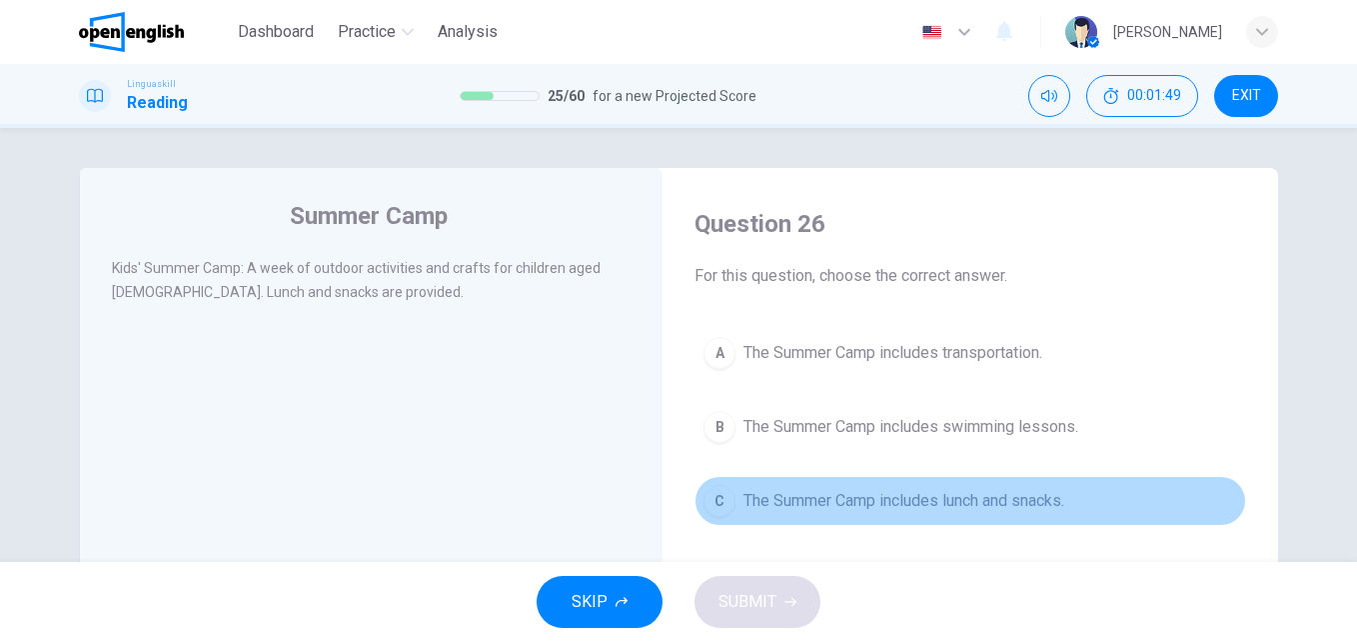
click at [806, 492] on span "The Summer Camp includes lunch and snacks." at bounding box center [904, 501] width 321 height 24
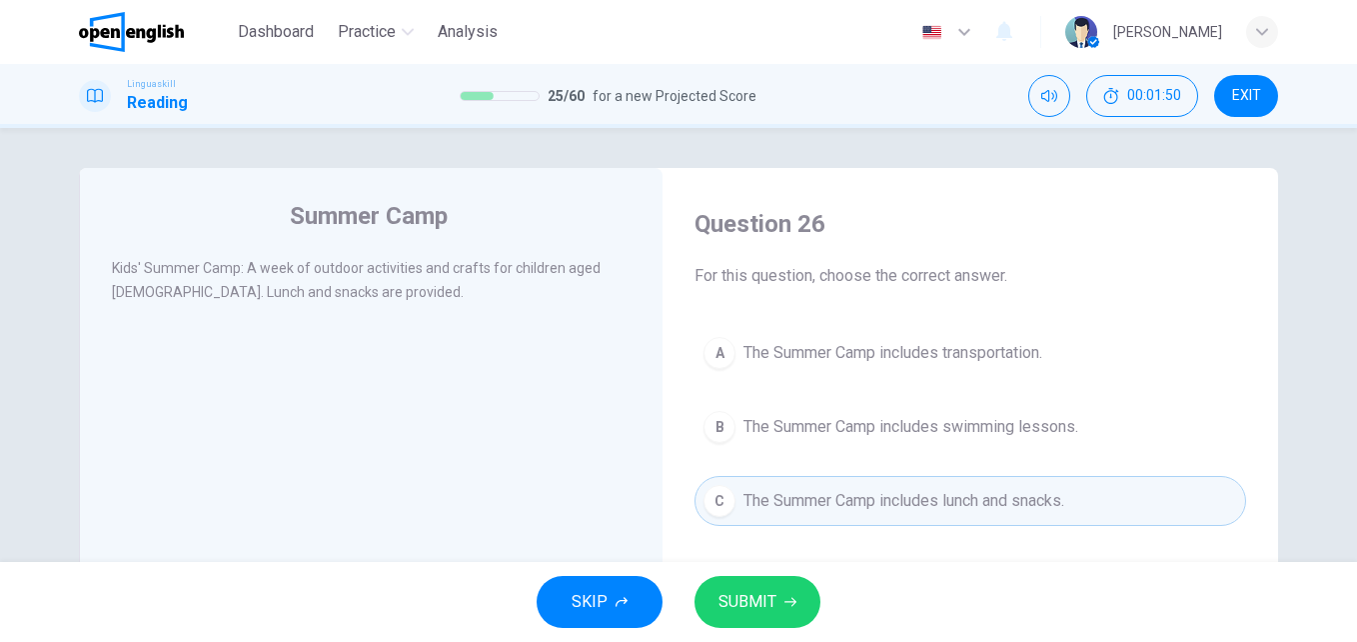
click at [797, 595] on button "SUBMIT" at bounding box center [758, 602] width 126 height 52
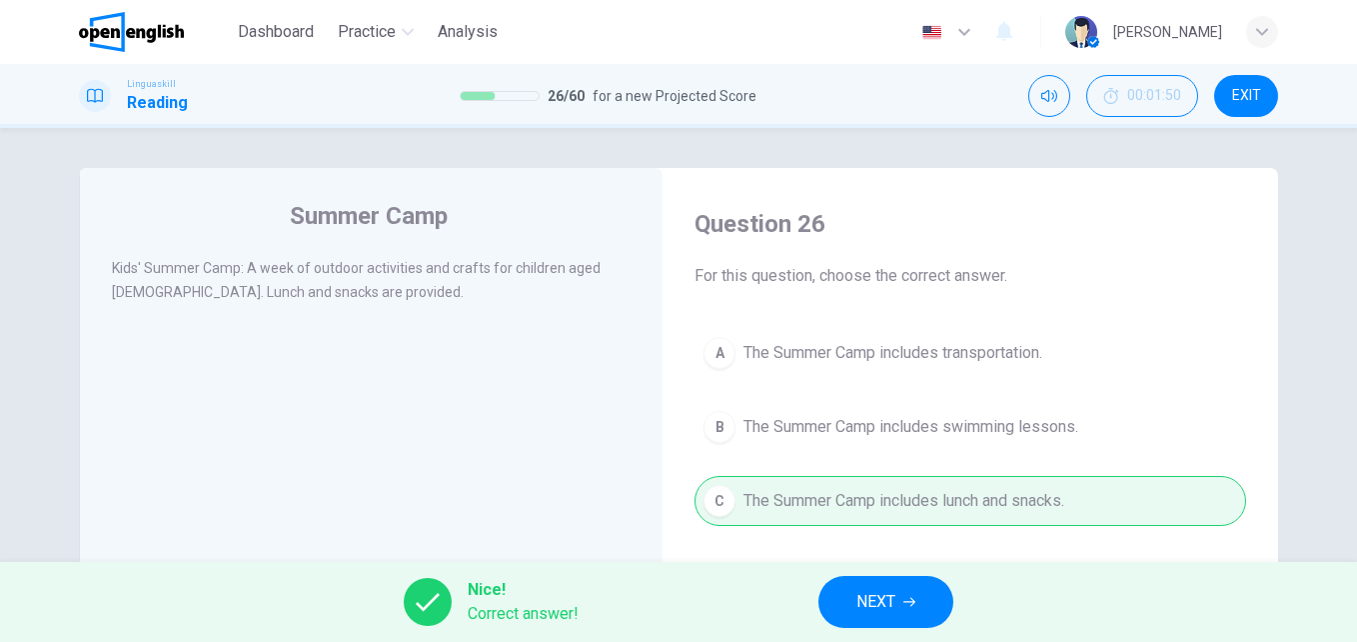
click at [862, 596] on span "NEXT" at bounding box center [876, 602] width 39 height 28
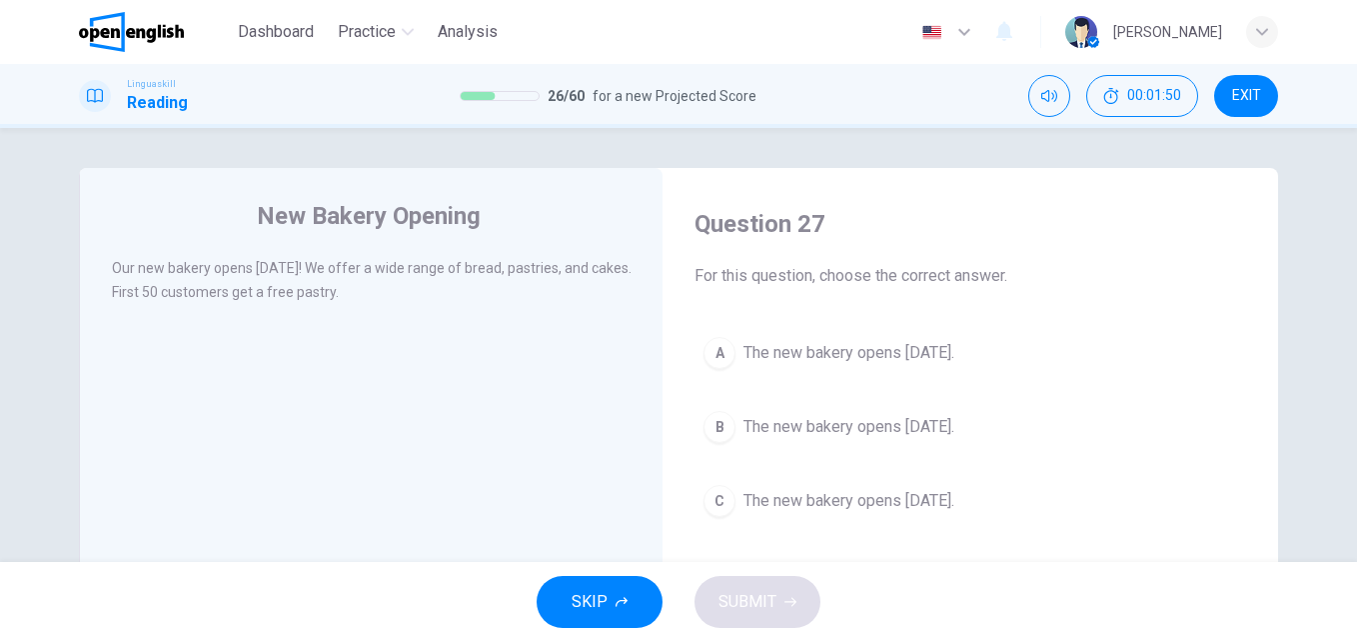
click at [856, 363] on span "The new bakery opens next Sunday." at bounding box center [849, 353] width 211 height 24
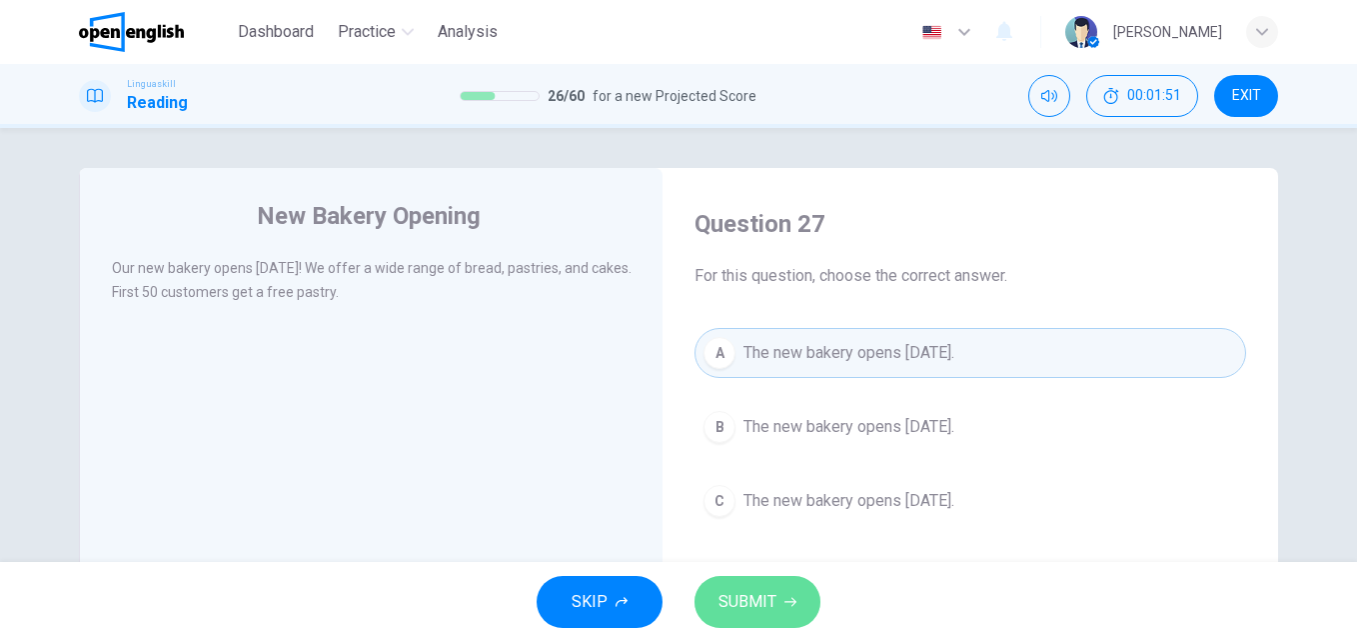
click at [790, 612] on button "SUBMIT" at bounding box center [758, 602] width 126 height 52
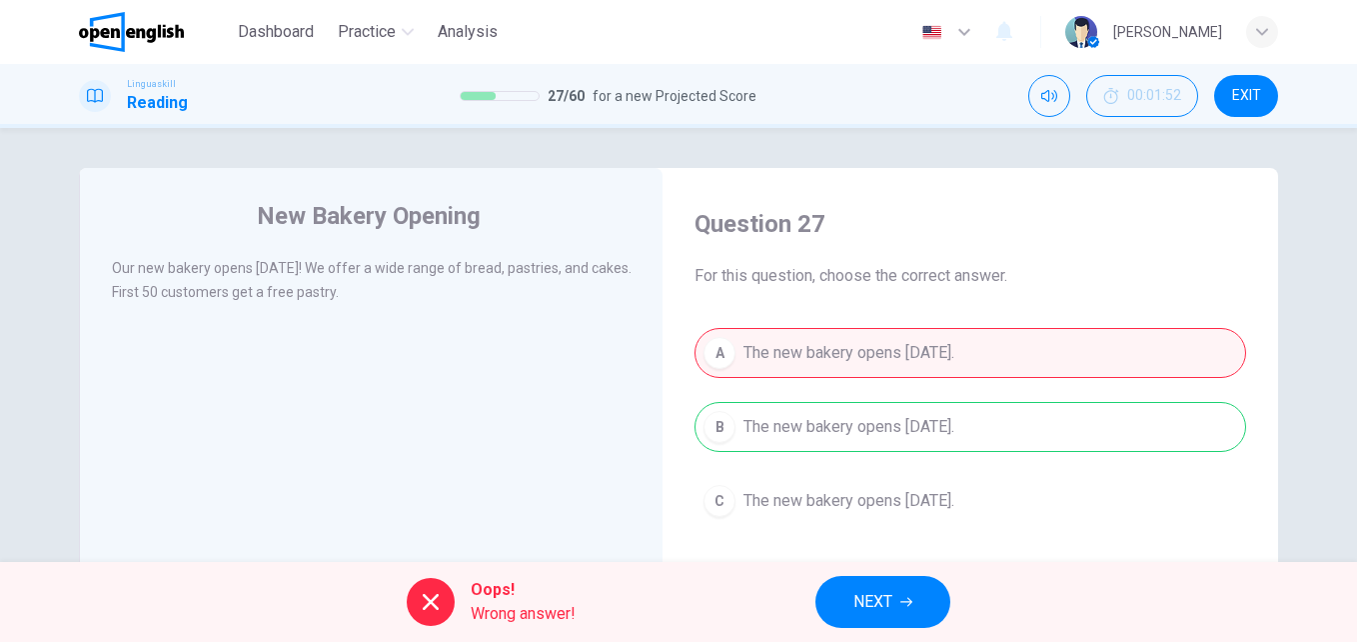
click at [896, 599] on button "NEXT" at bounding box center [883, 602] width 135 height 52
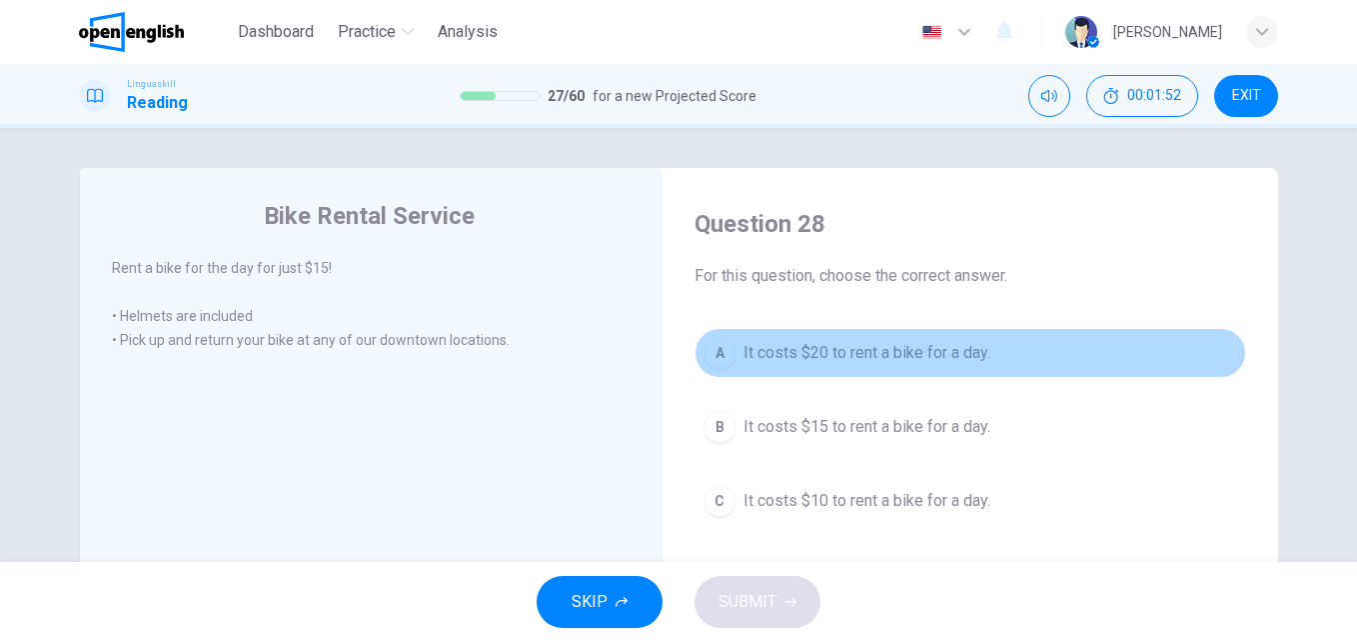
click at [850, 358] on span "It costs $20 to rent a bike for a day." at bounding box center [867, 353] width 247 height 24
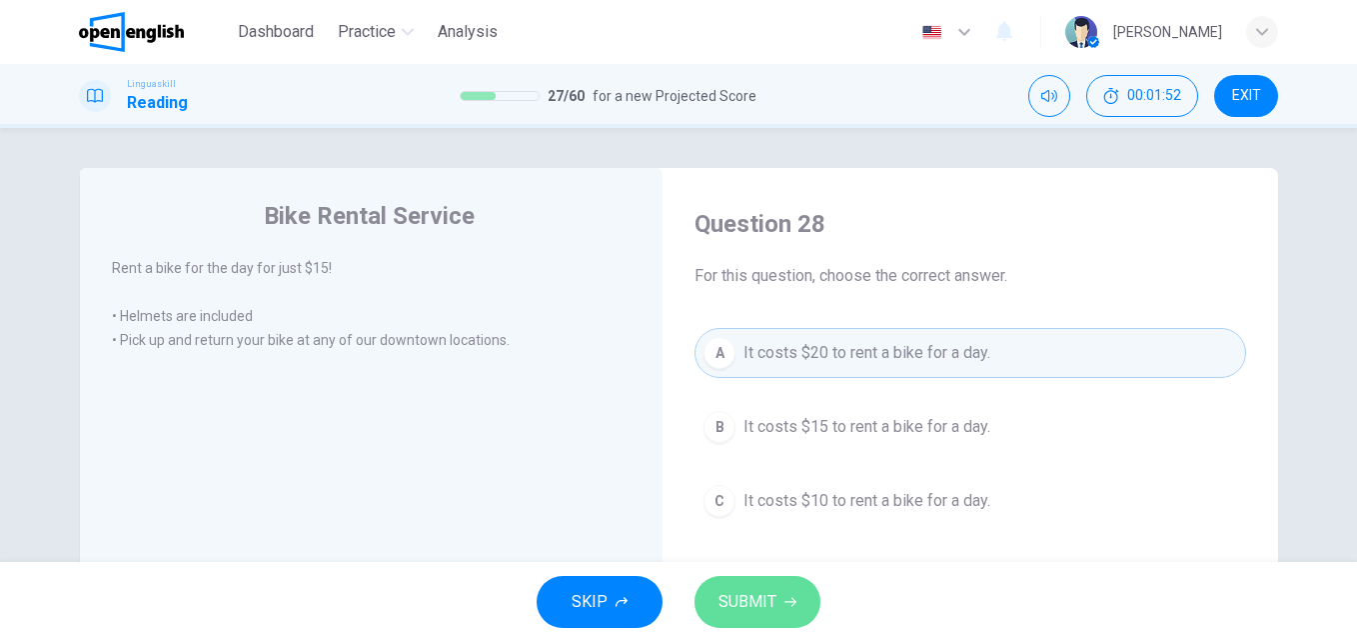
click at [791, 602] on icon "button" at bounding box center [791, 602] width 12 height 9
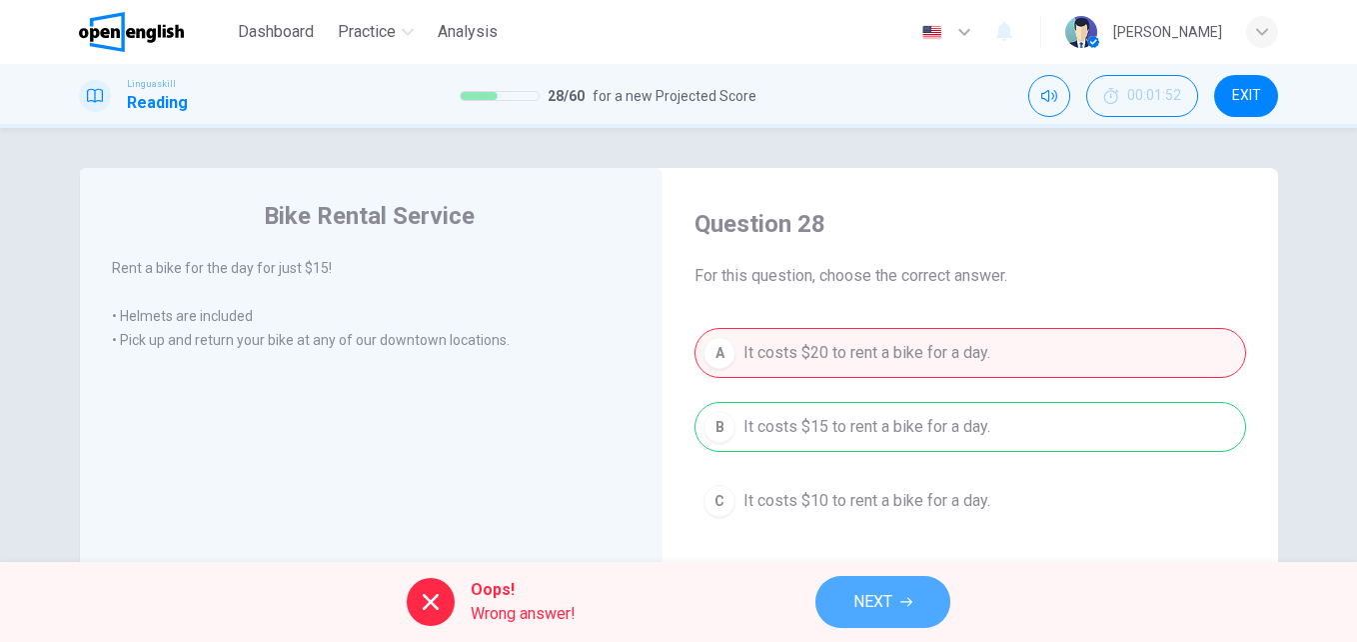
click at [879, 592] on span "NEXT" at bounding box center [873, 602] width 39 height 28
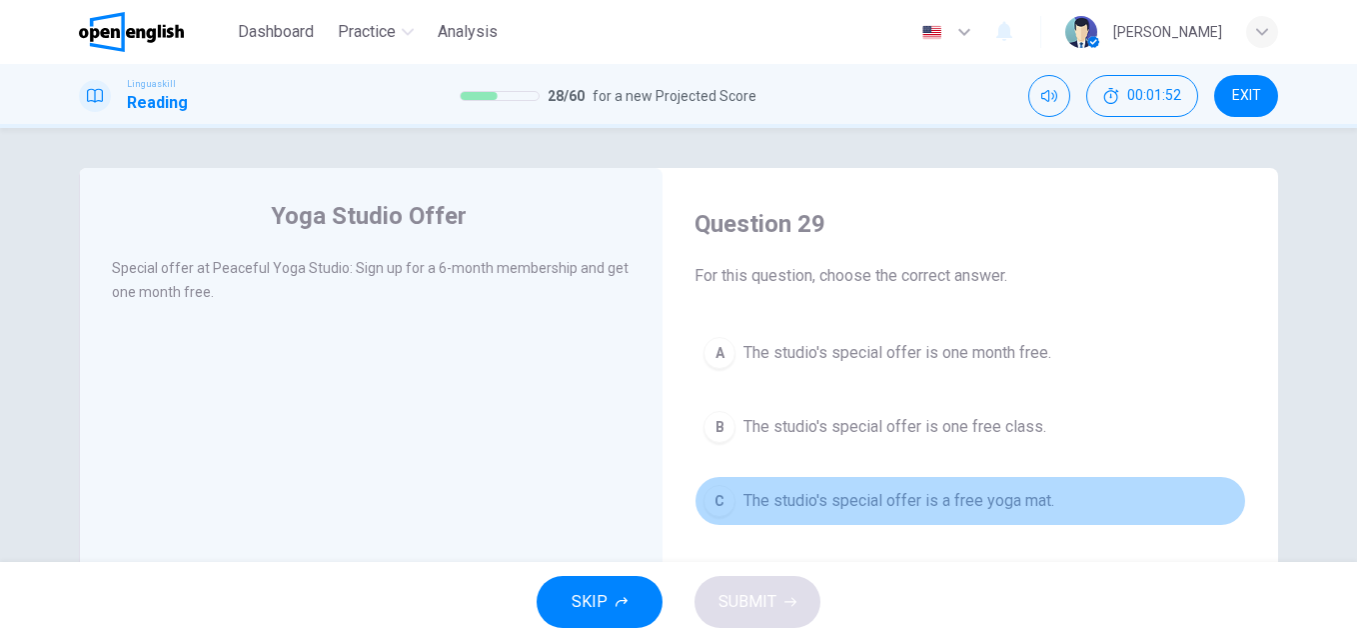
click at [856, 492] on span "The studio's special offer is a free yoga mat." at bounding box center [899, 501] width 311 height 24
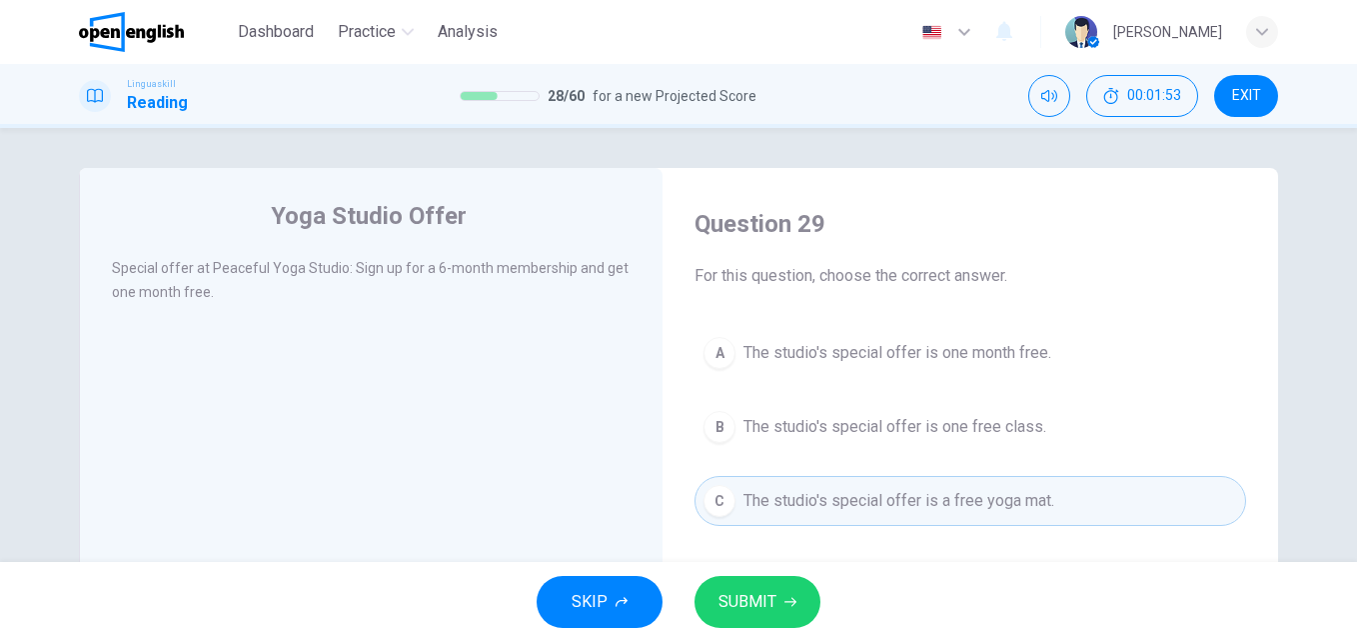
click at [808, 593] on button "SUBMIT" at bounding box center [758, 602] width 126 height 52
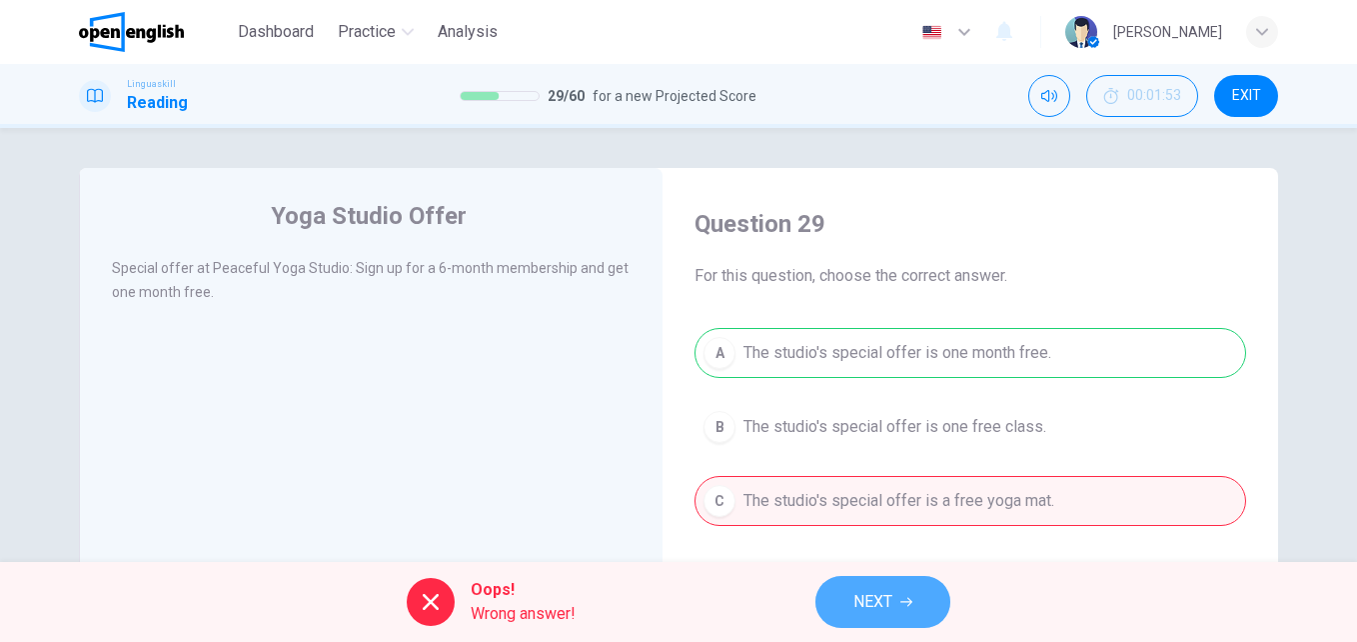
click at [893, 605] on span "NEXT" at bounding box center [873, 602] width 39 height 28
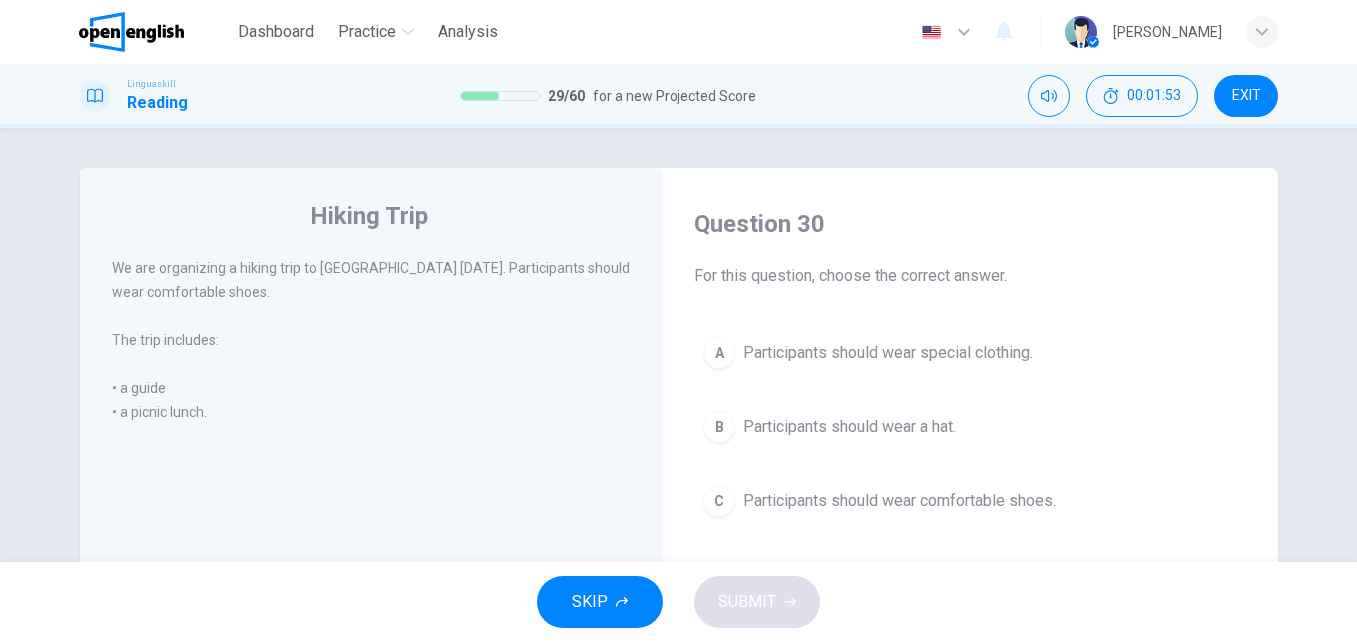
click at [854, 487] on button "C Participants should wear comfortable shoes." at bounding box center [971, 501] width 552 height 50
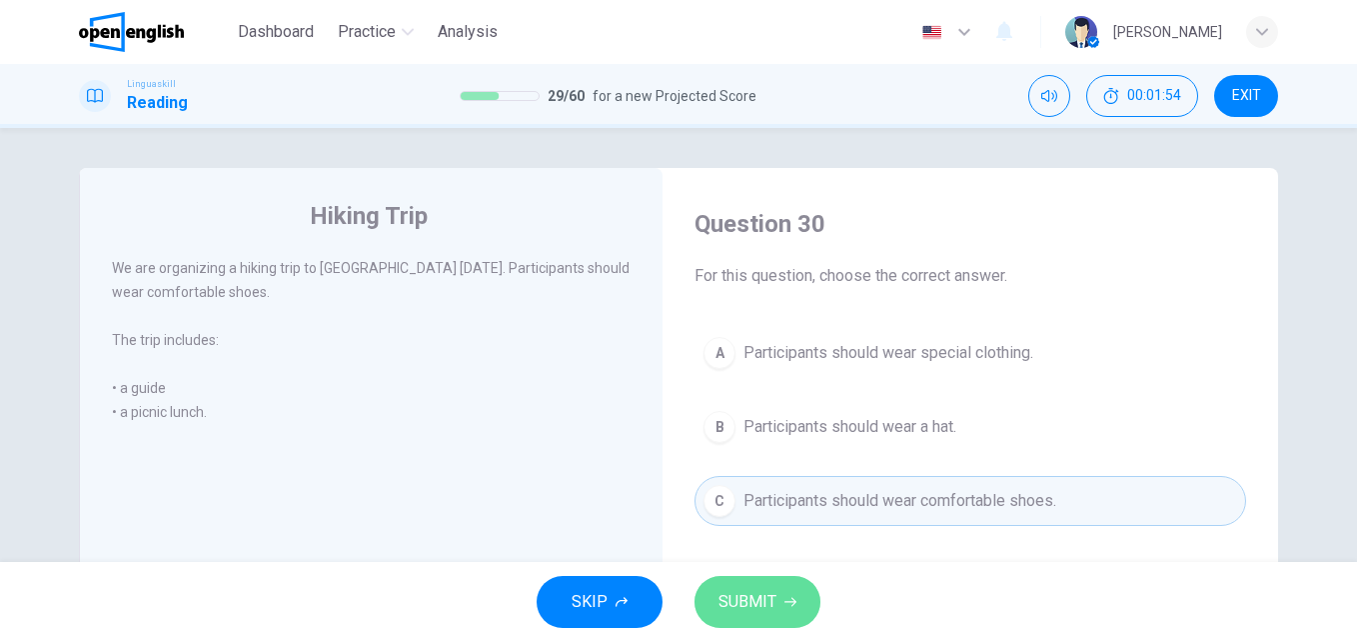
click at [791, 604] on icon "button" at bounding box center [791, 602] width 12 height 12
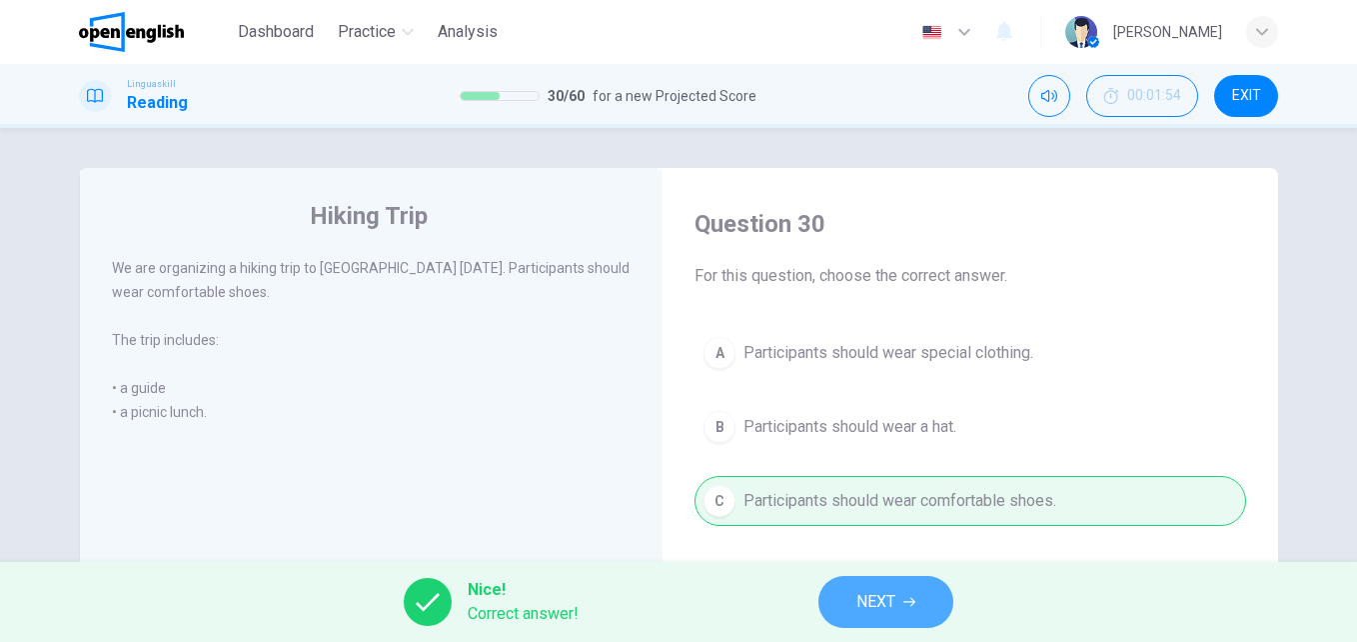
click at [869, 584] on button "NEXT" at bounding box center [886, 602] width 135 height 52
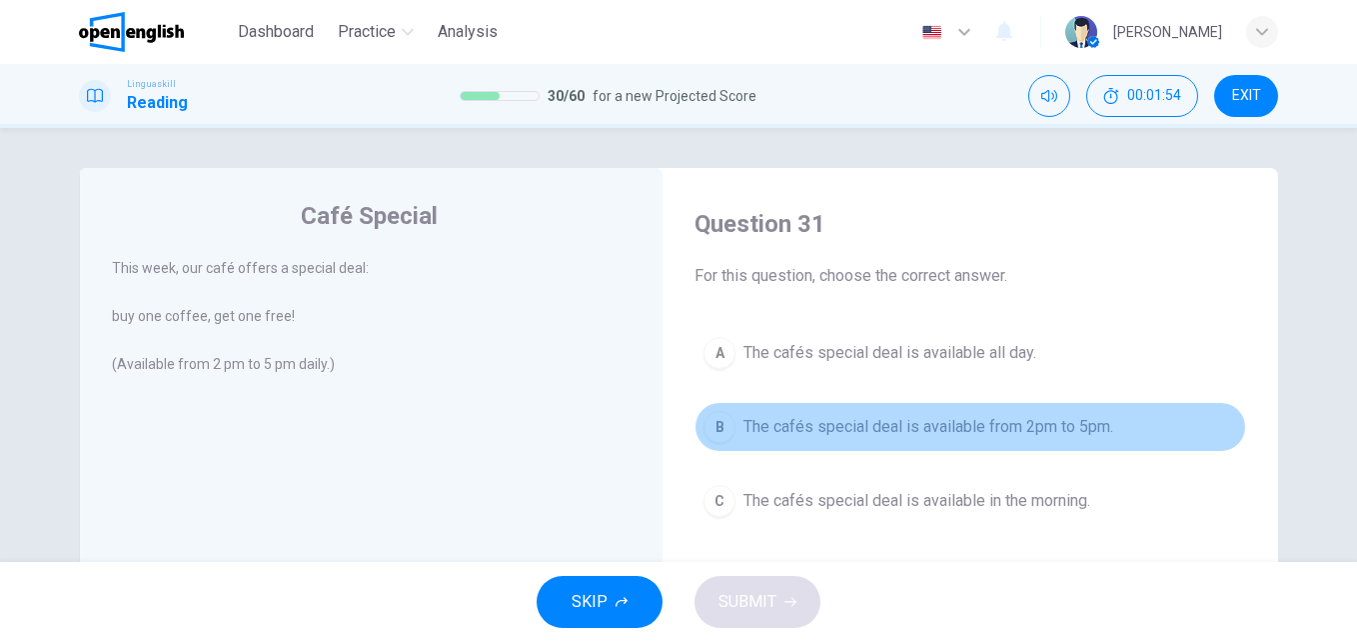
click at [874, 416] on span "The cafés special deal is available from 2pm to 5pm." at bounding box center [929, 427] width 370 height 24
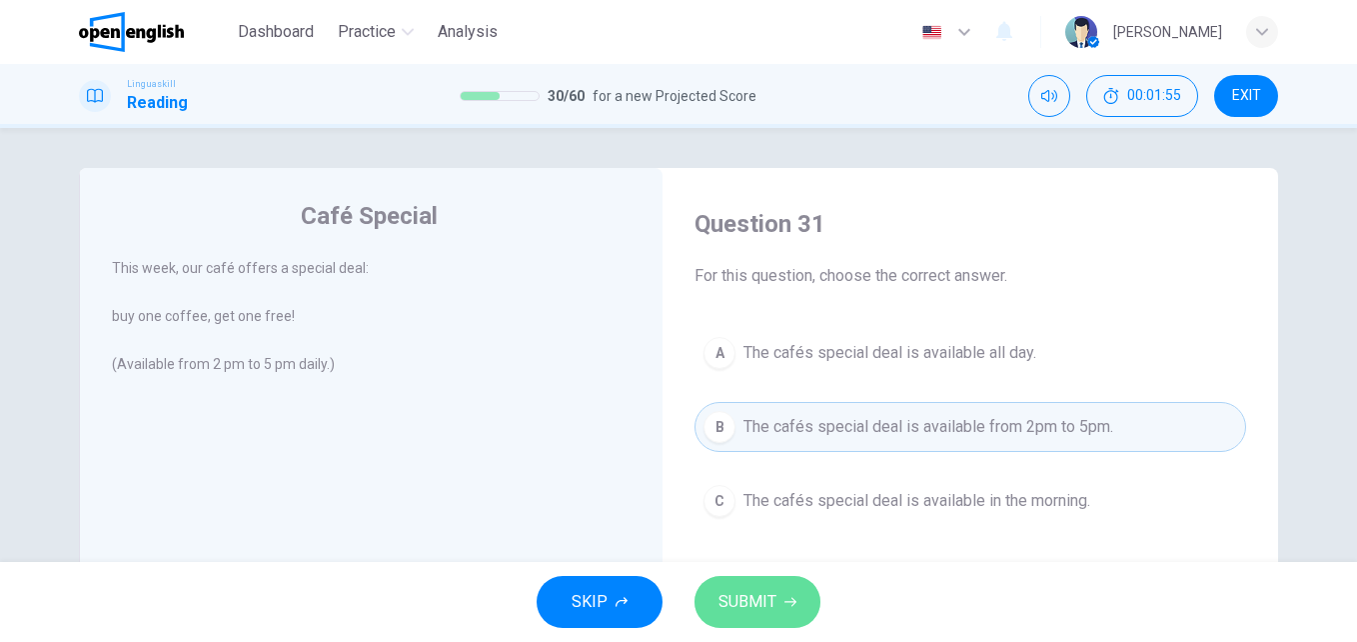
click at [785, 608] on button "SUBMIT" at bounding box center [758, 602] width 126 height 52
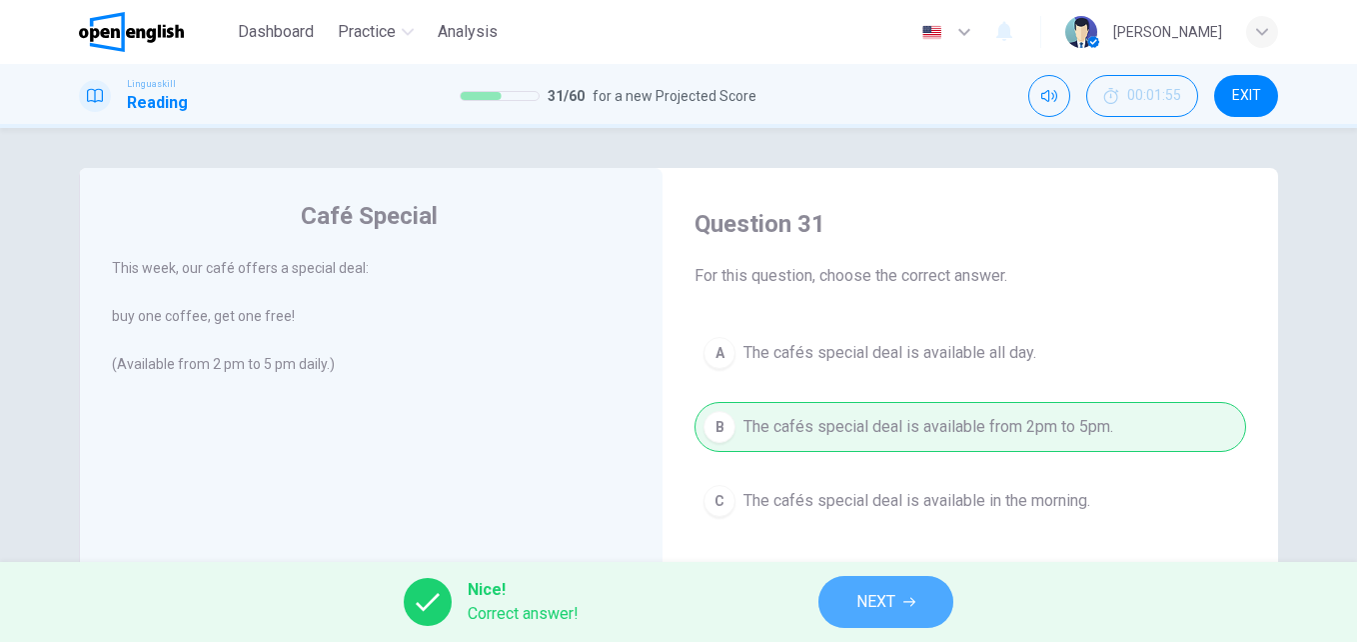
click at [867, 582] on button "NEXT" at bounding box center [886, 602] width 135 height 52
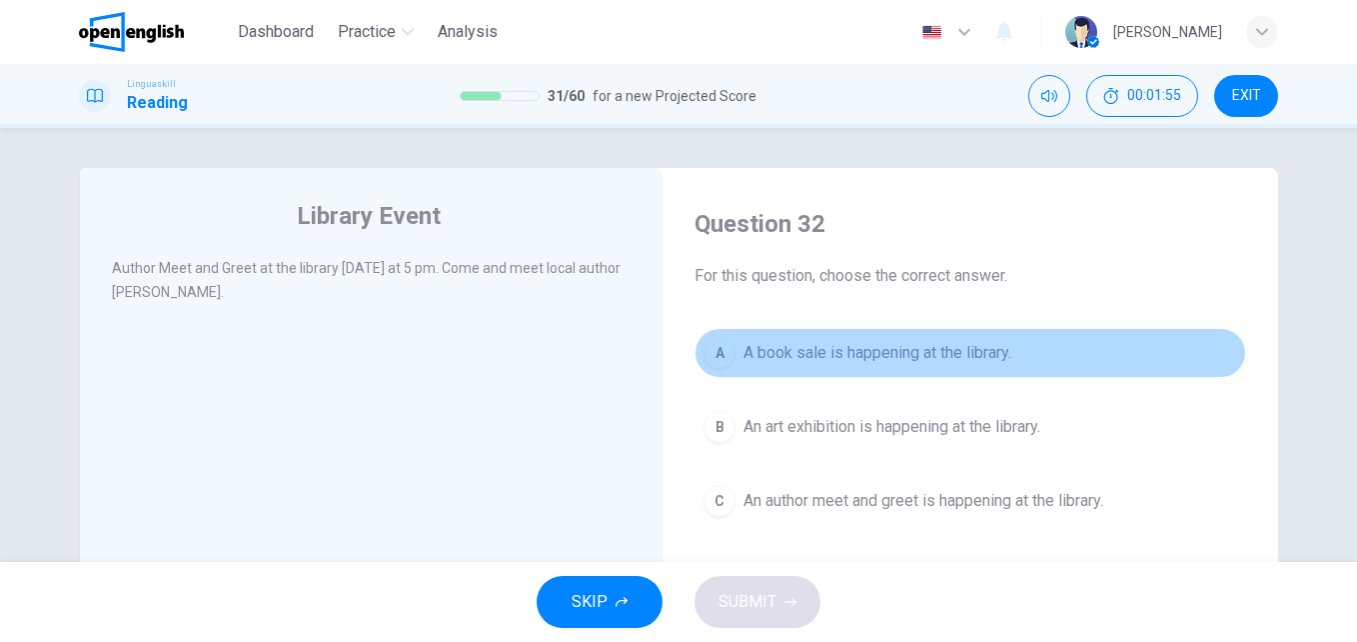
click at [867, 356] on span "A book sale is happening at the library." at bounding box center [878, 353] width 268 height 24
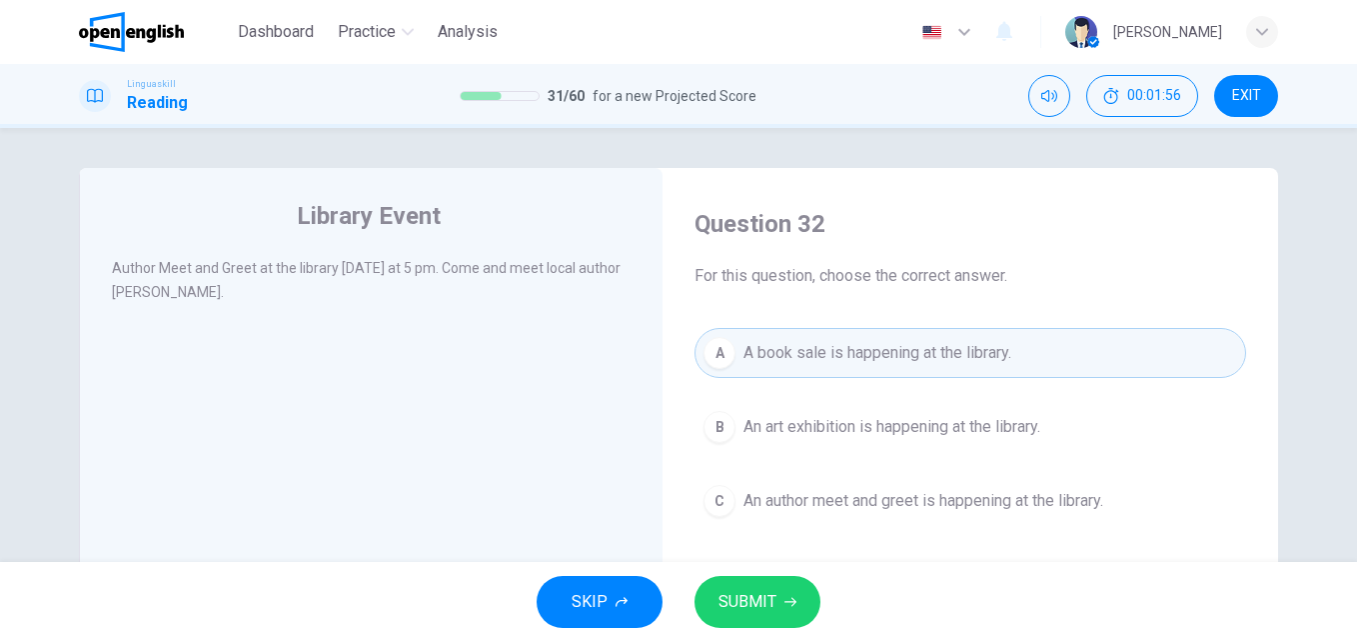
click at [793, 609] on button "SUBMIT" at bounding box center [758, 602] width 126 height 52
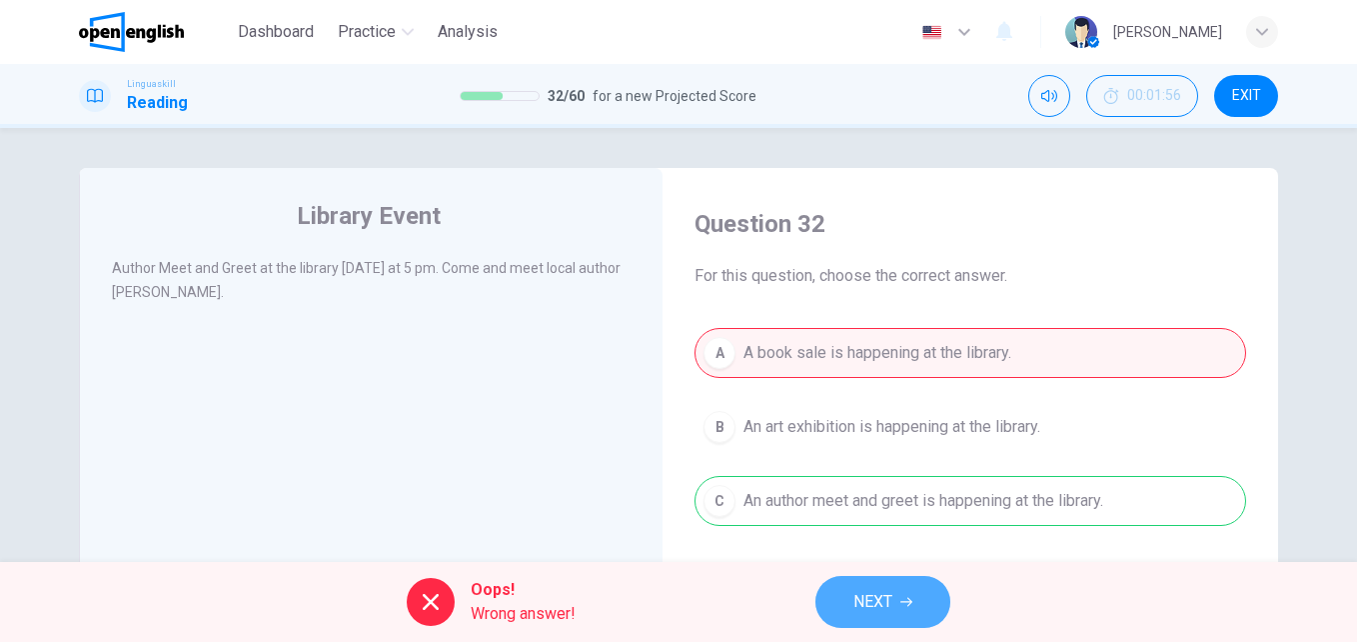
click at [896, 594] on button "NEXT" at bounding box center [883, 602] width 135 height 52
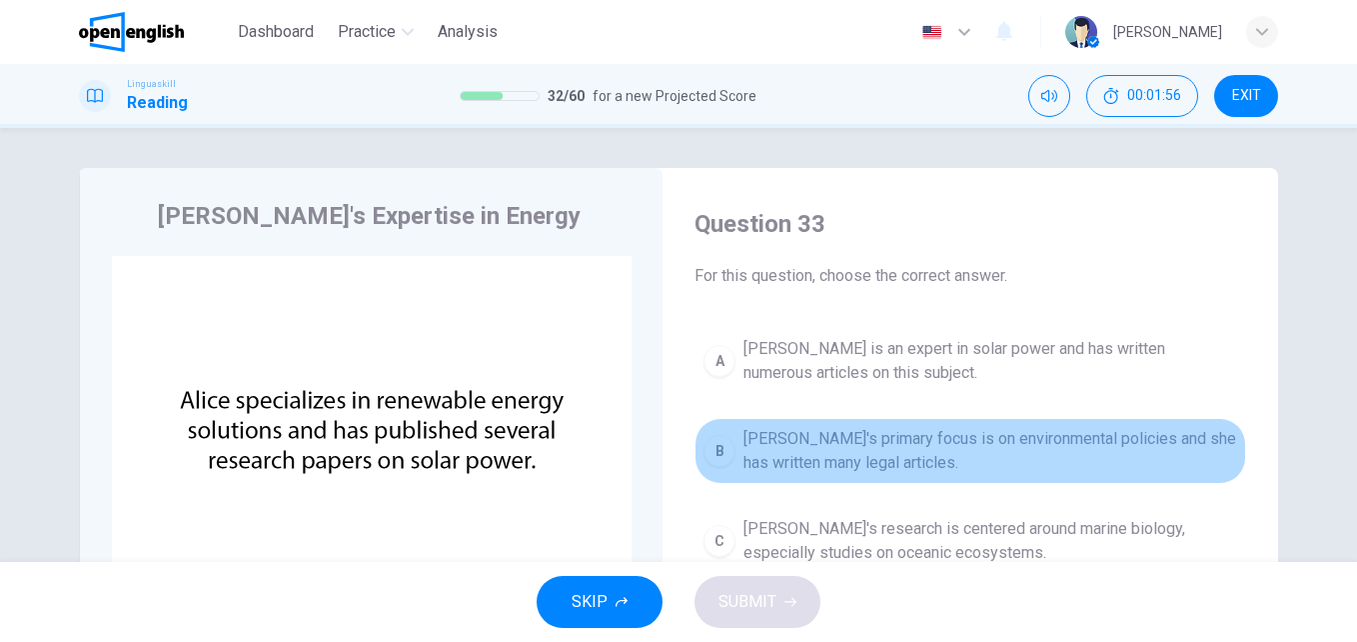
click at [870, 450] on span "Alice's primary focus is on environmental policies and she has written many leg…" at bounding box center [991, 451] width 494 height 48
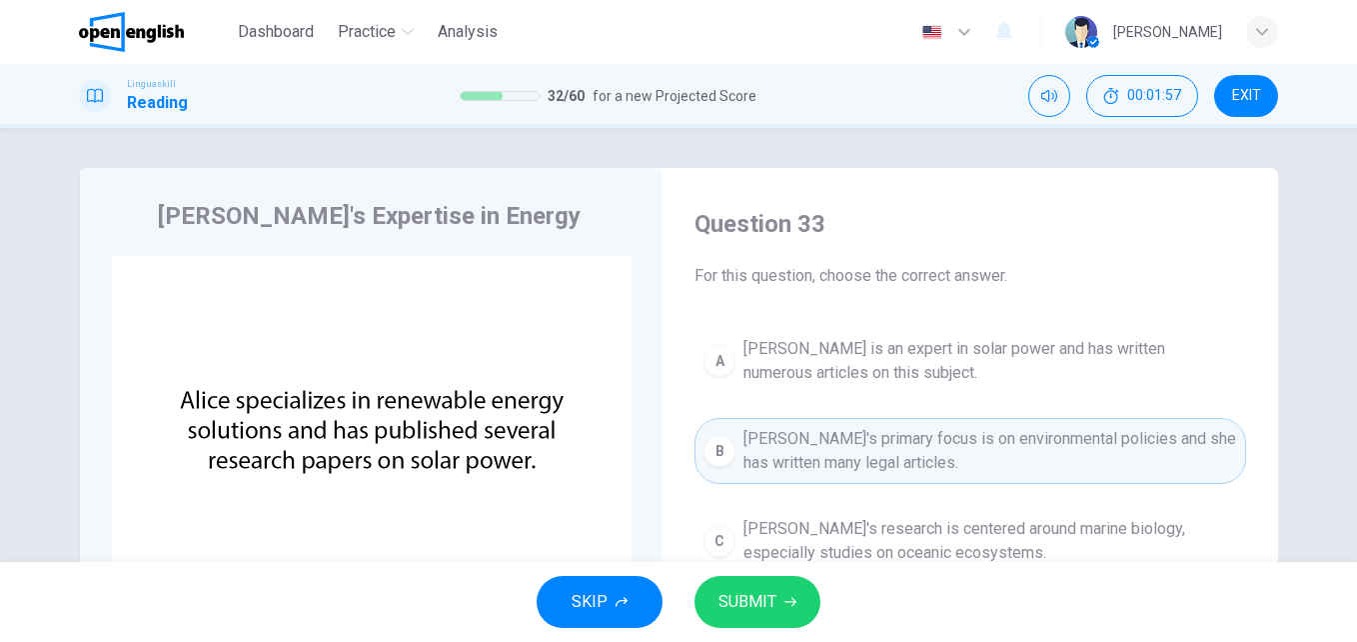
click at [773, 620] on button "SUBMIT" at bounding box center [758, 602] width 126 height 52
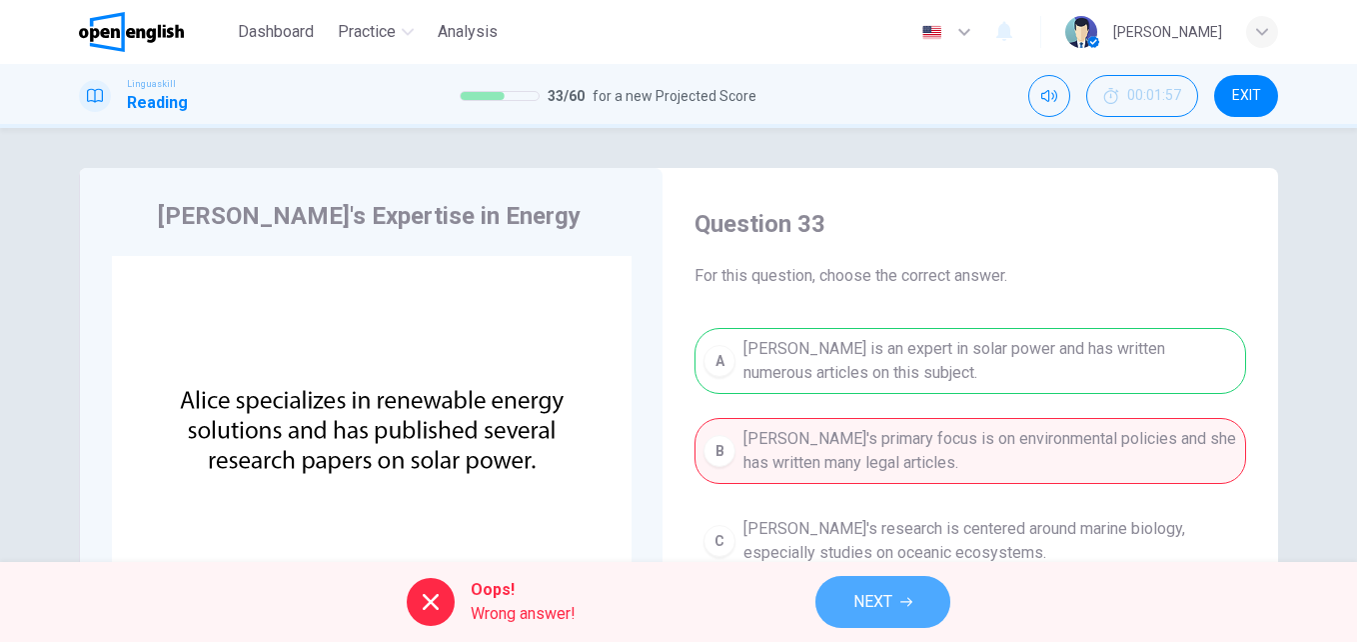
click at [909, 590] on button "NEXT" at bounding box center [883, 602] width 135 height 52
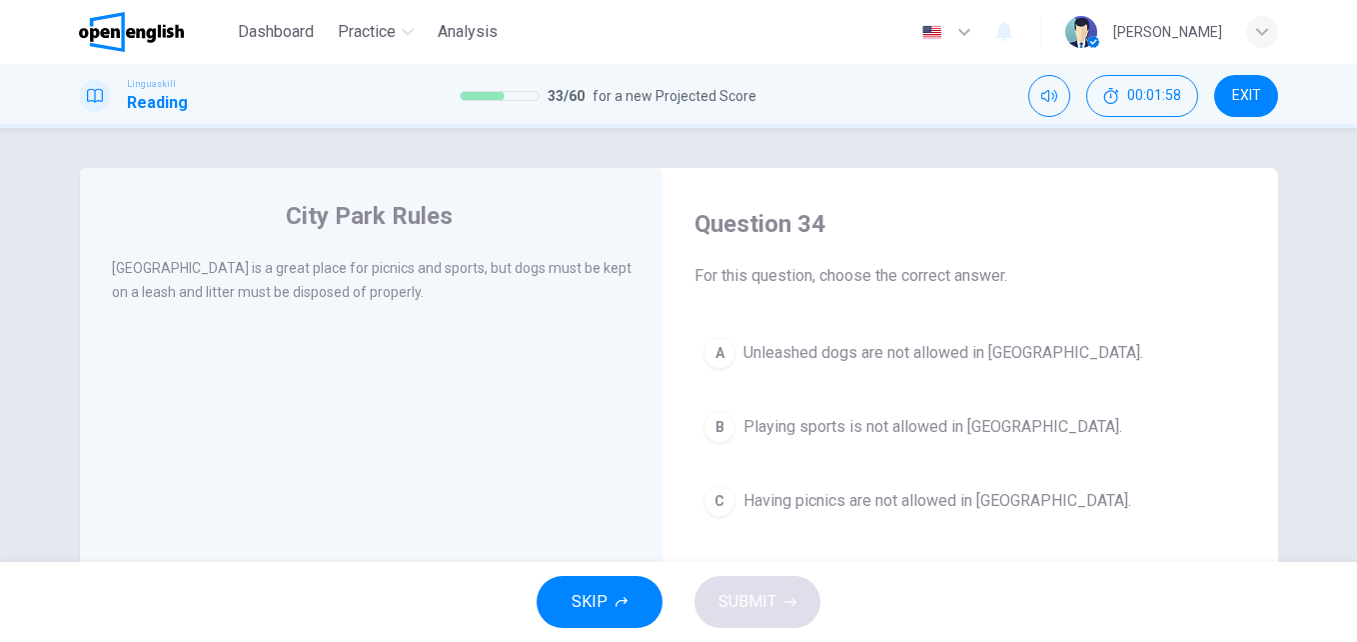
click at [639, 593] on button "SKIP" at bounding box center [600, 602] width 126 height 52
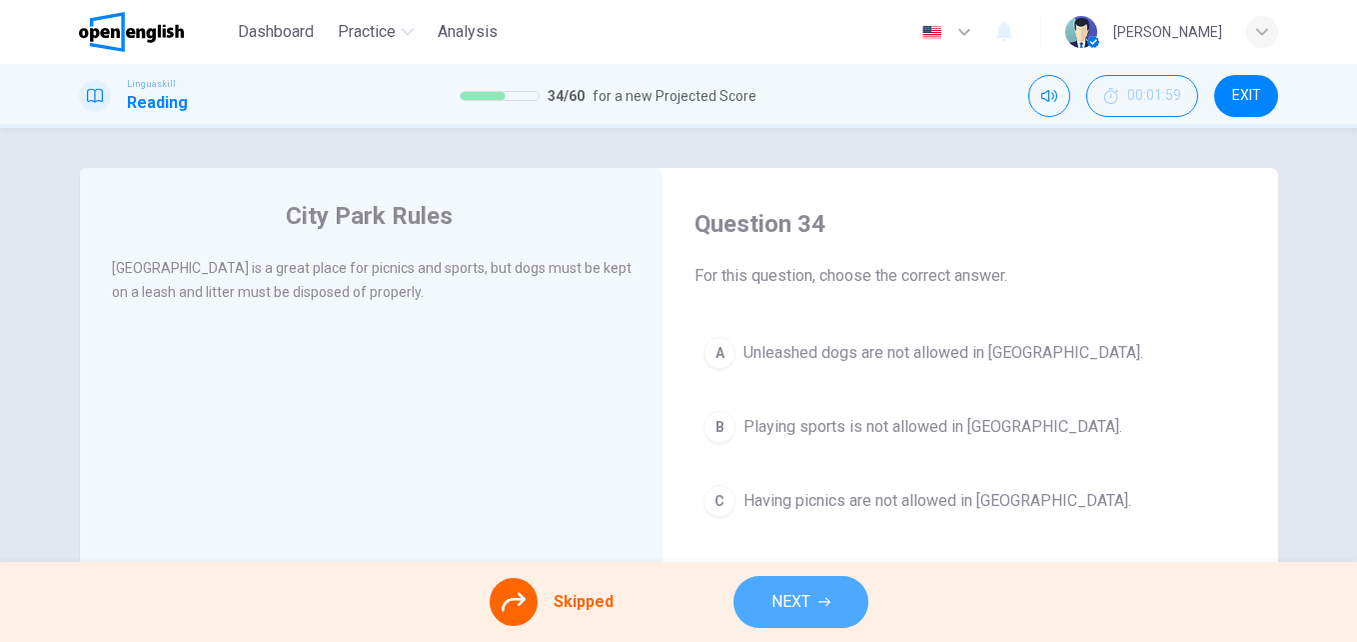
click at [804, 611] on span "NEXT" at bounding box center [791, 602] width 39 height 28
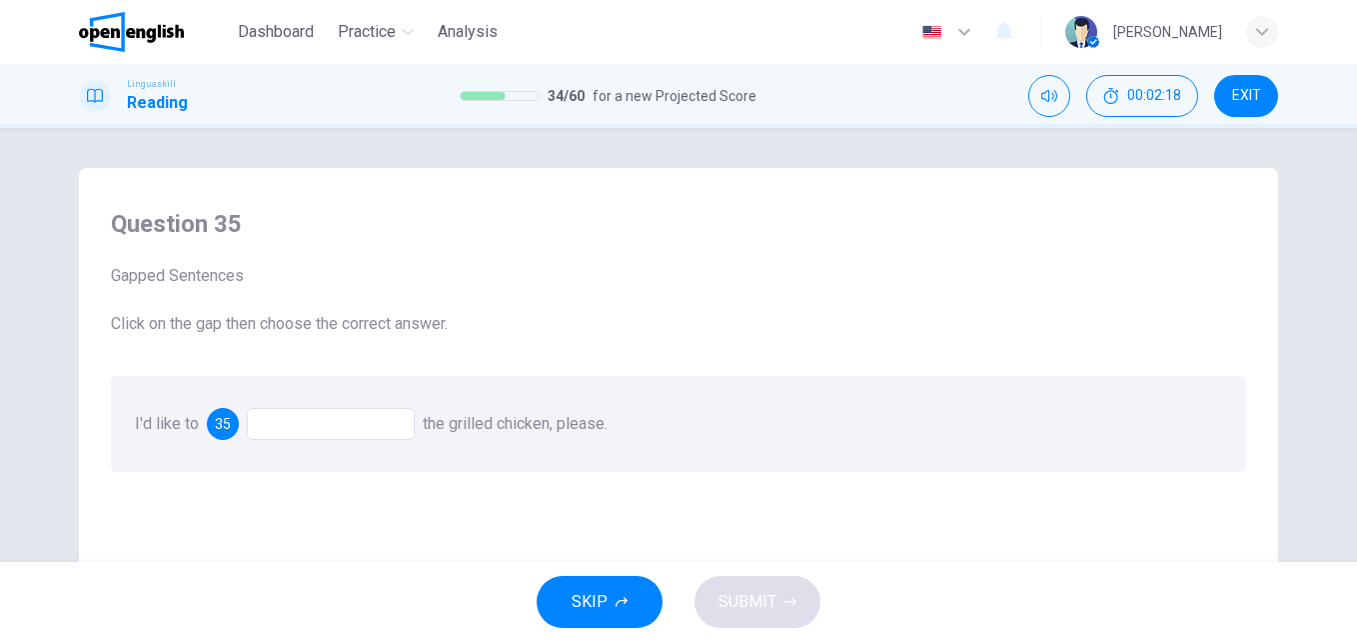
click at [328, 423] on div at bounding box center [331, 424] width 168 height 32
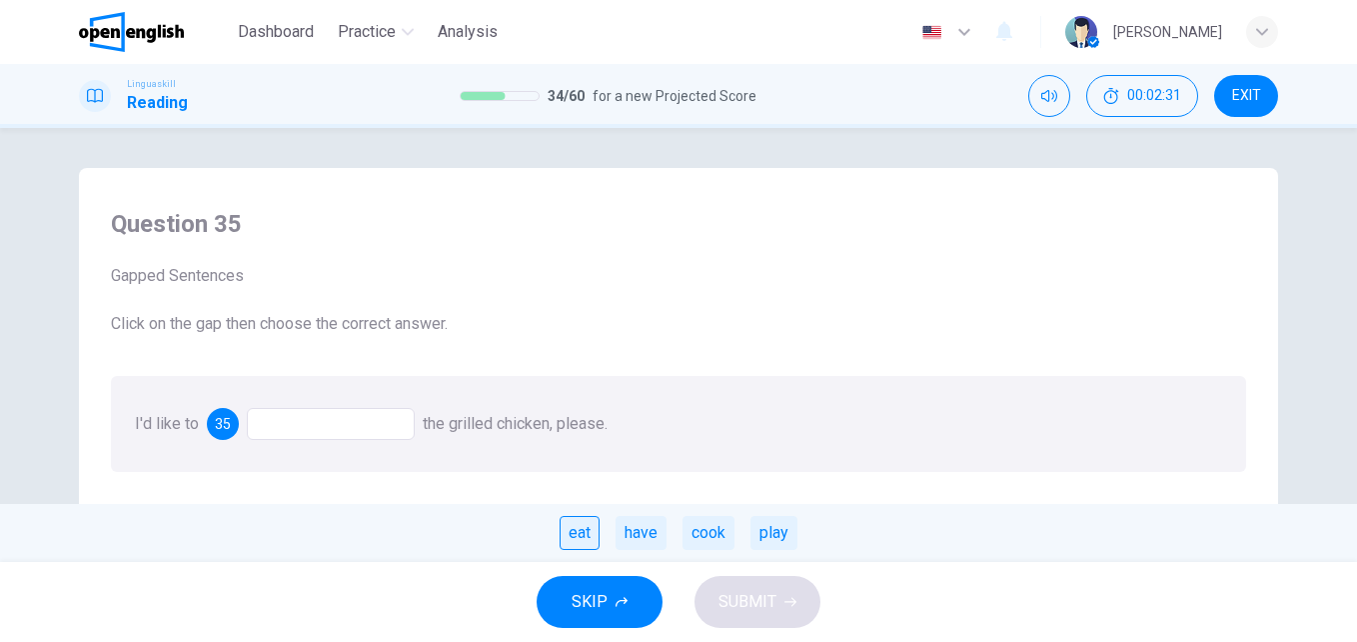
click at [582, 539] on div "eat" at bounding box center [580, 533] width 40 height 34
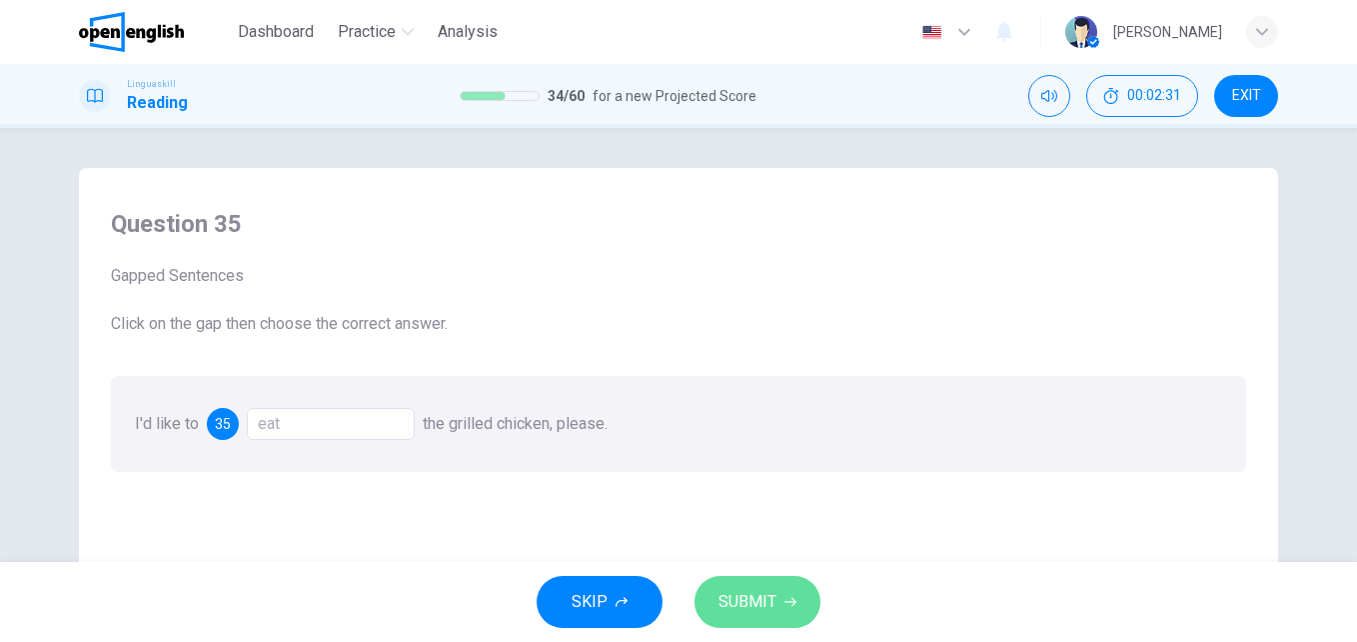
click at [722, 594] on span "SUBMIT" at bounding box center [748, 602] width 58 height 28
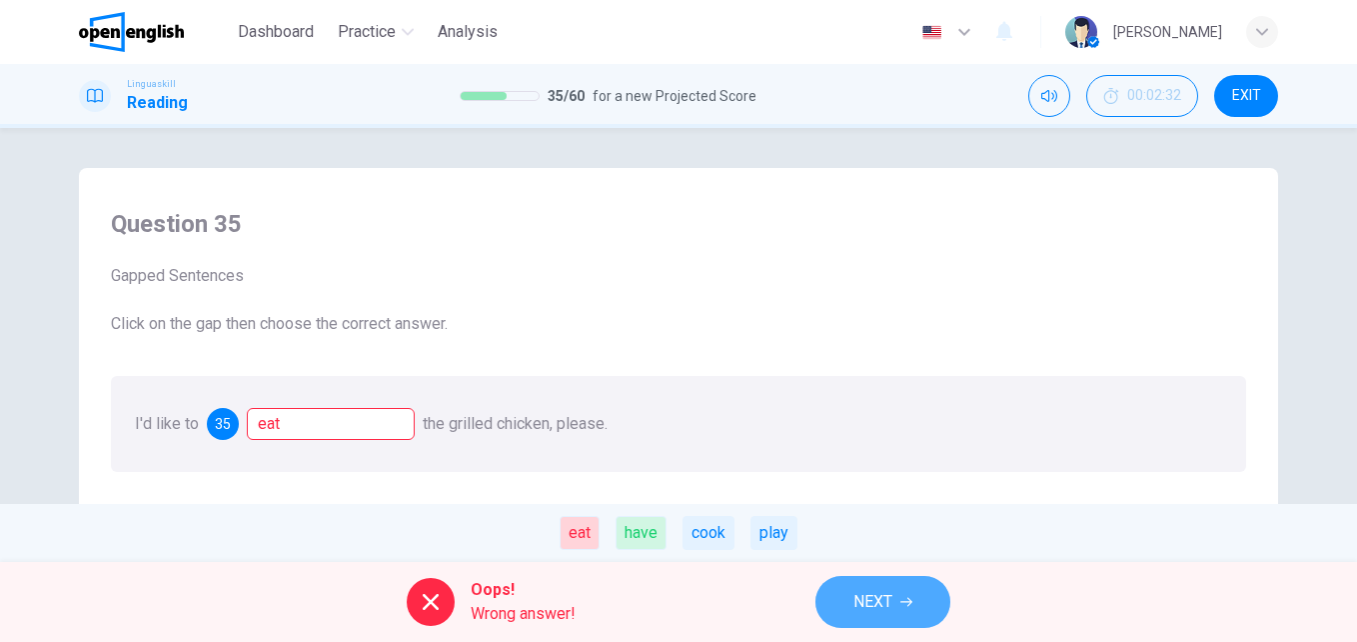
click at [888, 603] on span "NEXT" at bounding box center [873, 602] width 39 height 28
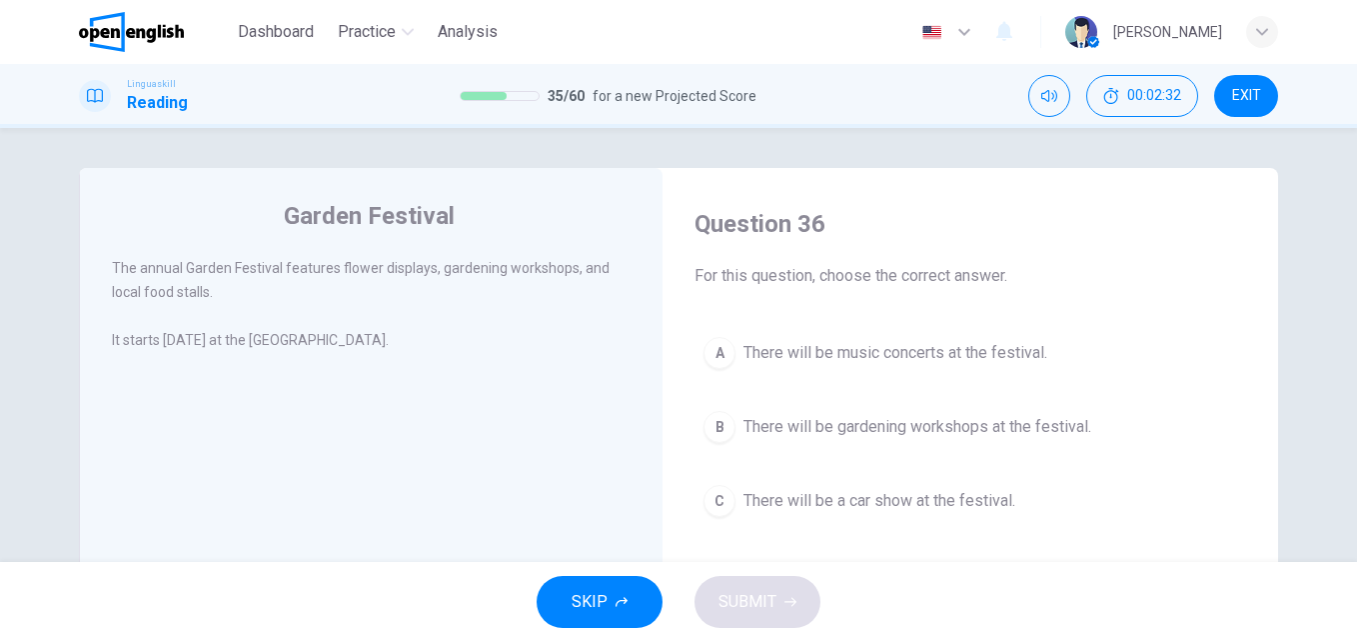
click at [824, 429] on span "There will be gardening workshops at the festival." at bounding box center [918, 427] width 348 height 24
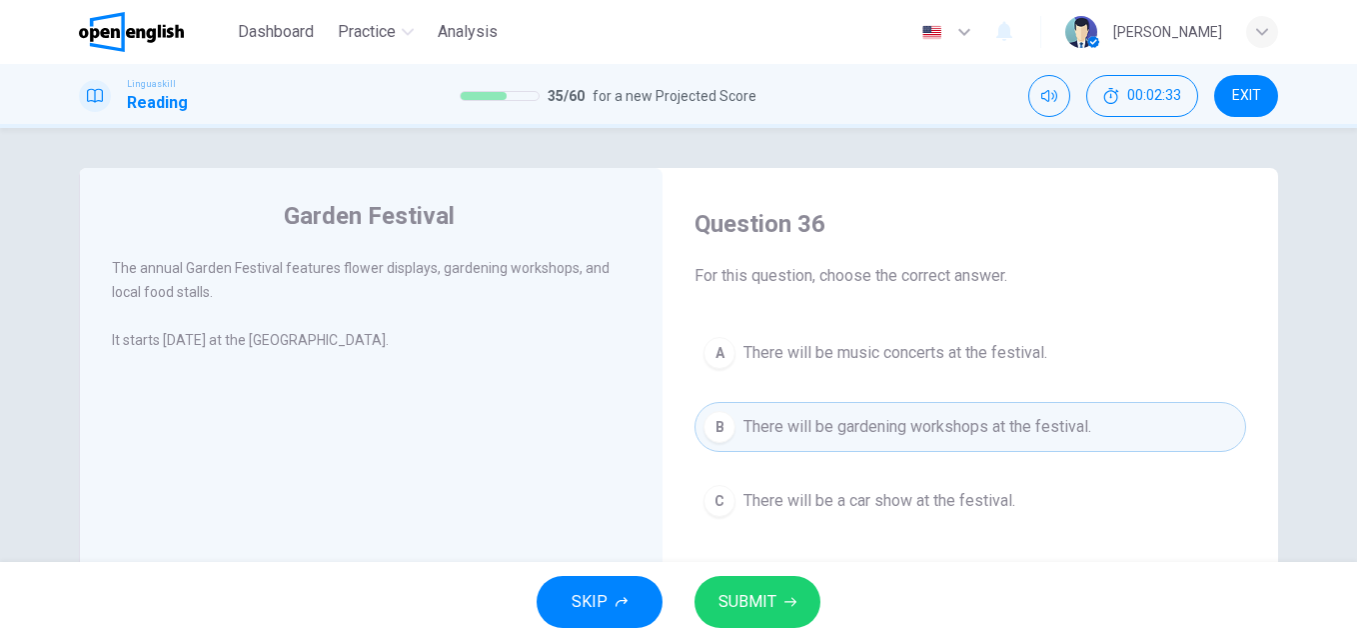
click at [782, 593] on button "SUBMIT" at bounding box center [758, 602] width 126 height 52
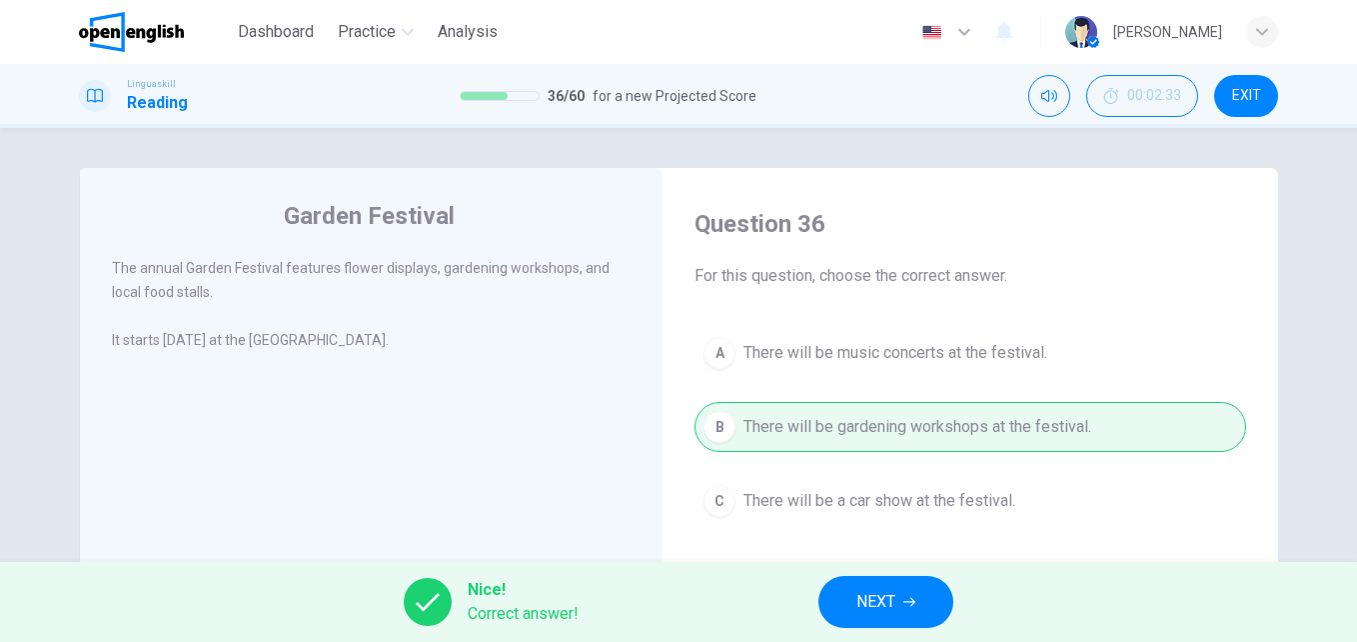
click at [906, 583] on button "NEXT" at bounding box center [886, 602] width 135 height 52
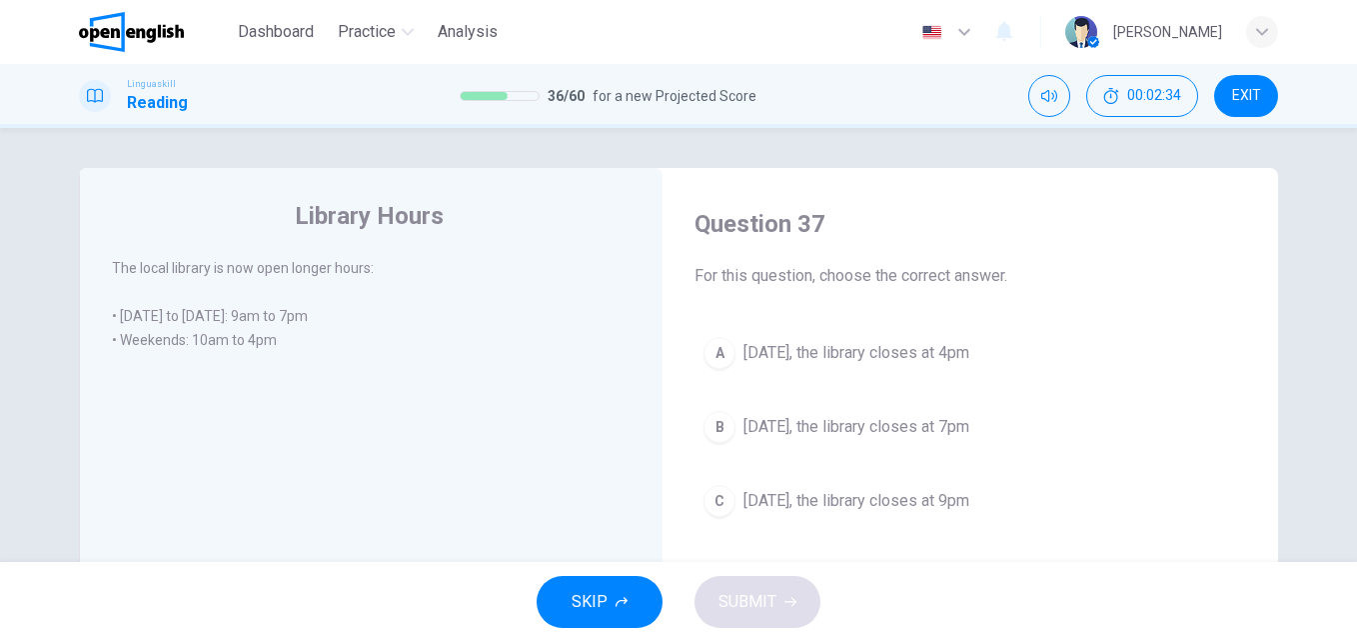
click at [848, 424] on span "On Saturday, the library closes at 7pm" at bounding box center [857, 427] width 226 height 24
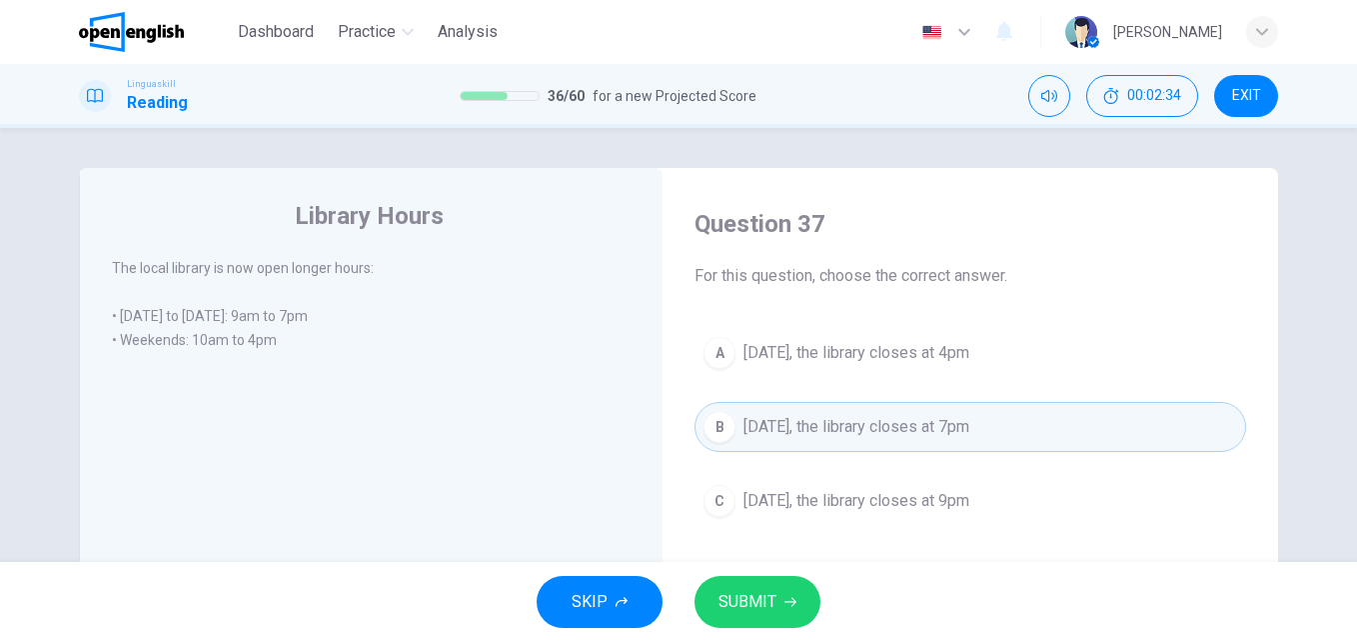
click at [779, 584] on button "SUBMIT" at bounding box center [758, 602] width 126 height 52
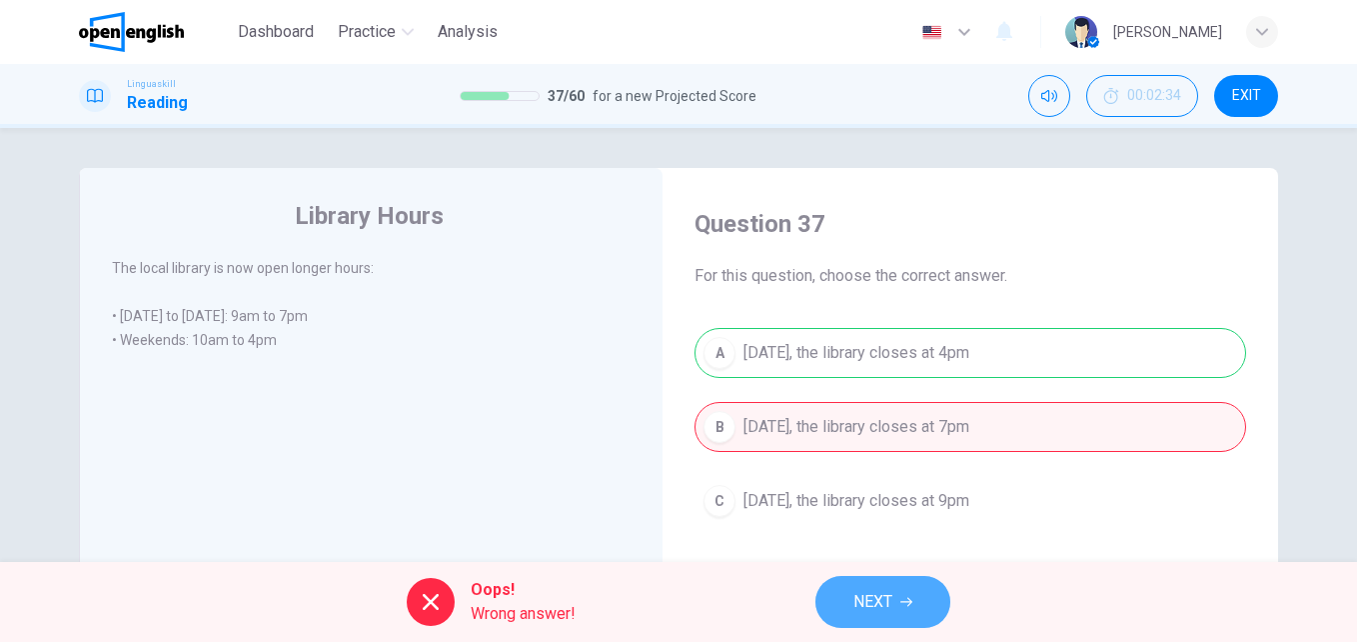
click at [875, 584] on button "NEXT" at bounding box center [883, 602] width 135 height 52
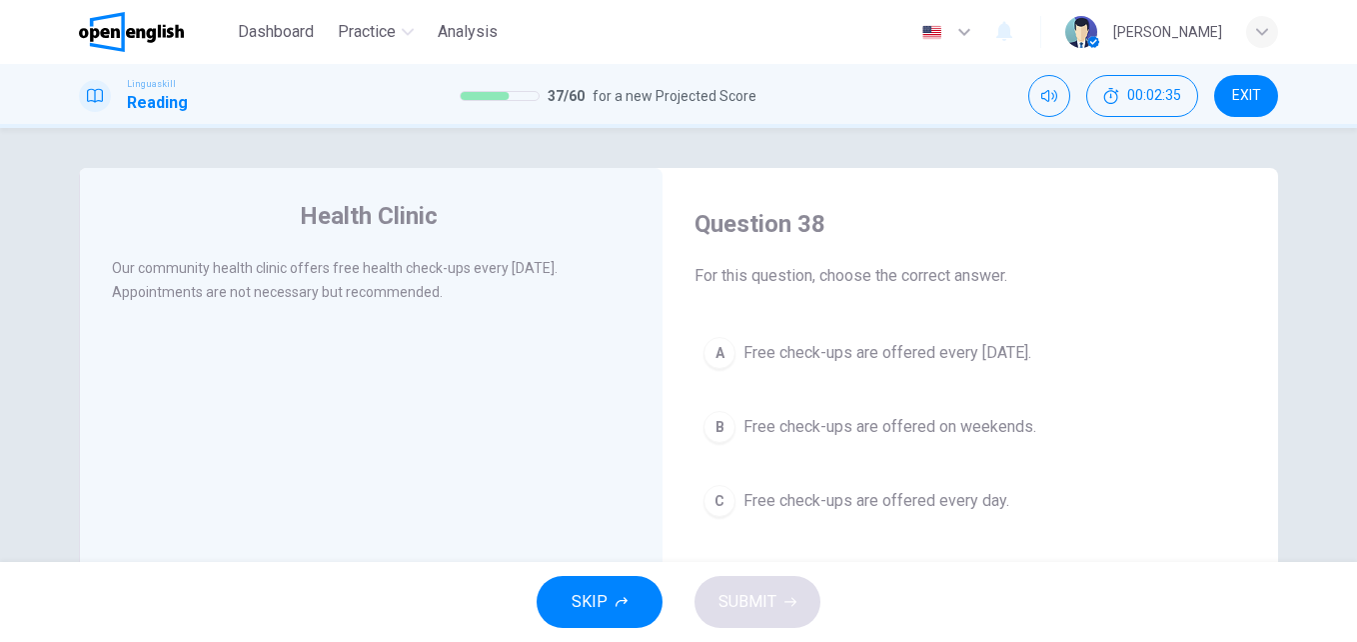
click at [804, 342] on span "Free check-ups are offered every Wednesday." at bounding box center [888, 353] width 288 height 24
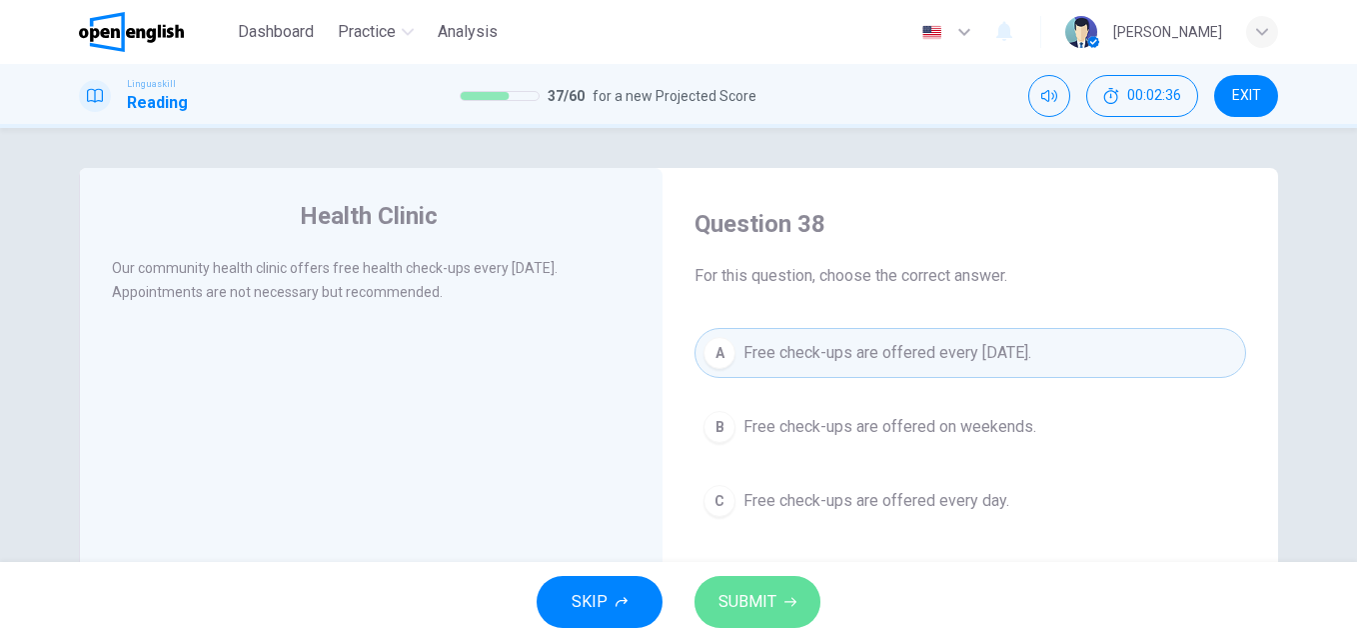
click at [774, 592] on span "SUBMIT" at bounding box center [748, 602] width 58 height 28
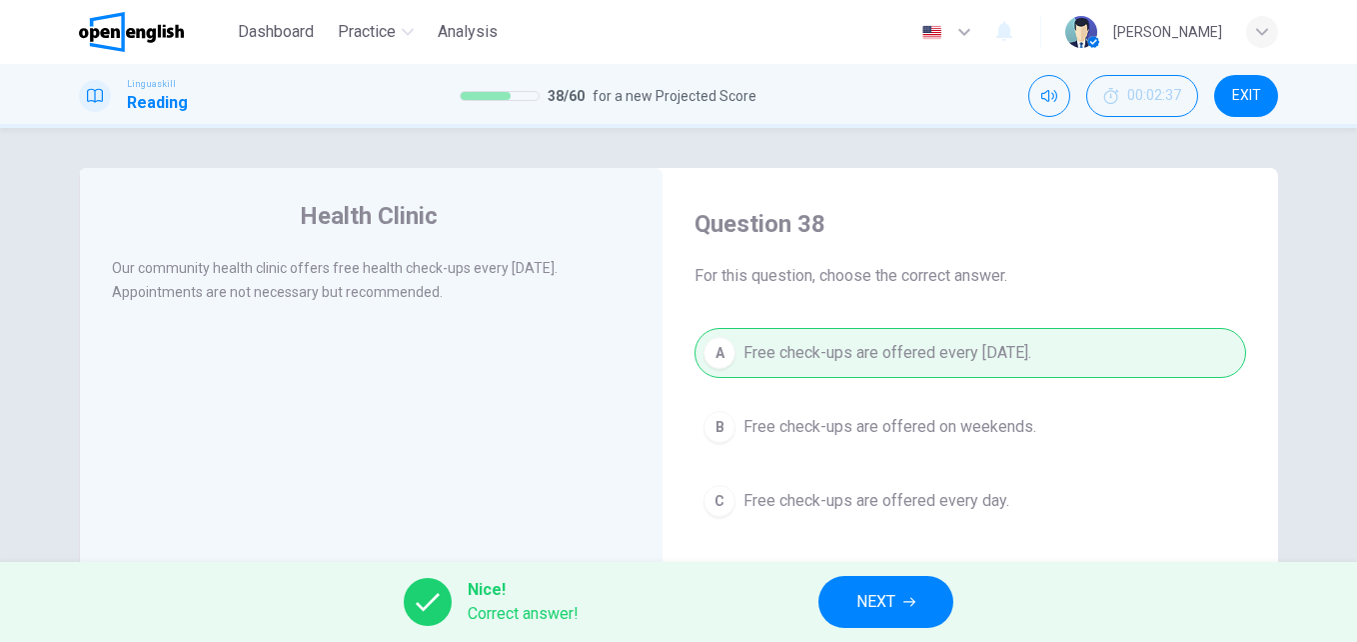
click at [883, 607] on span "NEXT" at bounding box center [876, 602] width 39 height 28
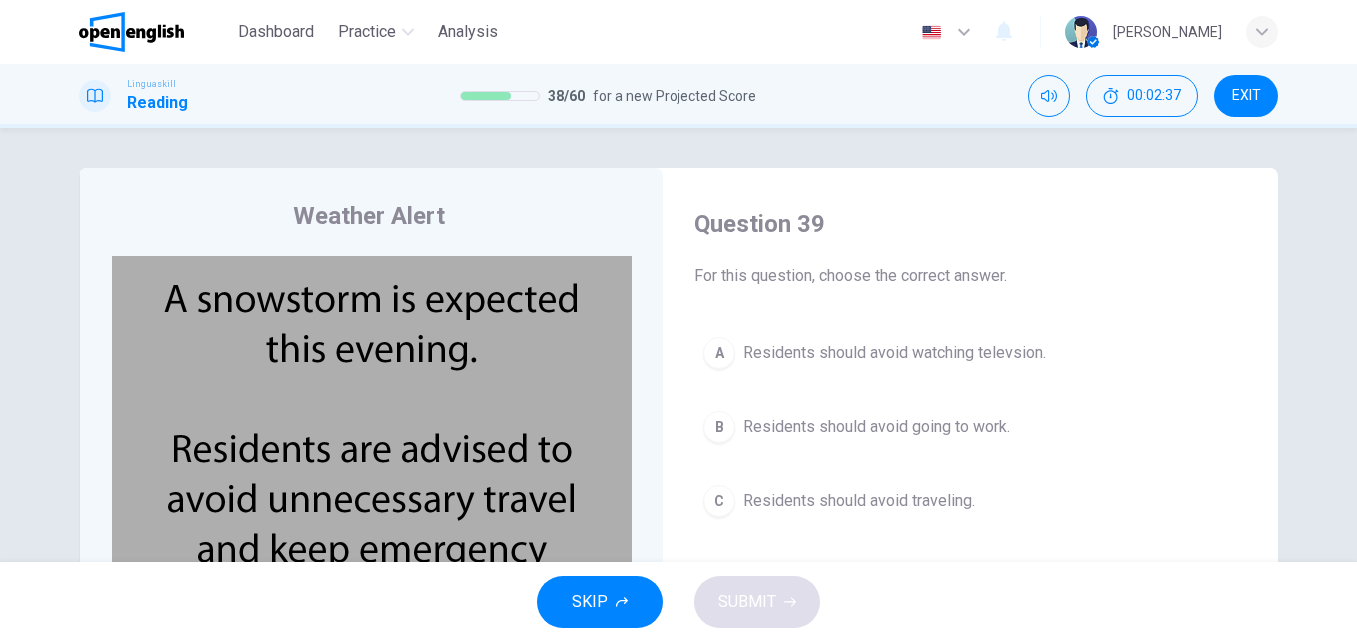
click at [846, 425] on span "Residents should avoid going to work." at bounding box center [877, 427] width 267 height 24
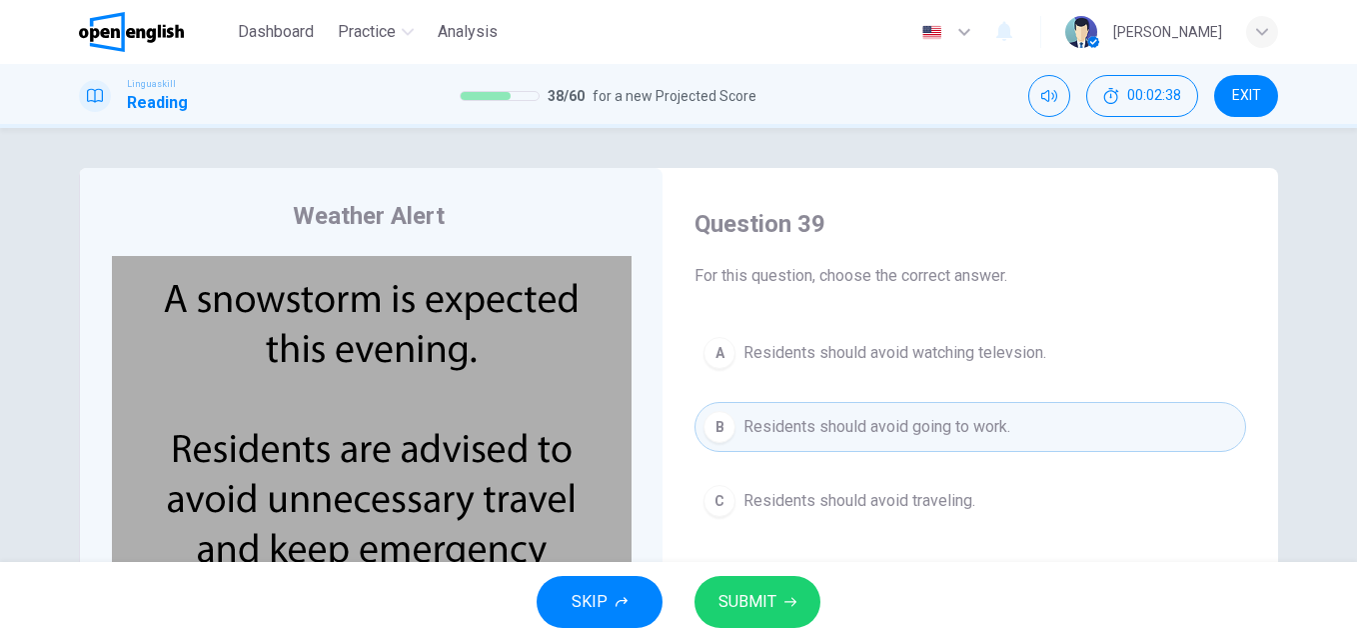
click at [794, 604] on icon "button" at bounding box center [791, 602] width 12 height 12
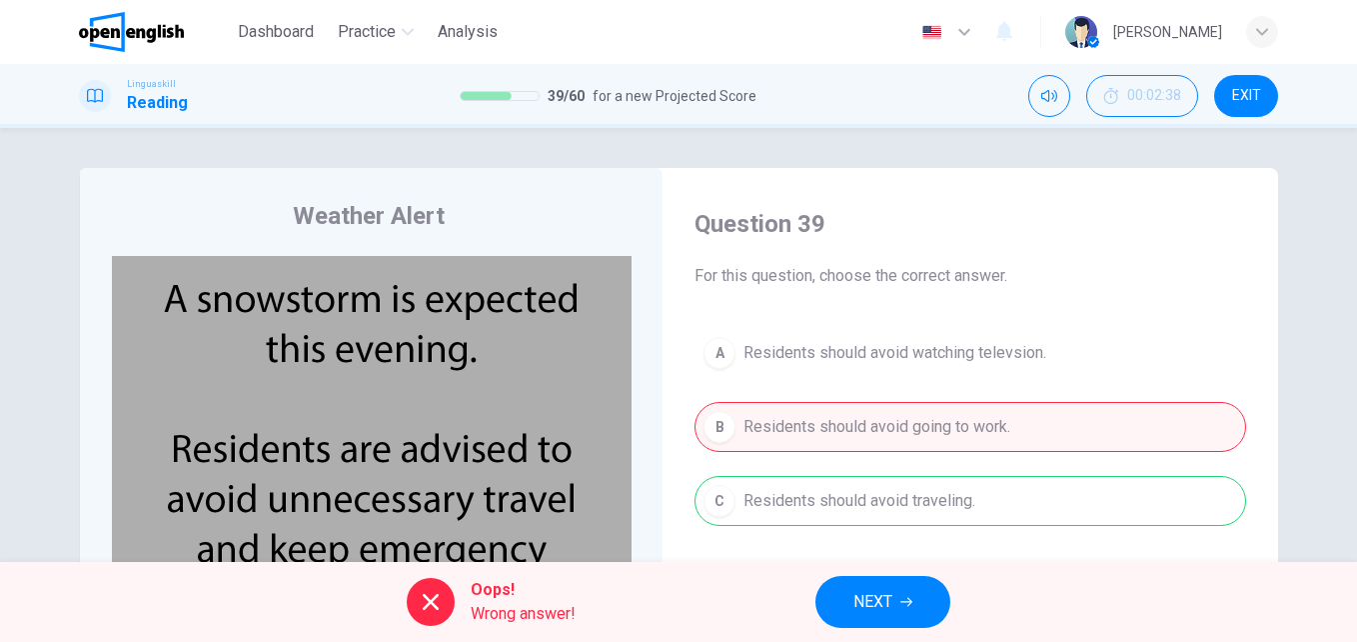
click at [882, 588] on span "NEXT" at bounding box center [873, 602] width 39 height 28
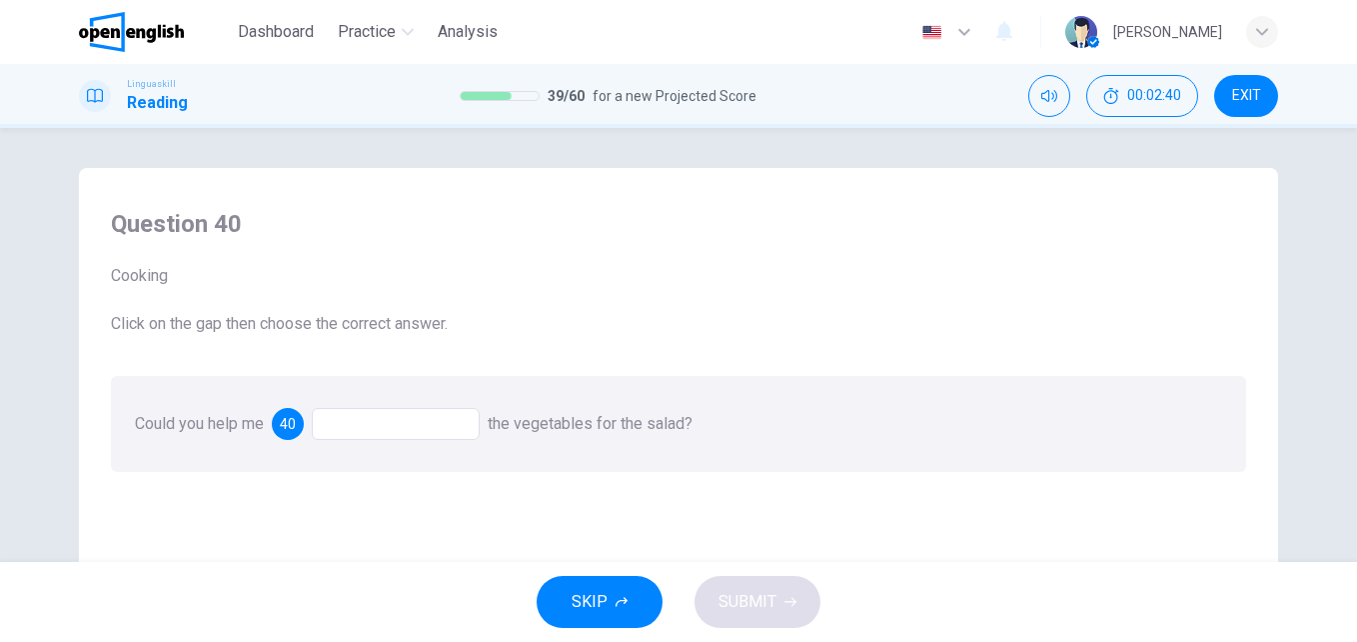
click at [385, 417] on div at bounding box center [396, 424] width 168 height 32
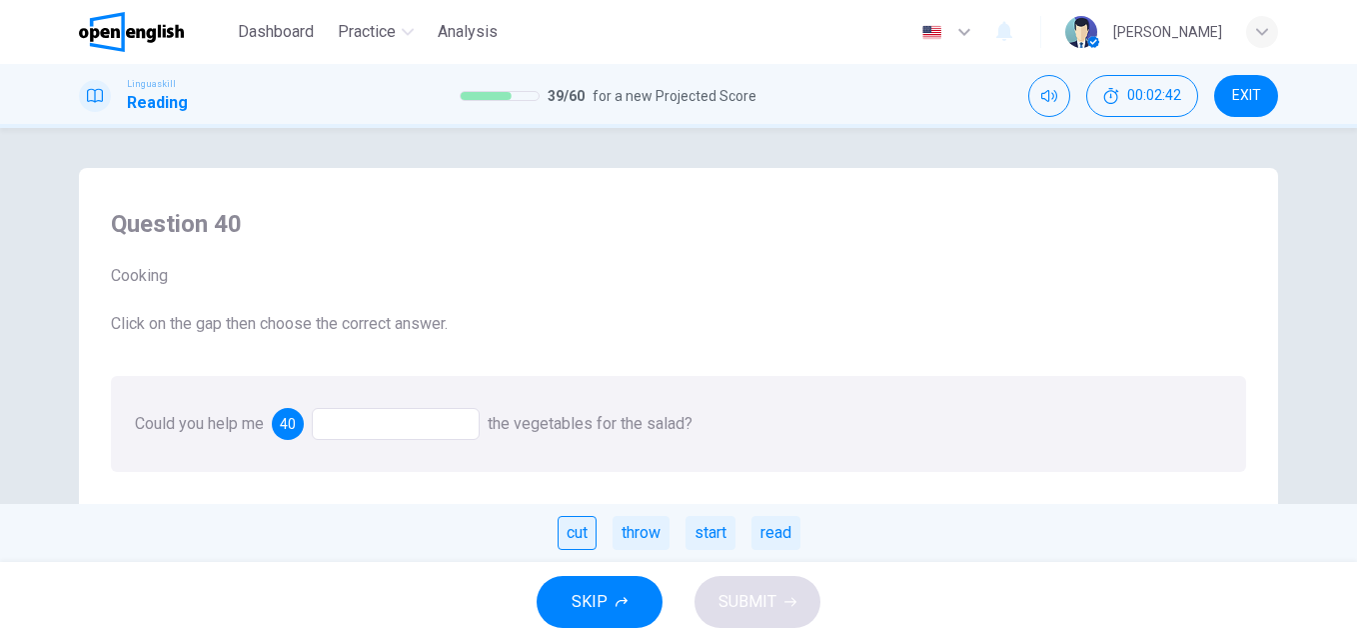
click at [563, 527] on div "cut" at bounding box center [577, 533] width 39 height 34
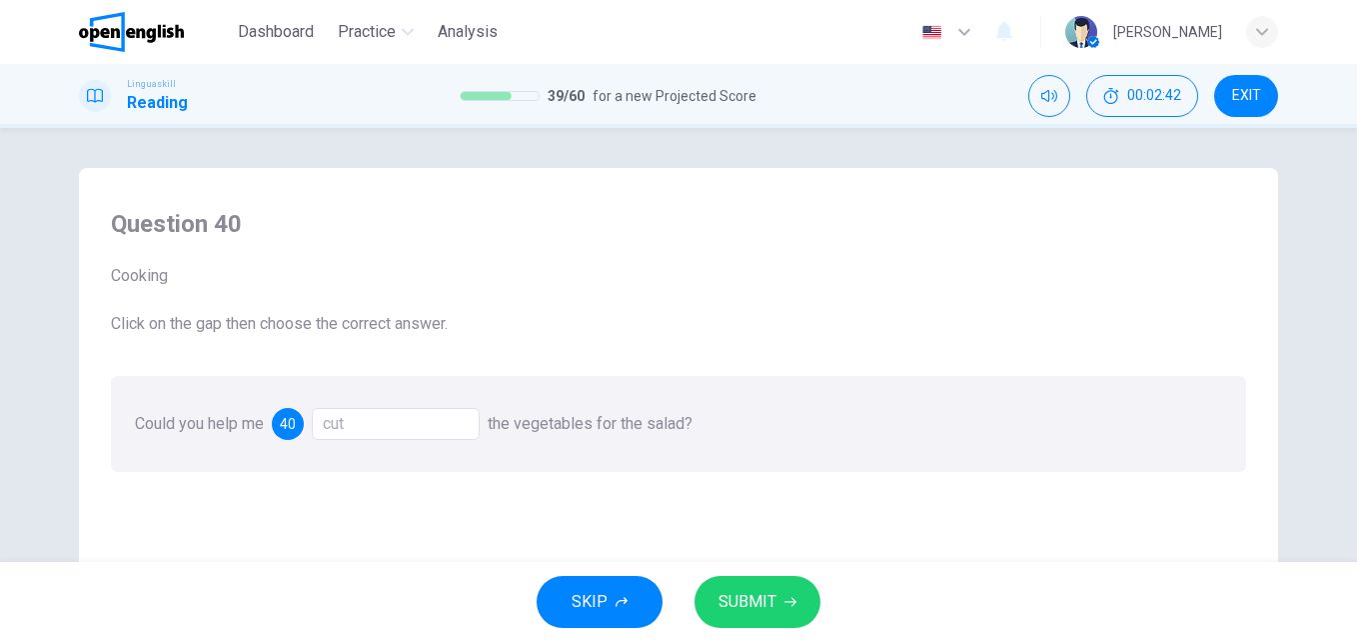
click at [726, 577] on button "SUBMIT" at bounding box center [758, 602] width 126 height 52
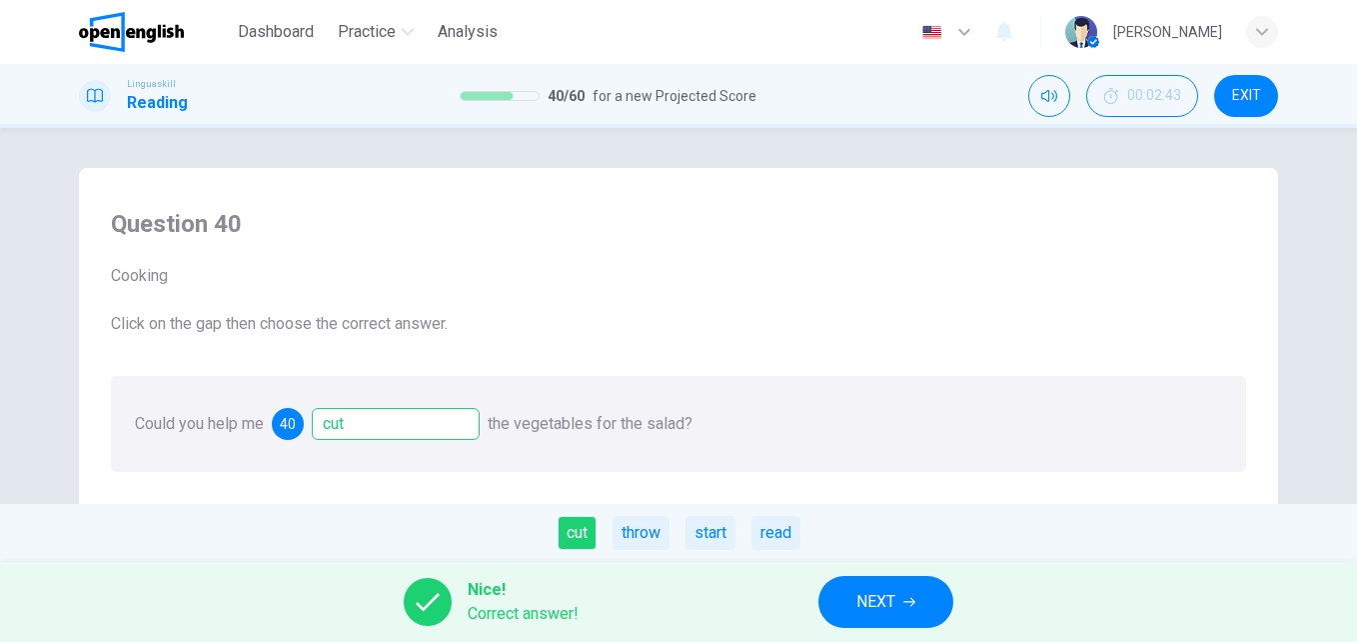
click at [860, 601] on span "NEXT" at bounding box center [876, 602] width 39 height 28
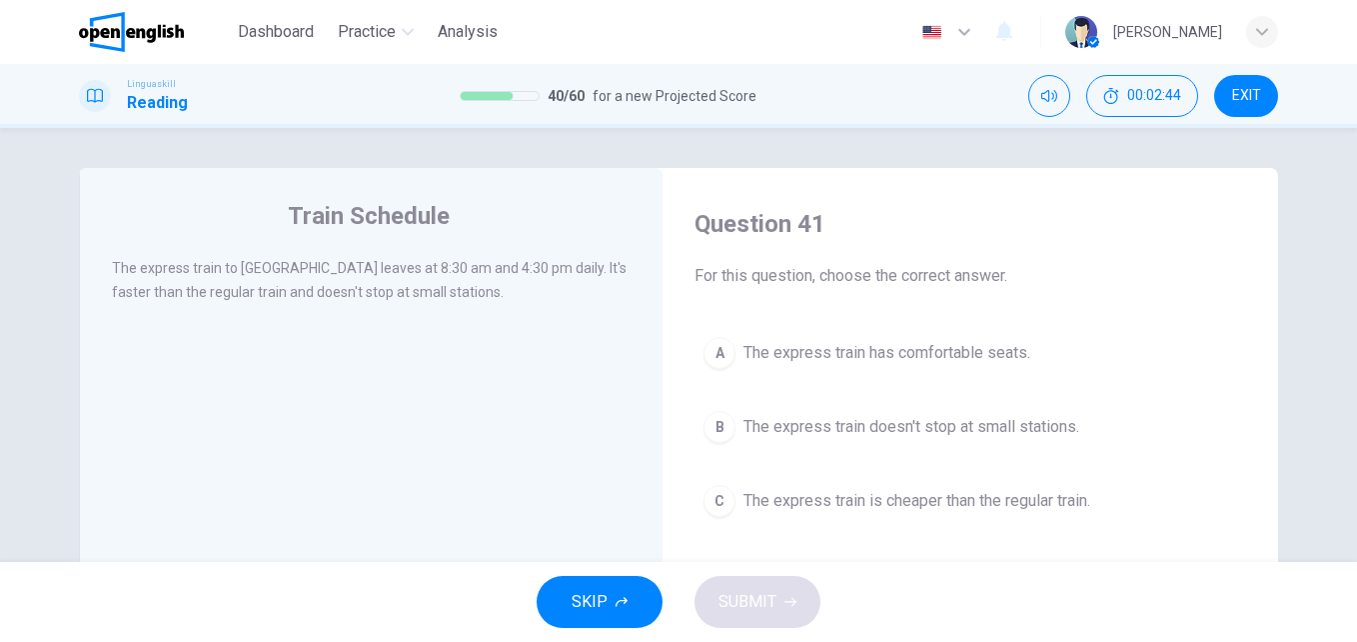
click at [781, 437] on span "The express train doesn't stop at small stations." at bounding box center [912, 427] width 336 height 24
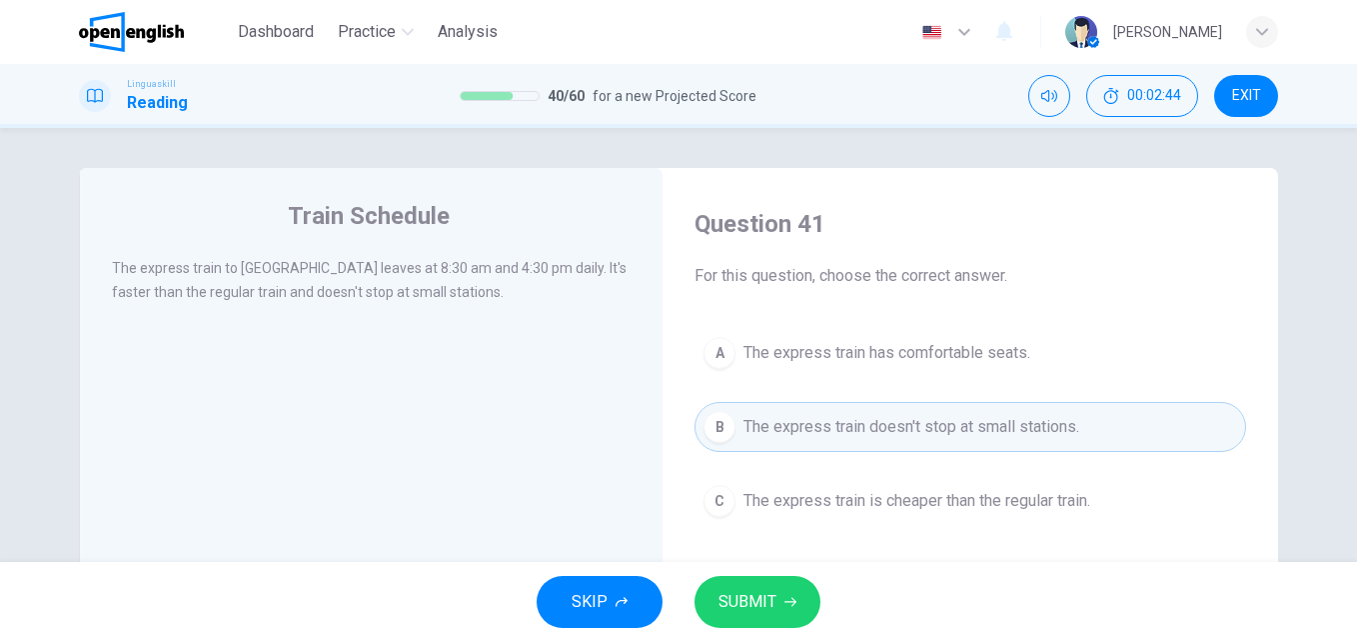
click at [756, 612] on span "SUBMIT" at bounding box center [748, 602] width 58 height 28
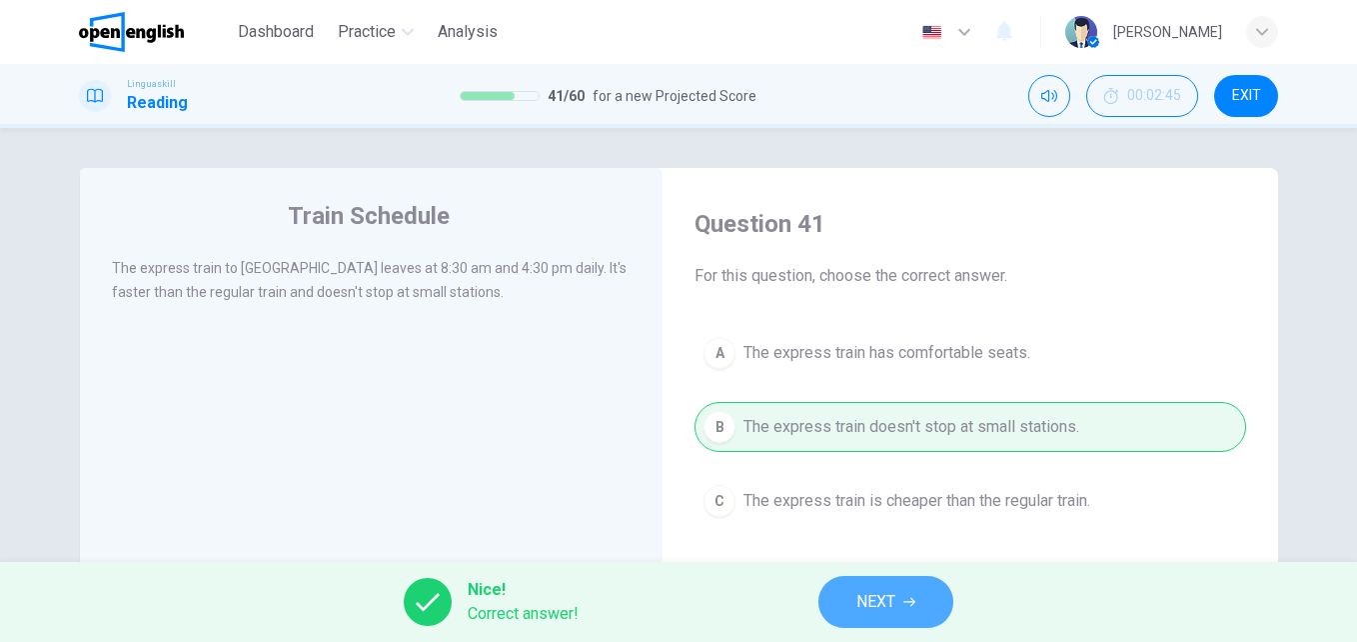
click at [885, 587] on button "NEXT" at bounding box center [886, 602] width 135 height 52
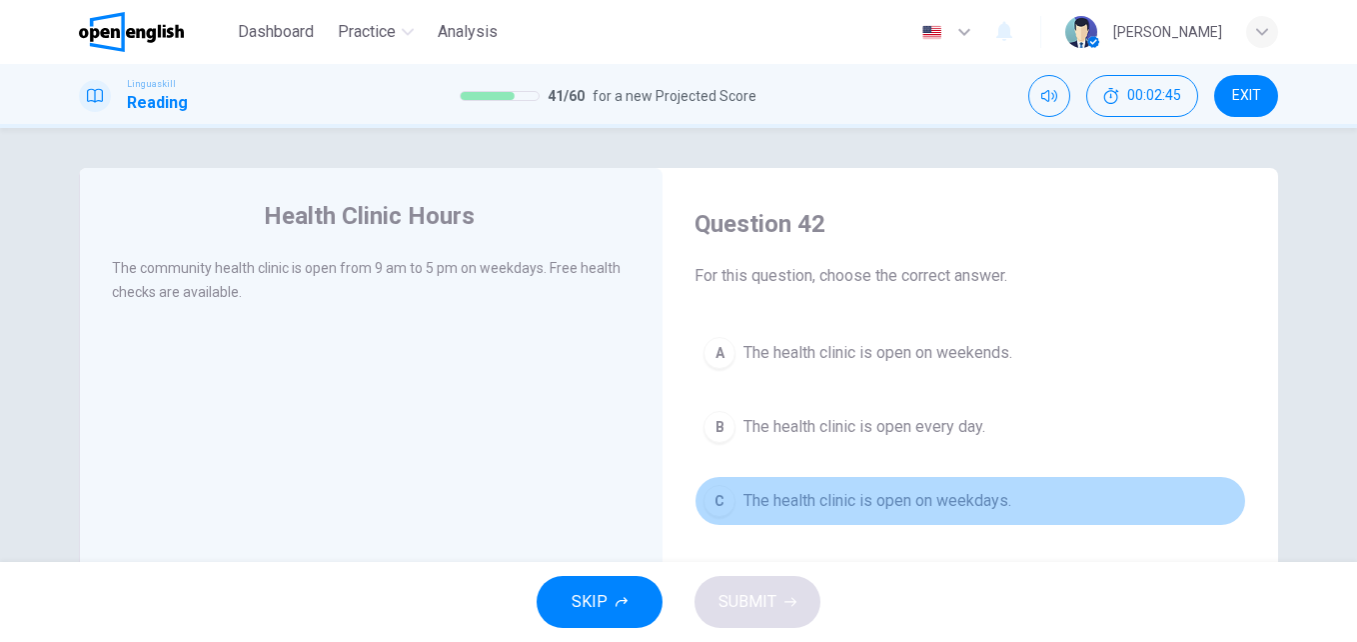
click at [818, 510] on span "The health clinic is open on weekdays." at bounding box center [878, 501] width 268 height 24
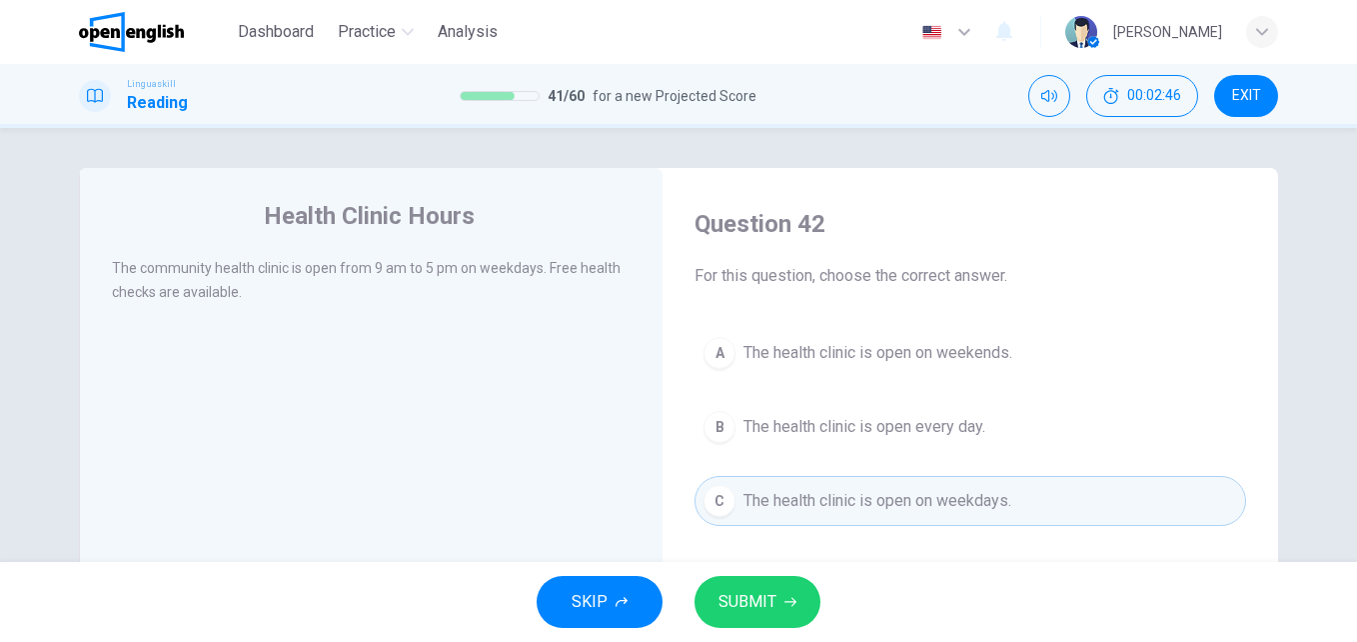
click at [778, 584] on button "SUBMIT" at bounding box center [758, 602] width 126 height 52
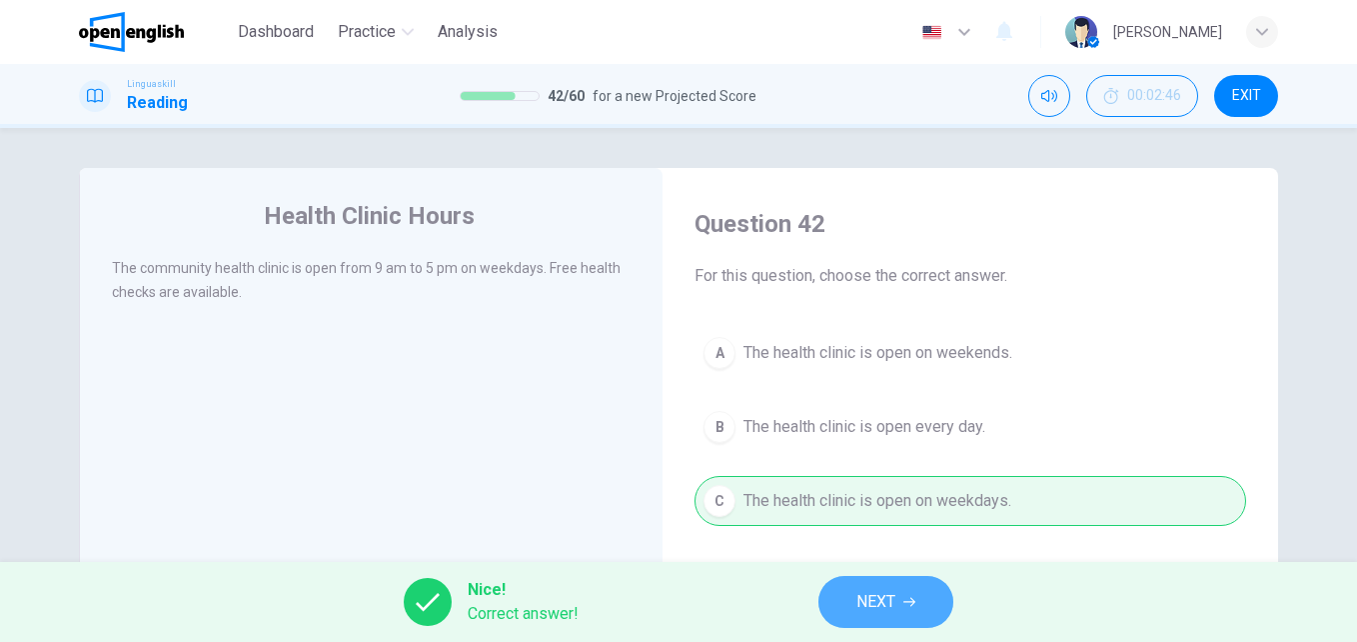
click at [856, 589] on button "NEXT" at bounding box center [886, 602] width 135 height 52
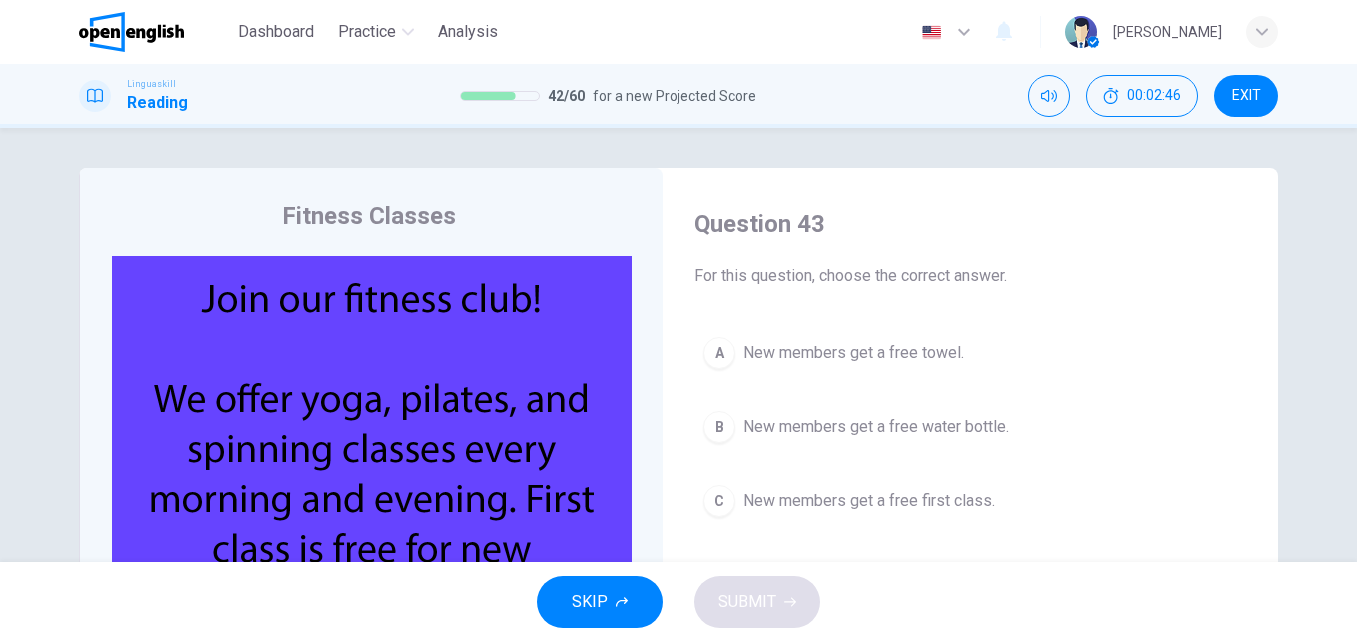
click at [843, 506] on span "New members get a free first class." at bounding box center [870, 501] width 252 height 24
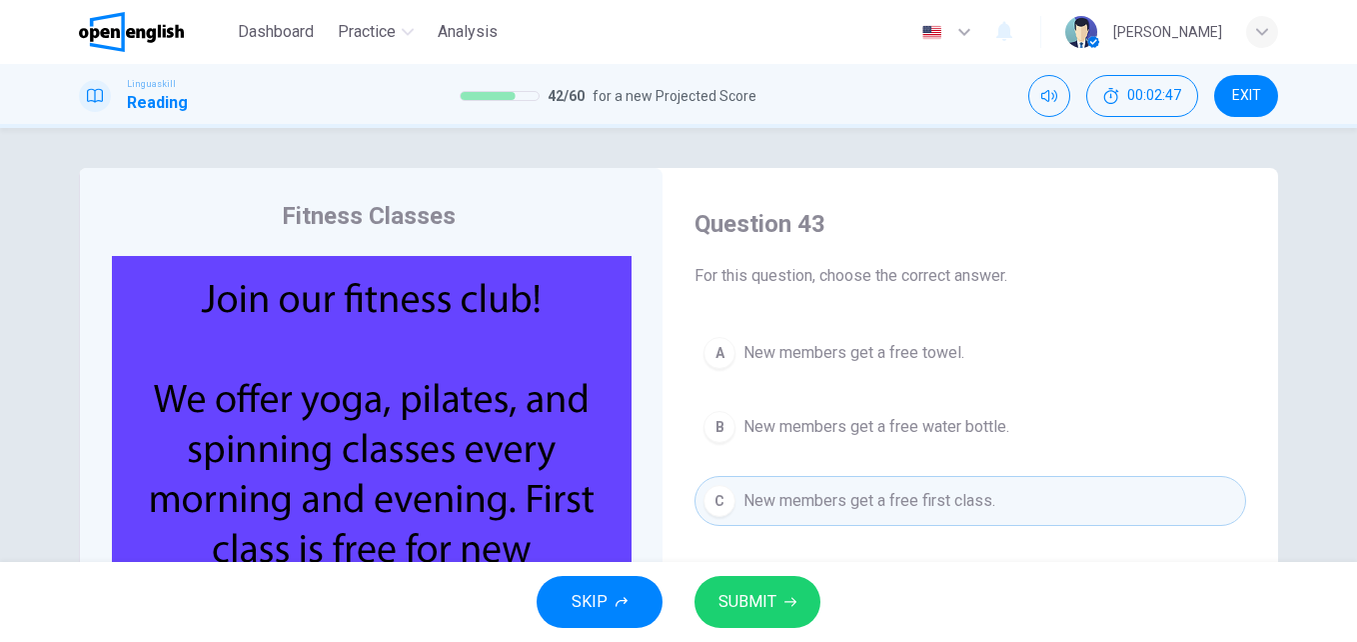
click at [810, 590] on button "SUBMIT" at bounding box center [758, 602] width 126 height 52
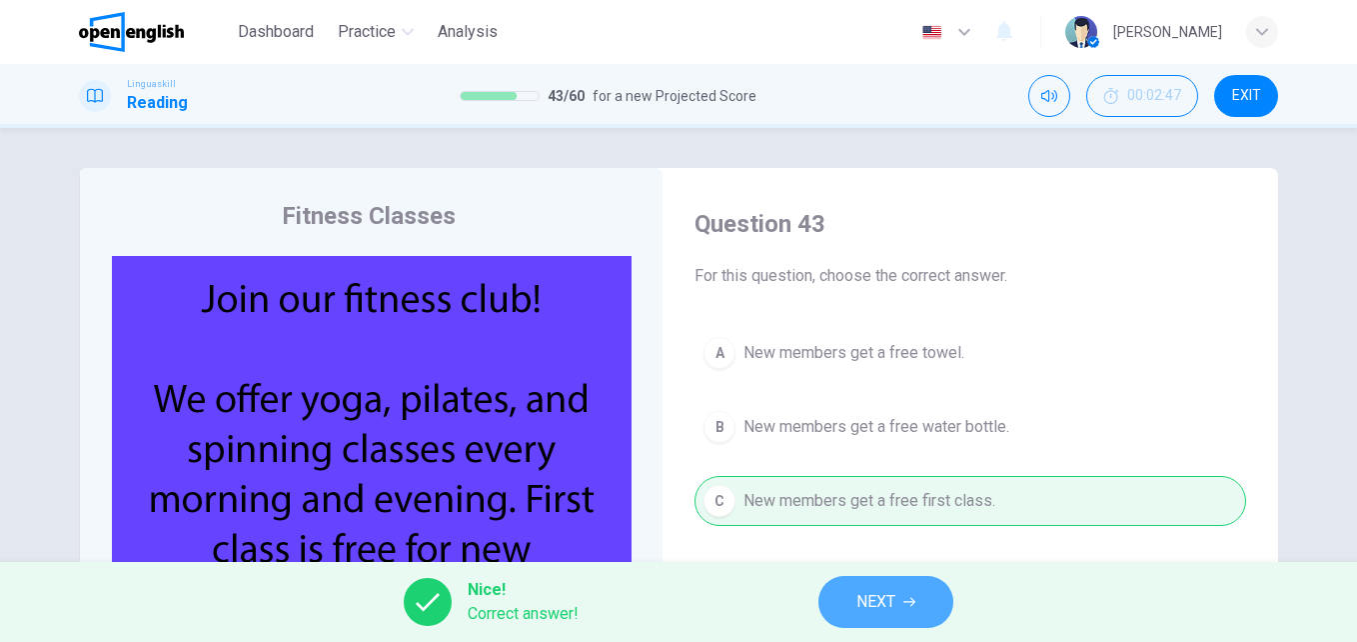
click at [853, 597] on button "NEXT" at bounding box center [886, 602] width 135 height 52
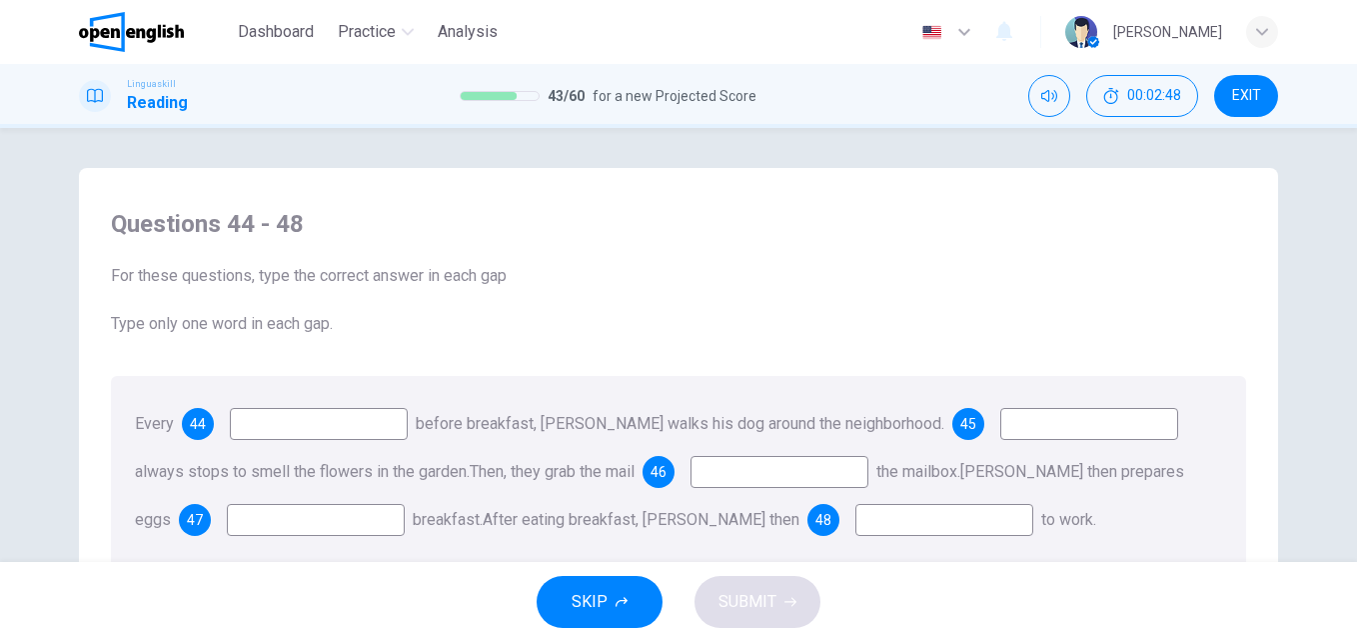
click at [345, 424] on input at bounding box center [319, 424] width 178 height 32
type input "*******"
click at [1062, 426] on input at bounding box center [1089, 424] width 178 height 32
type input "**"
click at [791, 475] on input at bounding box center [780, 472] width 178 height 32
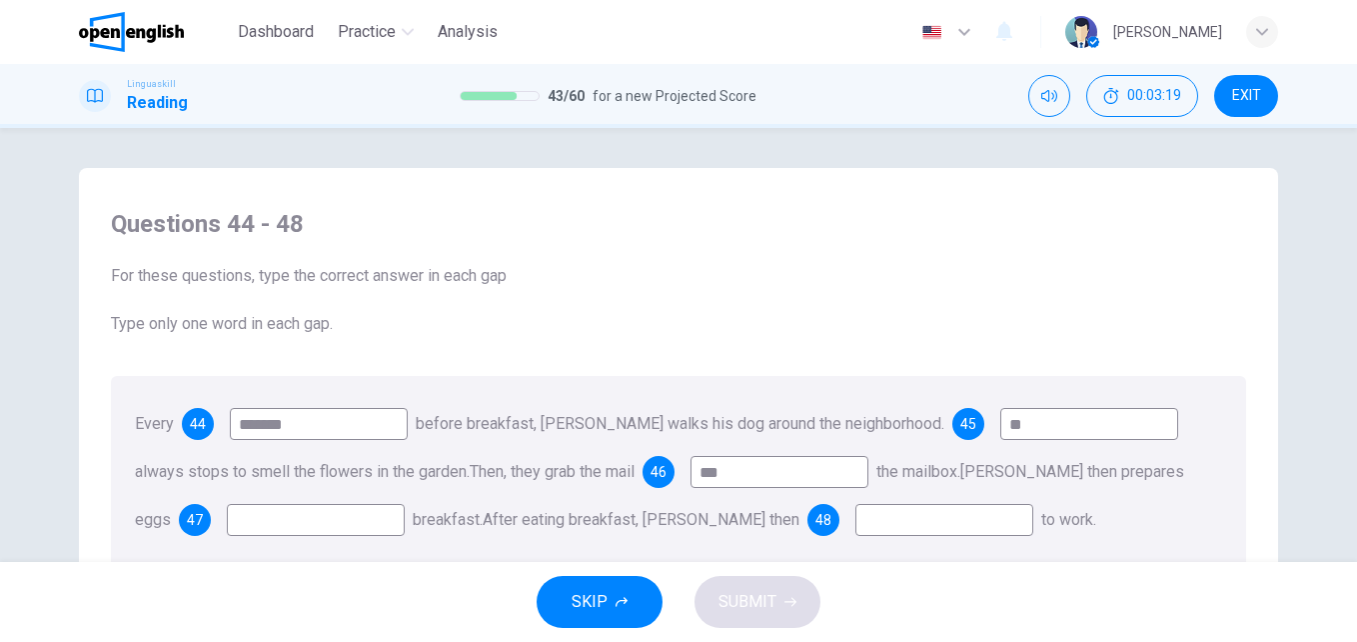
type input "***"
click at [285, 517] on input at bounding box center [316, 520] width 178 height 32
click at [885, 519] on input at bounding box center [945, 520] width 178 height 32
type input "****"
click at [560, 597] on button "SKIP" at bounding box center [600, 602] width 126 height 52
